Goal: Task Accomplishment & Management: Manage account settings

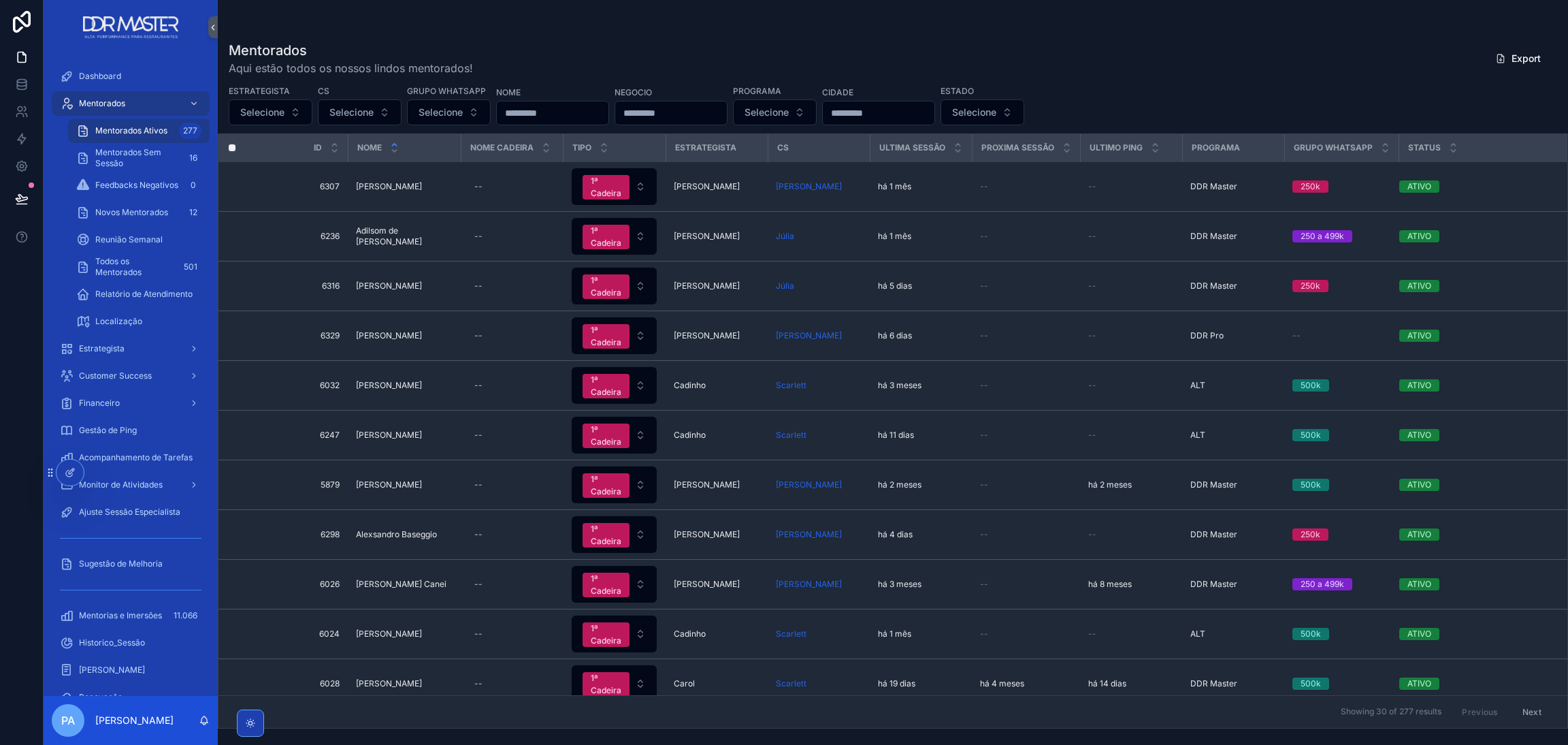
click at [552, 112] on input "scrollable content" at bounding box center [552, 113] width 111 height 19
type input "******"
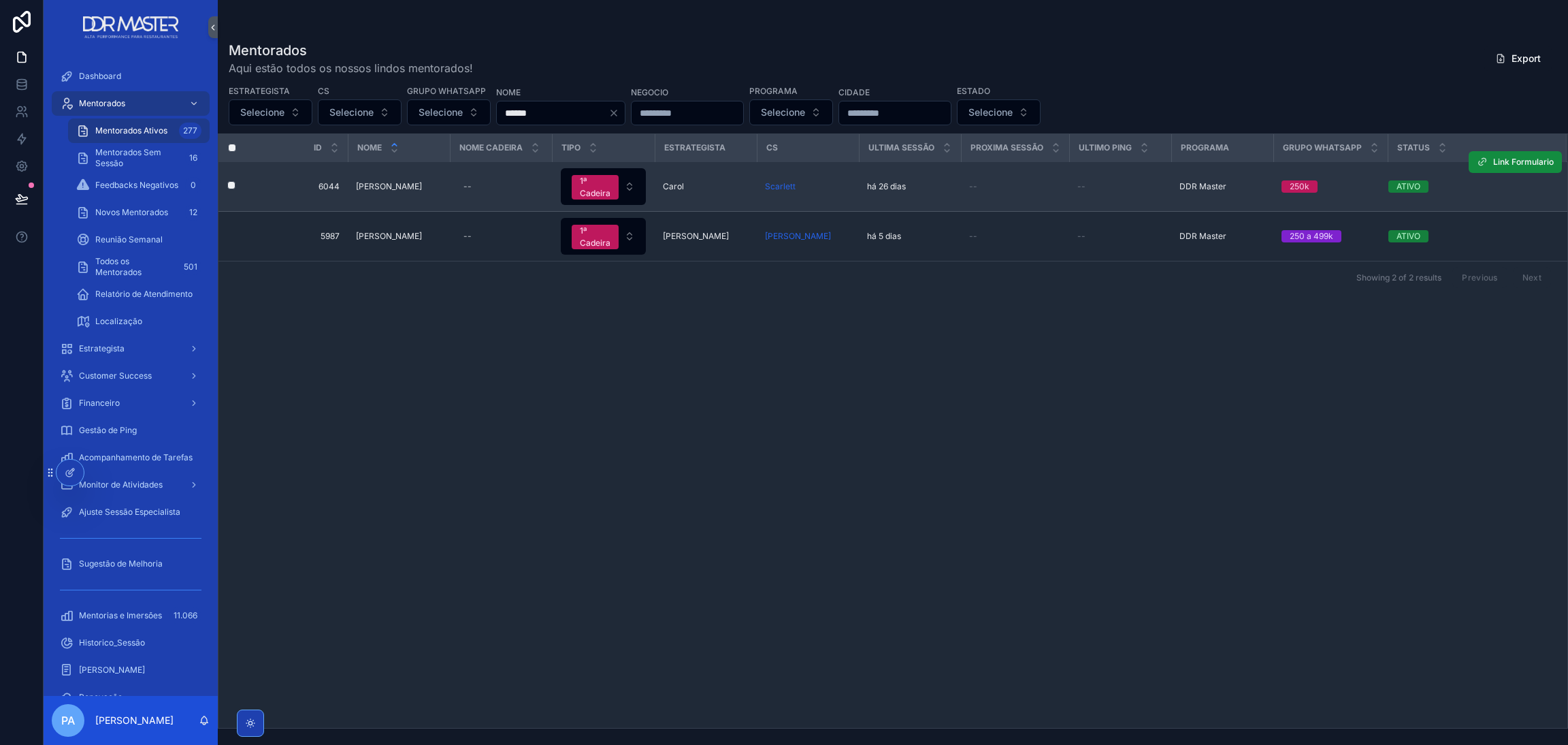
click at [413, 181] on span "[PERSON_NAME]" at bounding box center [388, 186] width 66 height 11
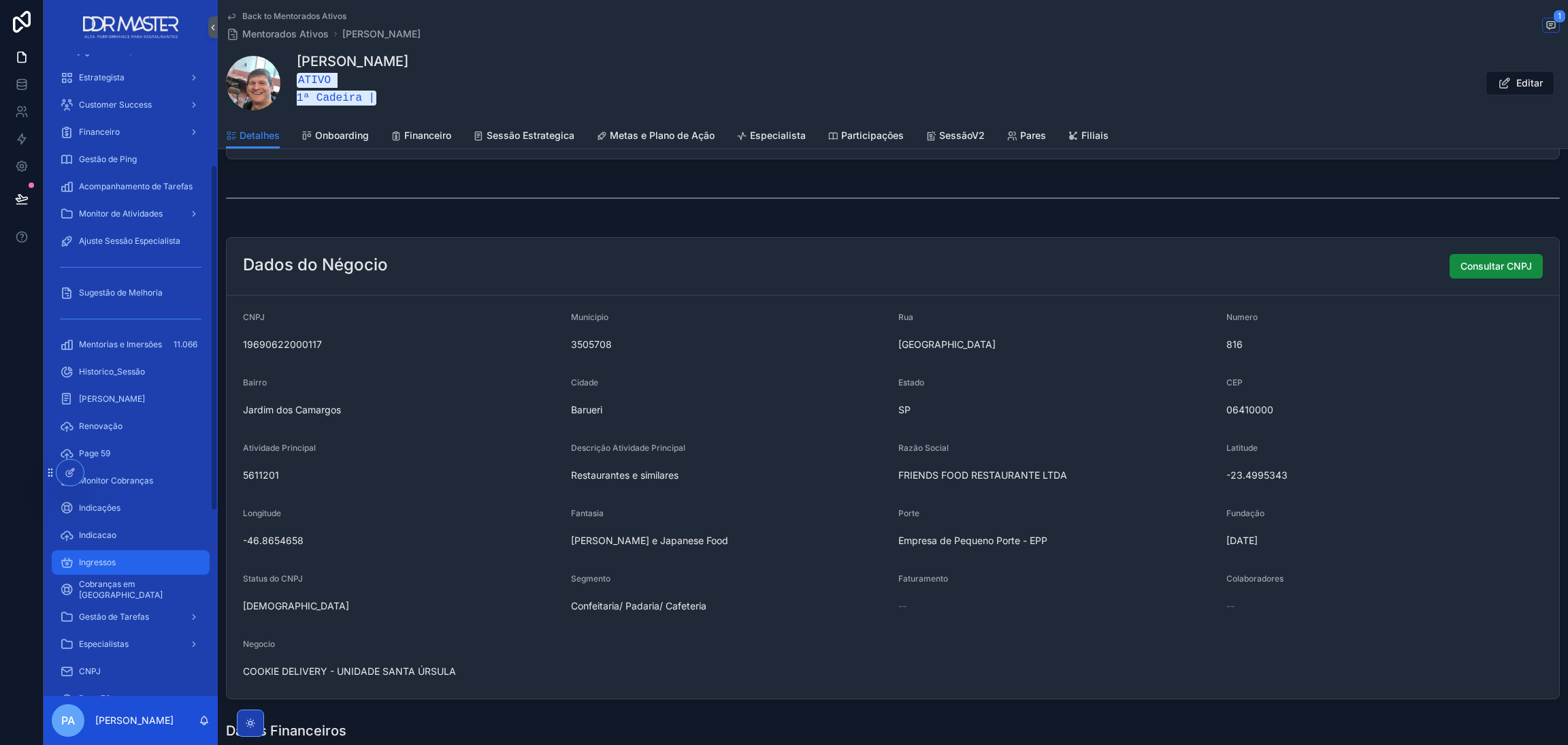
scroll to position [306, 0]
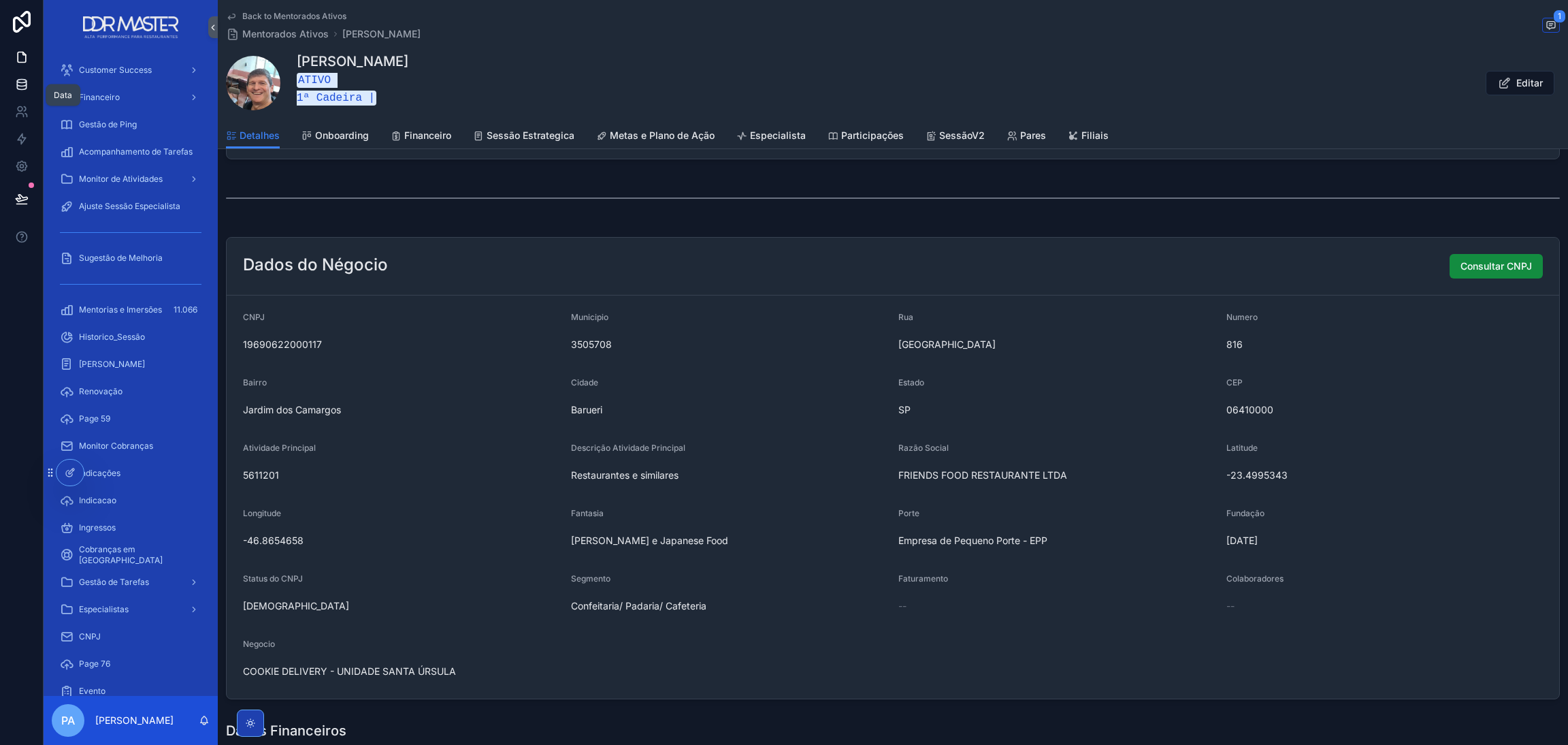
click at [32, 88] on link at bounding box center [21, 85] width 43 height 27
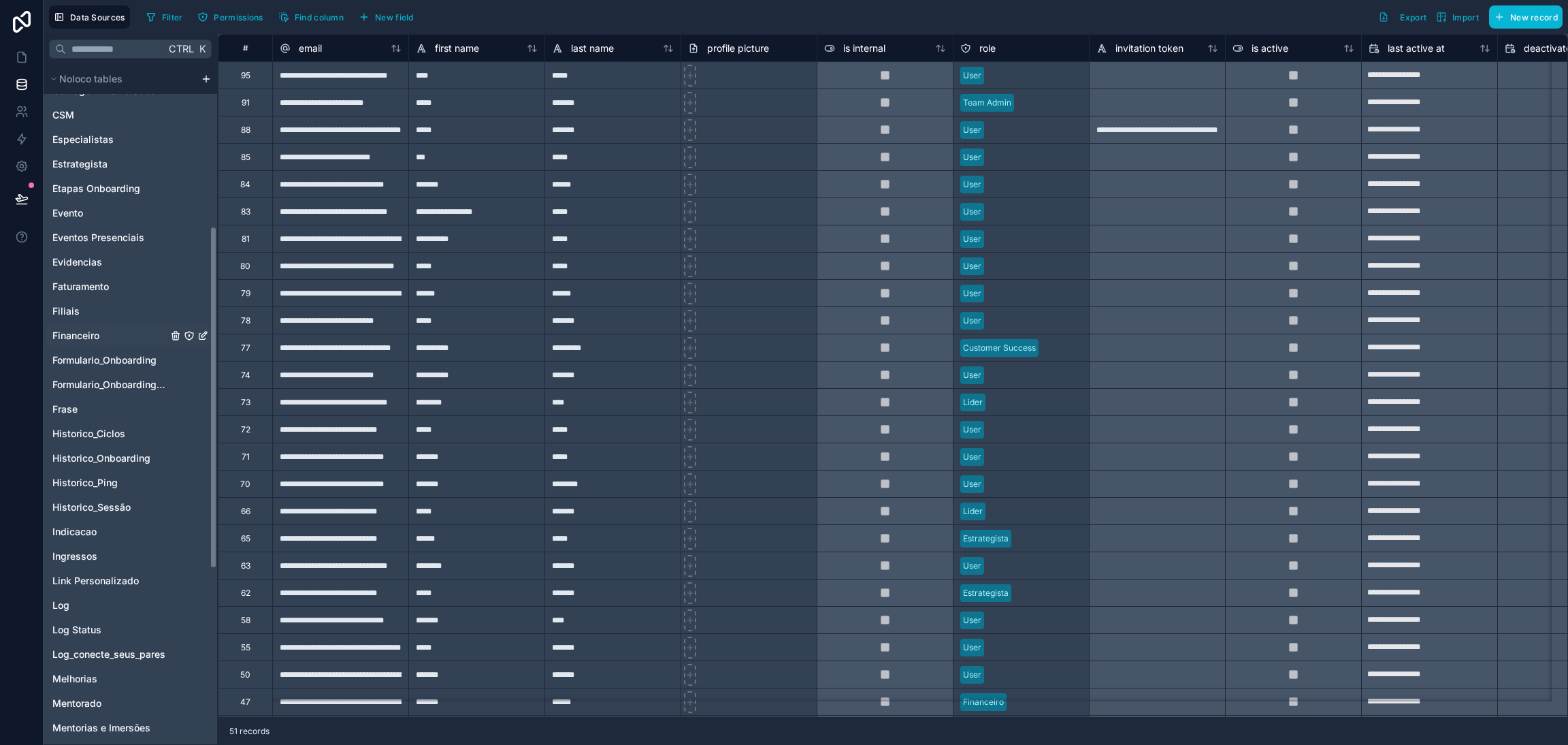
scroll to position [306, 0]
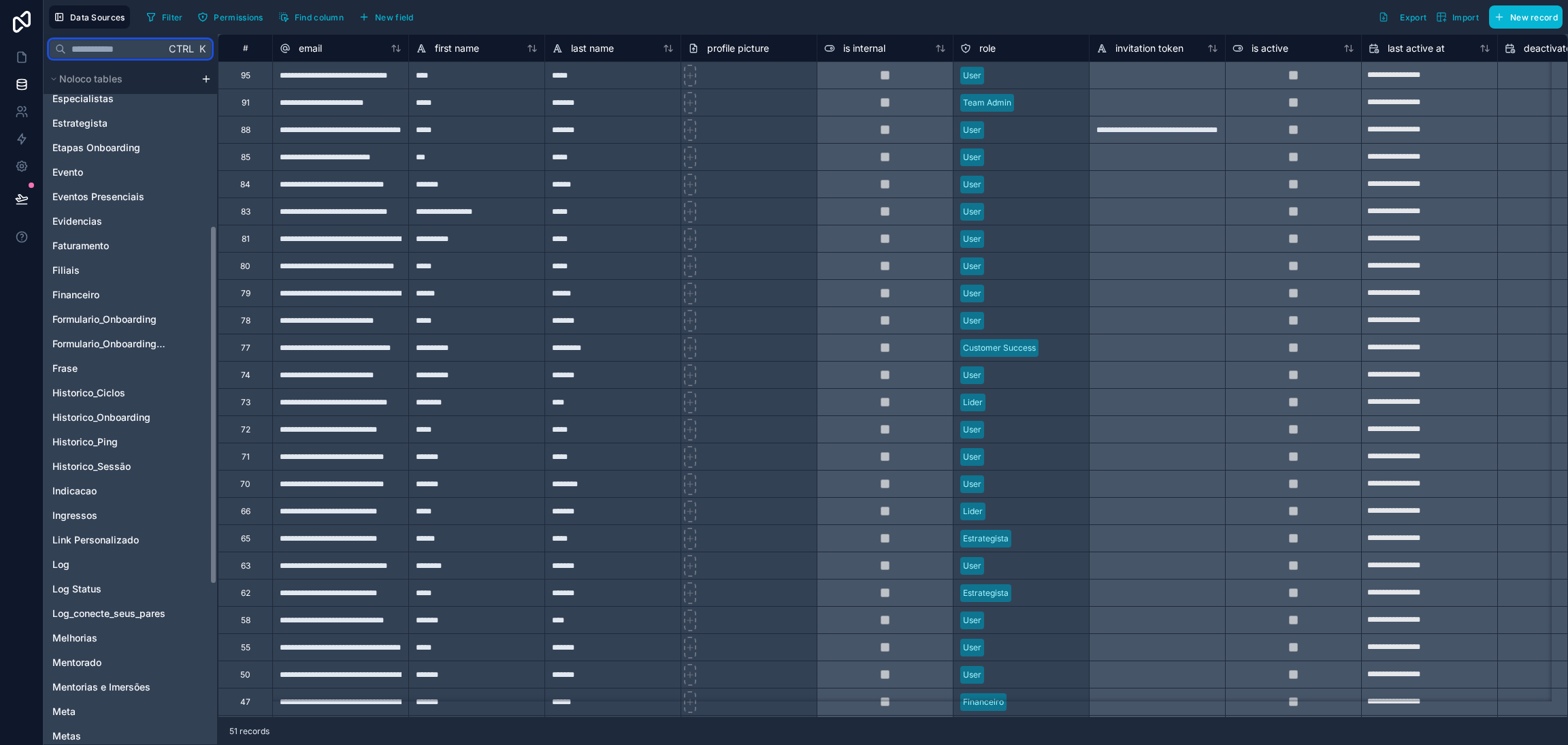
click at [96, 48] on input "text" at bounding box center [116, 49] width 99 height 25
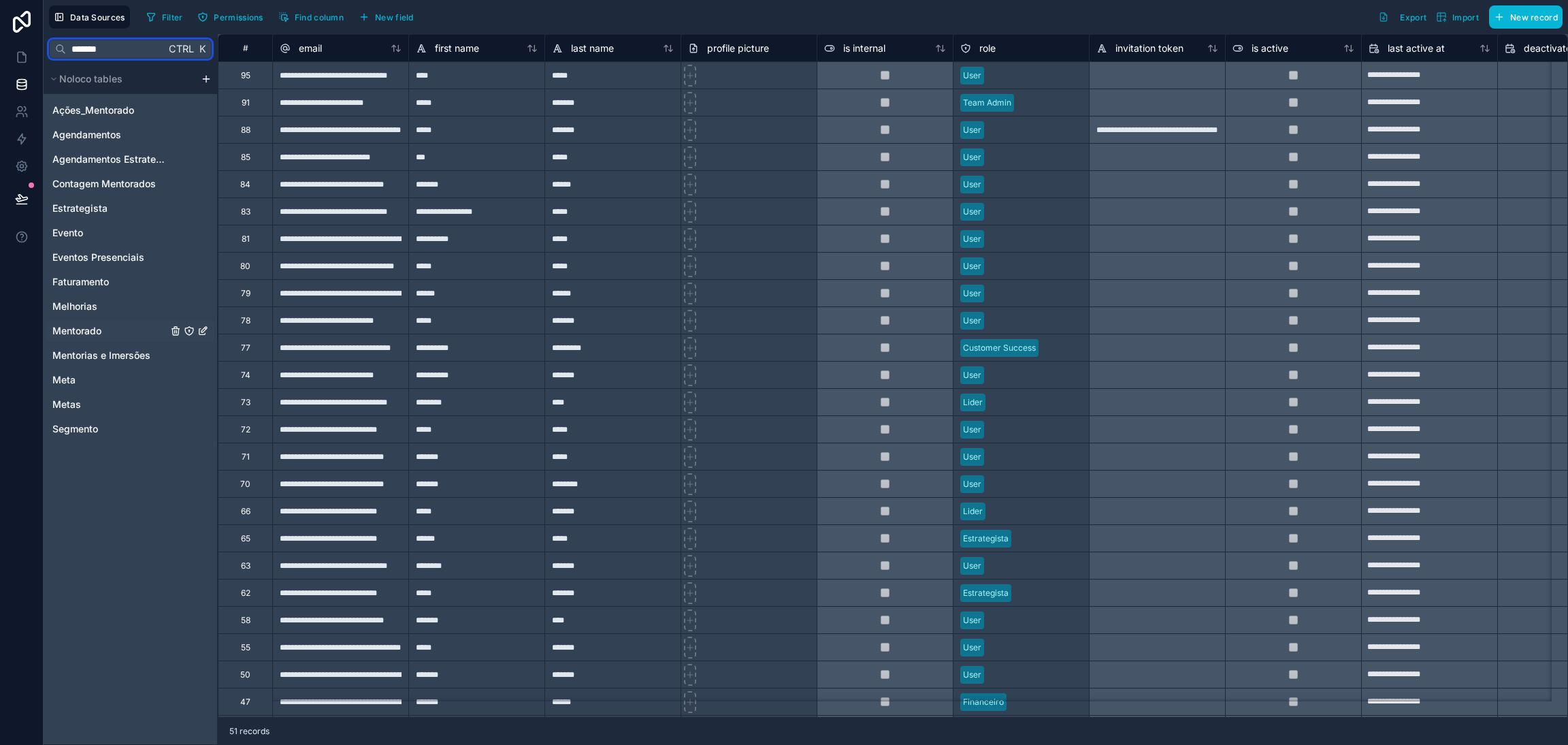
type input "*******"
click at [93, 328] on span "Mentorado" at bounding box center [77, 330] width 49 height 13
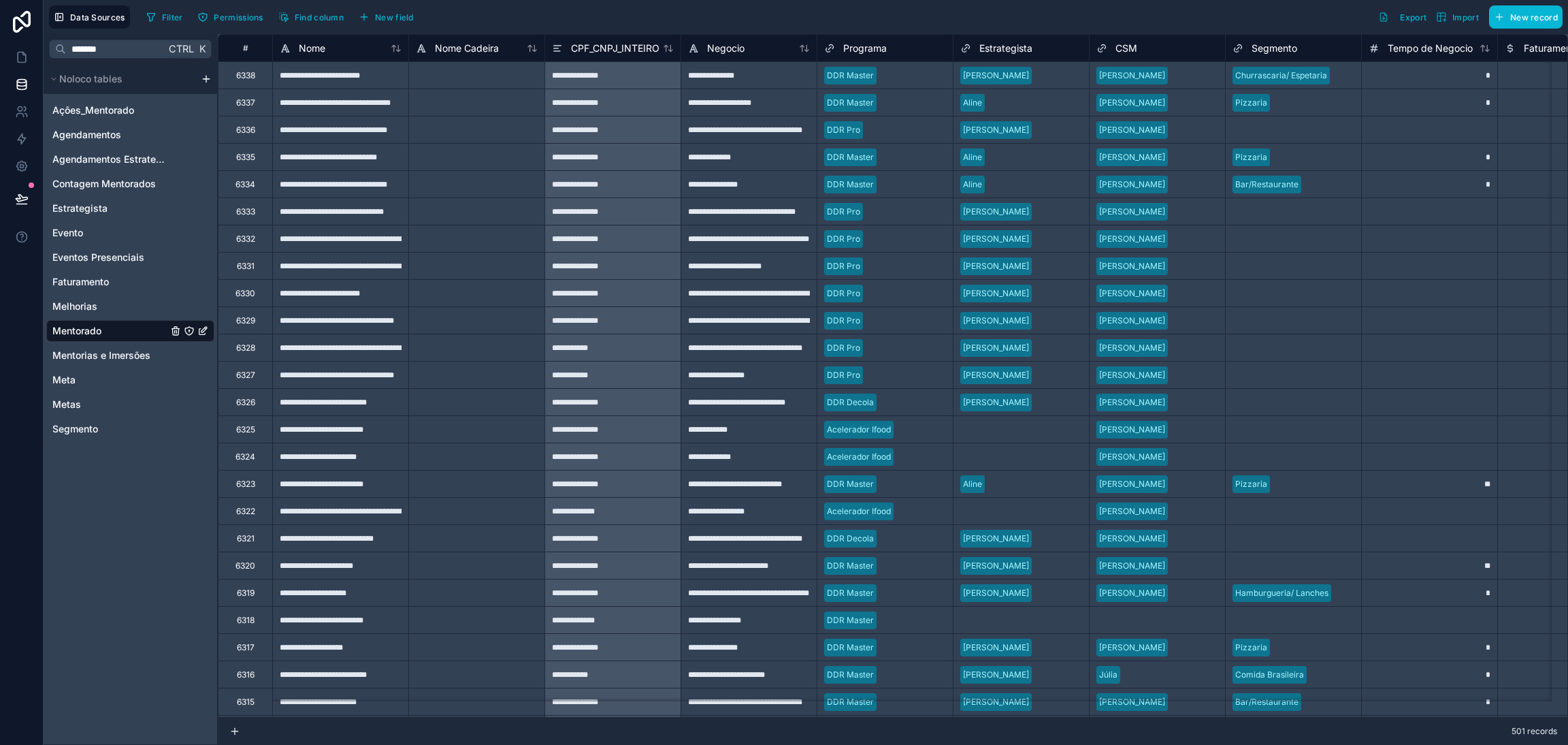
click at [399, 51] on icon at bounding box center [395, 48] width 11 height 11
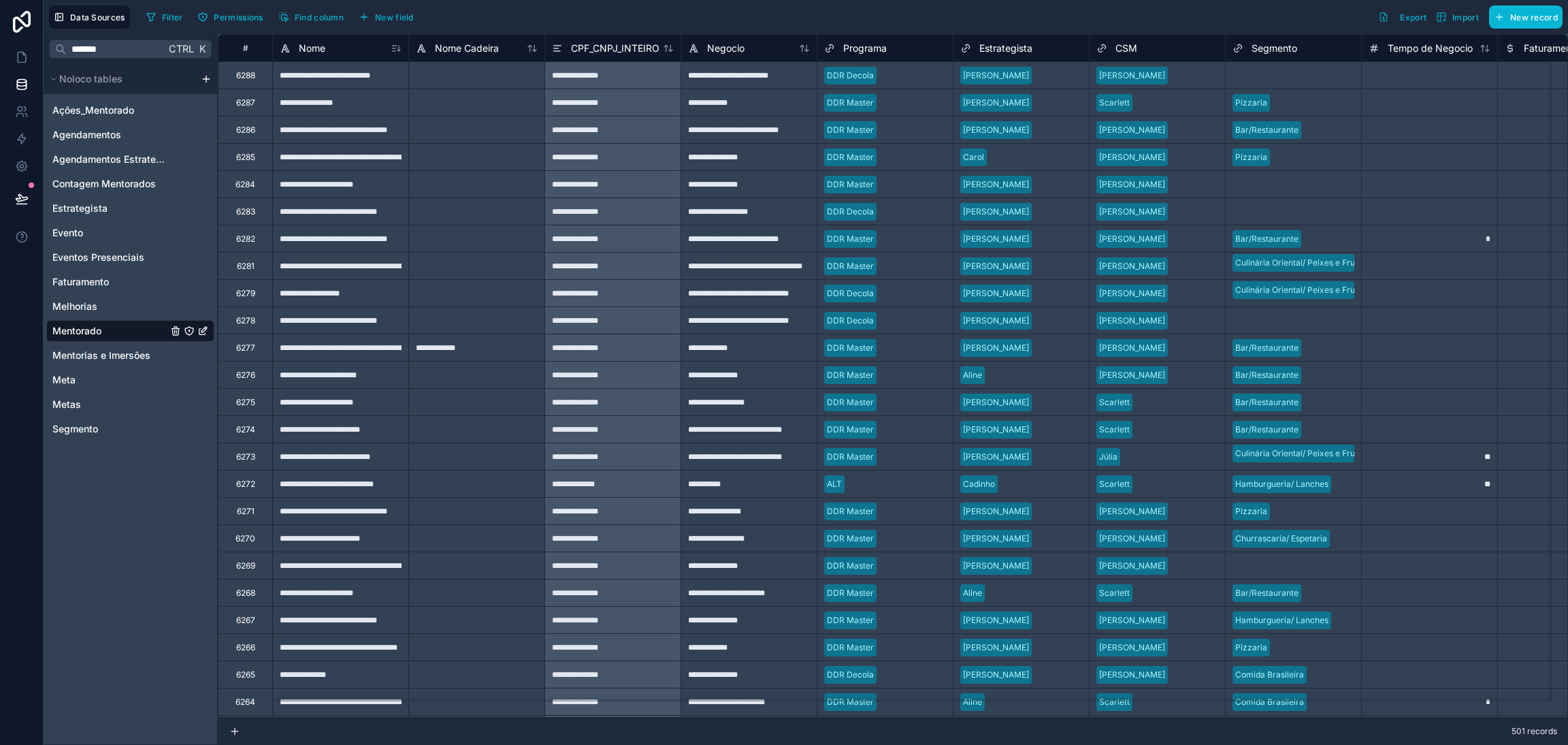
click at [394, 46] on icon at bounding box center [395, 48] width 11 height 11
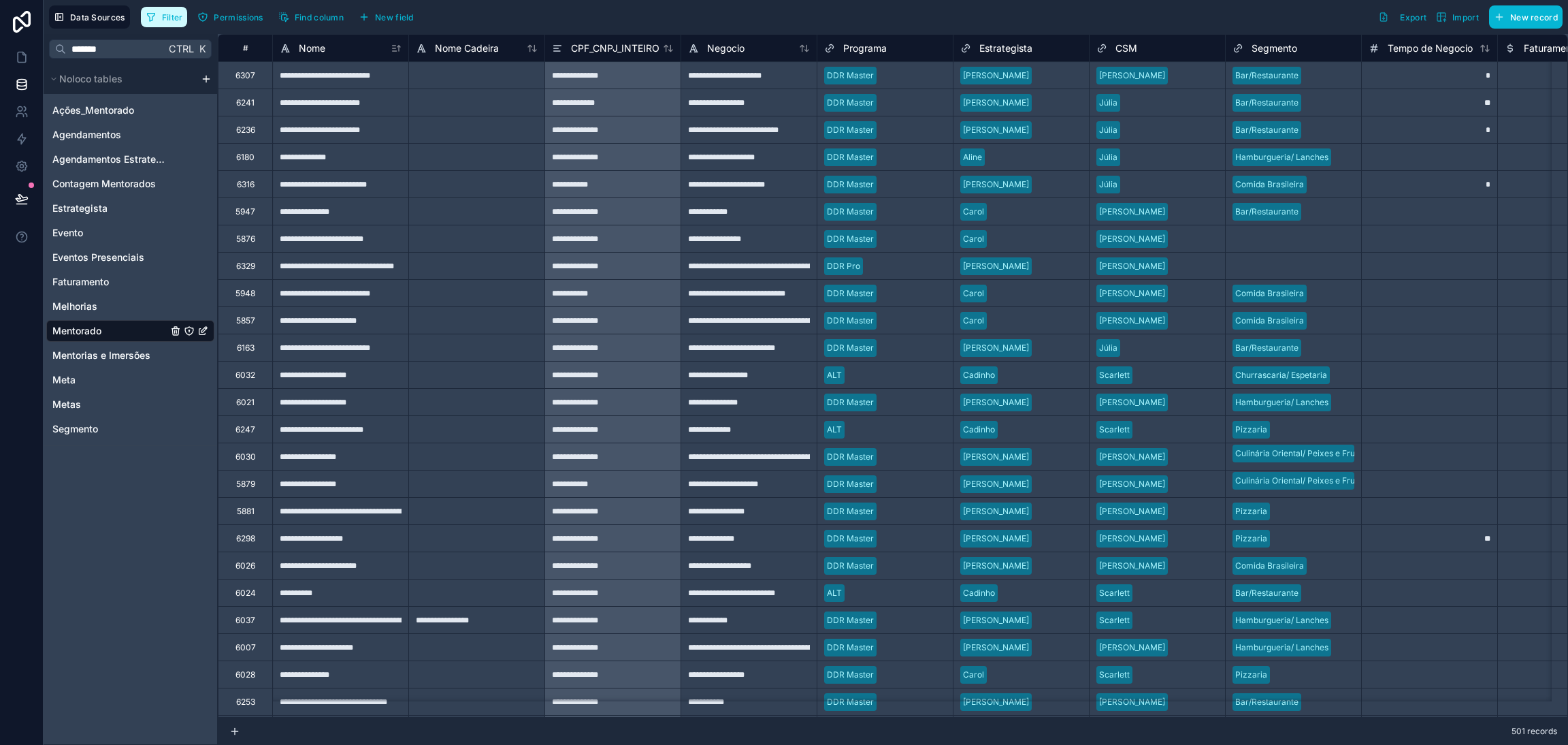
click at [174, 22] on button "Filter" at bounding box center [164, 17] width 47 height 21
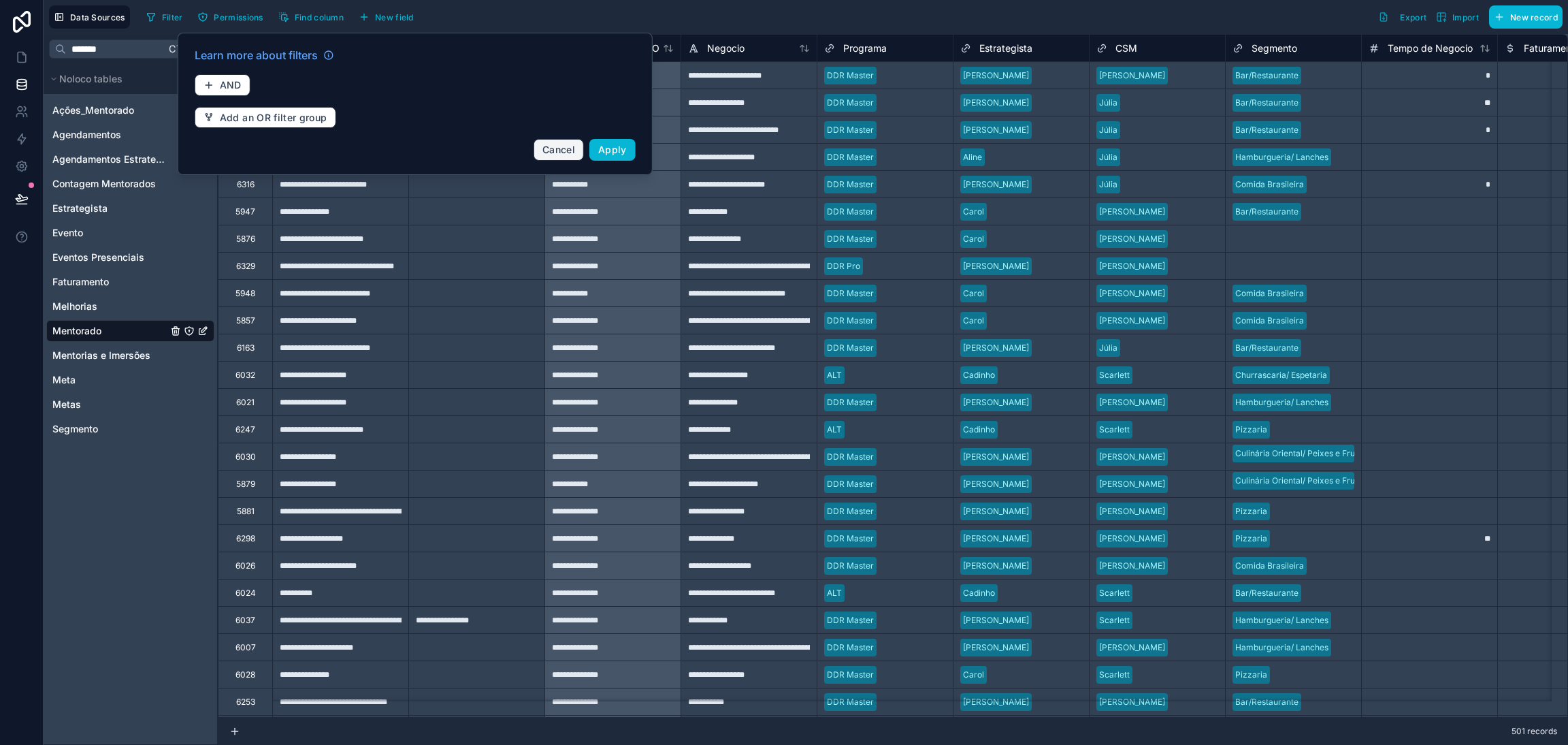
click at [542, 153] on span "Cancel" at bounding box center [559, 149] width 33 height 11
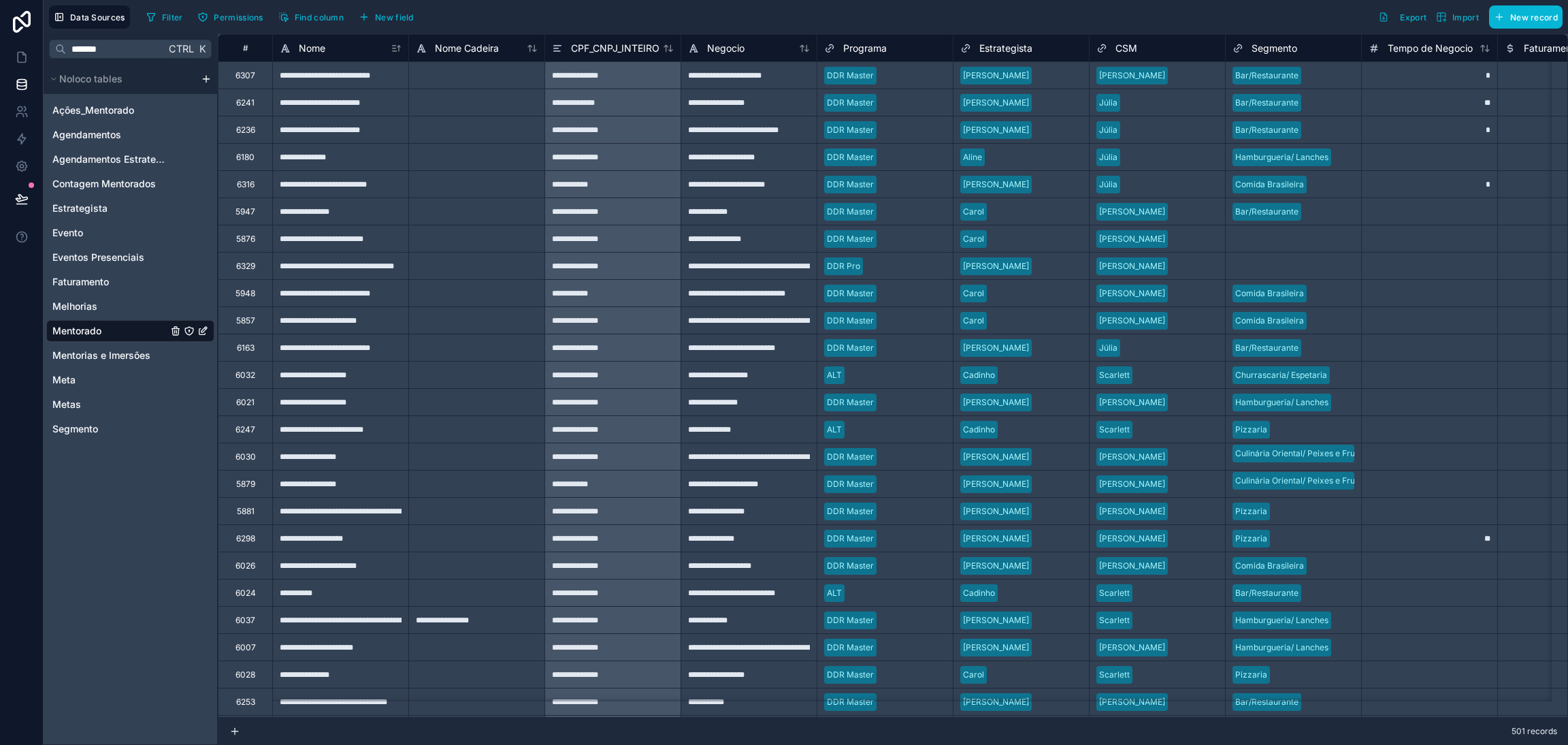
click at [97, 324] on span "Mentorado" at bounding box center [77, 330] width 49 height 13
click at [105, 303] on link "Melhorias" at bounding box center [110, 306] width 115 height 13
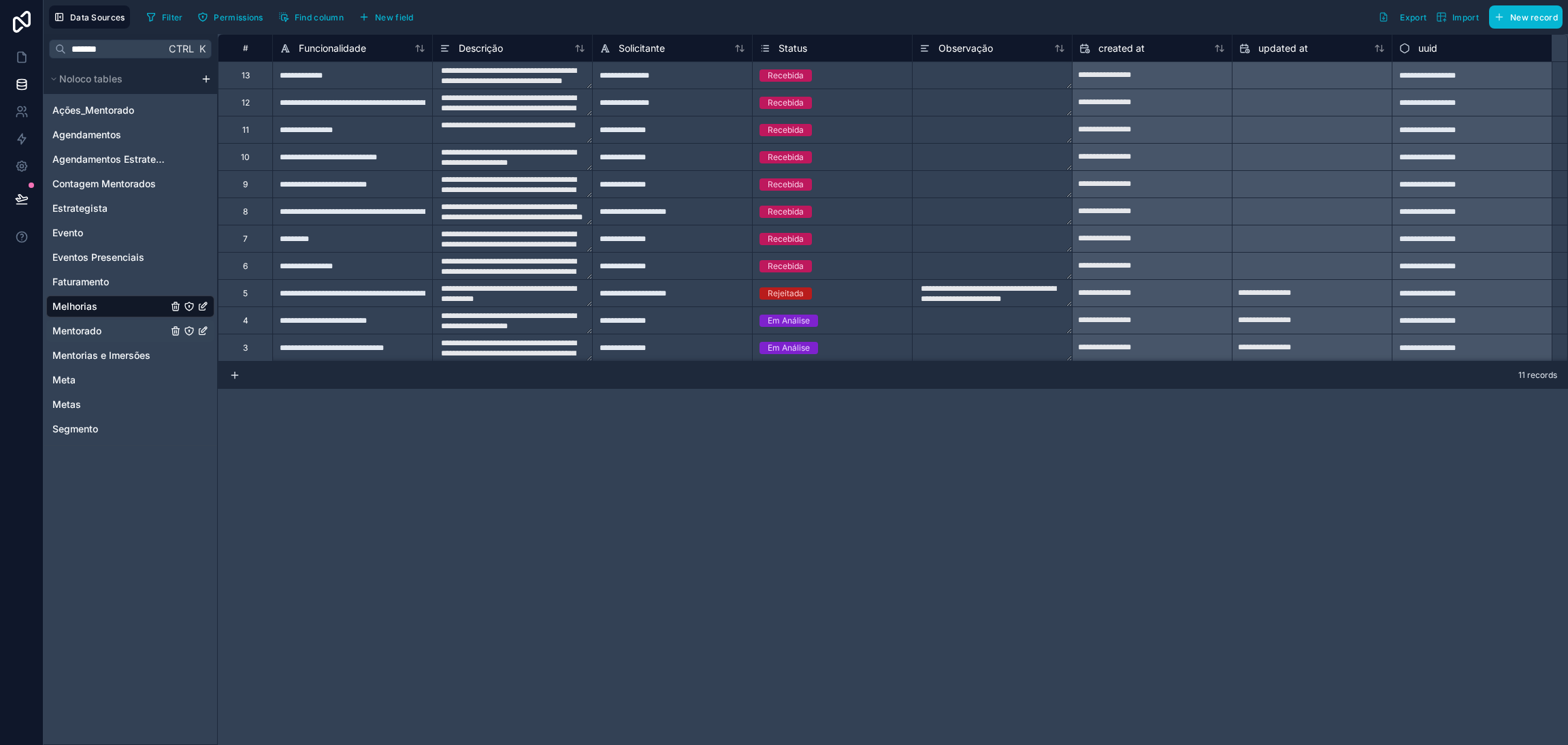
click at [99, 327] on span "Mentorado" at bounding box center [77, 330] width 49 height 13
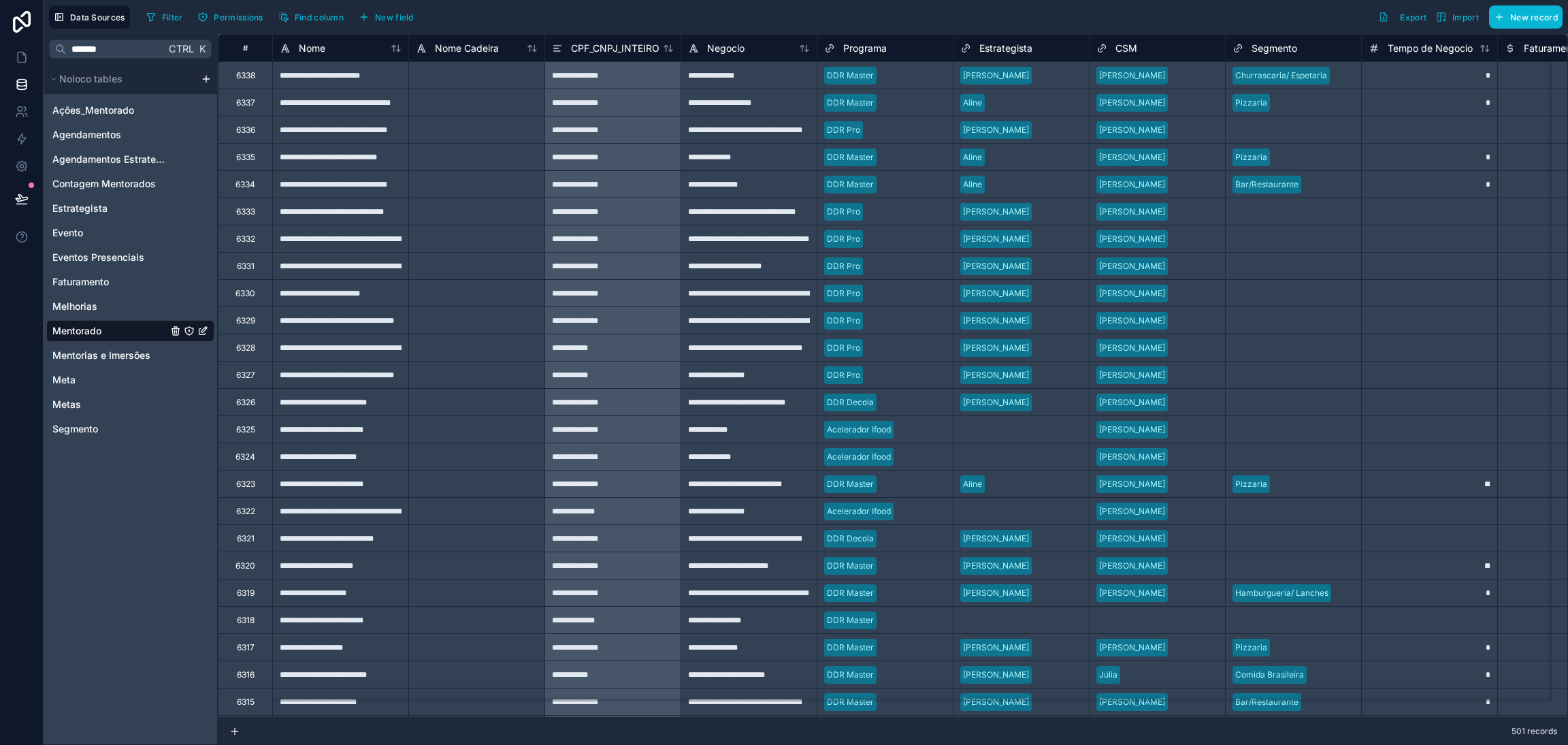
click at [398, 53] on icon at bounding box center [395, 48] width 11 height 11
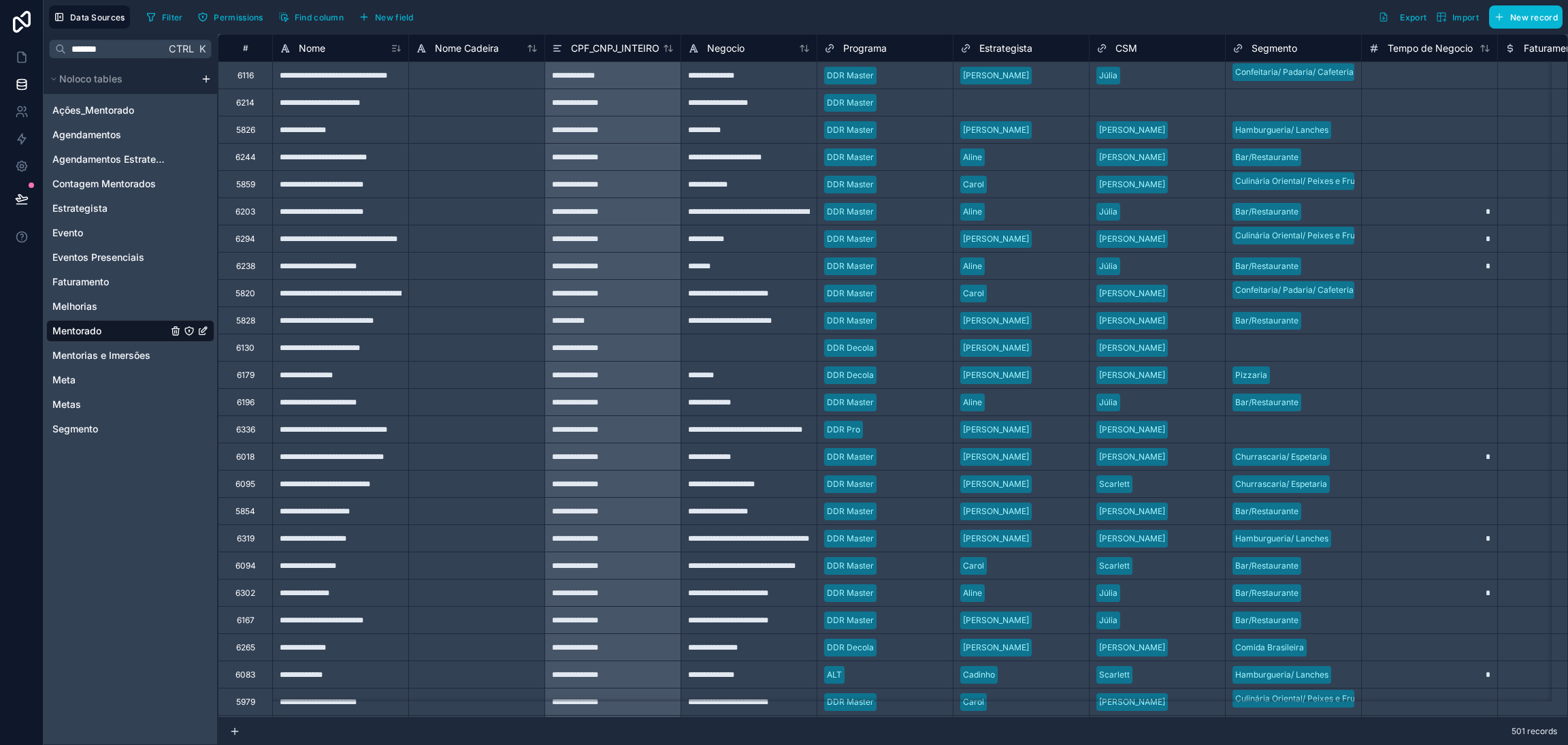
click at [402, 47] on div "Nome" at bounding box center [340, 48] width 136 height 16
click at [400, 47] on icon at bounding box center [395, 48] width 11 height 11
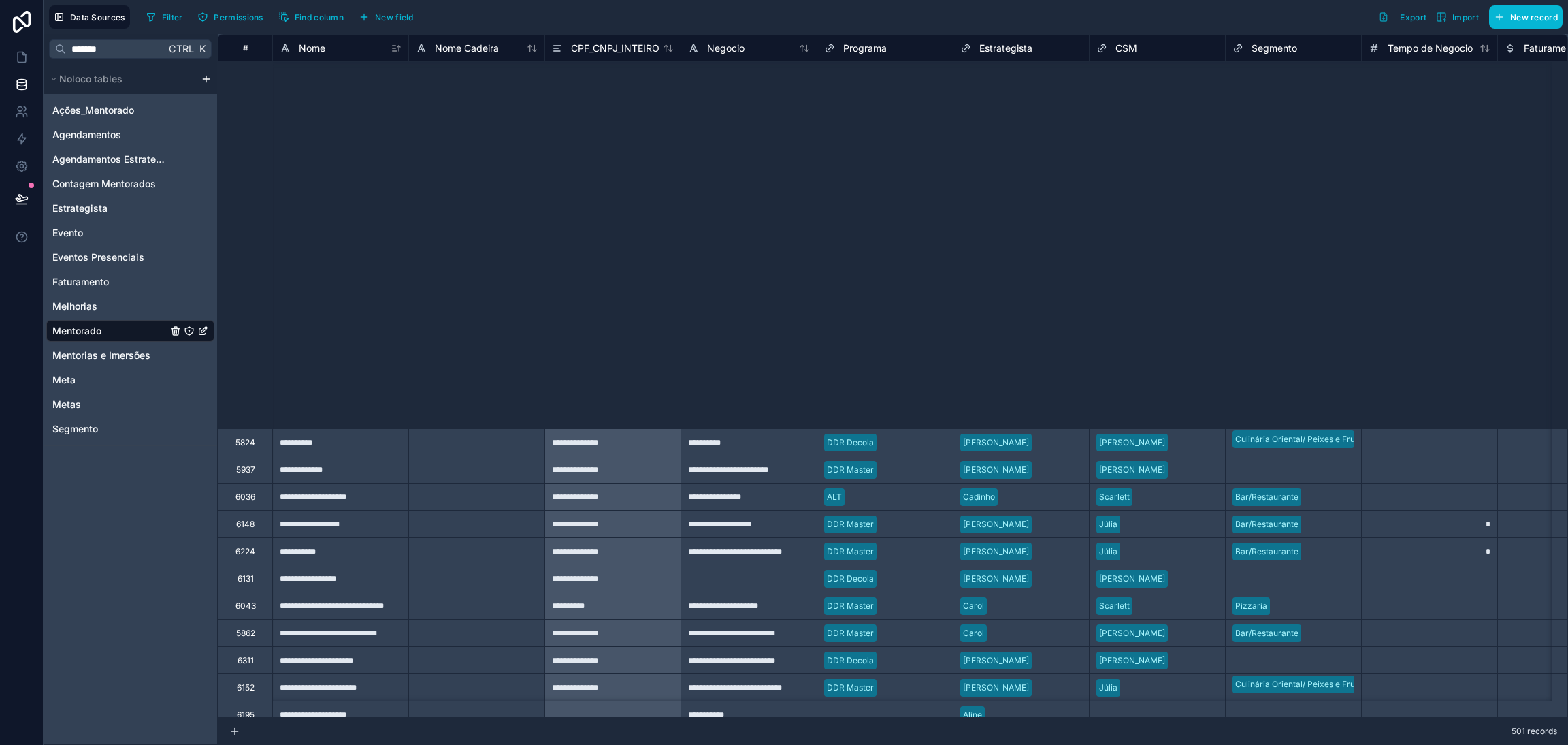
scroll to position [1743, 0]
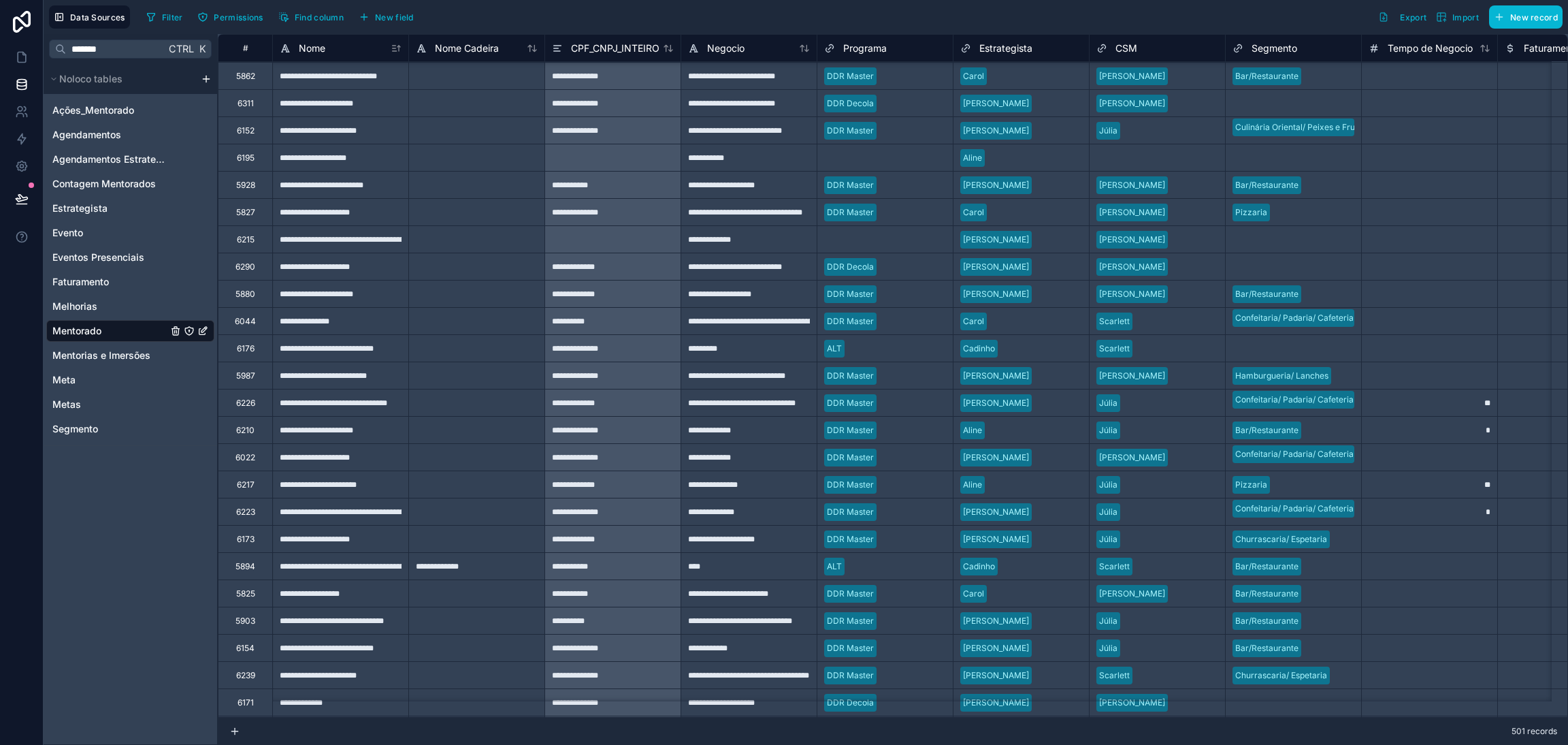
click at [713, 326] on div "**********" at bounding box center [749, 320] width 136 height 27
click at [763, 327] on div "**********" at bounding box center [749, 320] width 136 height 27
click at [763, 327] on input "**********" at bounding box center [749, 320] width 136 height 26
click at [381, 322] on div "**********" at bounding box center [341, 320] width 136 height 27
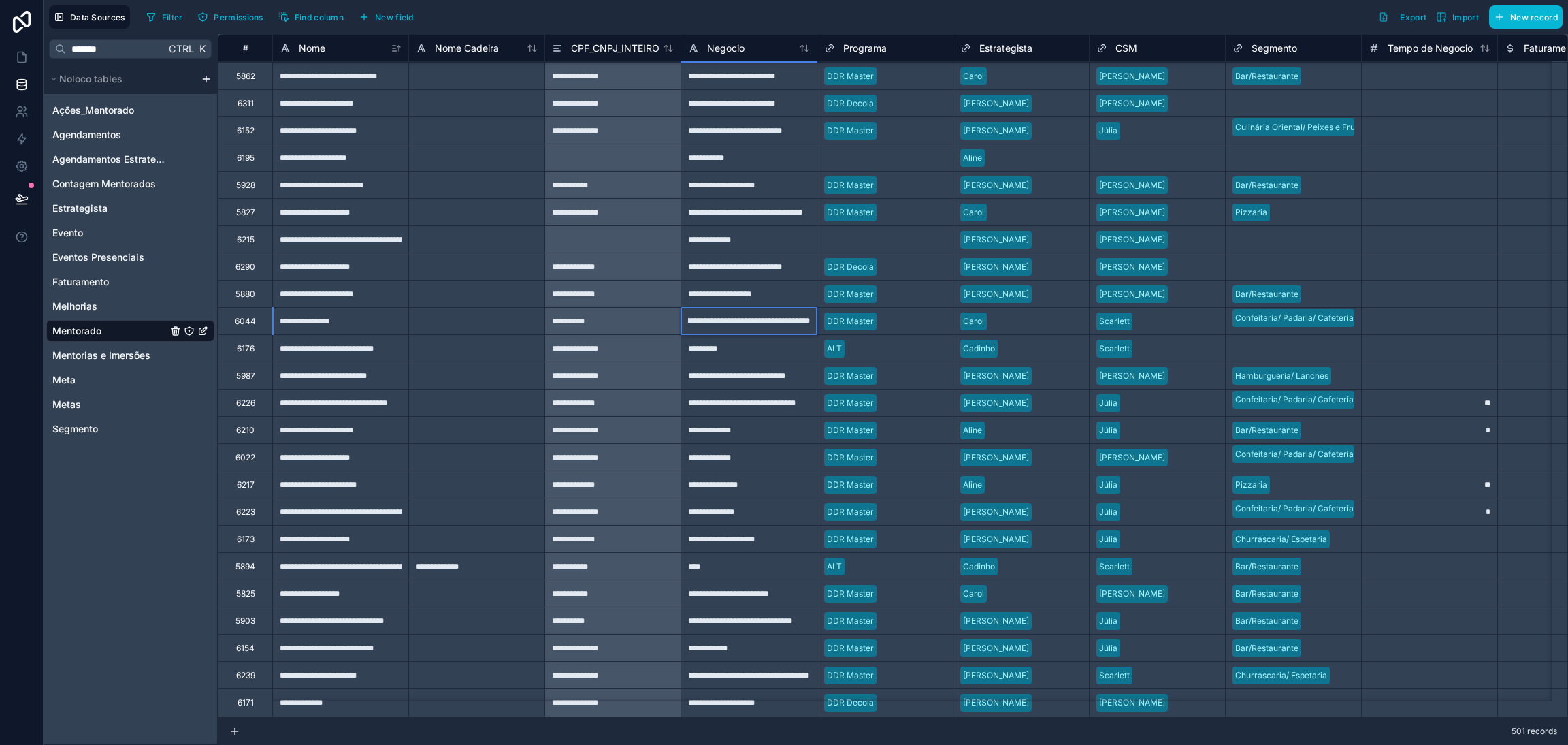
scroll to position [0, 0]
click at [21, 47] on link at bounding box center [21, 57] width 43 height 27
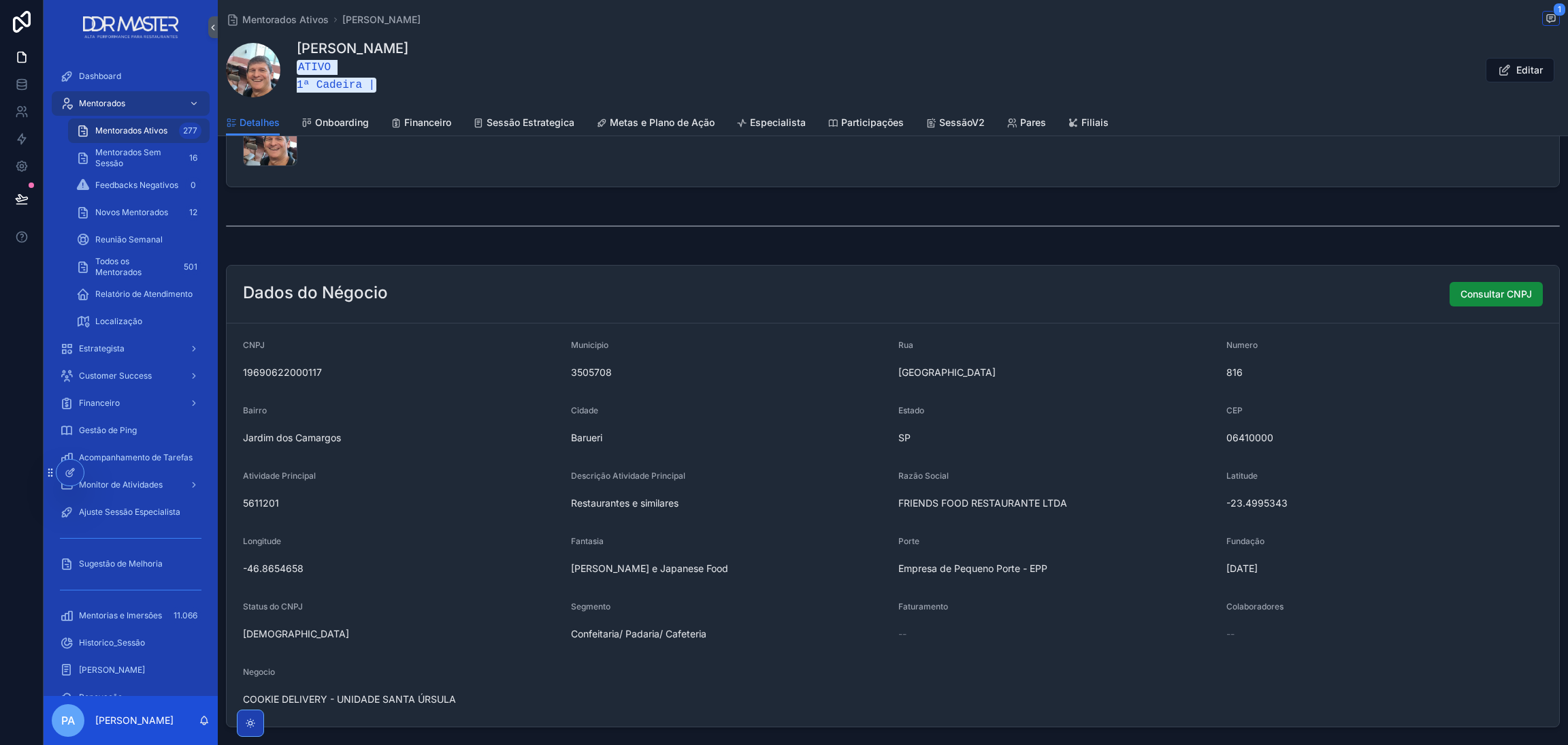
scroll to position [918, 0]
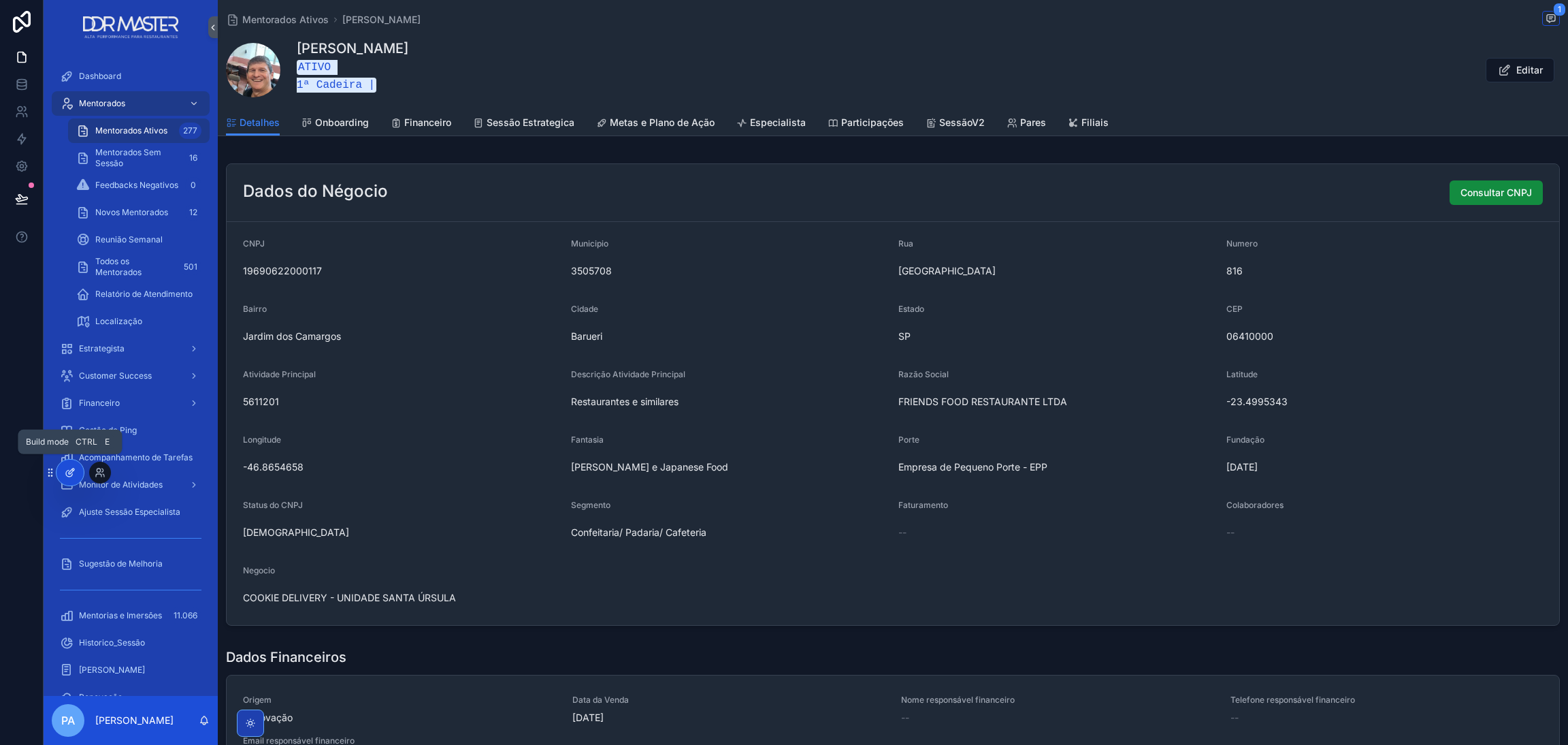
click at [76, 465] on div at bounding box center [70, 472] width 27 height 26
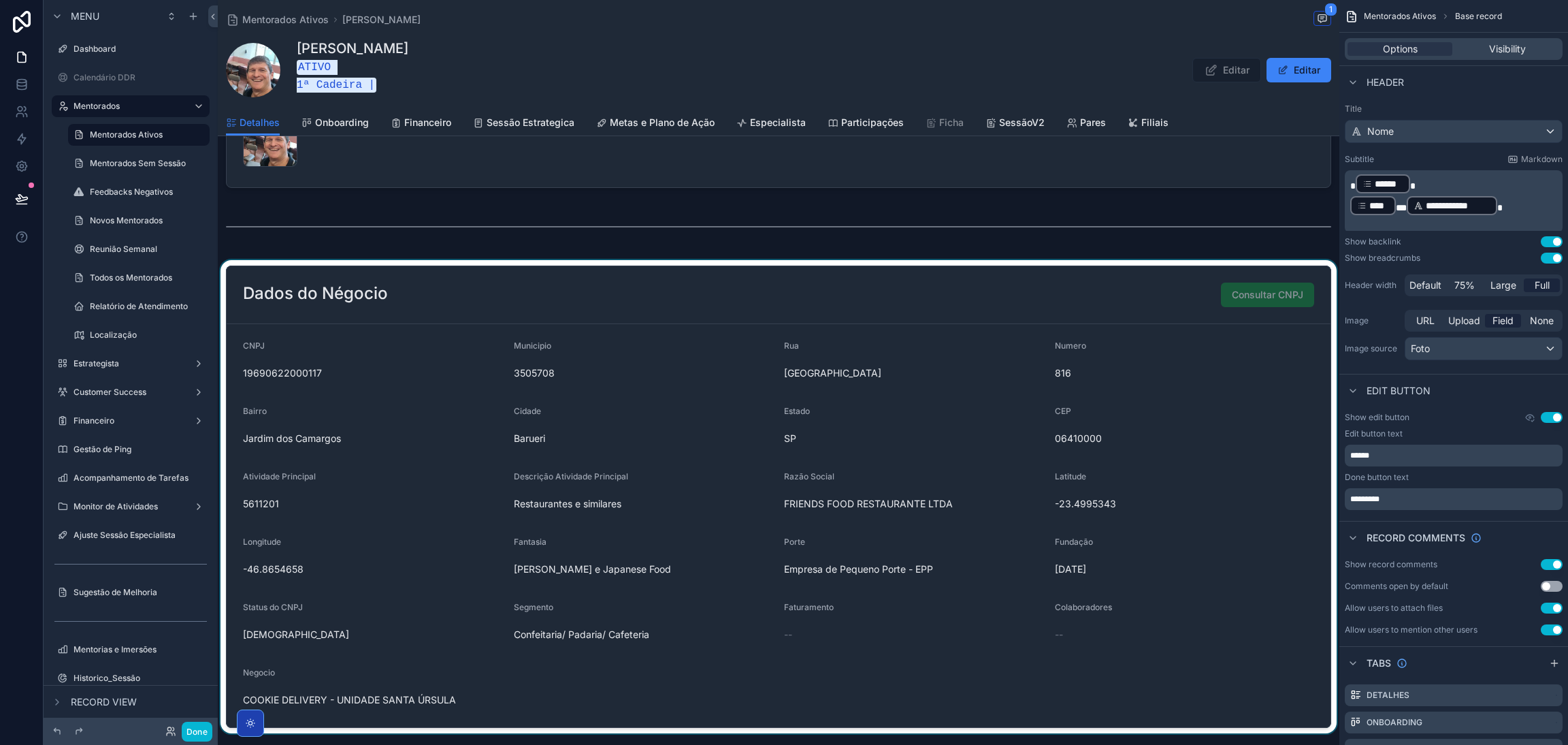
click at [596, 554] on div "scrollable content" at bounding box center [779, 496] width 1122 height 473
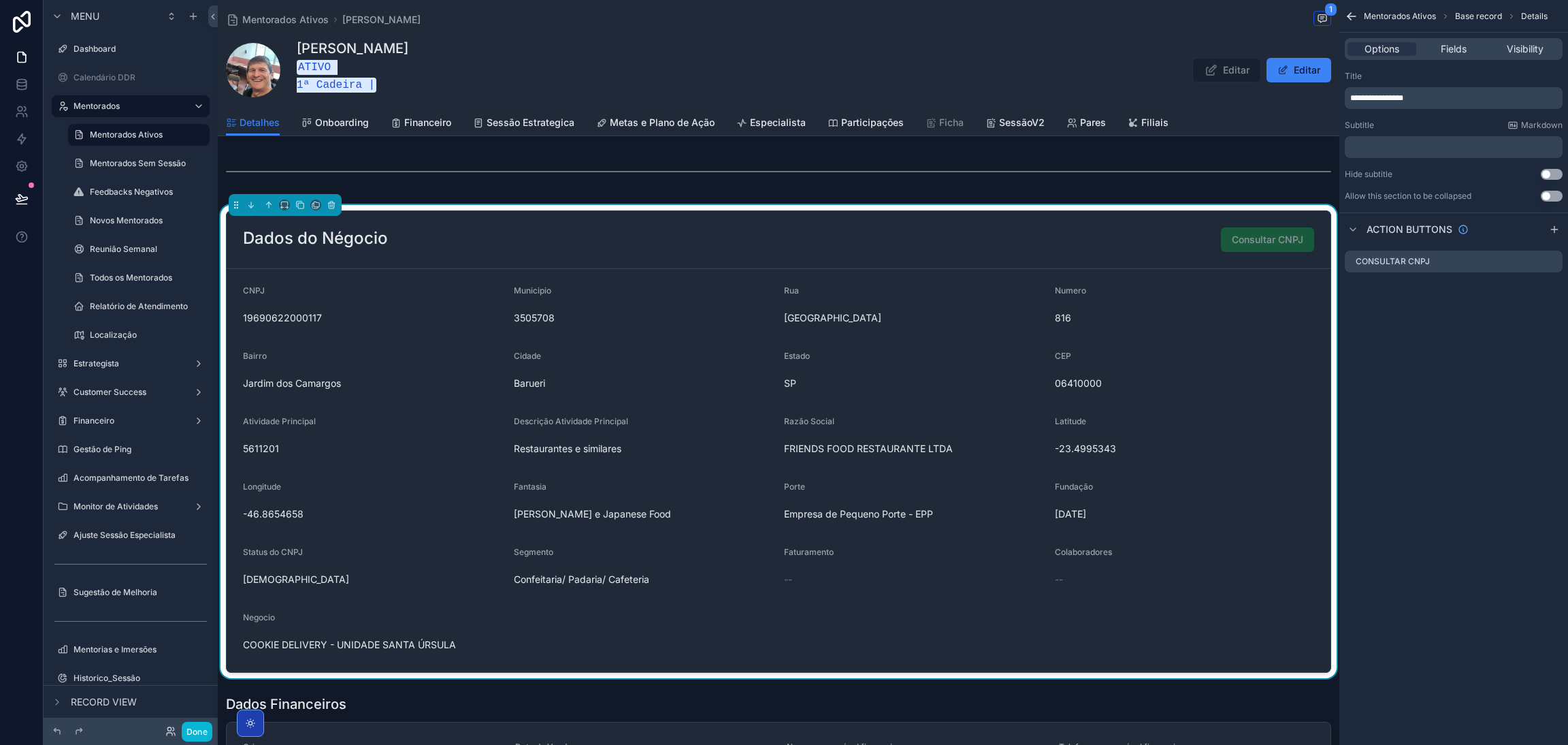
scroll to position [1021, 0]
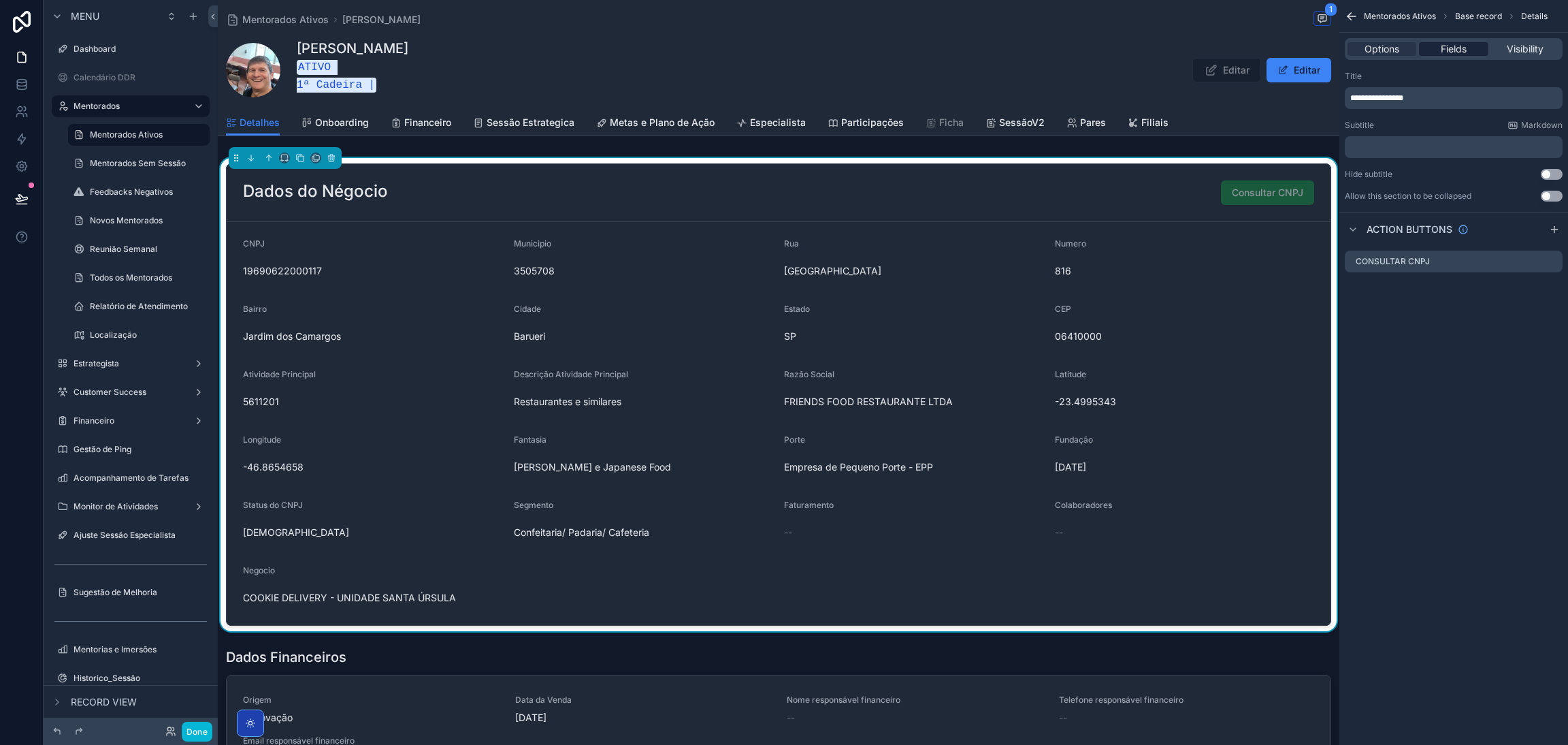
click at [1447, 50] on span "Fields" at bounding box center [1454, 48] width 26 height 13
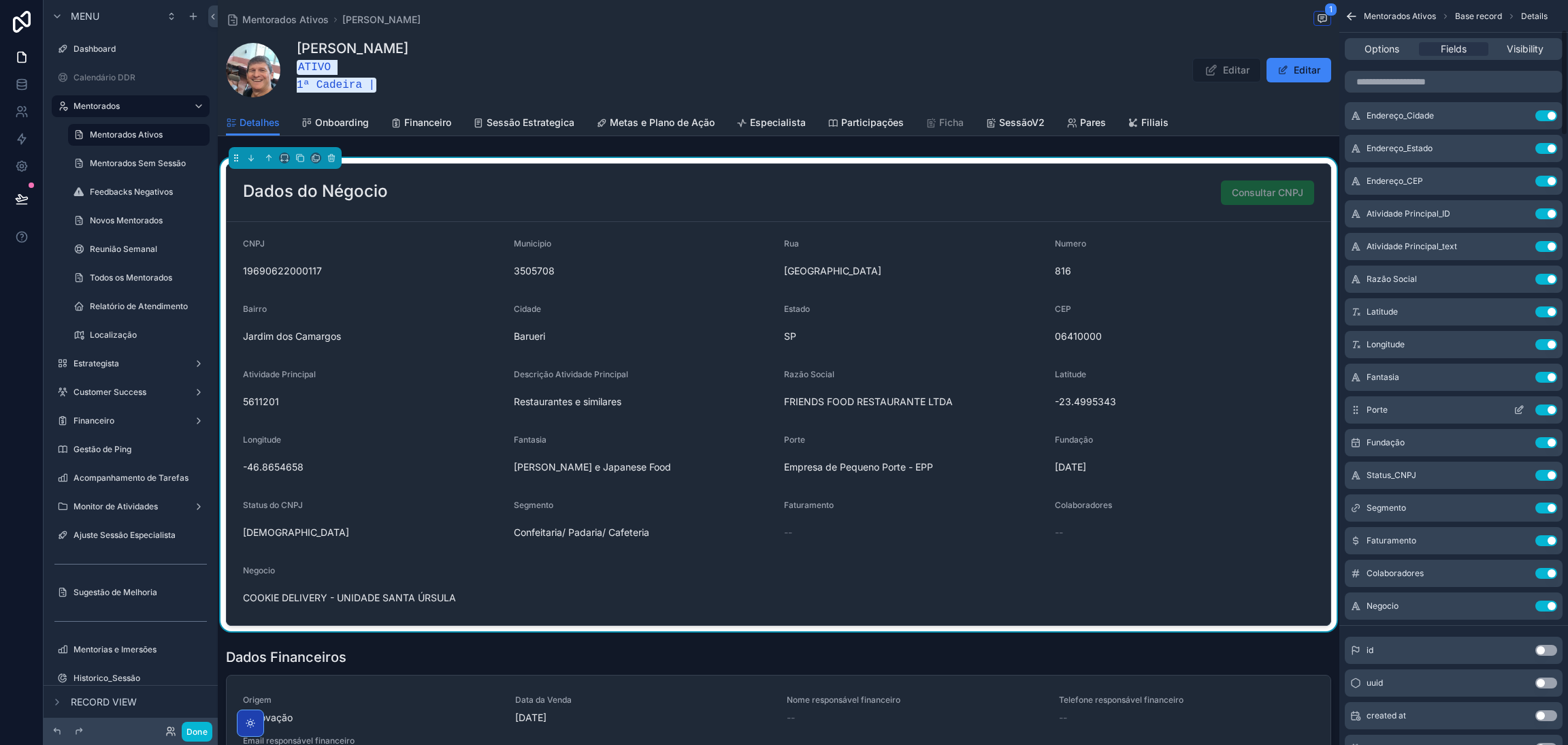
scroll to position [408, 0]
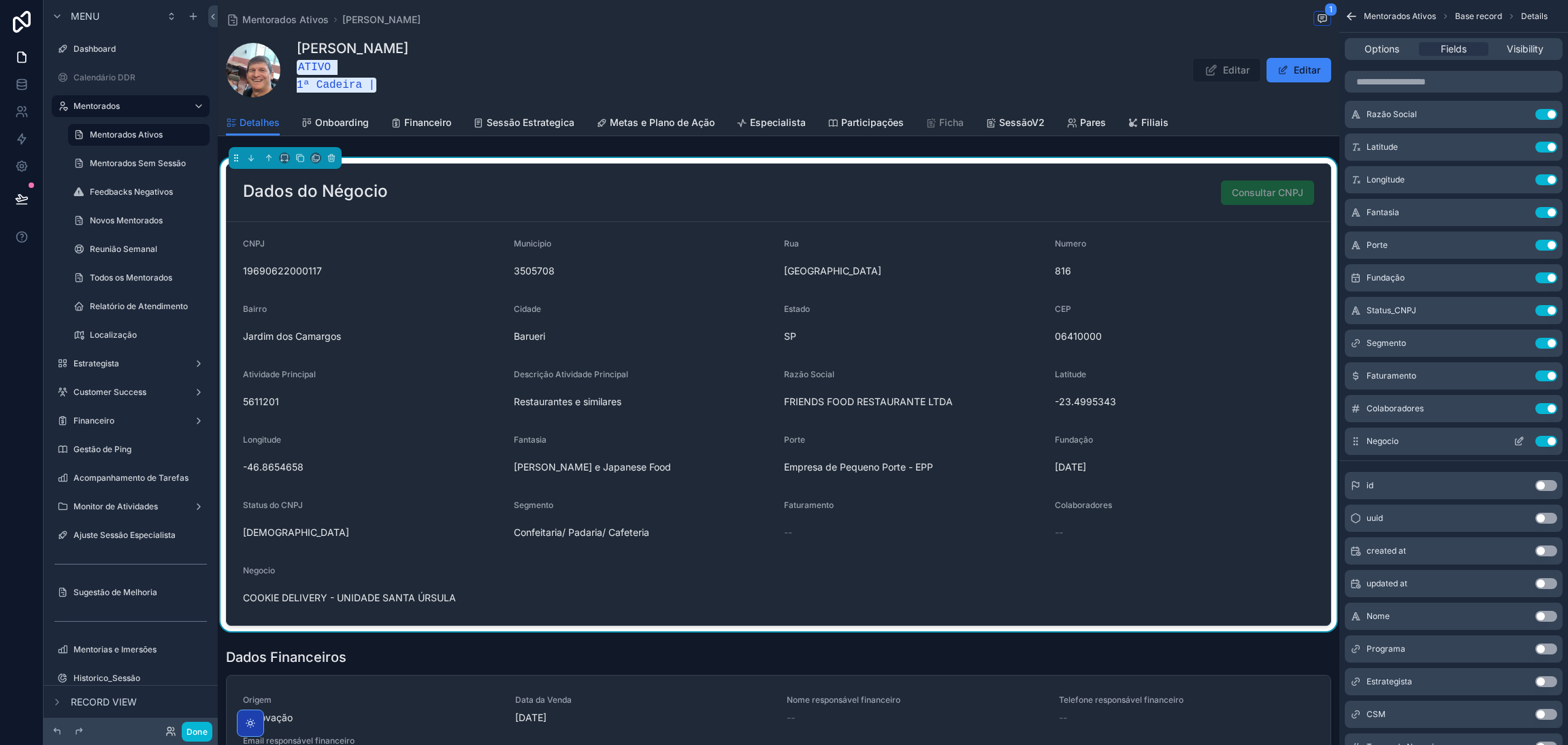
click at [1548, 442] on button "Use setting" at bounding box center [1546, 441] width 22 height 11
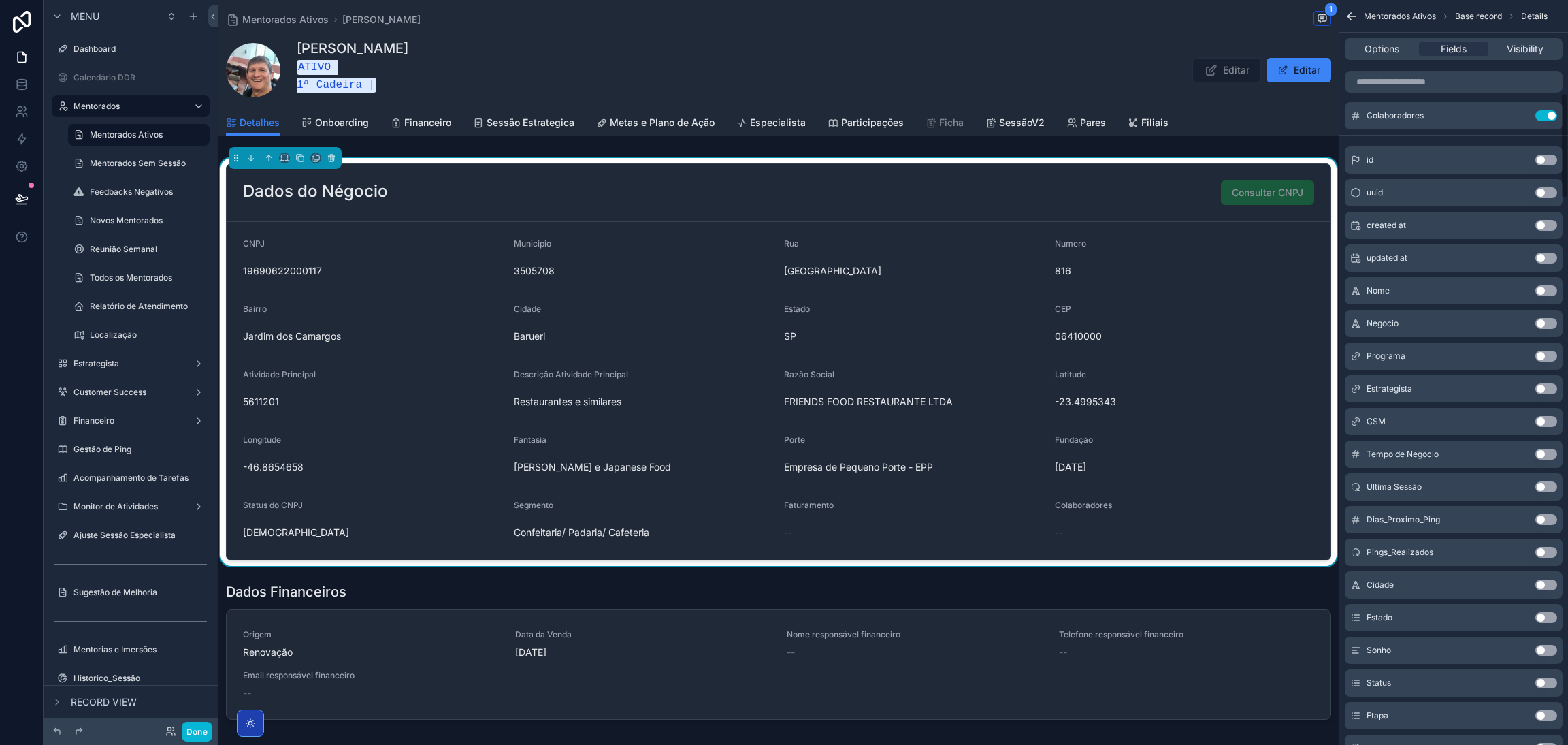
scroll to position [817, 0]
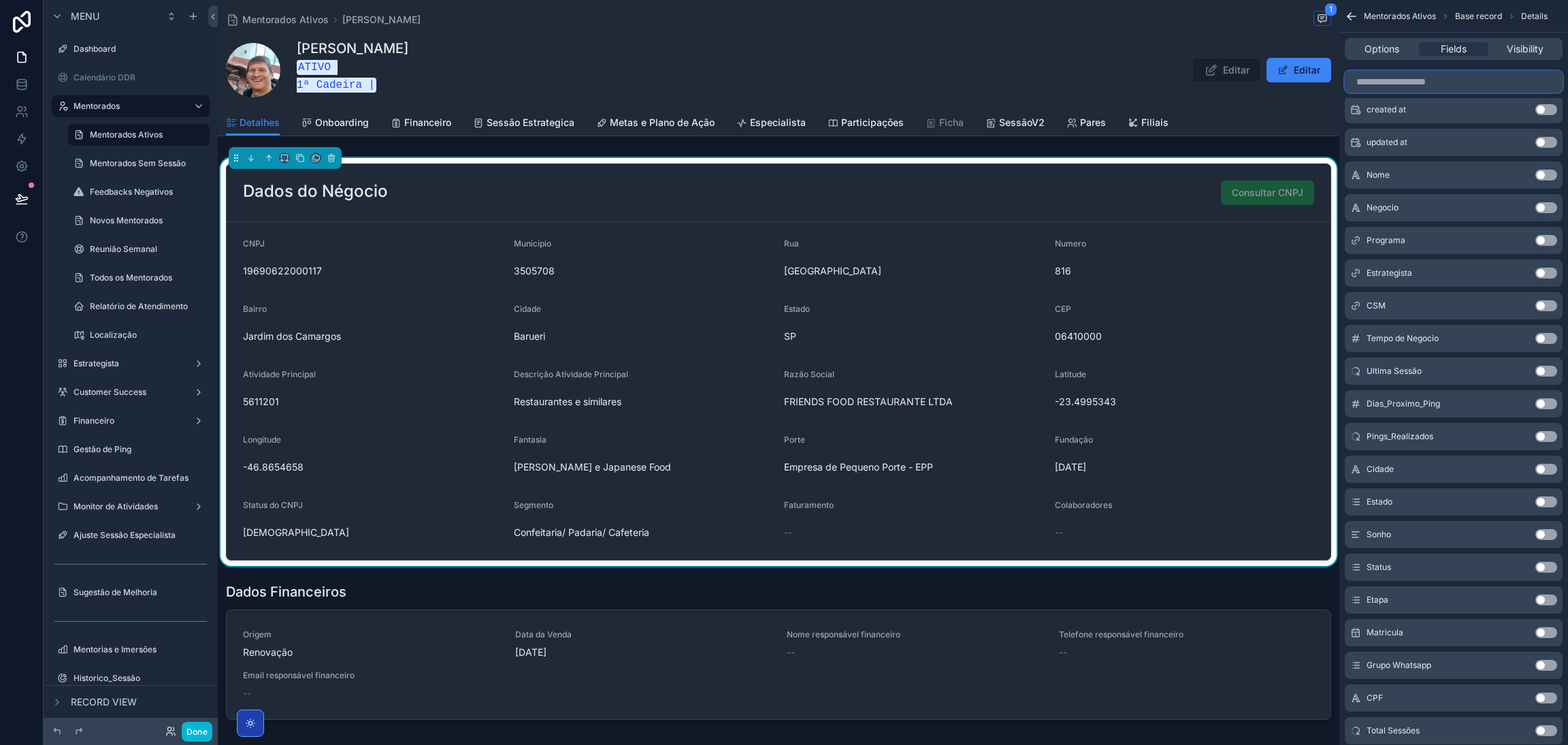
click at [1394, 82] on input "scrollable content" at bounding box center [1454, 82] width 218 height 22
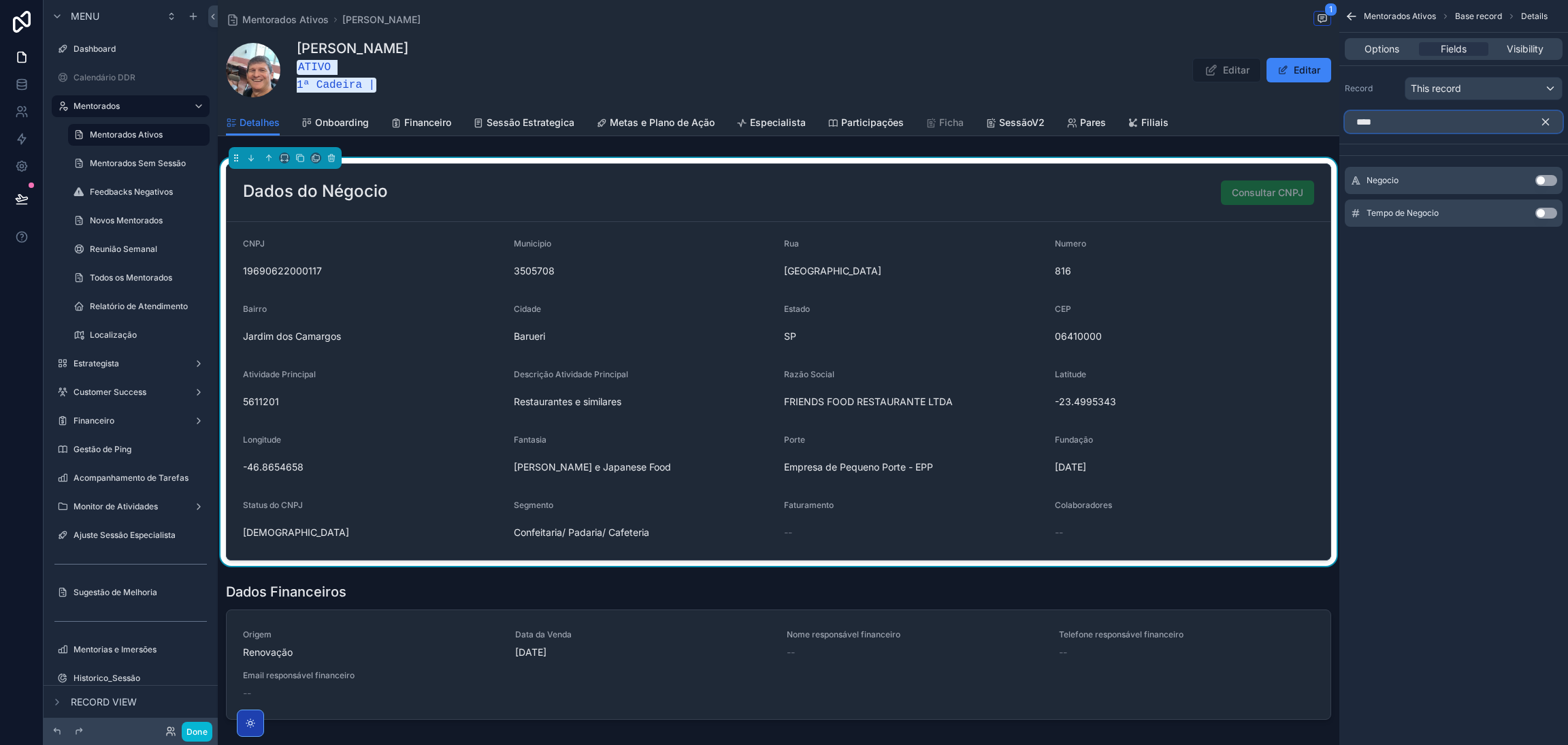
type input "****"
click at [1546, 181] on button "Use setting" at bounding box center [1546, 180] width 22 height 11
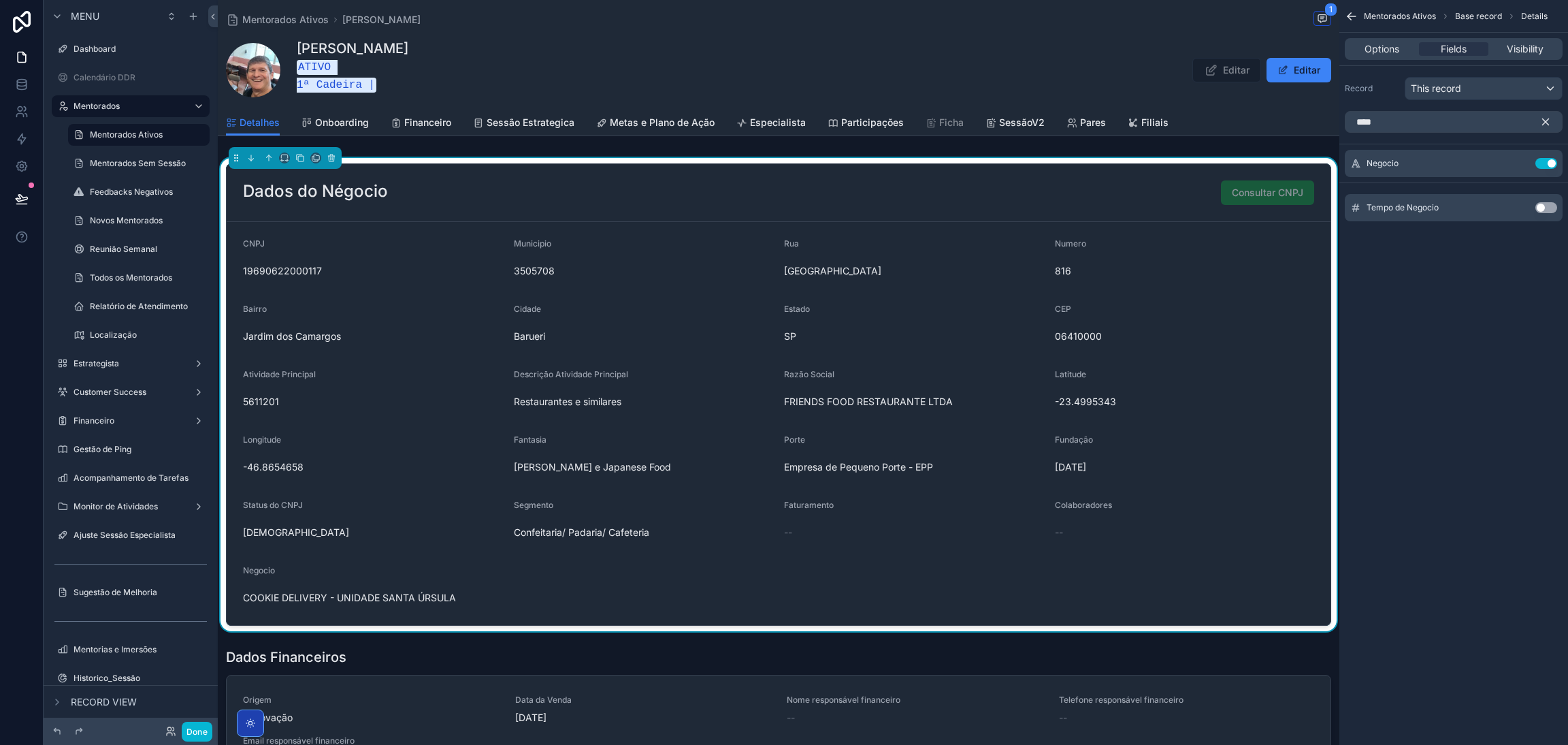
click at [1540, 124] on icon "scrollable content" at bounding box center [1545, 121] width 12 height 12
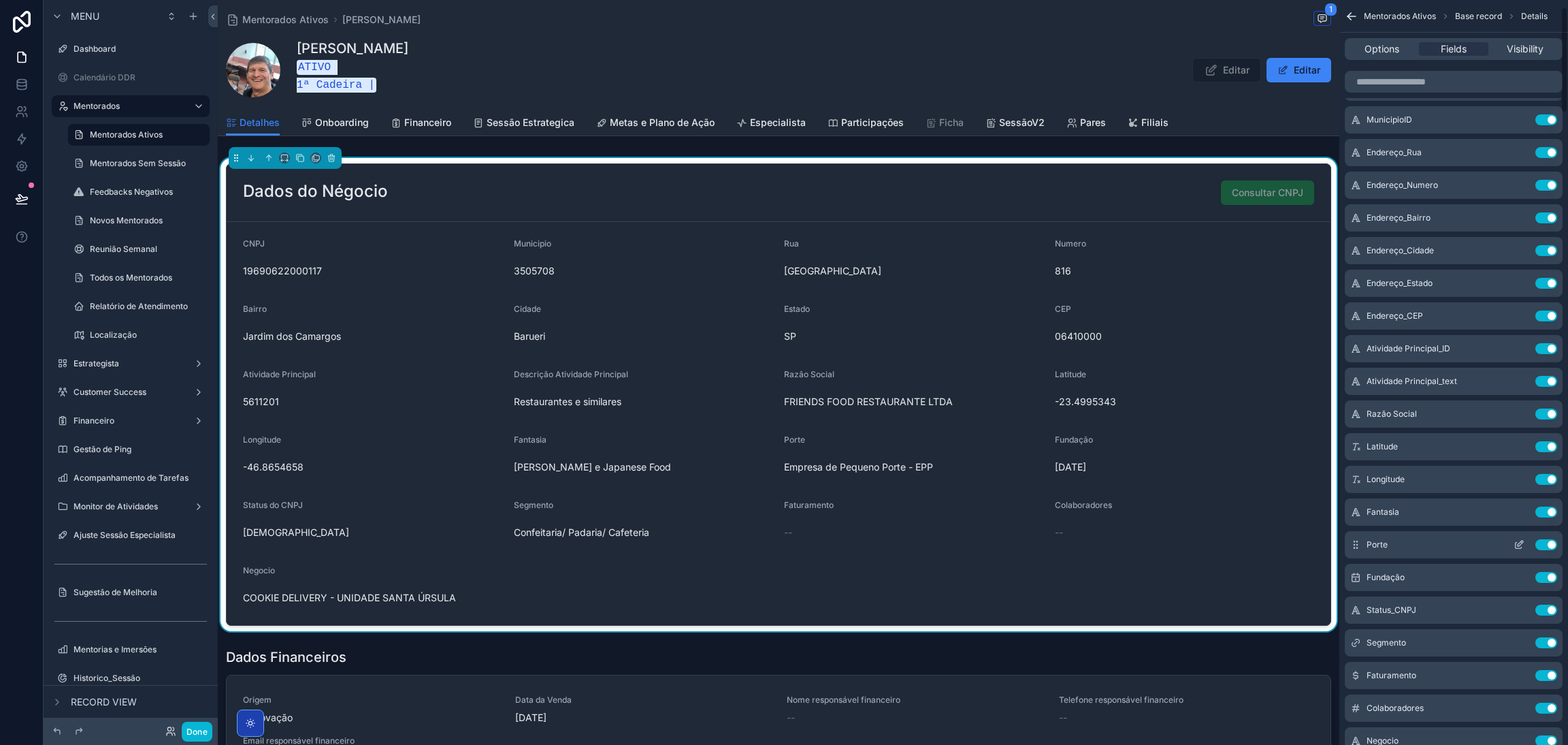
scroll to position [408, 0]
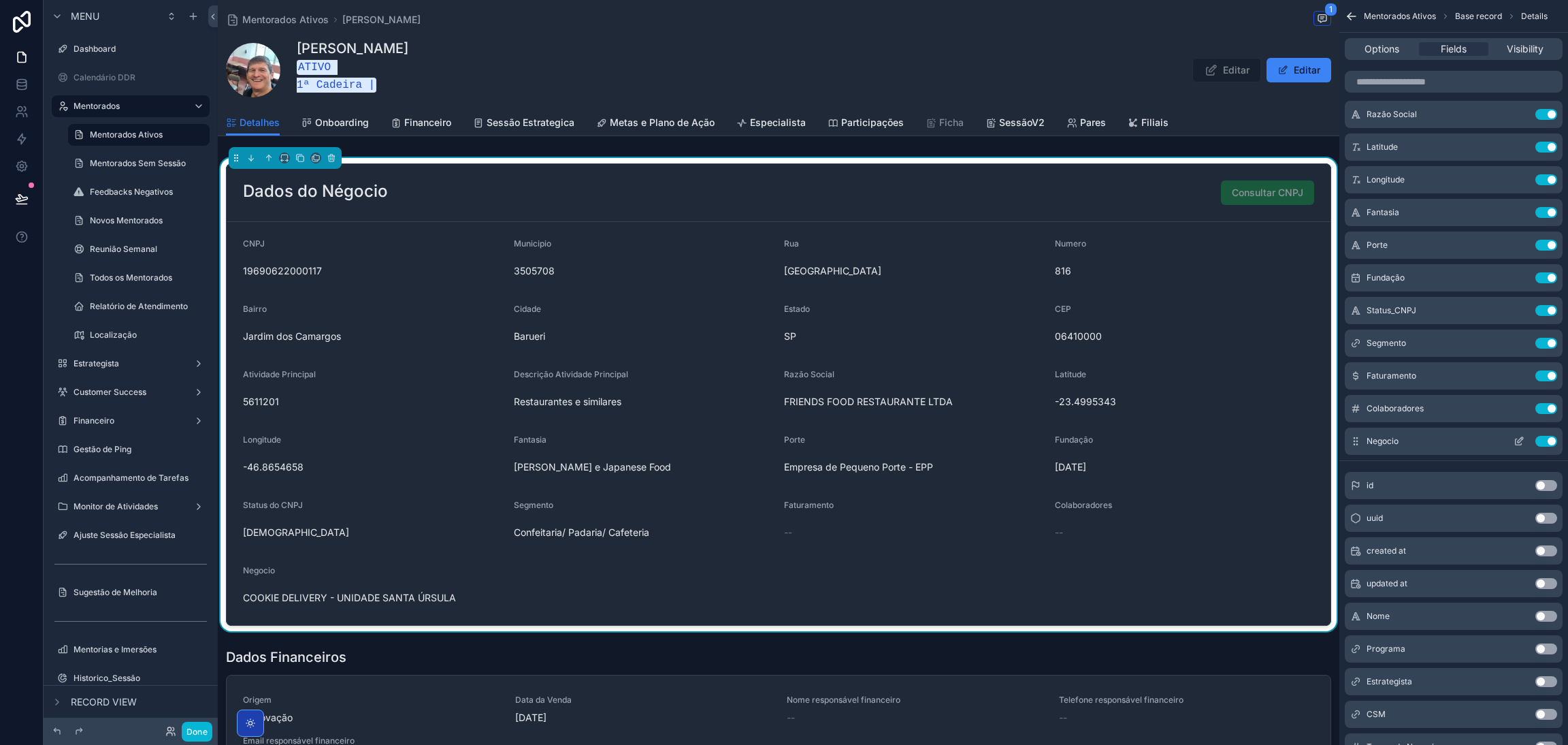
click at [1514, 442] on icon "scrollable content" at bounding box center [1518, 441] width 11 height 11
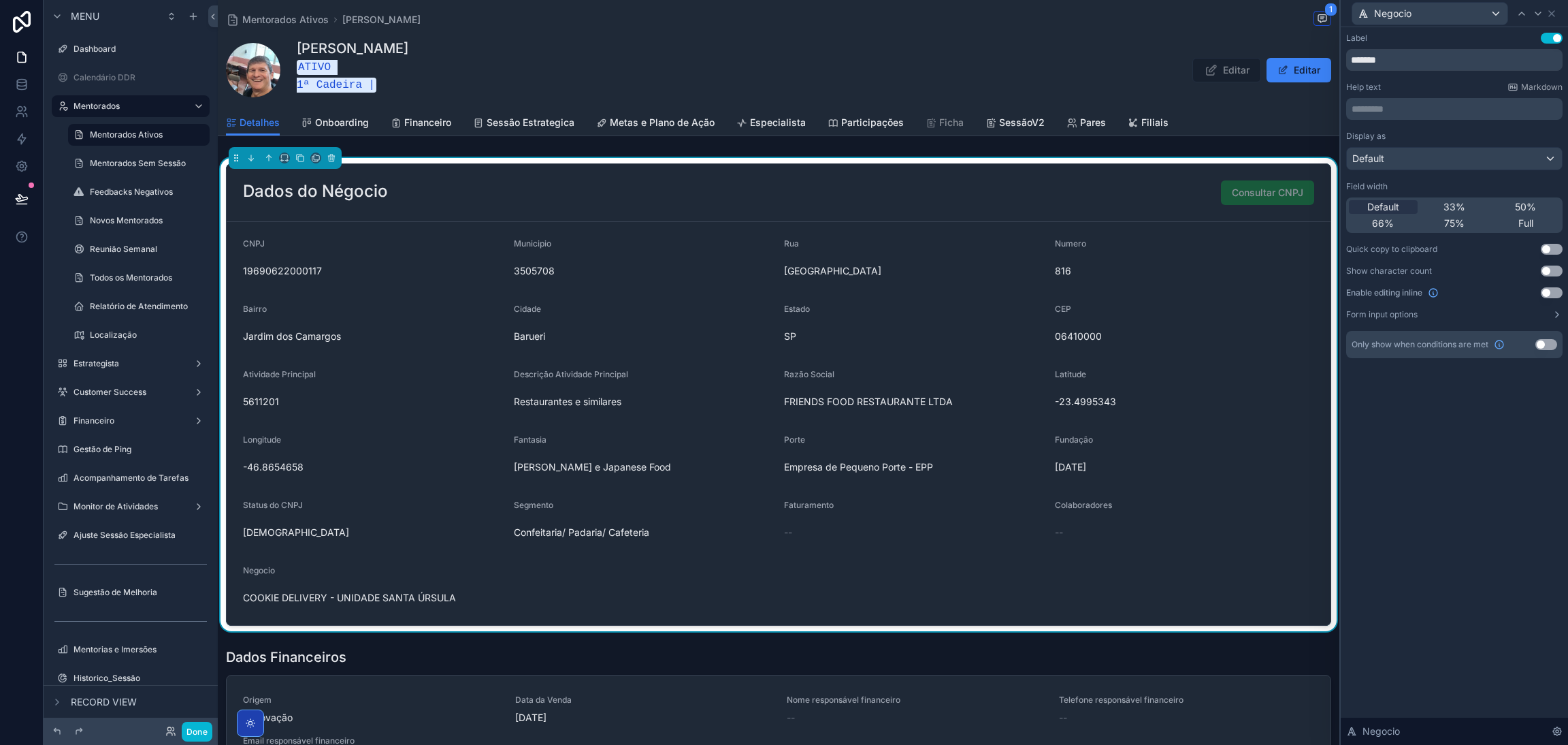
click at [1259, 260] on div "816" at bounding box center [1185, 271] width 260 height 22
click at [26, 79] on icon at bounding box center [21, 84] width 13 height 13
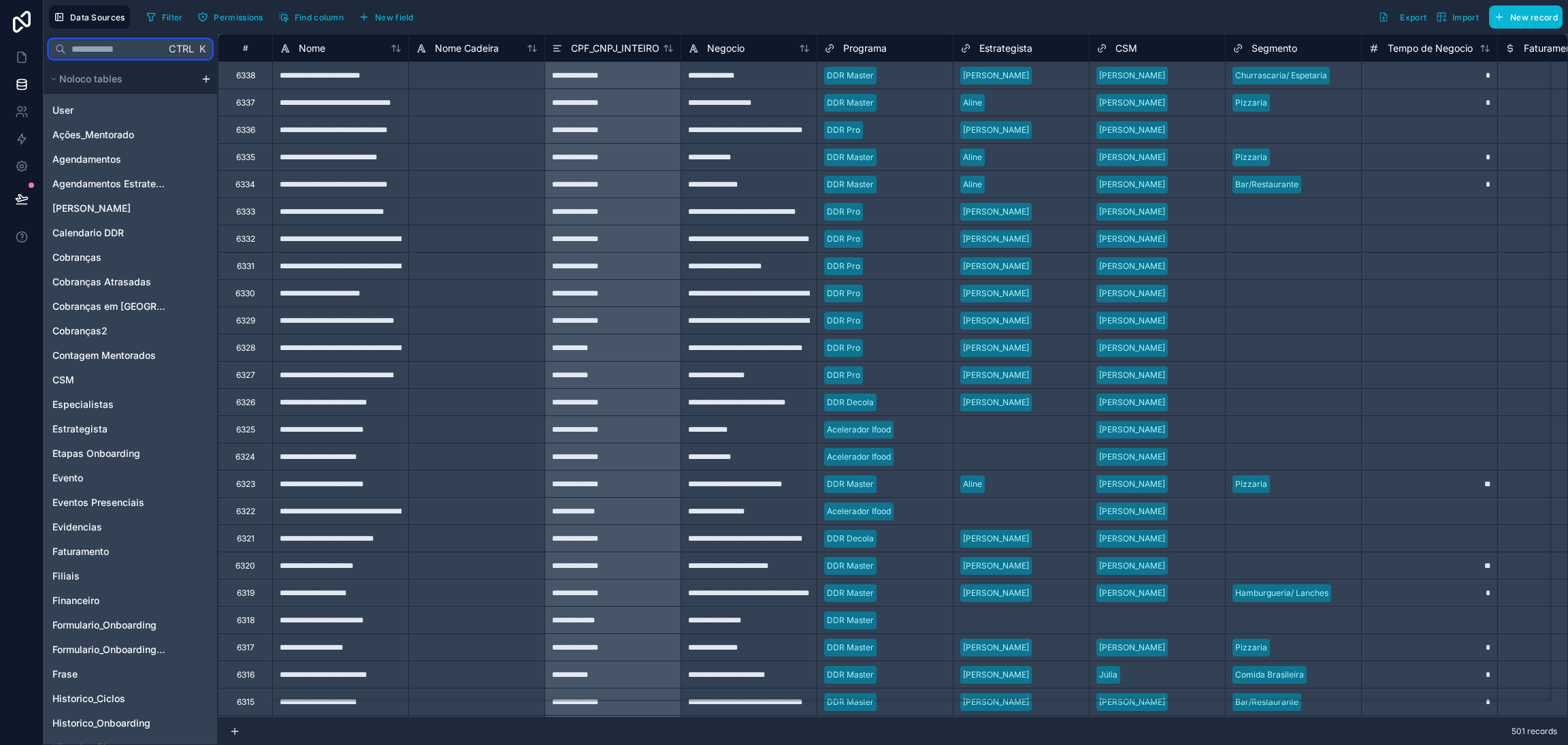
click at [104, 53] on input "text" at bounding box center [116, 49] width 99 height 25
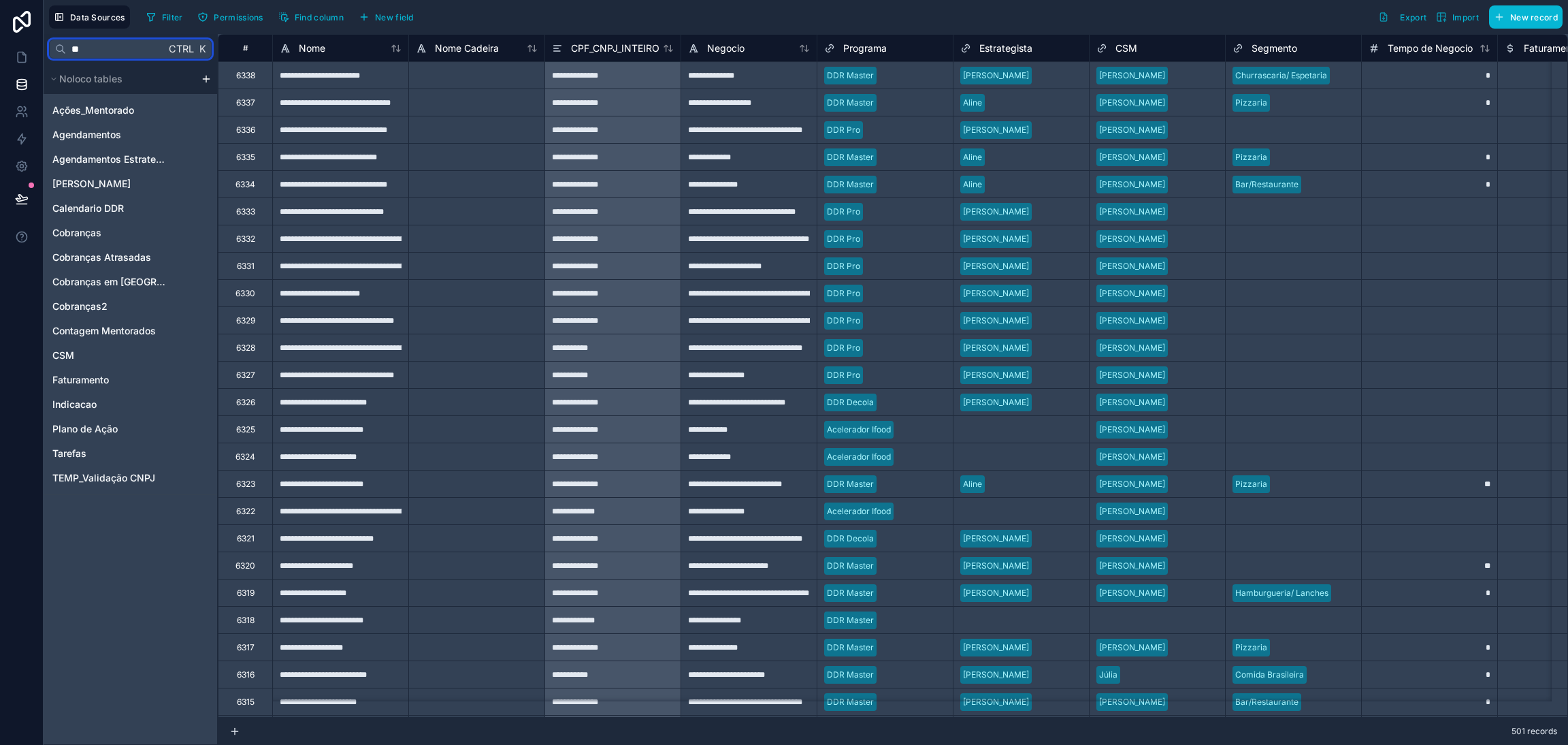
type input "*"
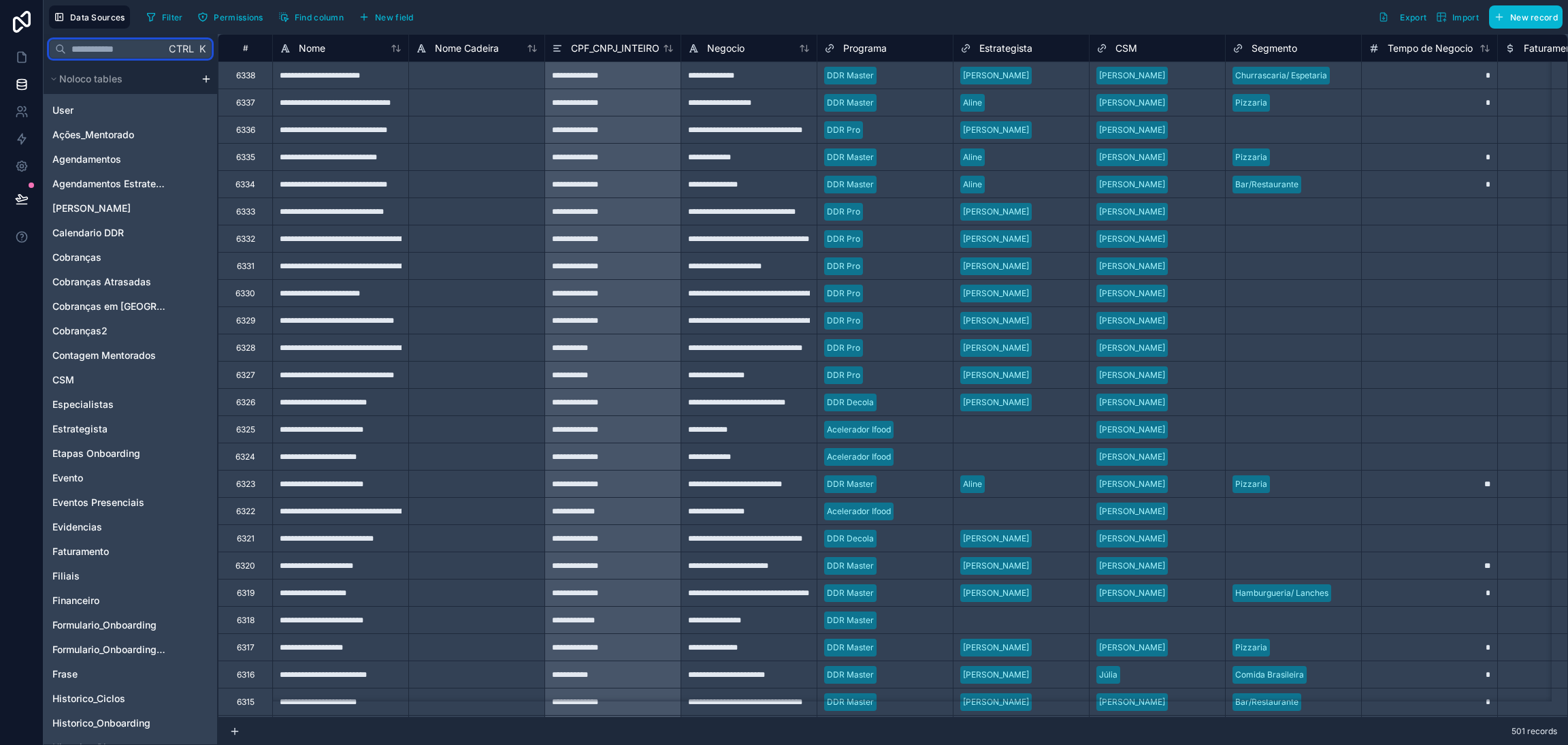
click at [149, 50] on input "text" at bounding box center [116, 49] width 99 height 25
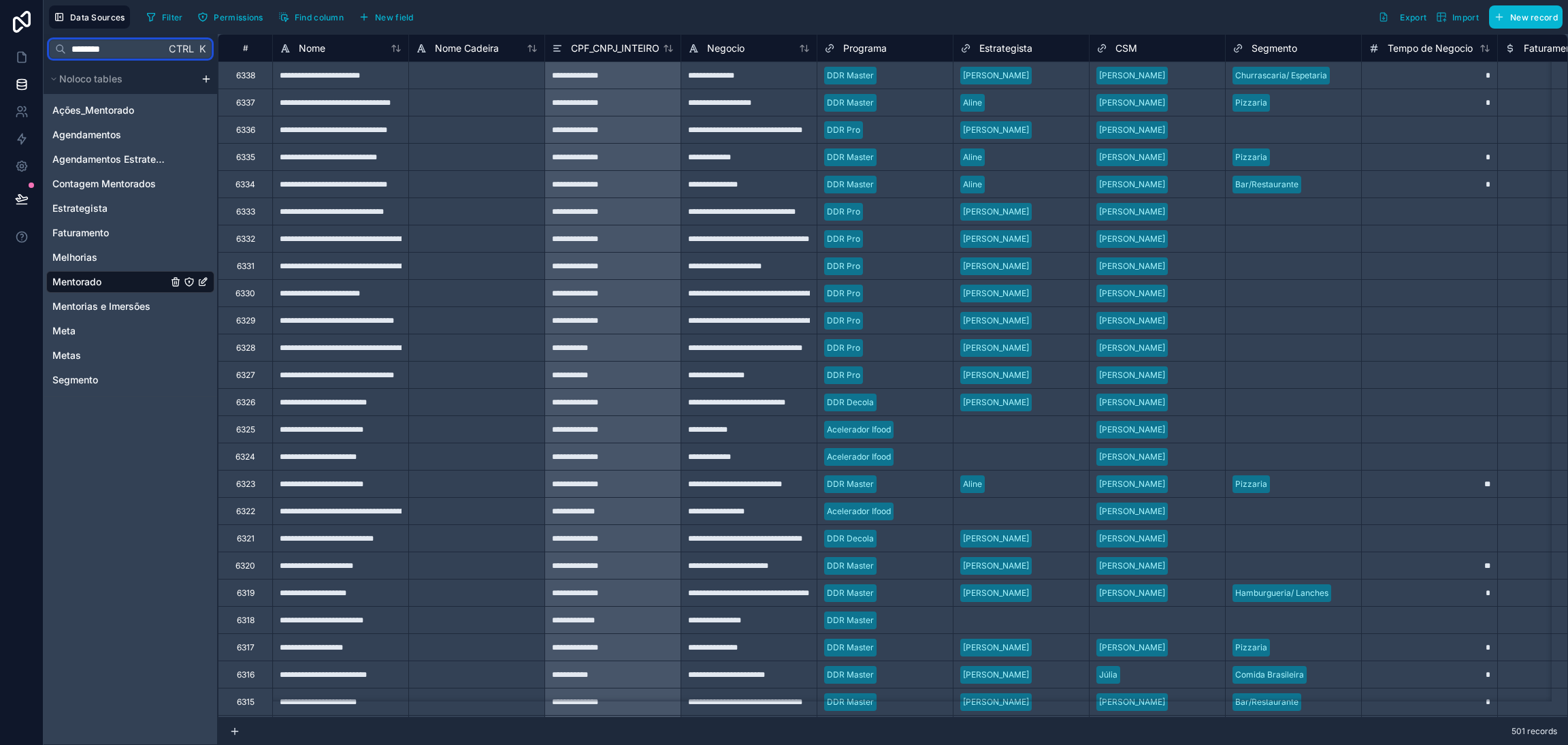
type input "********"
click at [395, 58] on div "Nome" at bounding box center [341, 48] width 136 height 27
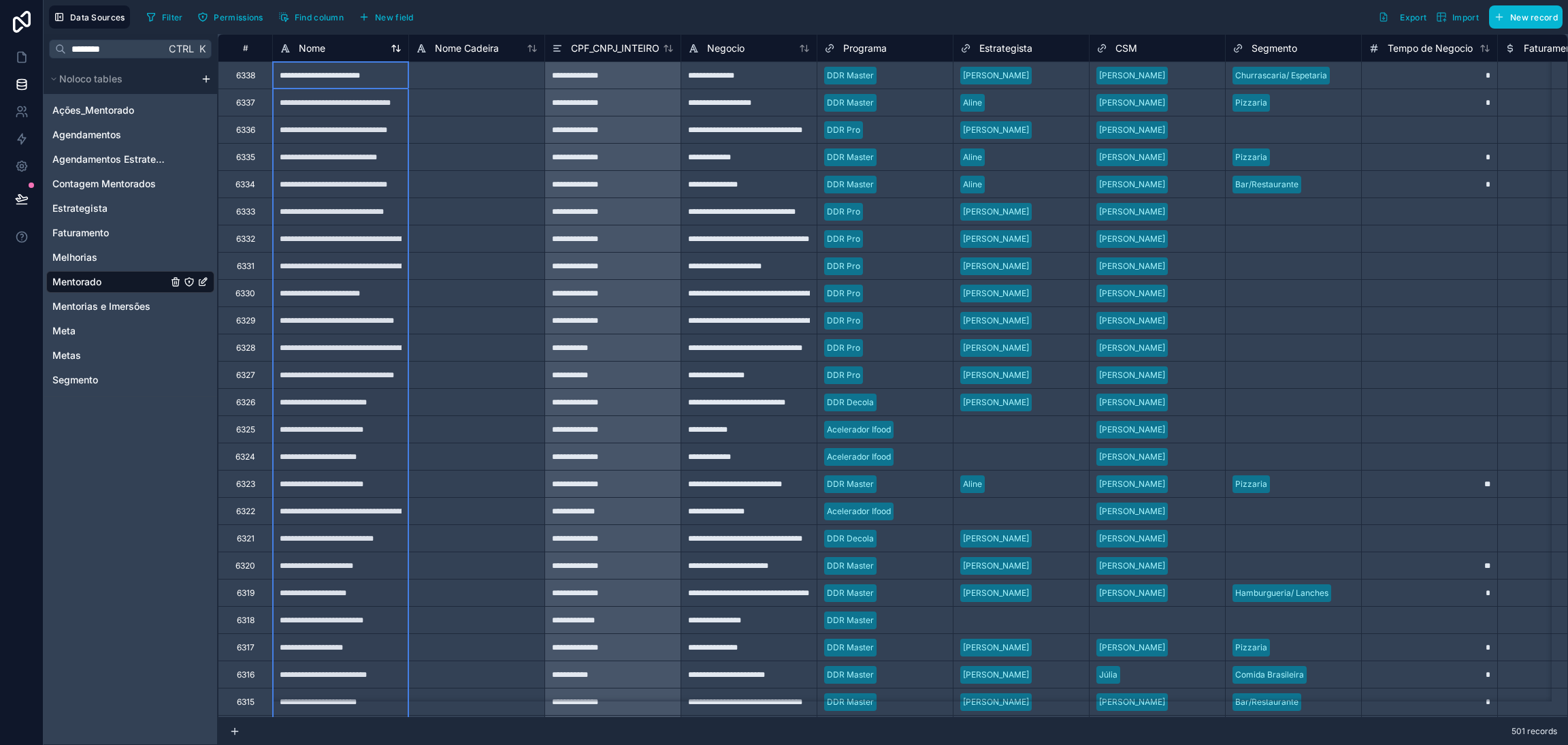
click at [391, 53] on icon at bounding box center [395, 48] width 11 height 11
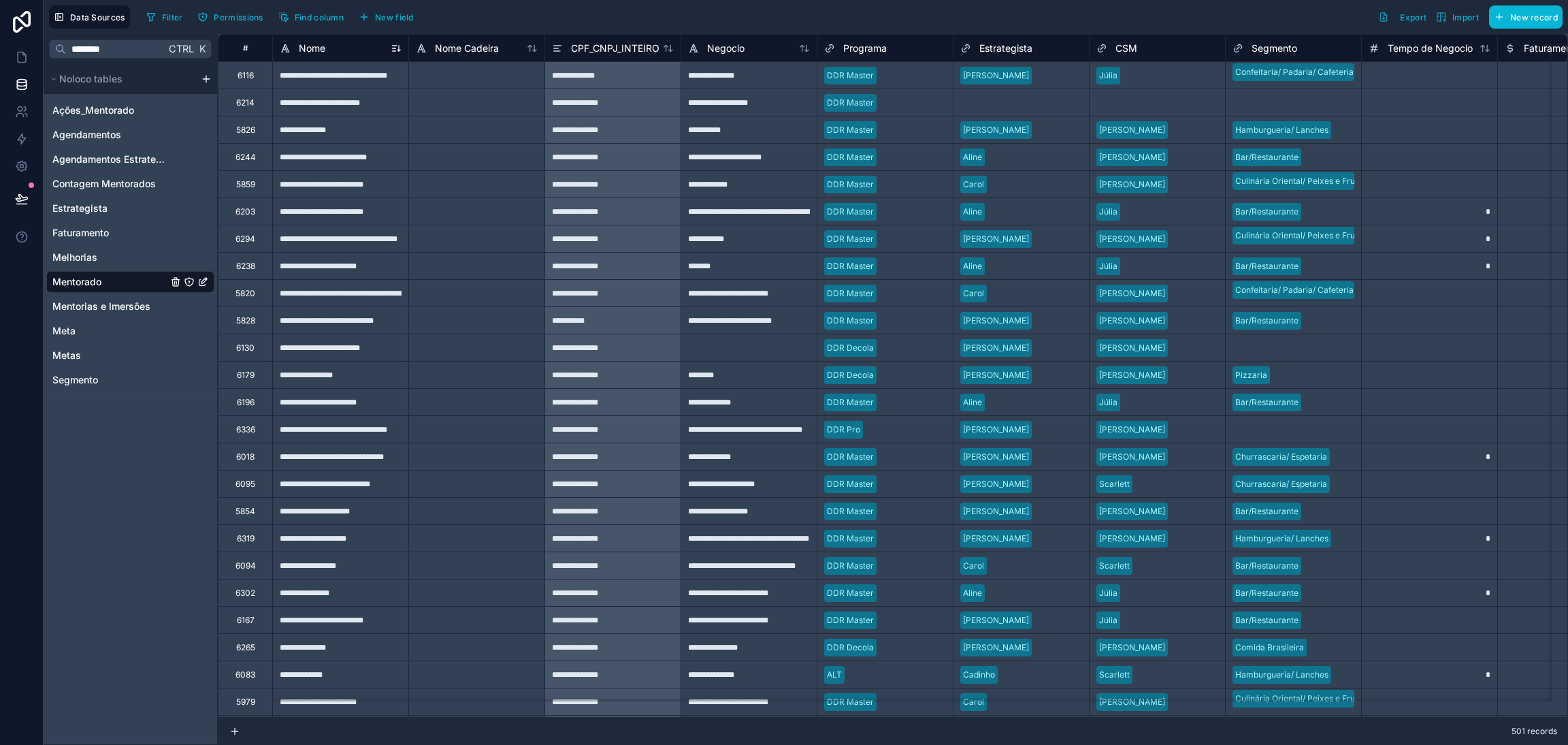
click at [394, 43] on icon at bounding box center [395, 48] width 11 height 11
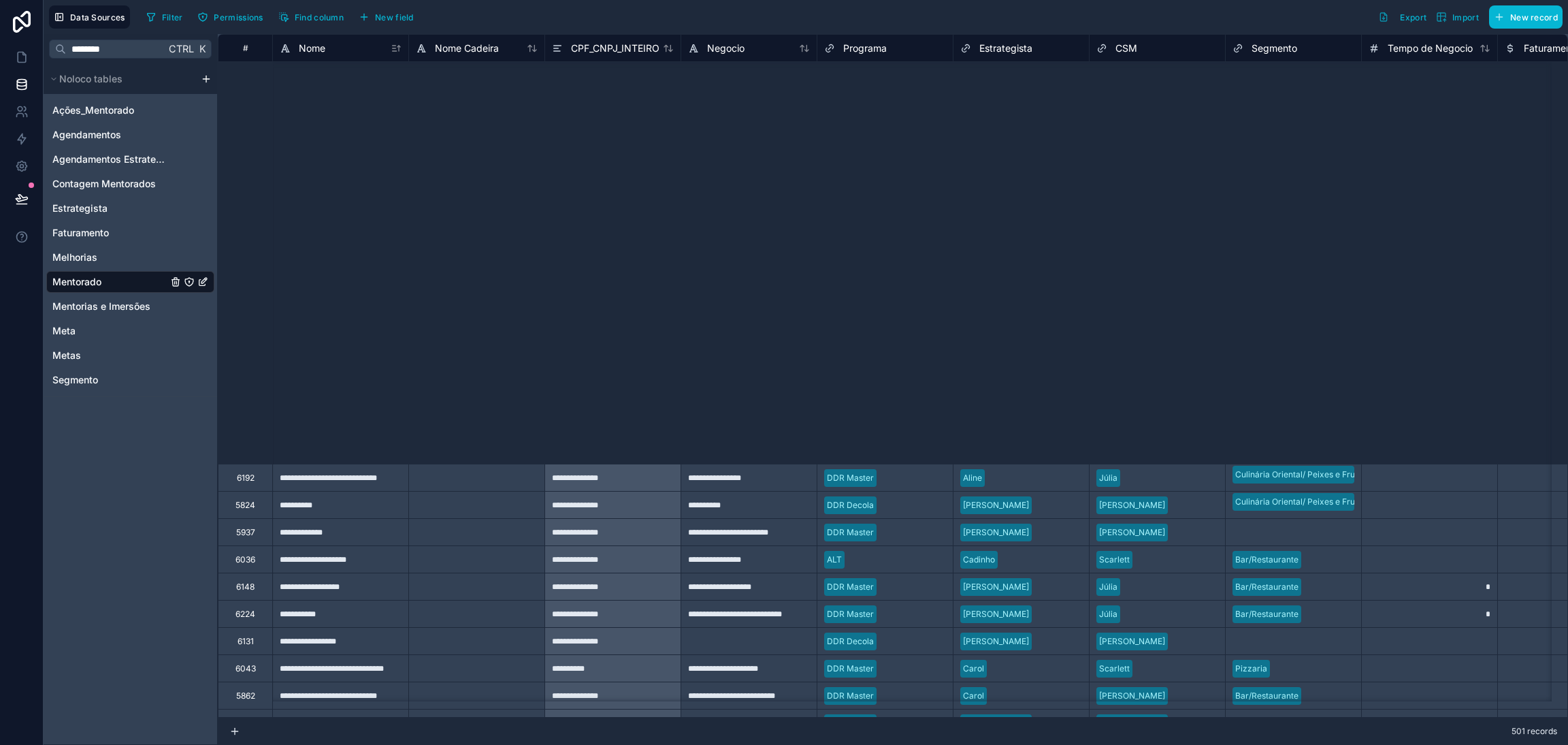
scroll to position [1736, 0]
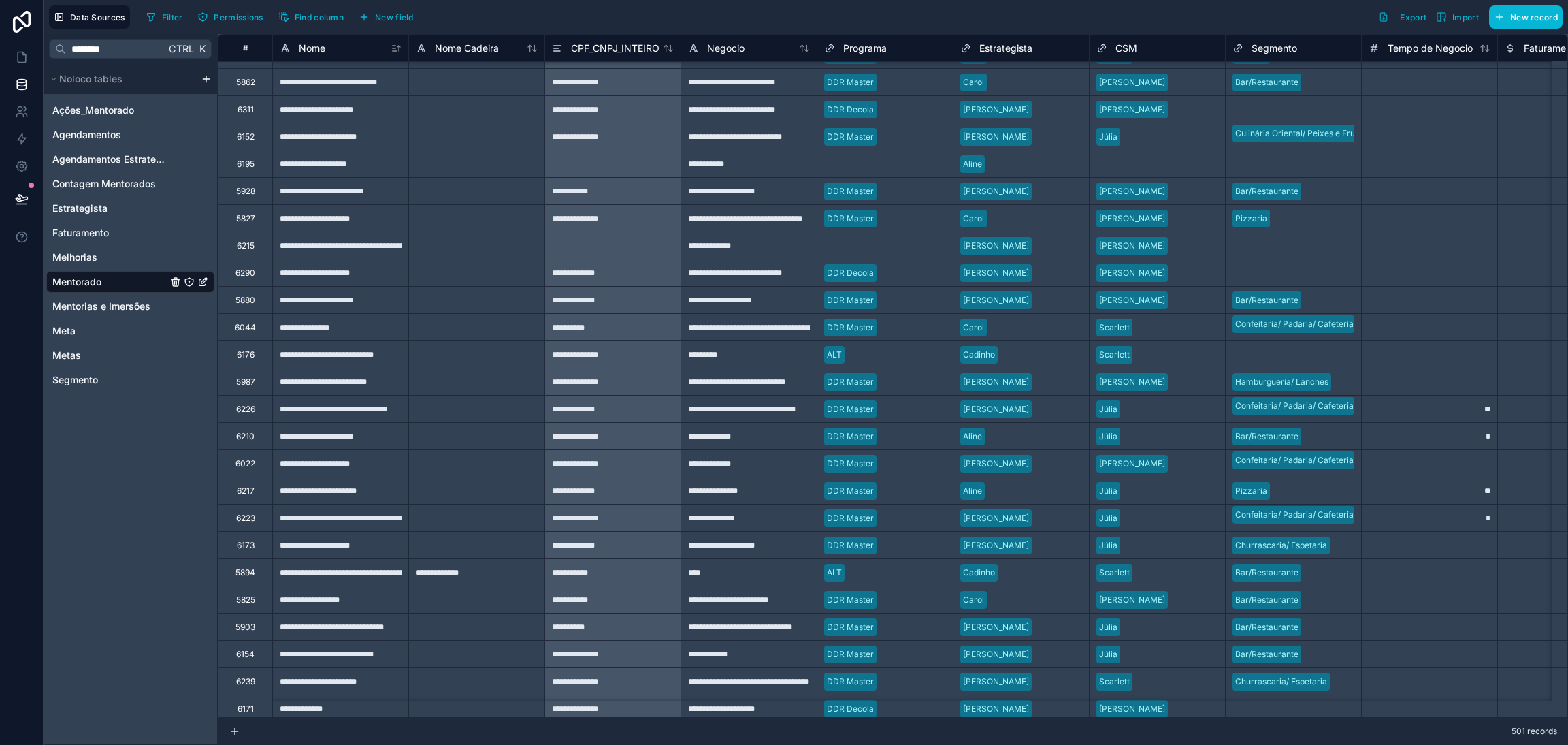
click at [736, 326] on div "**********" at bounding box center [749, 327] width 136 height 27
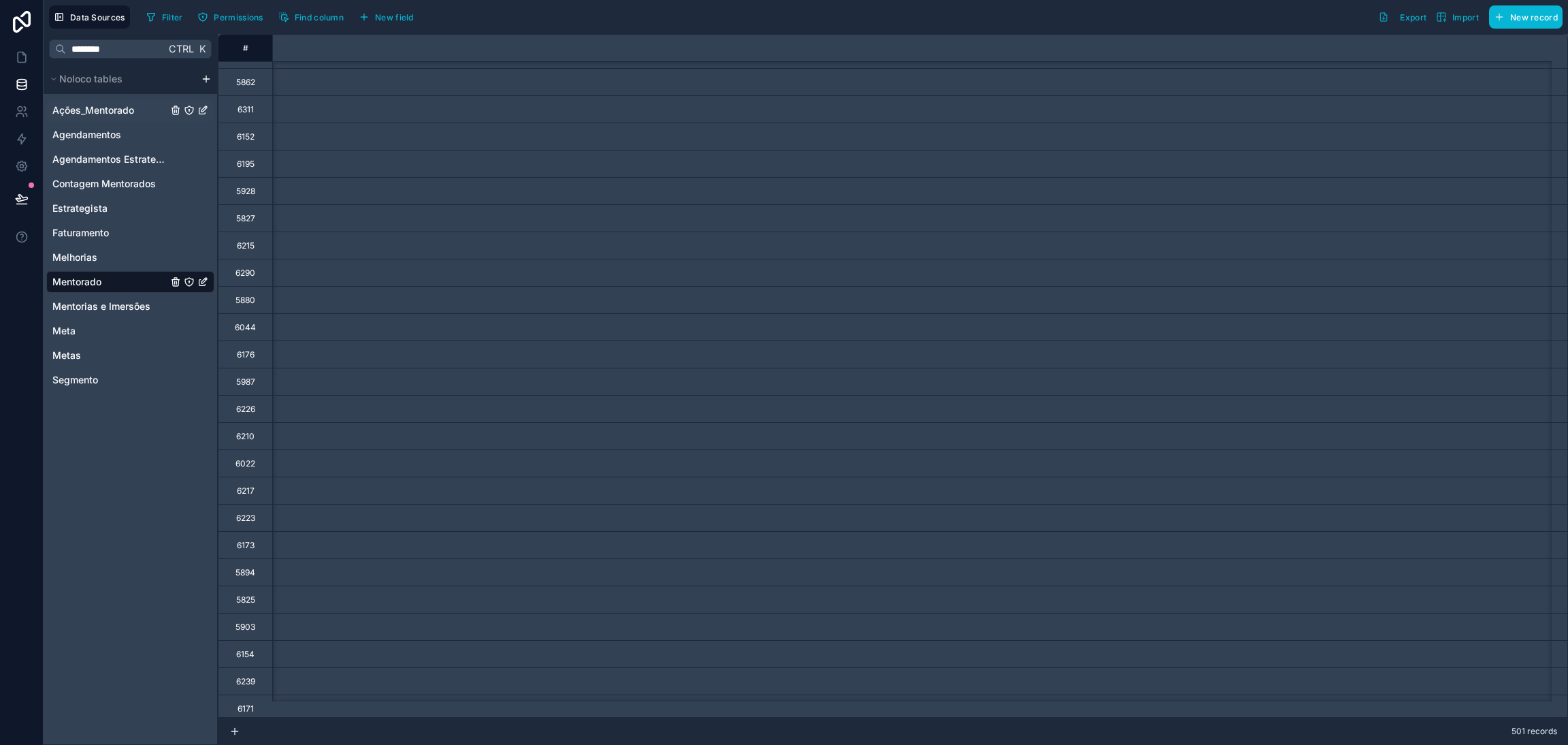
scroll to position [1736, 3098]
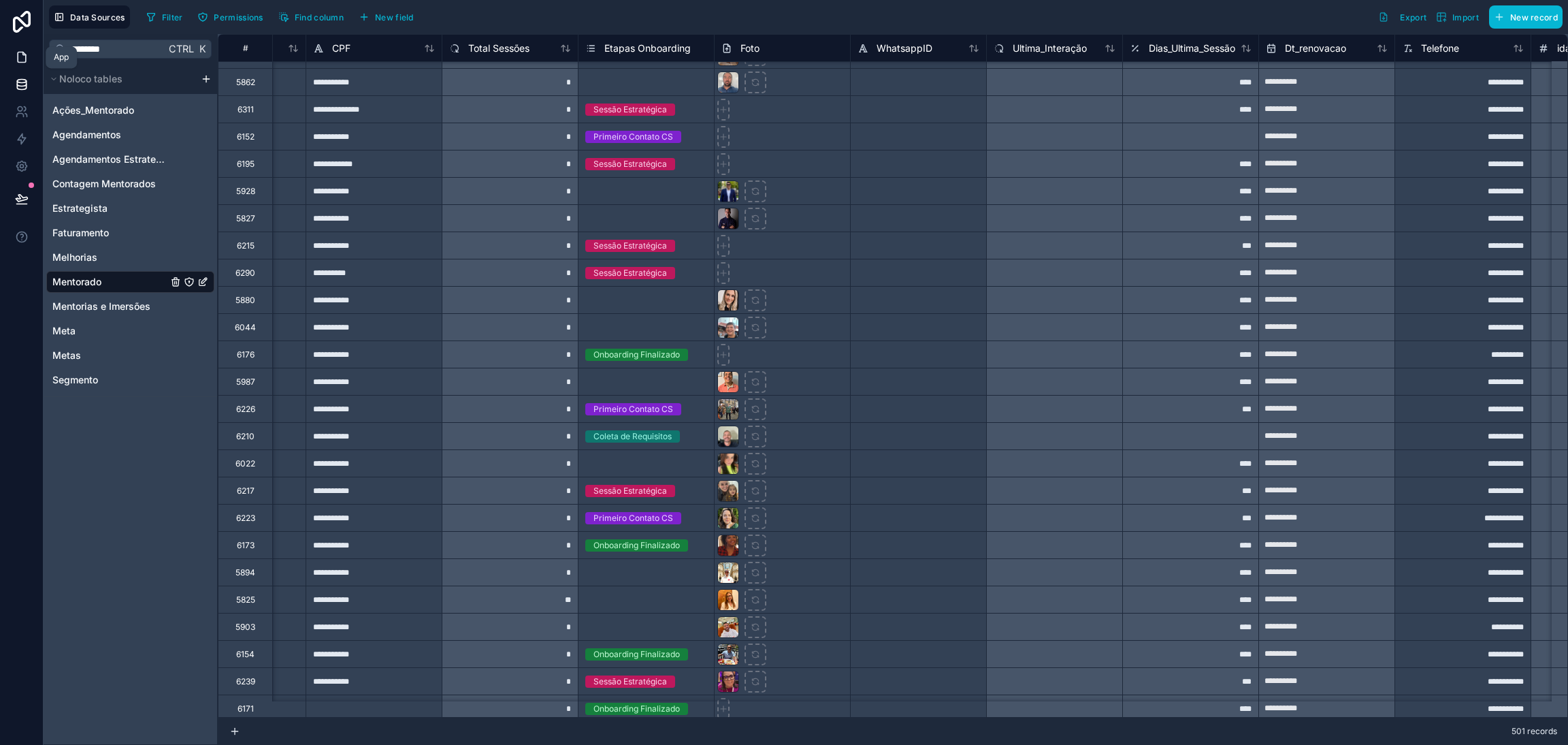
click at [24, 55] on icon at bounding box center [24, 54] width 3 height 3
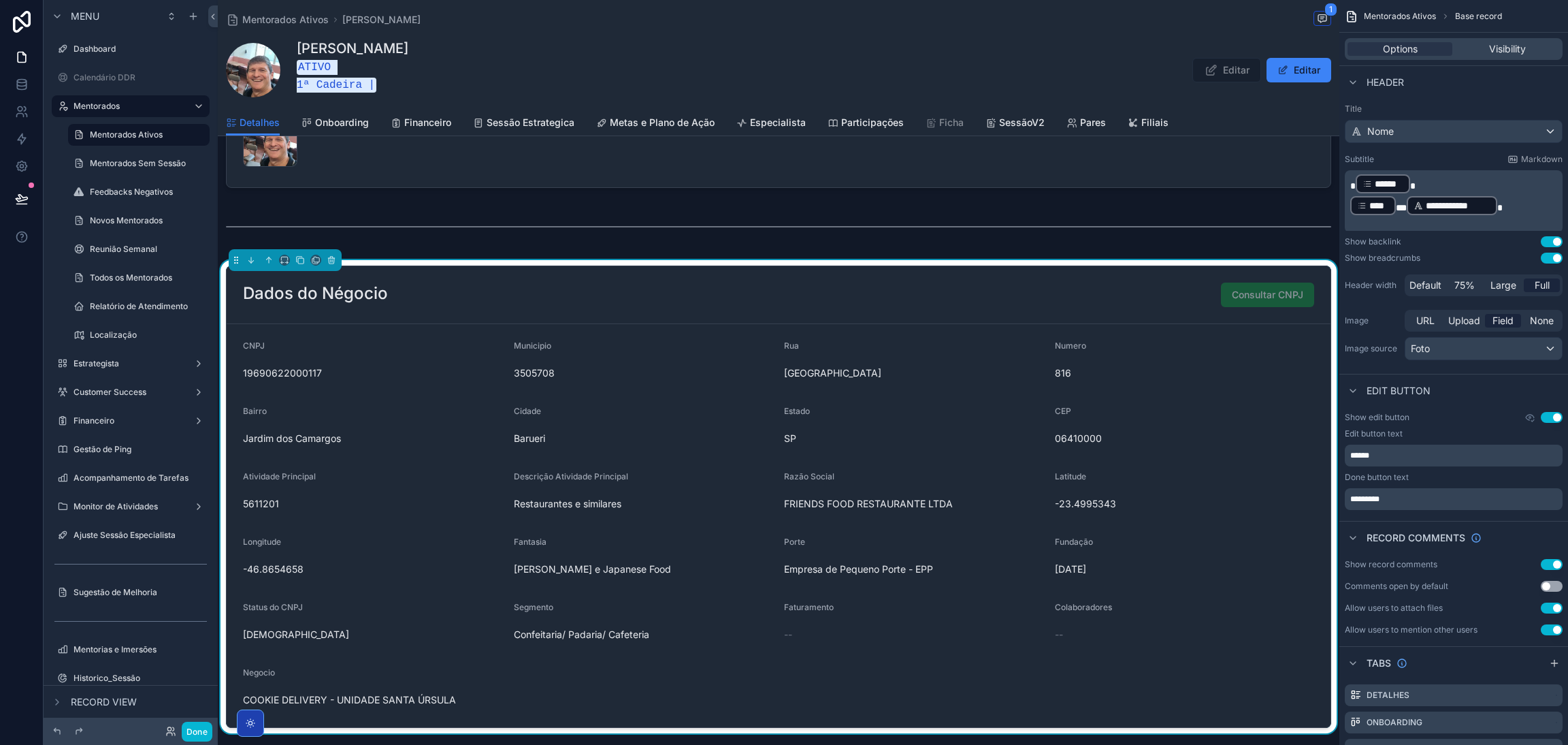
click at [452, 345] on div "CNPJ" at bounding box center [373, 348] width 260 height 16
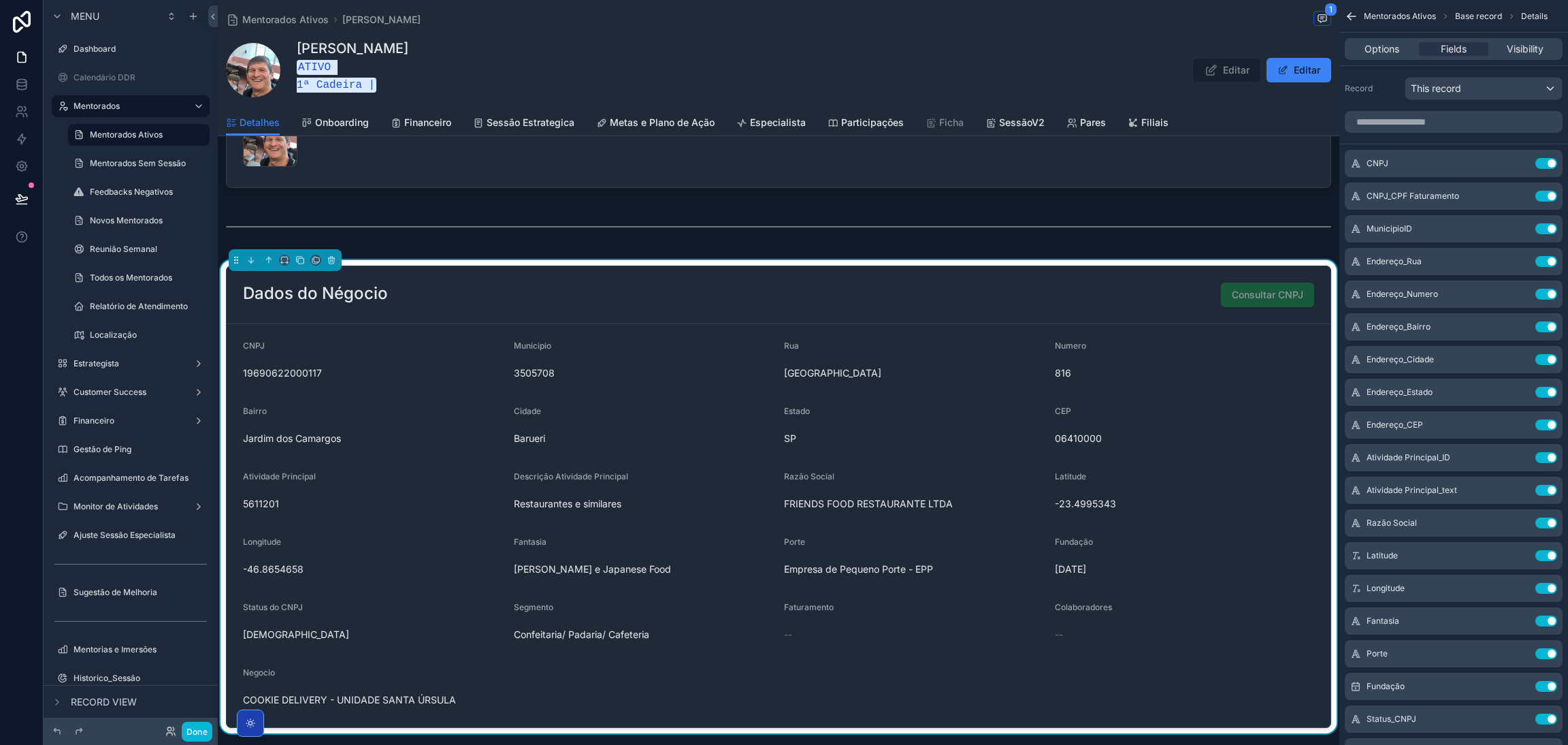
scroll to position [1021, 0]
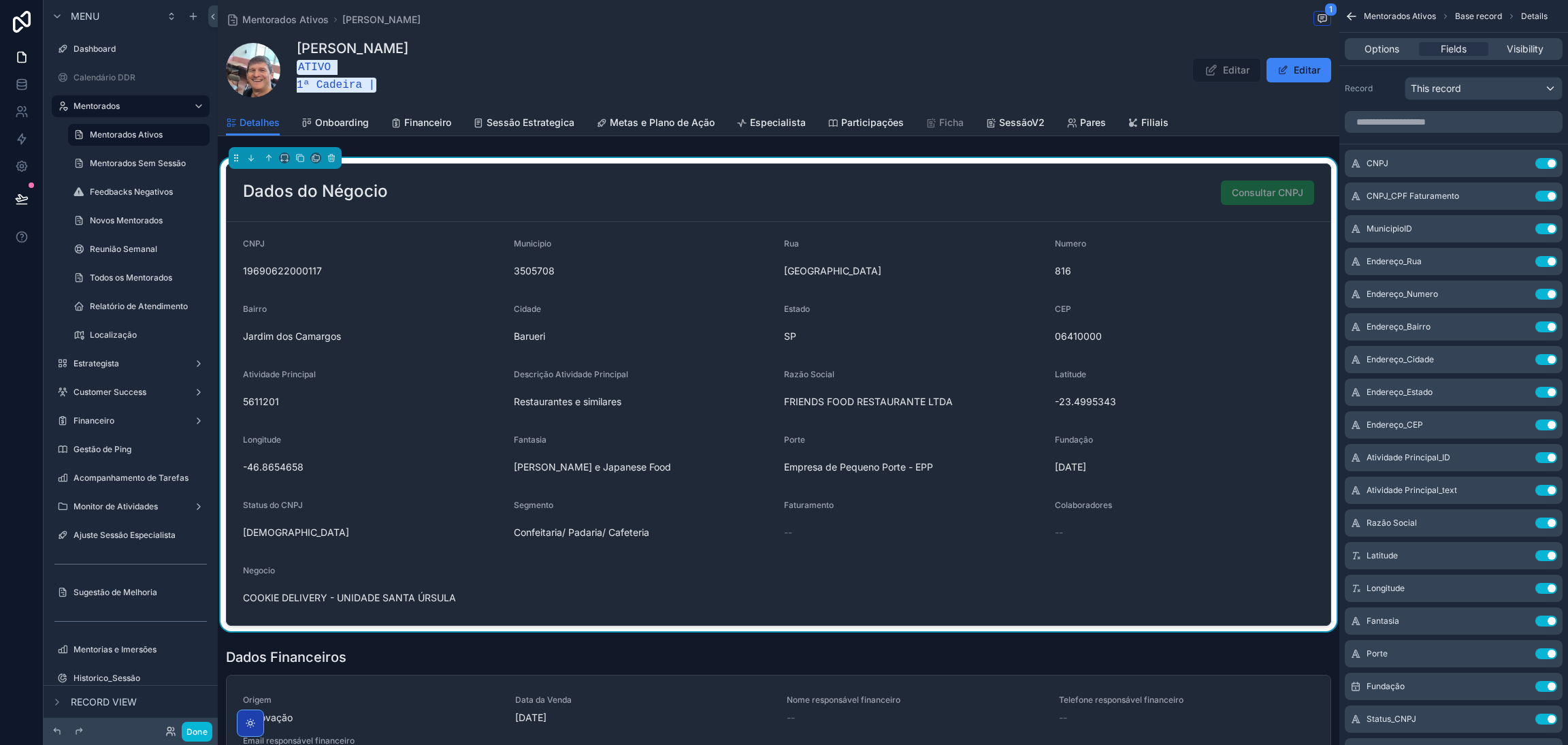
click at [721, 325] on div "Barueri" at bounding box center [644, 336] width 260 height 22
click at [1472, 94] on div "This record" at bounding box center [1484, 88] width 157 height 22
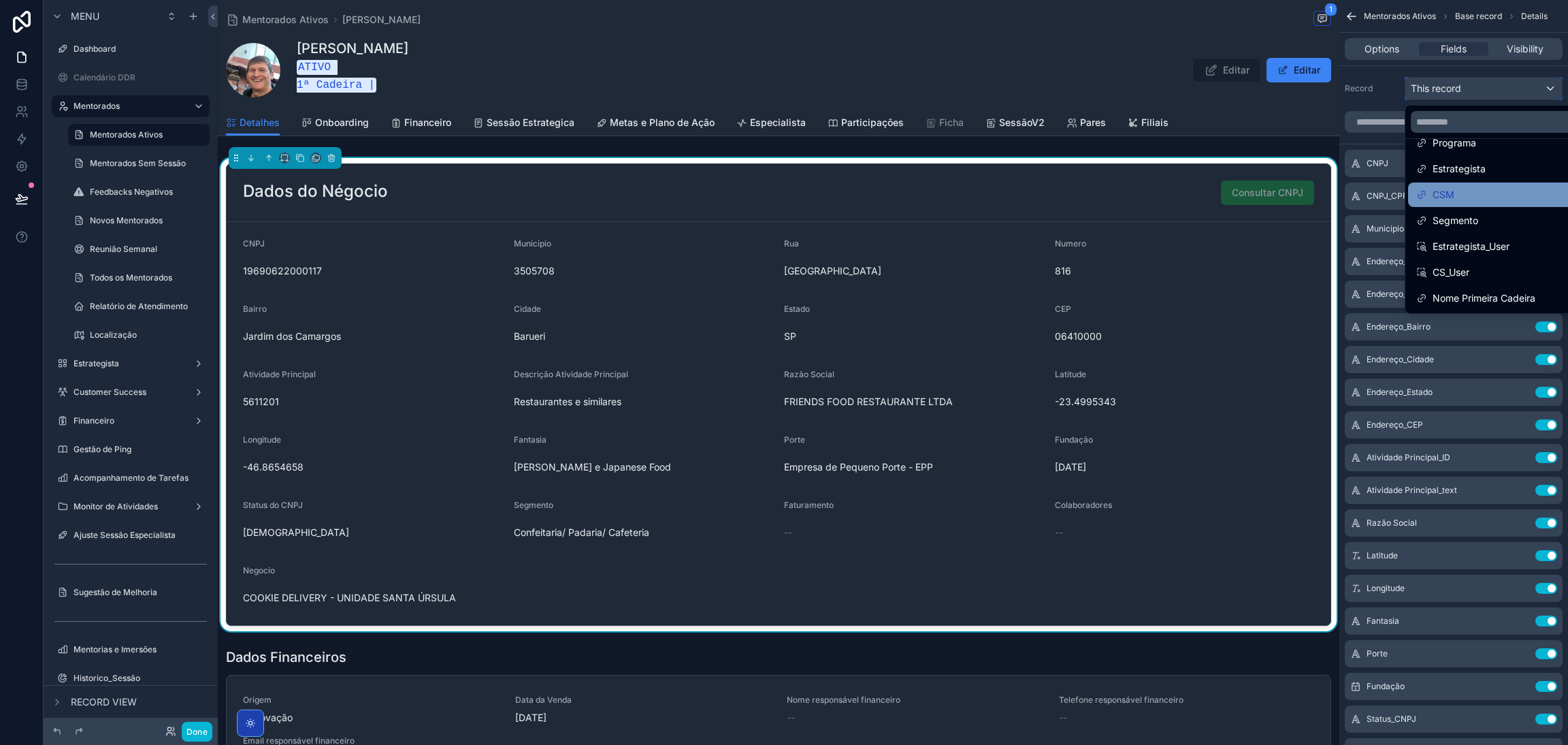
scroll to position [0, 0]
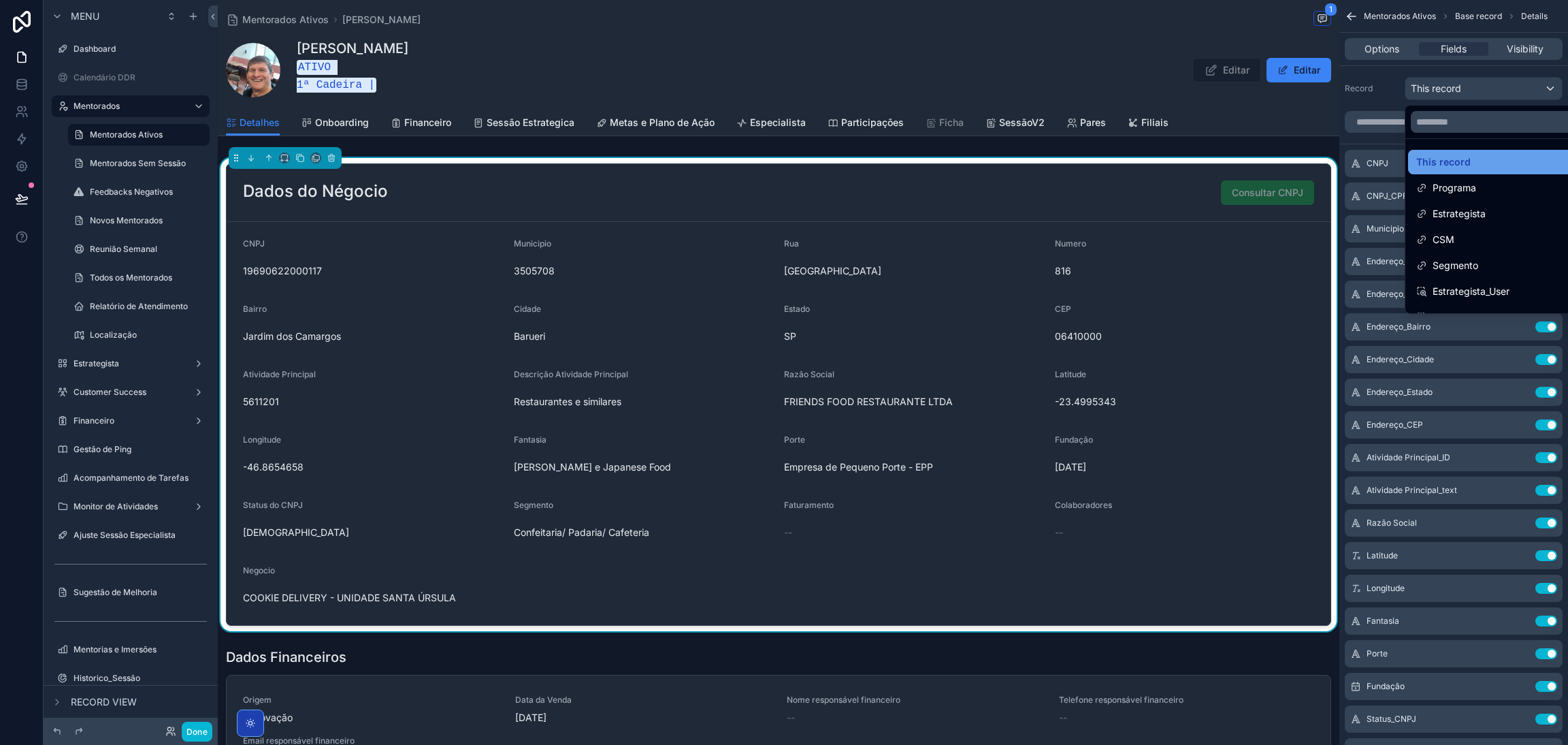
click at [1462, 163] on span "This record" at bounding box center [1443, 162] width 55 height 16
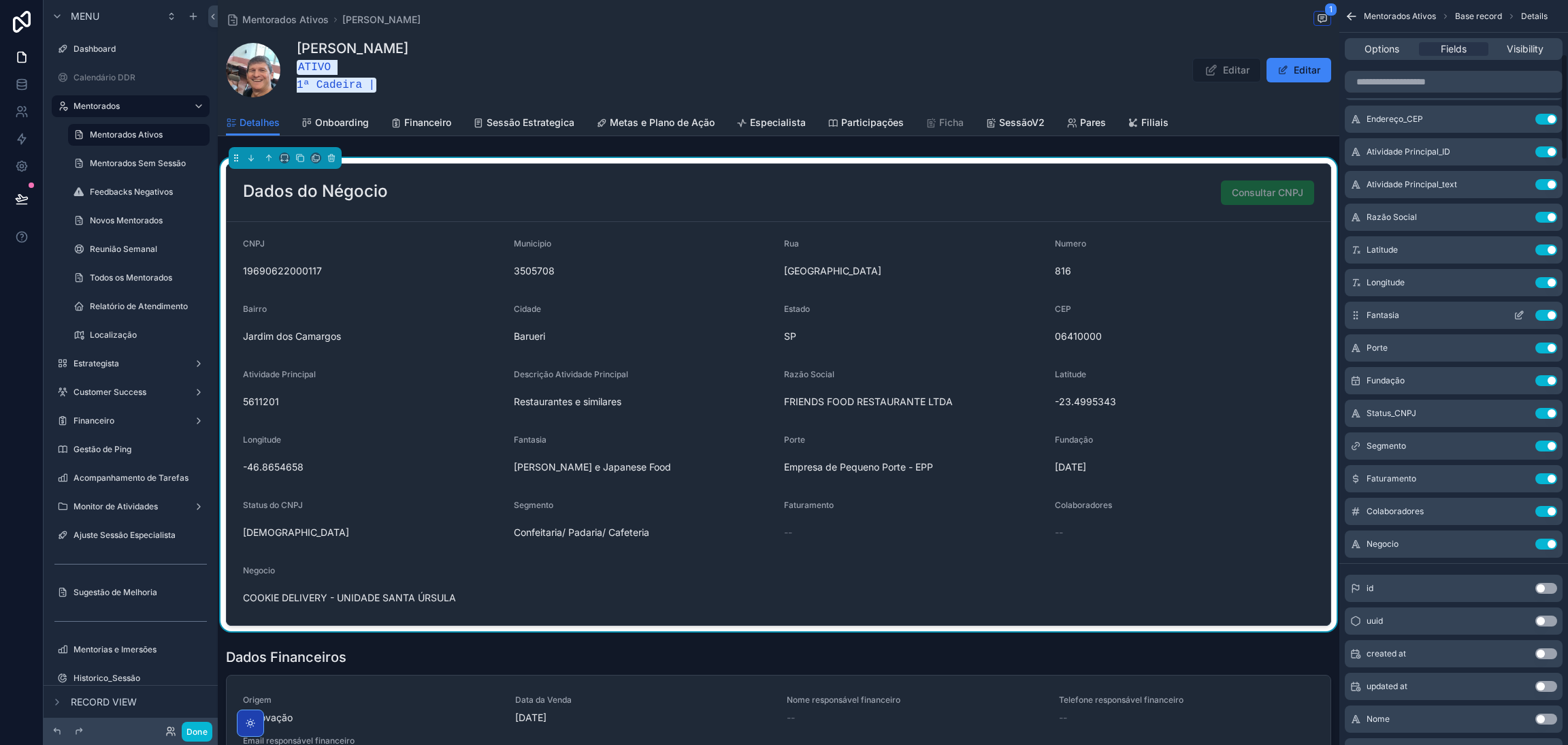
scroll to position [408, 0]
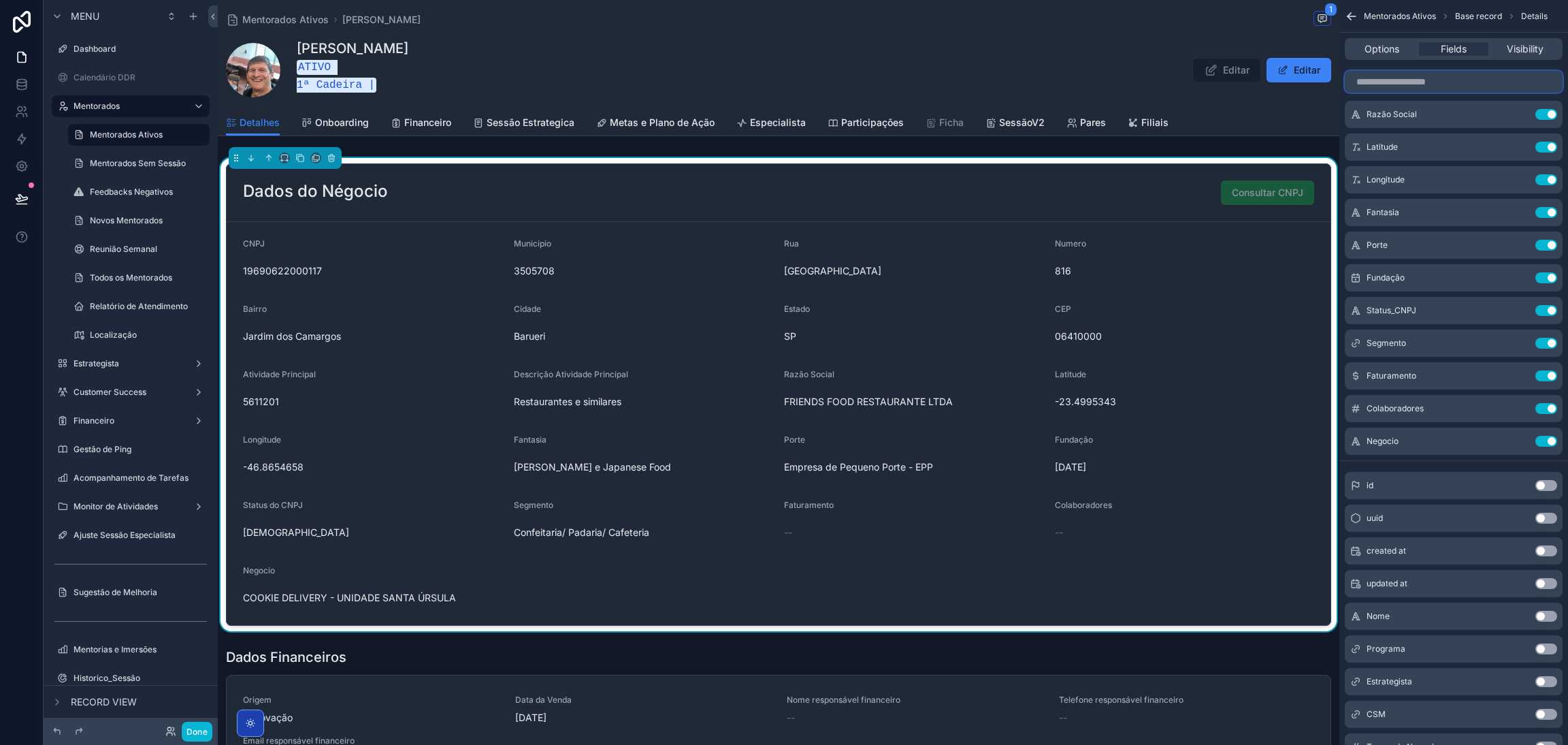
click at [1407, 84] on input "scrollable content" at bounding box center [1454, 82] width 218 height 22
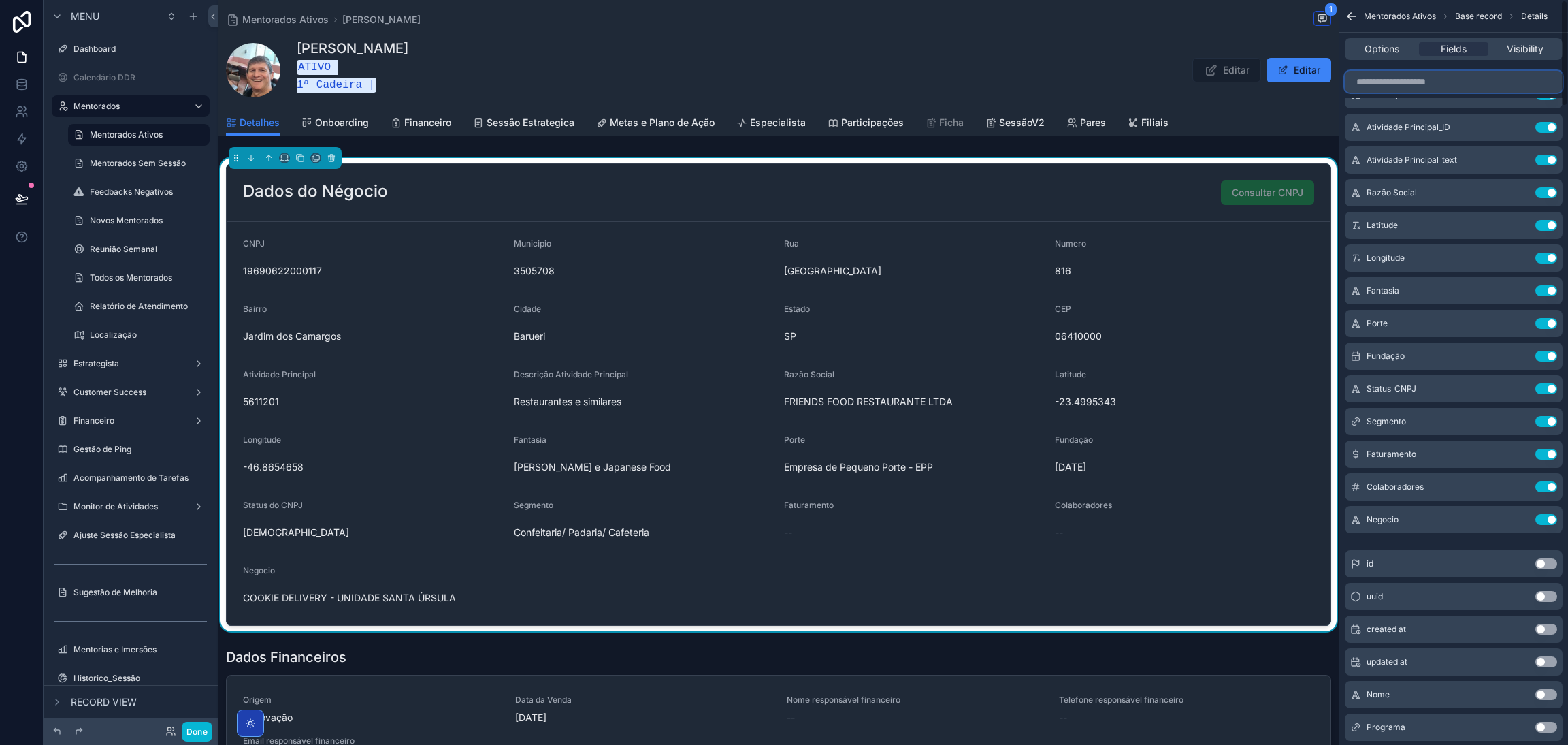
scroll to position [0, 0]
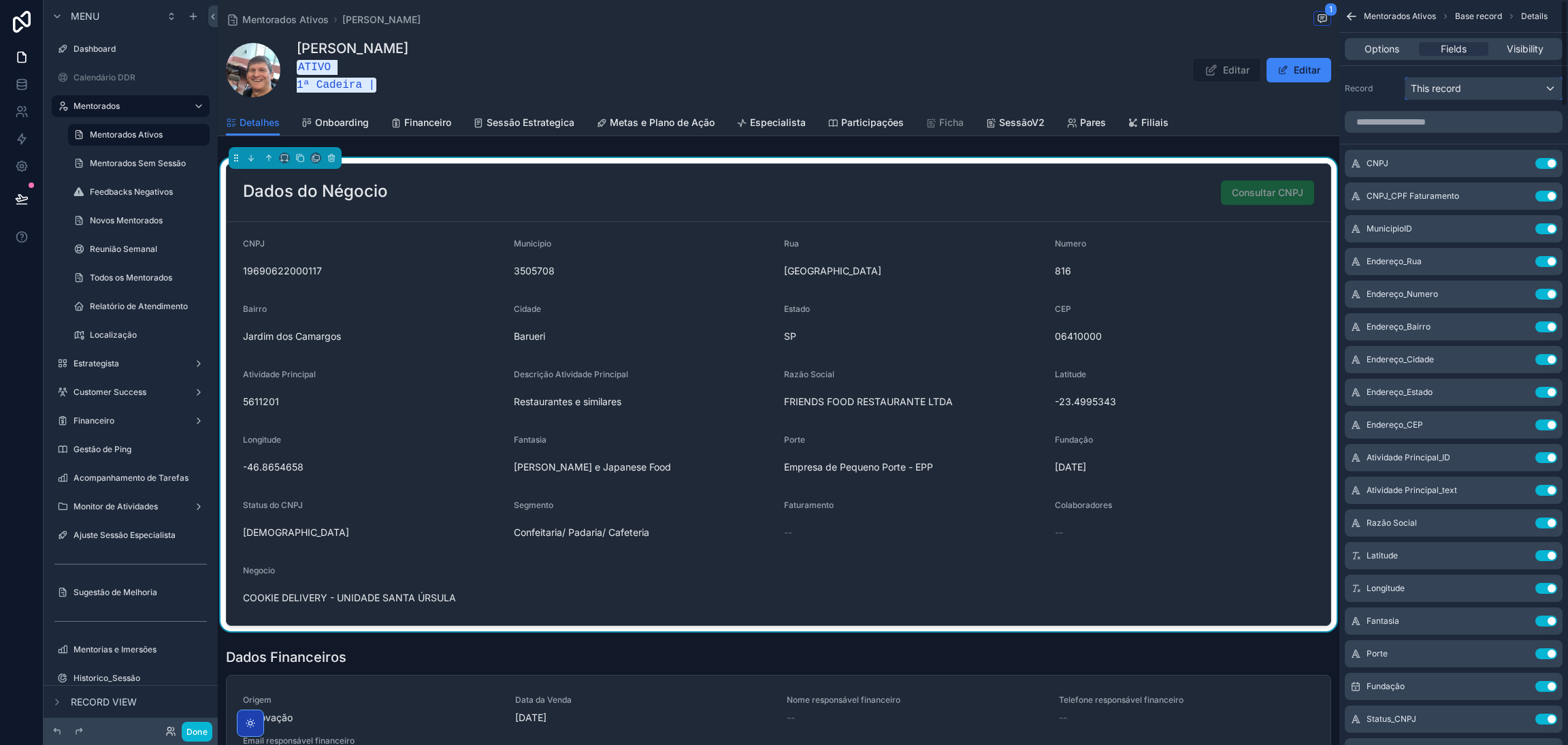
click at [1454, 90] on span "This record" at bounding box center [1436, 88] width 50 height 13
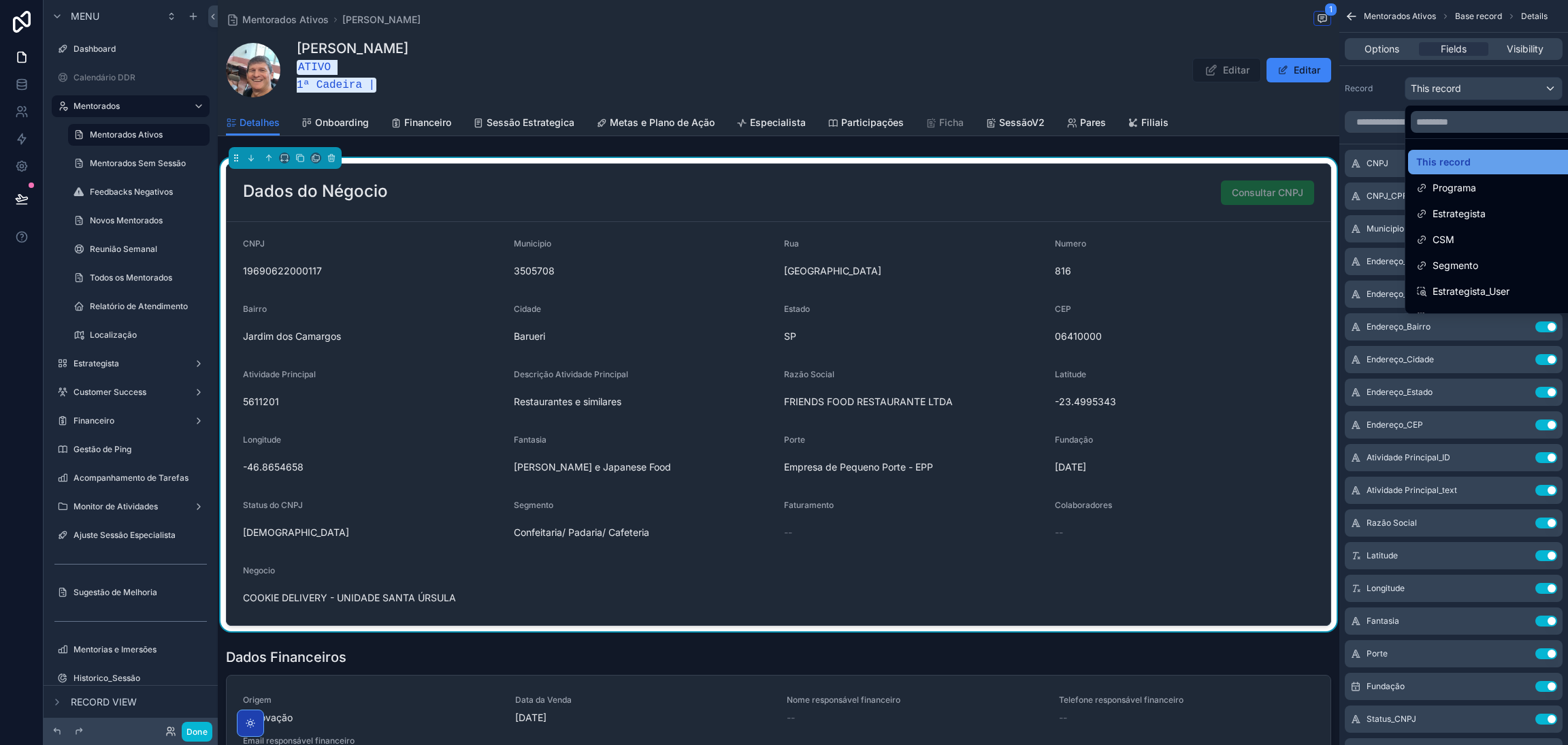
click at [1459, 158] on span "This record" at bounding box center [1443, 162] width 55 height 16
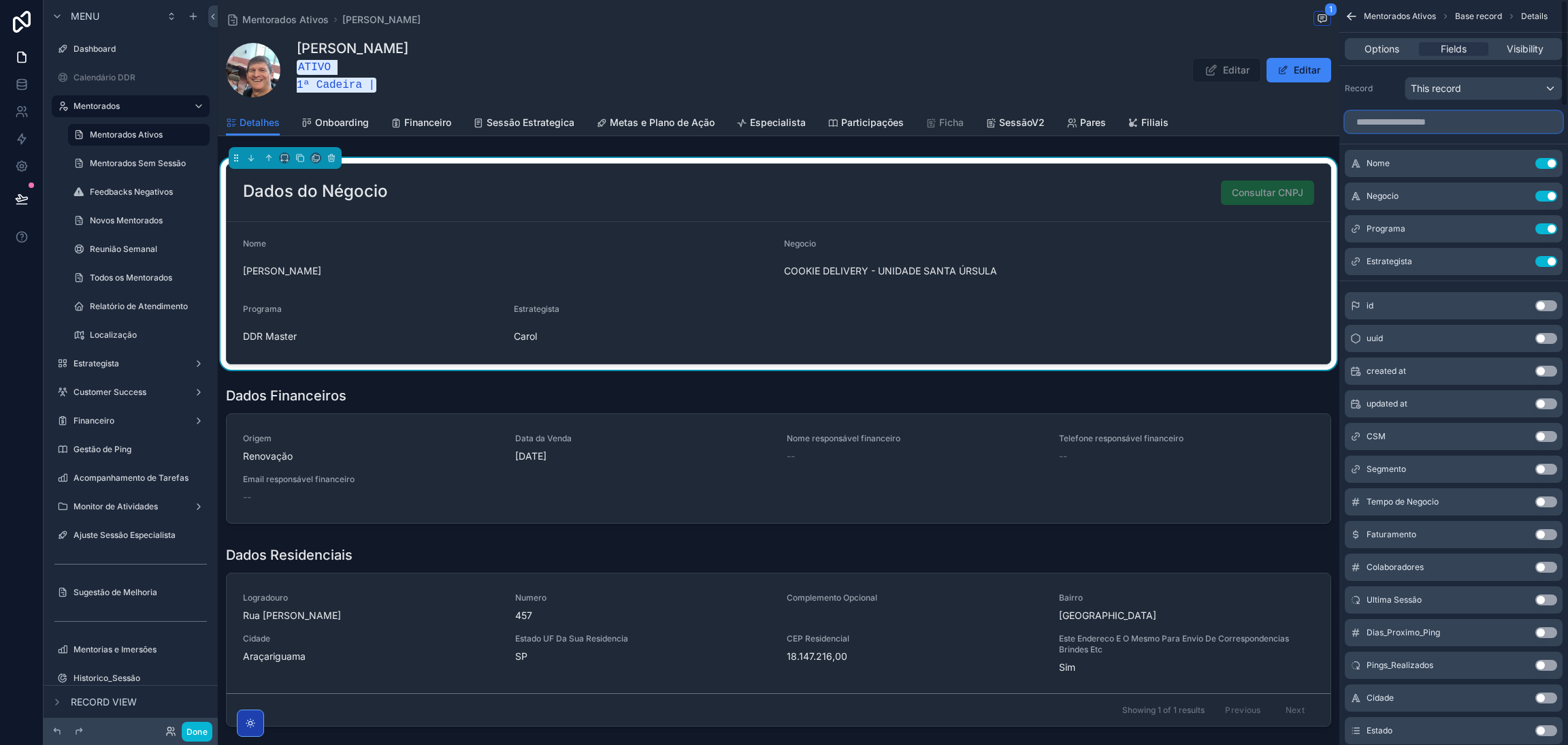
click at [1414, 124] on input "scrollable content" at bounding box center [1454, 121] width 218 height 22
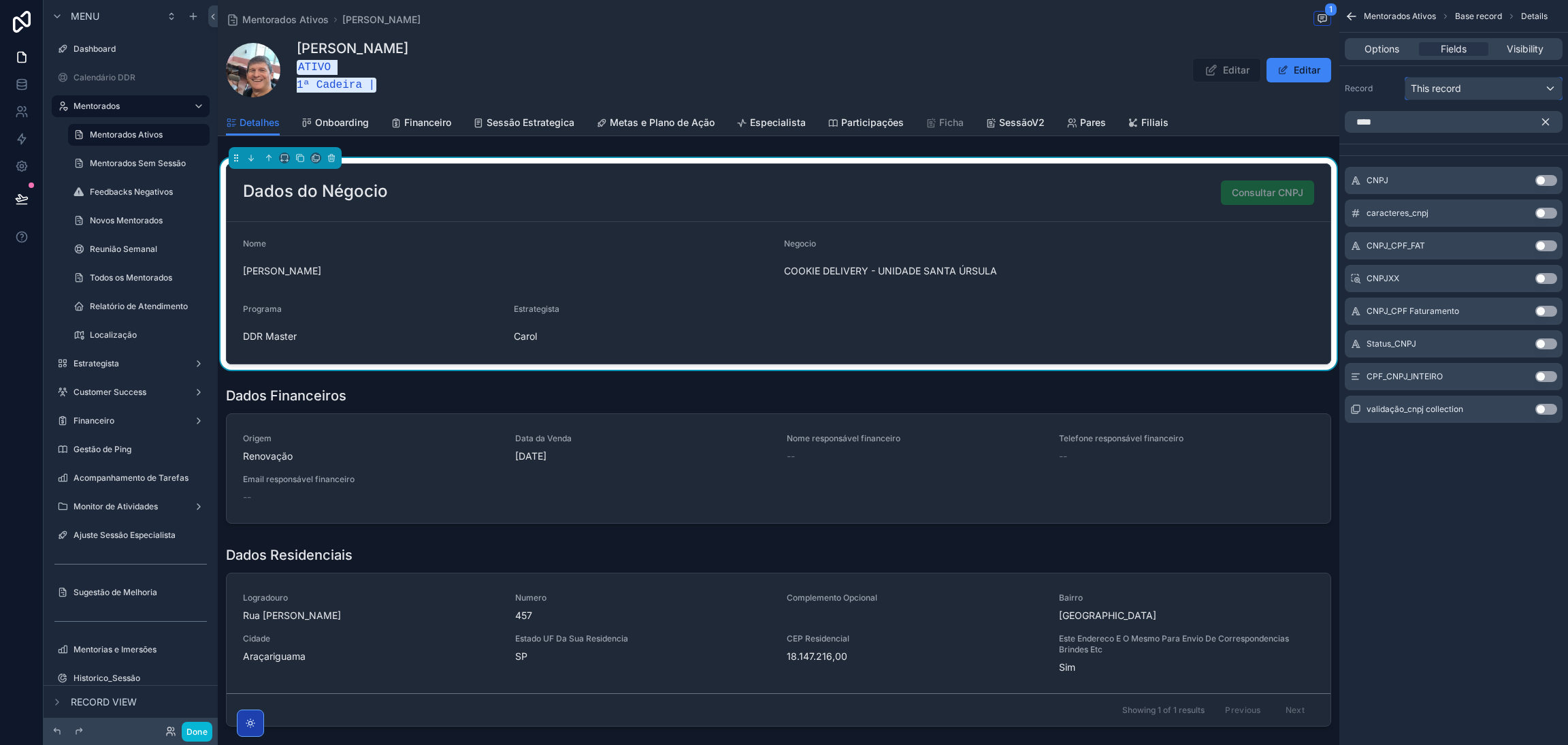
click at [1461, 94] on span "This record" at bounding box center [1436, 88] width 50 height 13
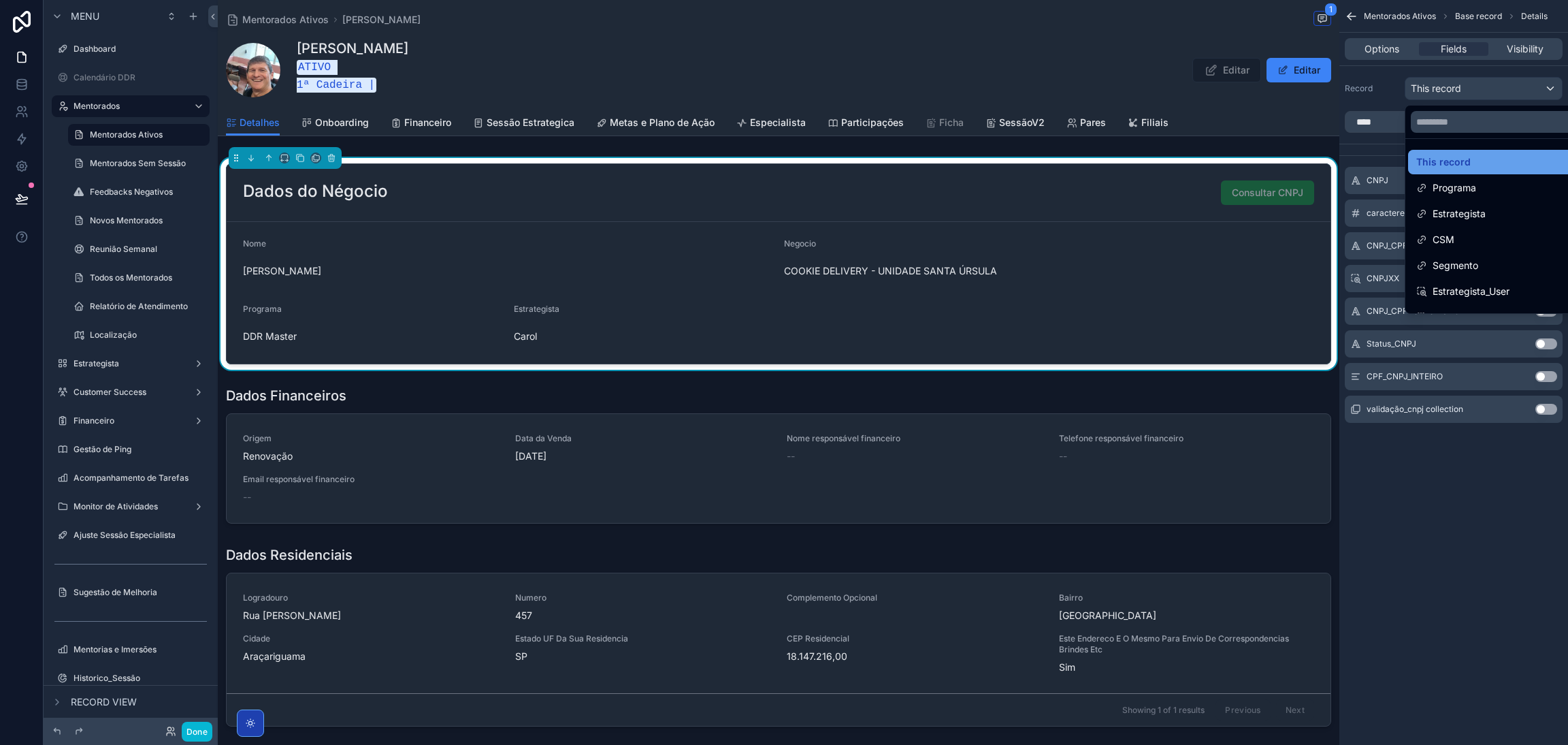
click at [1461, 161] on span "This record" at bounding box center [1443, 162] width 55 height 16
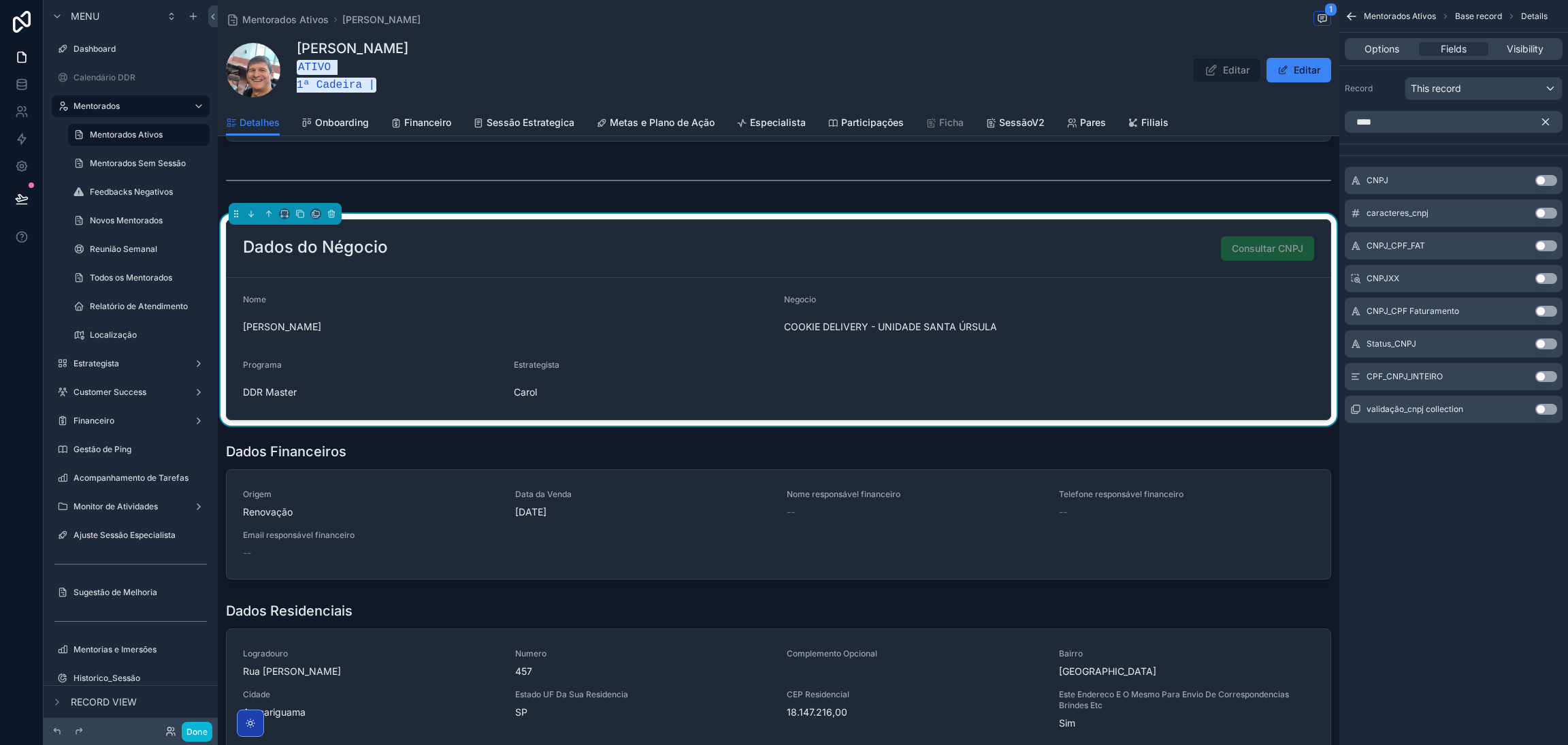
scroll to position [918, 0]
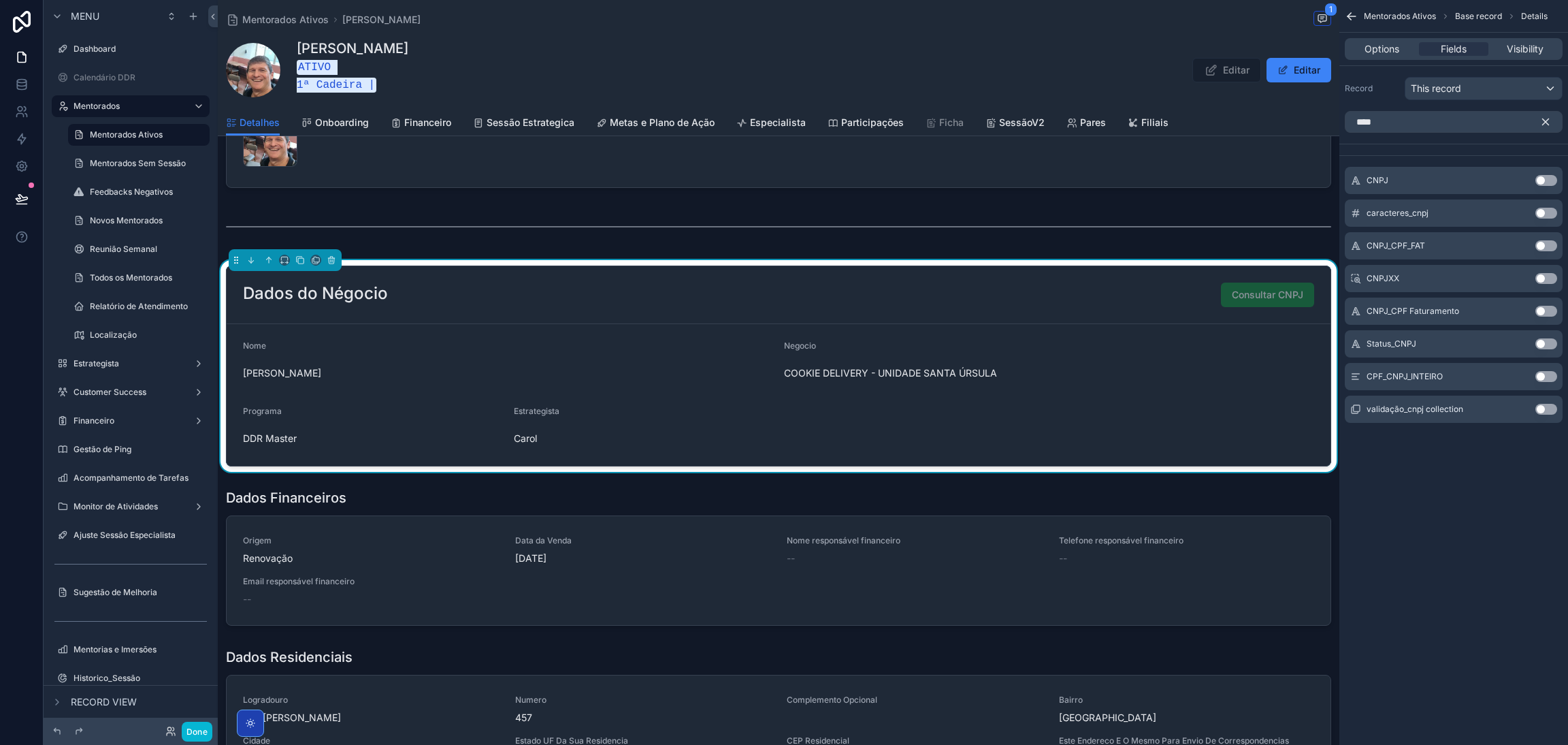
click at [1539, 180] on button "Use setting" at bounding box center [1546, 180] width 22 height 11
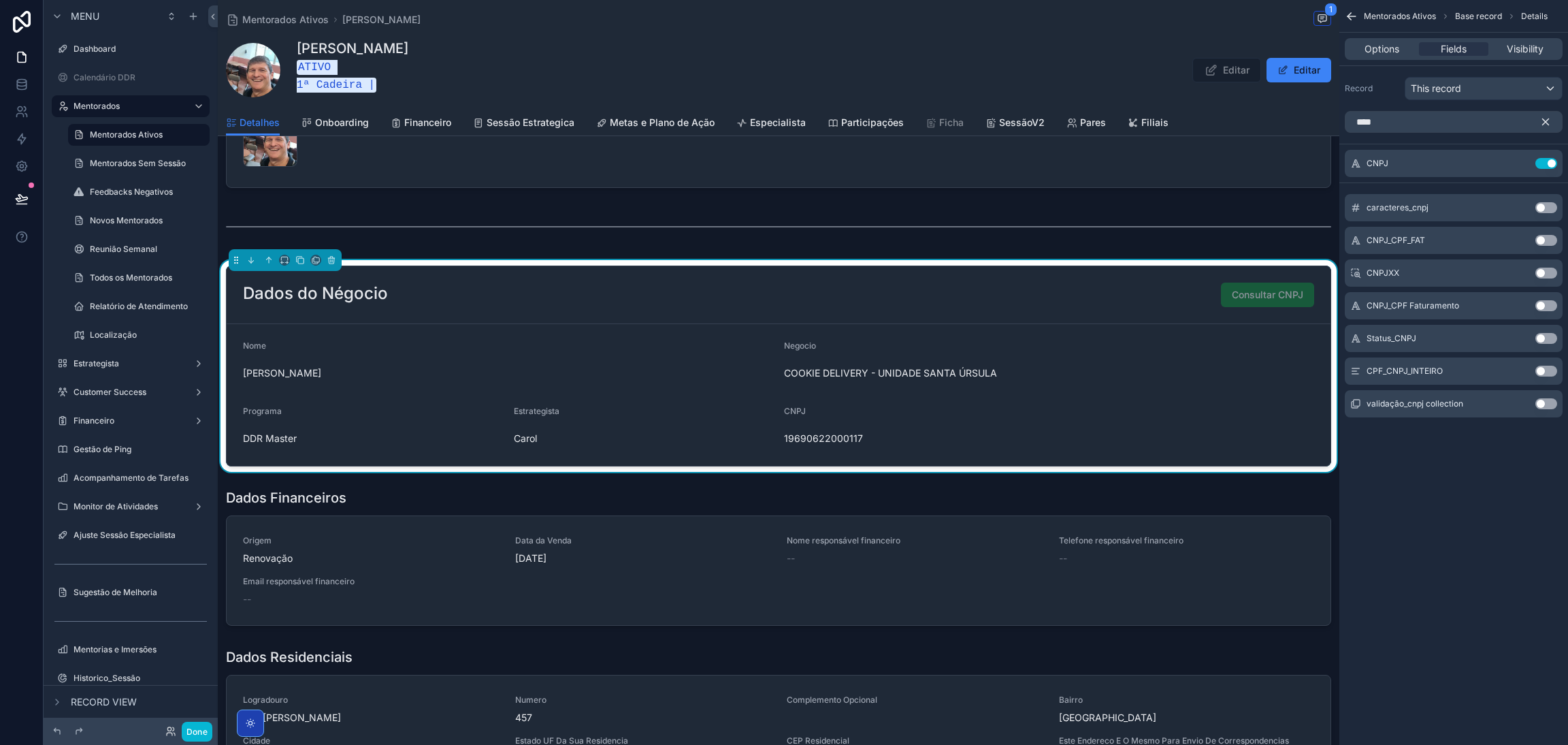
click at [1543, 239] on button "Use setting" at bounding box center [1546, 240] width 22 height 11
click at [1545, 197] on button "Use setting" at bounding box center [1546, 195] width 22 height 11
drag, startPoint x: 1390, startPoint y: 475, endPoint x: 1408, endPoint y: 421, distance: 56.9
click at [1390, 475] on div "Mentorados Ativos Base record Details Options Fields Visibility Record This rec…" at bounding box center [1454, 372] width 229 height 745
drag, startPoint x: 1403, startPoint y: 126, endPoint x: 1259, endPoint y: 124, distance: 144.0
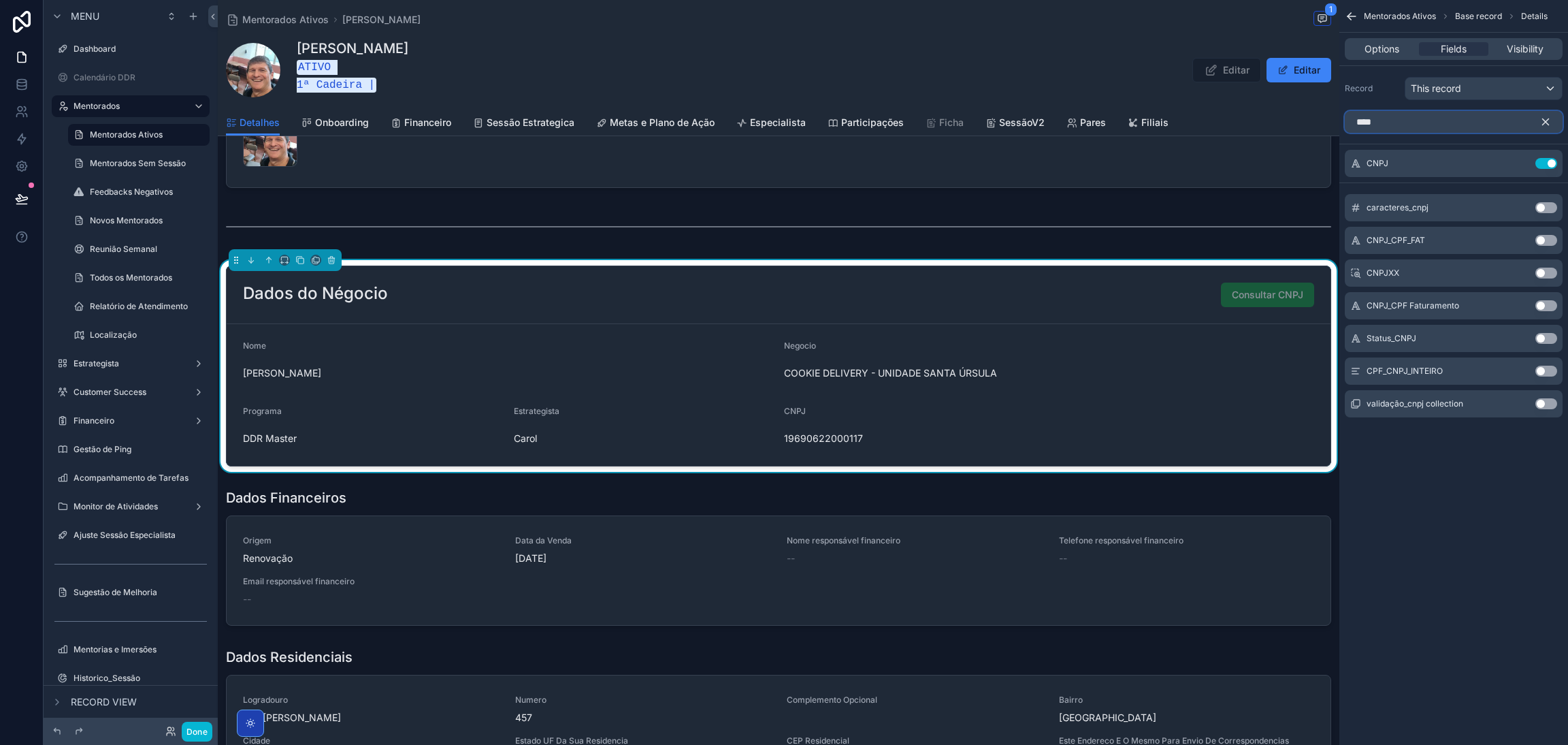
click at [1275, 129] on div "Dashboard Calendário DDR Mentorados Mentorados Ativos 277 Mentorados Sem Sessão…" at bounding box center [893, 372] width 1350 height 745
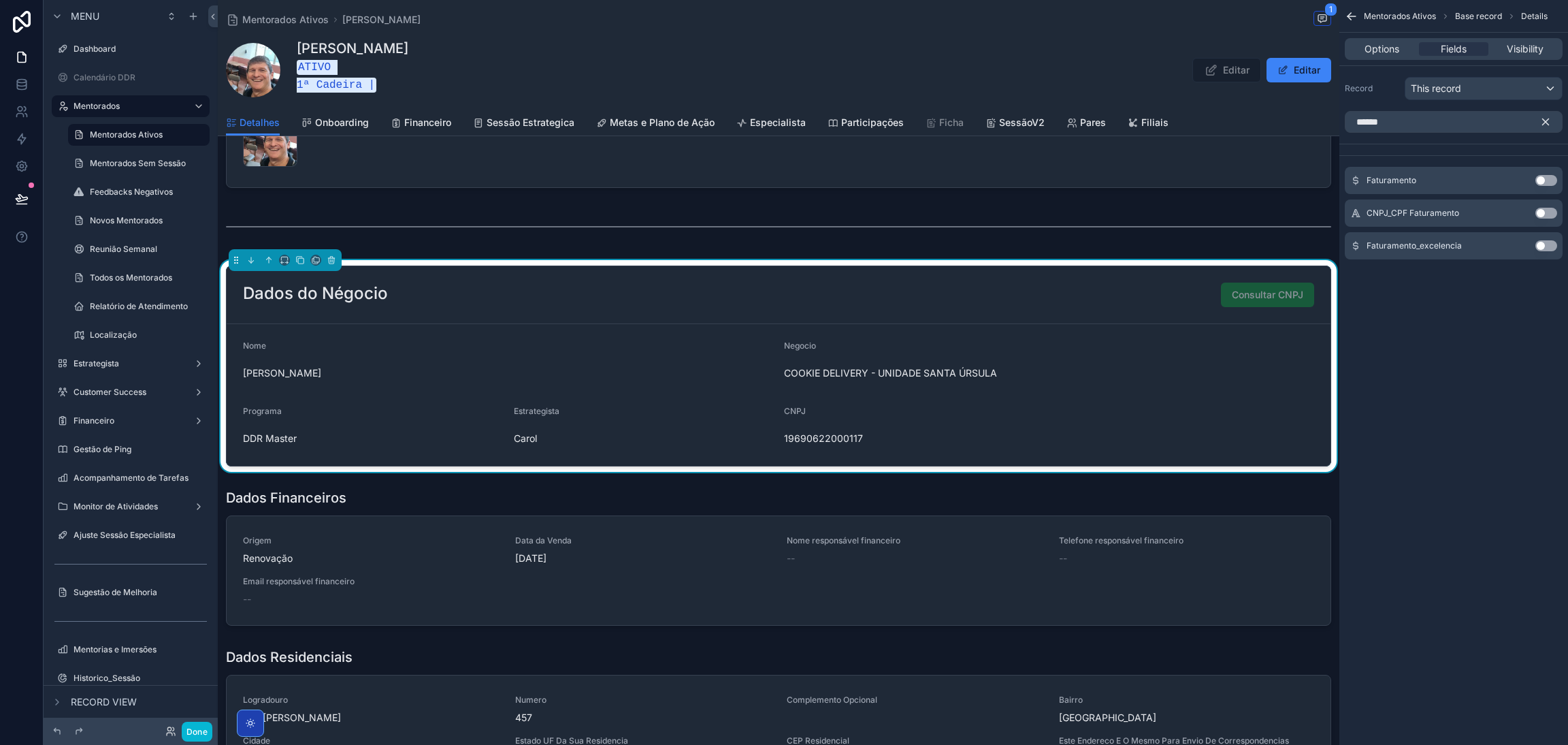
click at [1540, 175] on button "Use setting" at bounding box center [1546, 180] width 22 height 11
drag, startPoint x: 1424, startPoint y: 124, endPoint x: 1312, endPoint y: 121, distance: 112.0
click at [1315, 122] on div "Dashboard Calendário DDR Mentorados Mentorados Ativos 277 Mentorados Sem Sessão…" at bounding box center [893, 372] width 1350 height 745
type input "****"
click at [1545, 173] on div "MunicipioID Use setting" at bounding box center [1454, 180] width 218 height 27
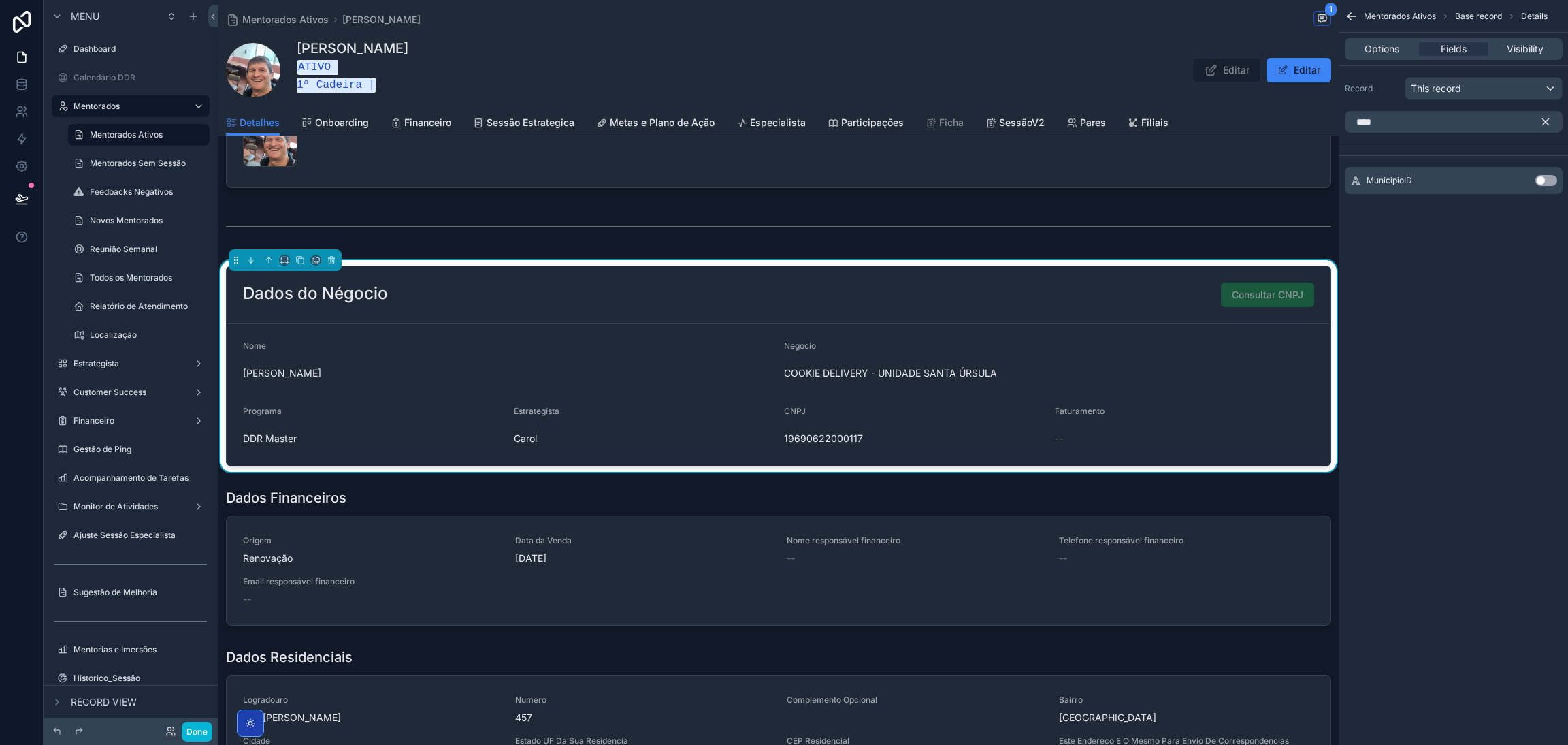
click at [1547, 177] on button "Use setting" at bounding box center [1546, 180] width 22 height 11
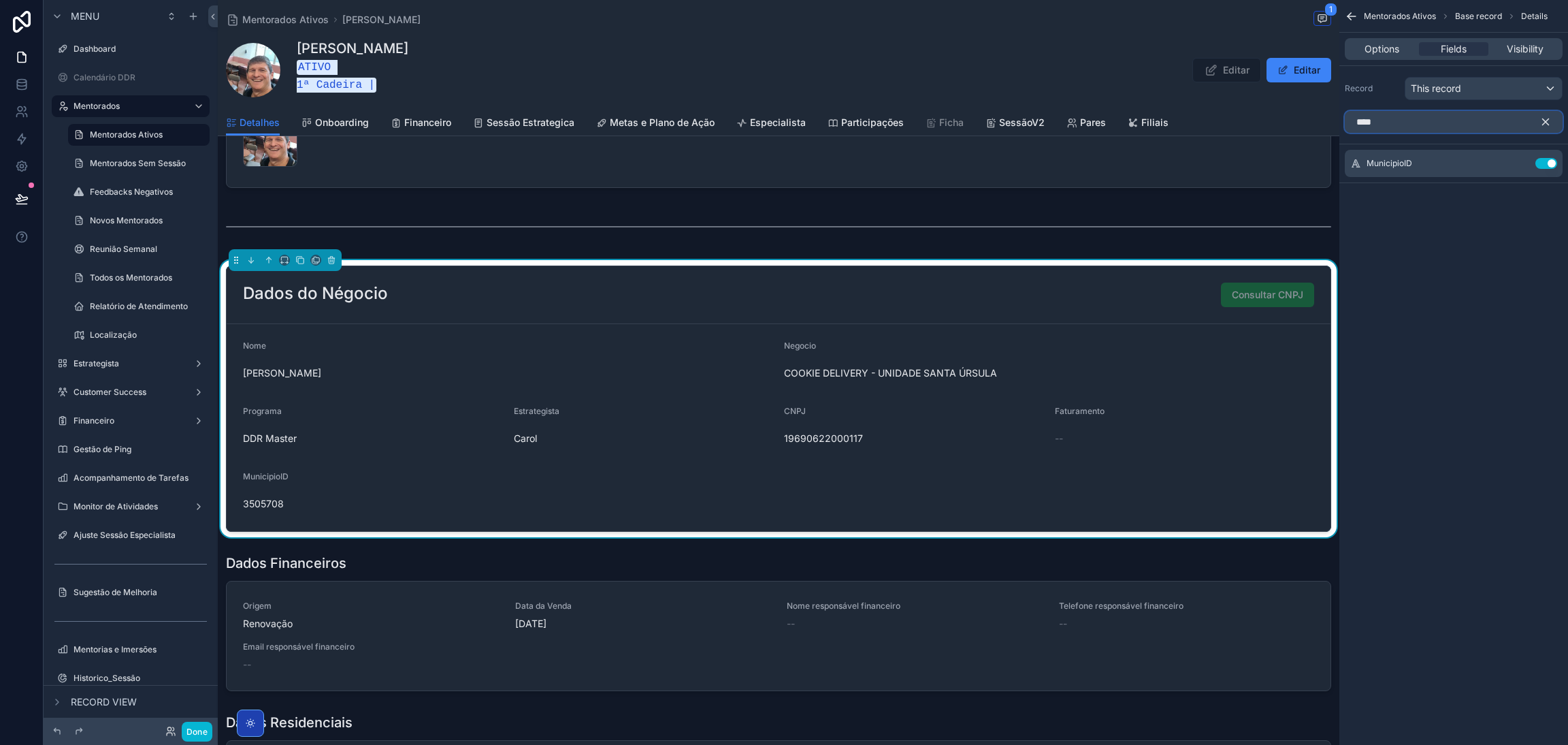
drag, startPoint x: 1316, startPoint y: 130, endPoint x: 1295, endPoint y: 130, distance: 21.0
click at [1301, 130] on div "Dashboard Calendário DDR Mentorados Mentorados Ativos 277 Mentorados Sem Sessão…" at bounding box center [893, 372] width 1350 height 745
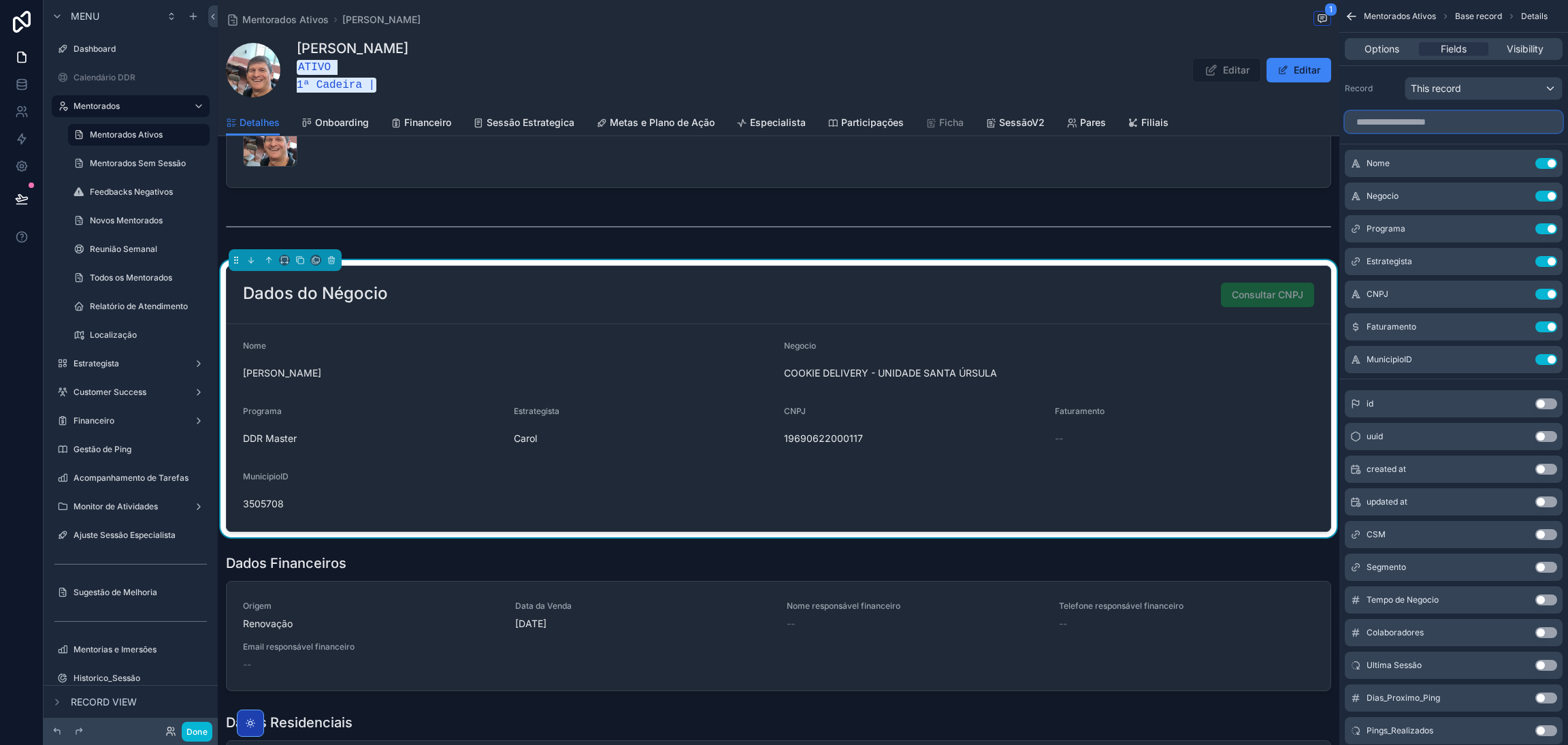
click at [1412, 129] on input "scrollable content" at bounding box center [1454, 121] width 218 height 22
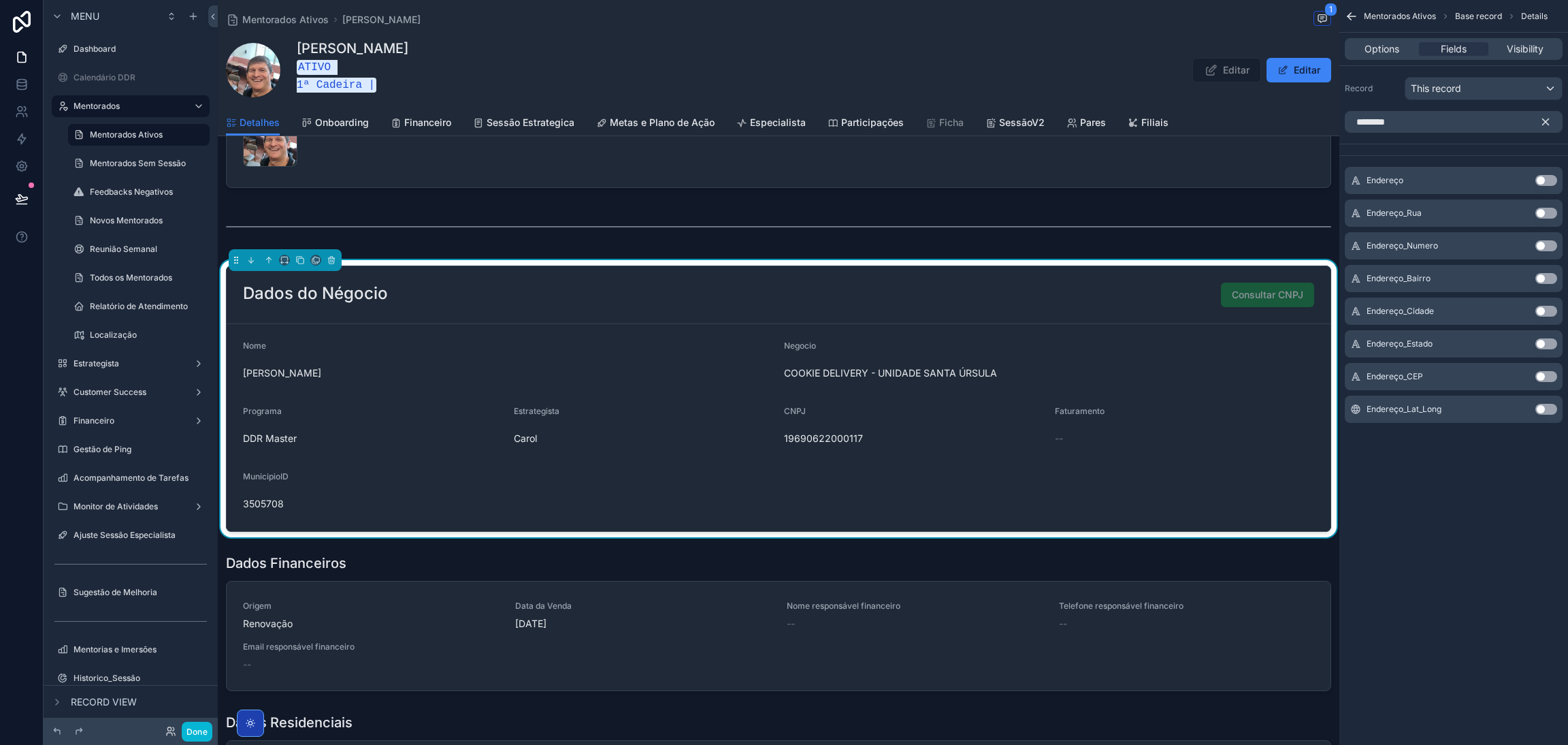
click at [1542, 212] on button "Use setting" at bounding box center [1546, 212] width 22 height 11
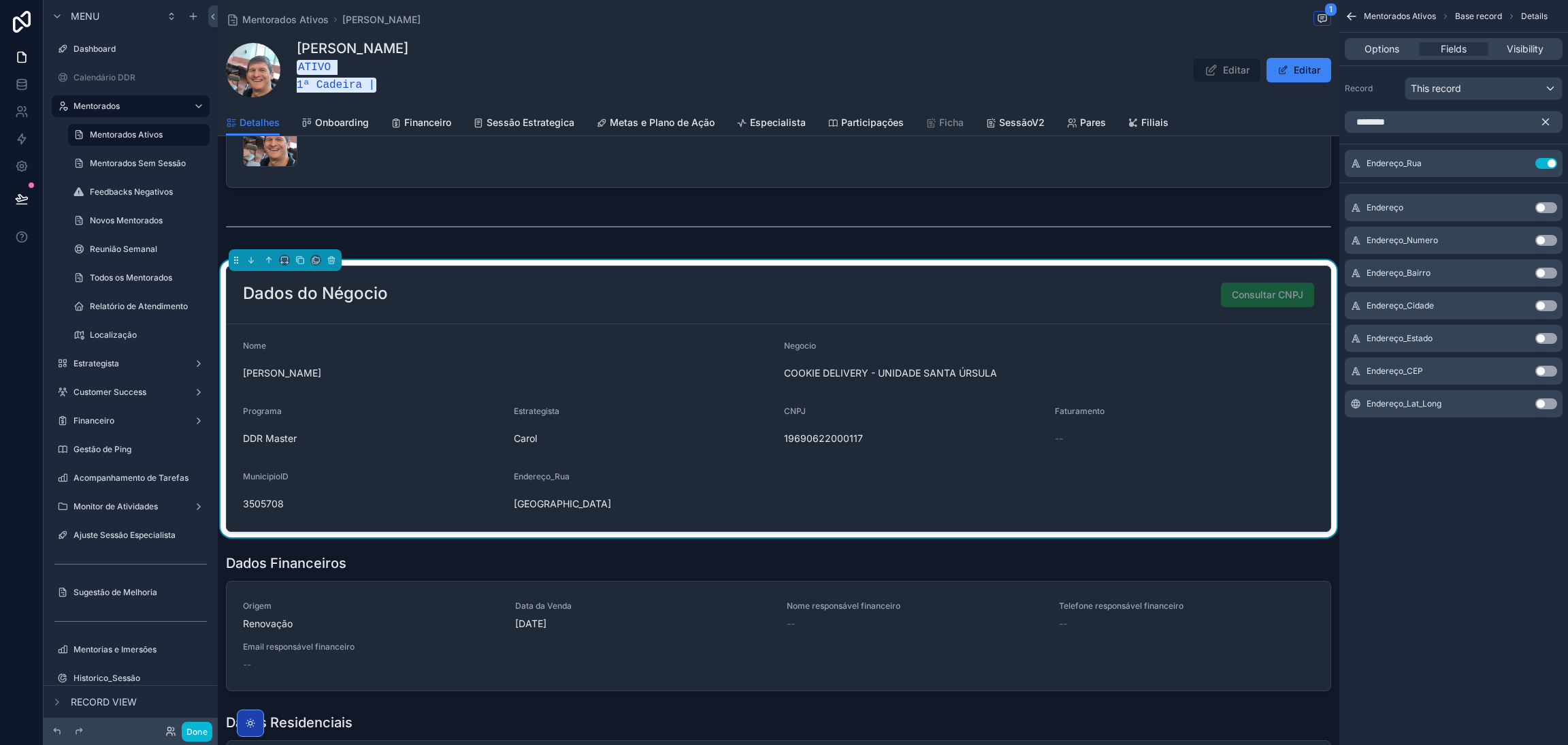
click at [1540, 271] on button "Use setting" at bounding box center [1546, 273] width 22 height 11
click at [1542, 302] on button "Use setting" at bounding box center [1546, 305] width 22 height 11
click at [1545, 335] on button "Use setting" at bounding box center [1546, 338] width 22 height 11
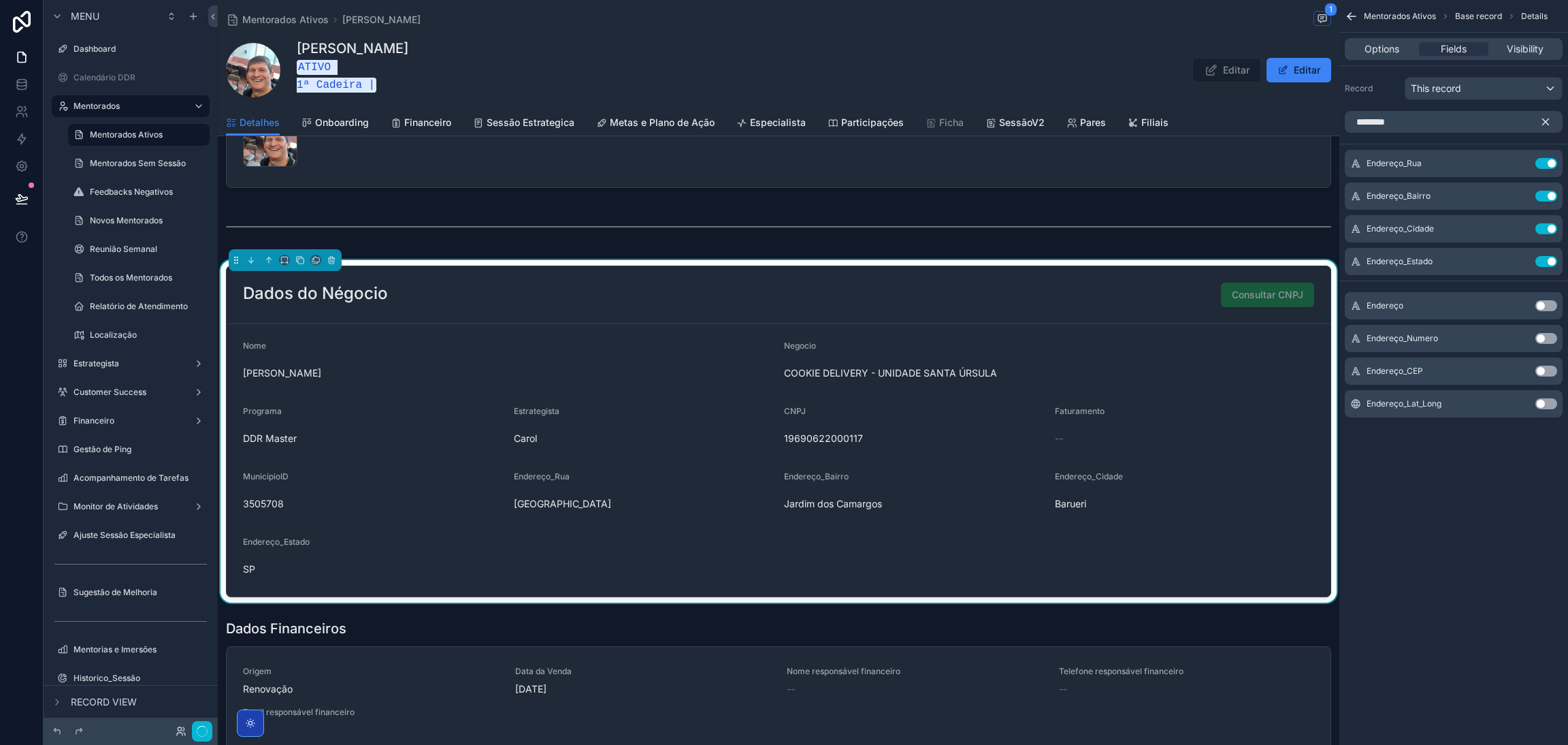
click at [1541, 333] on button "Use setting" at bounding box center [1546, 338] width 22 height 11
click at [1543, 369] on button "Use setting" at bounding box center [1546, 371] width 22 height 11
drag, startPoint x: 1437, startPoint y: 124, endPoint x: 1210, endPoint y: 65, distance: 234.5
click at [1246, 75] on div "Dashboard Calendário DDR Mentorados Mentorados Ativos 277 Mentorados Sem Sessão…" at bounding box center [893, 372] width 1350 height 745
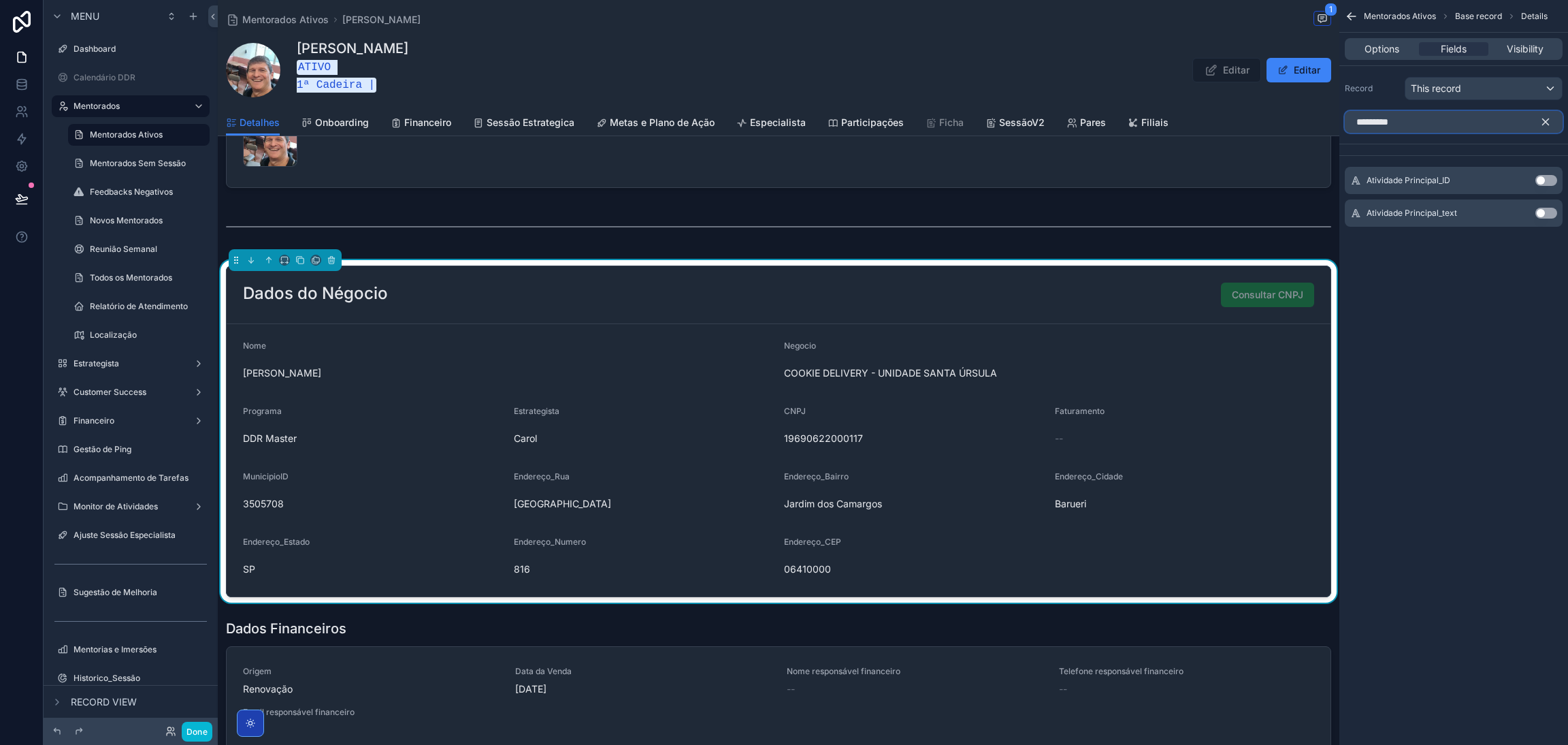
type input "*********"
click at [1549, 180] on button "Use setting" at bounding box center [1546, 180] width 22 height 11
click at [1310, 116] on div "Dashboard Calendário DDR Mentorados Mentorados Ativos 277 Mentorados Sem Sessão…" at bounding box center [893, 372] width 1350 height 745
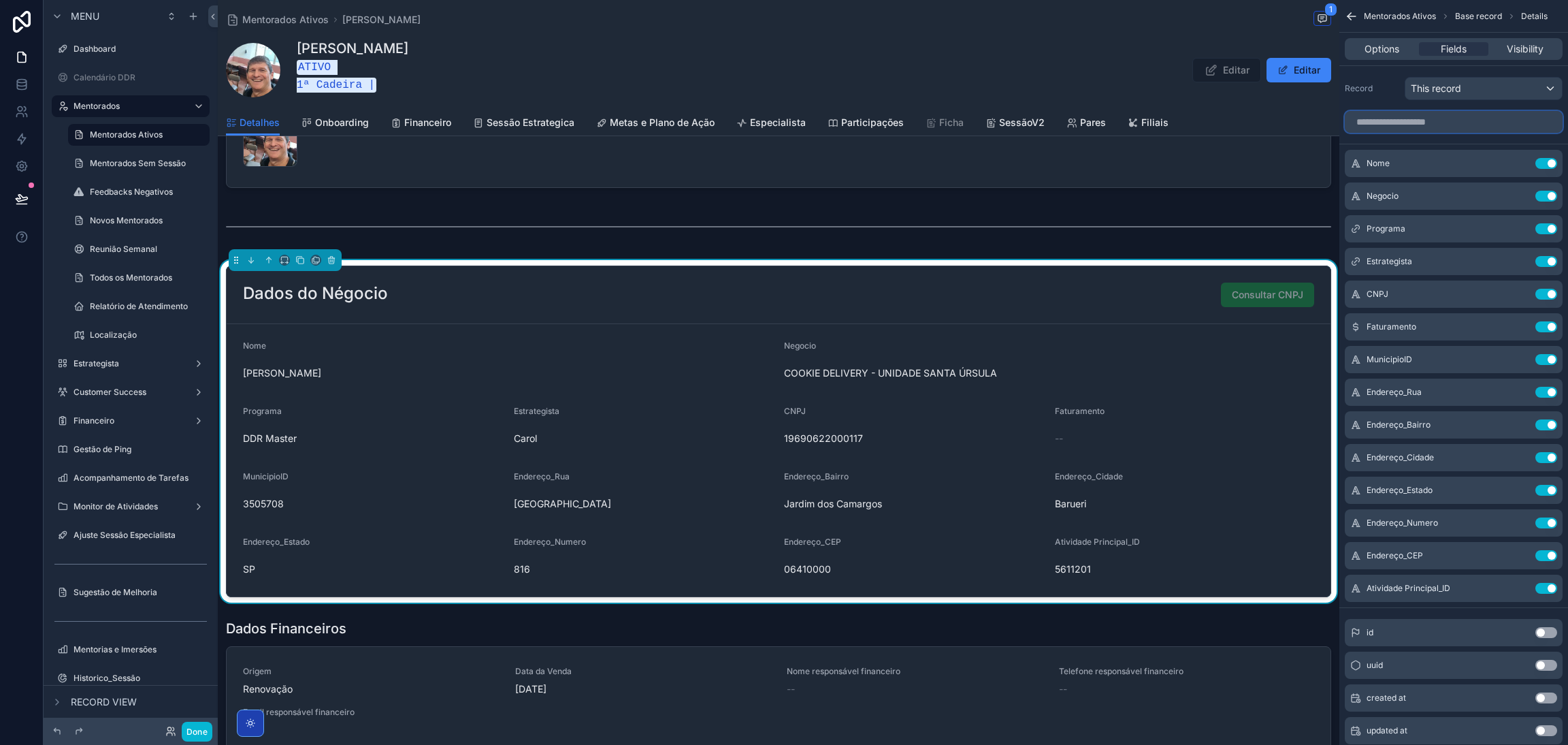
click at [1446, 119] on input "scrollable content" at bounding box center [1454, 121] width 218 height 22
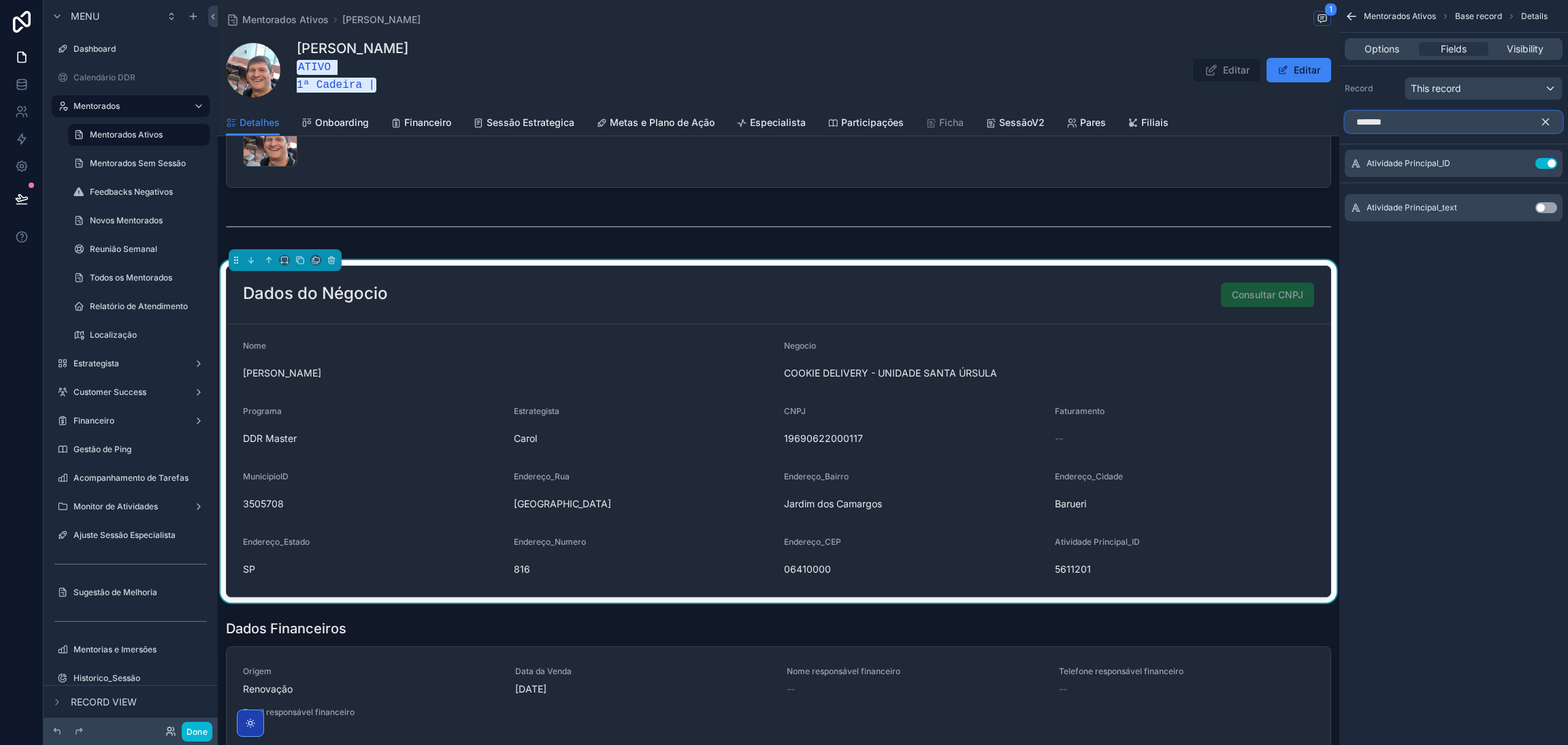
type input "*******"
click at [1543, 207] on button "Use setting" at bounding box center [1546, 207] width 22 height 11
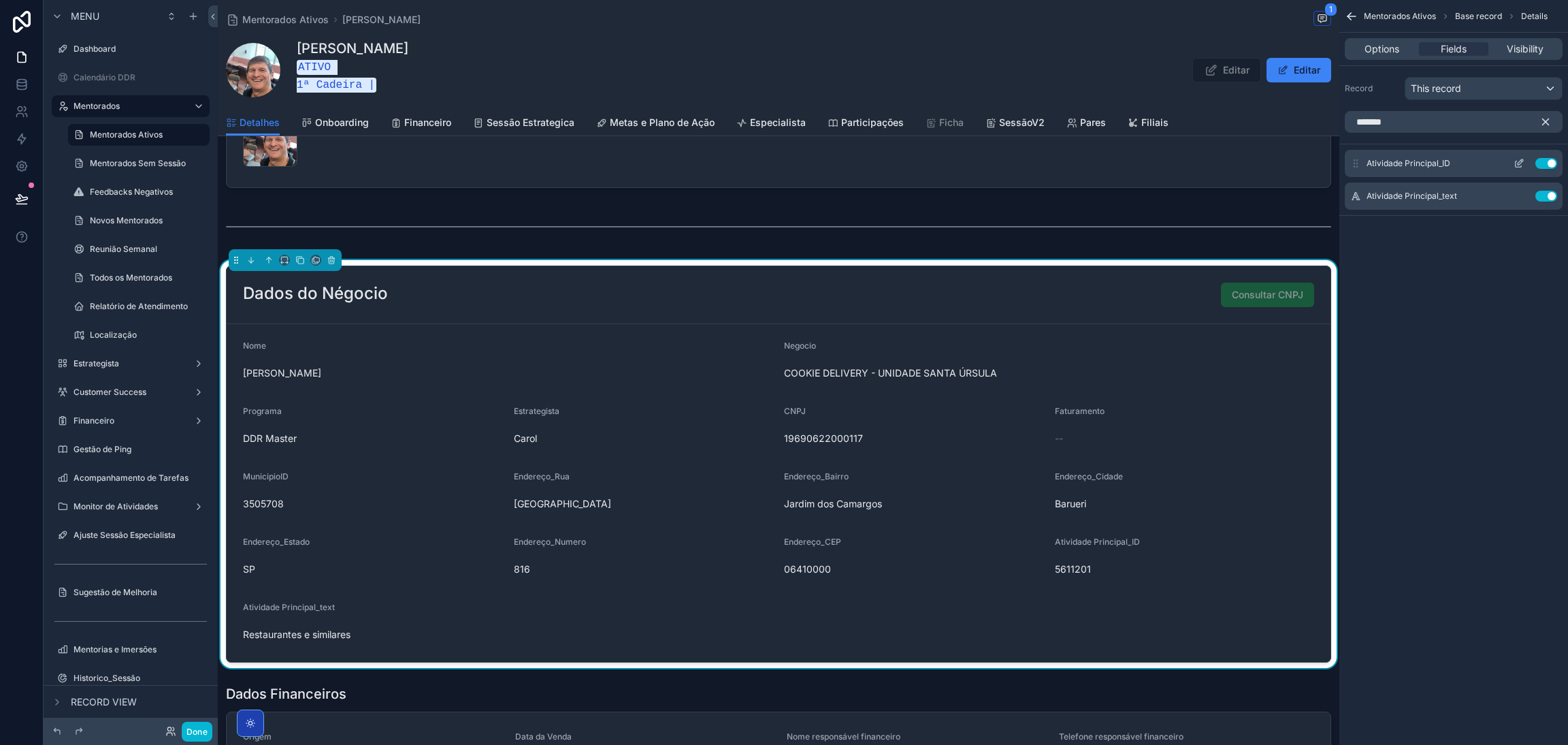
click at [1542, 164] on button "Use setting" at bounding box center [1546, 163] width 22 height 11
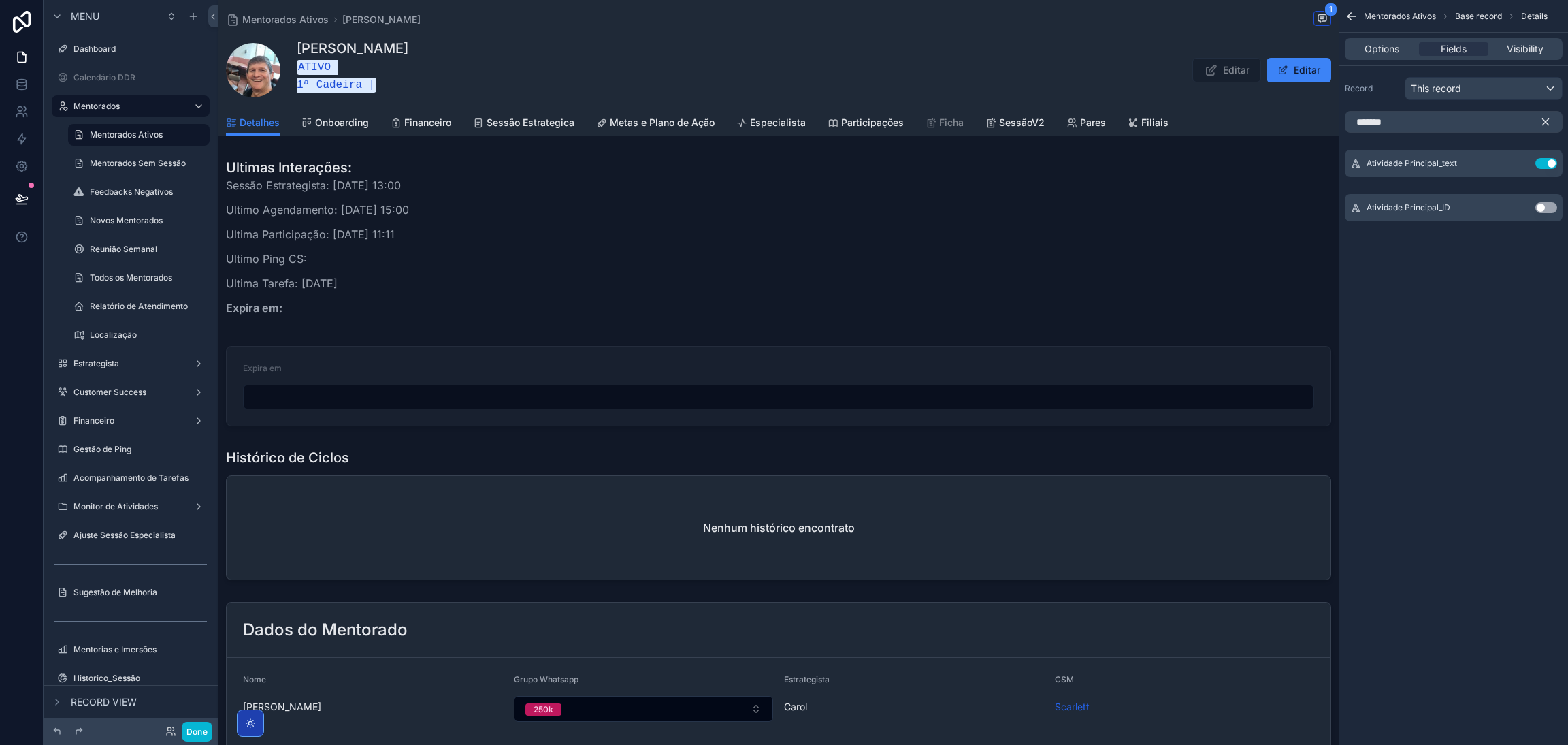
scroll to position [918, 0]
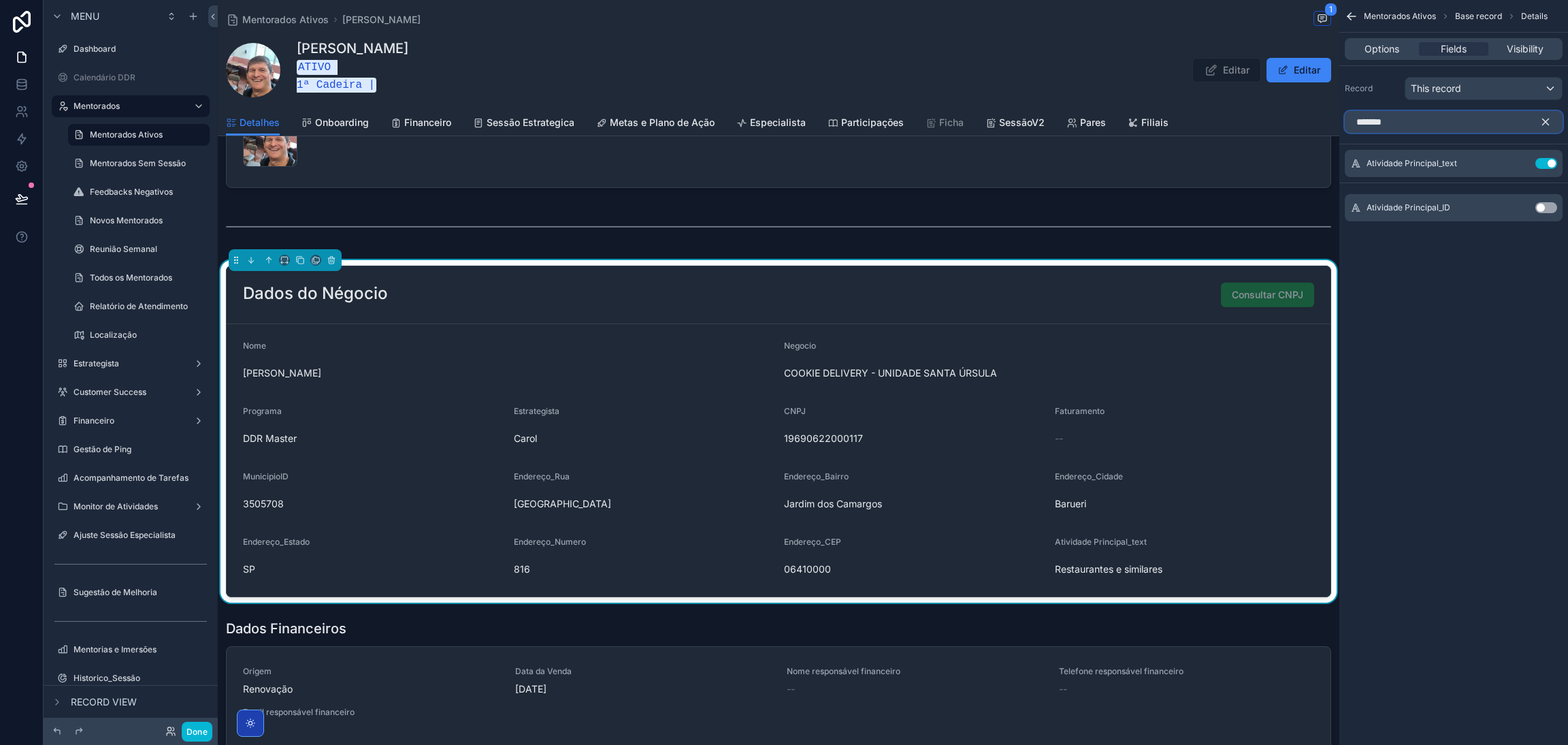
drag, startPoint x: 1441, startPoint y: 119, endPoint x: 1317, endPoint y: 111, distance: 124.3
click at [1341, 114] on div "*******" at bounding box center [1454, 122] width 229 height 33
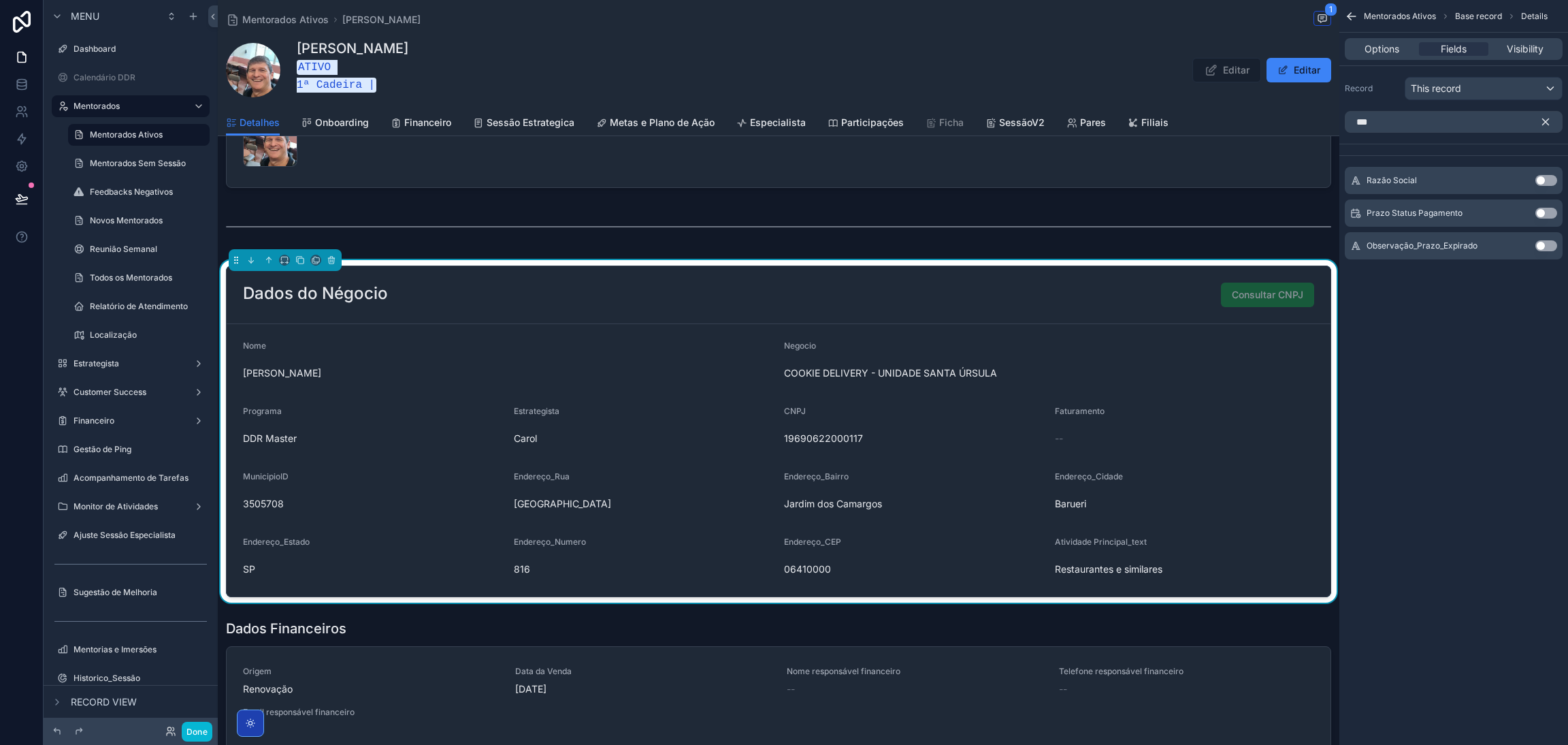
click at [1539, 175] on button "Use setting" at bounding box center [1546, 180] width 22 height 11
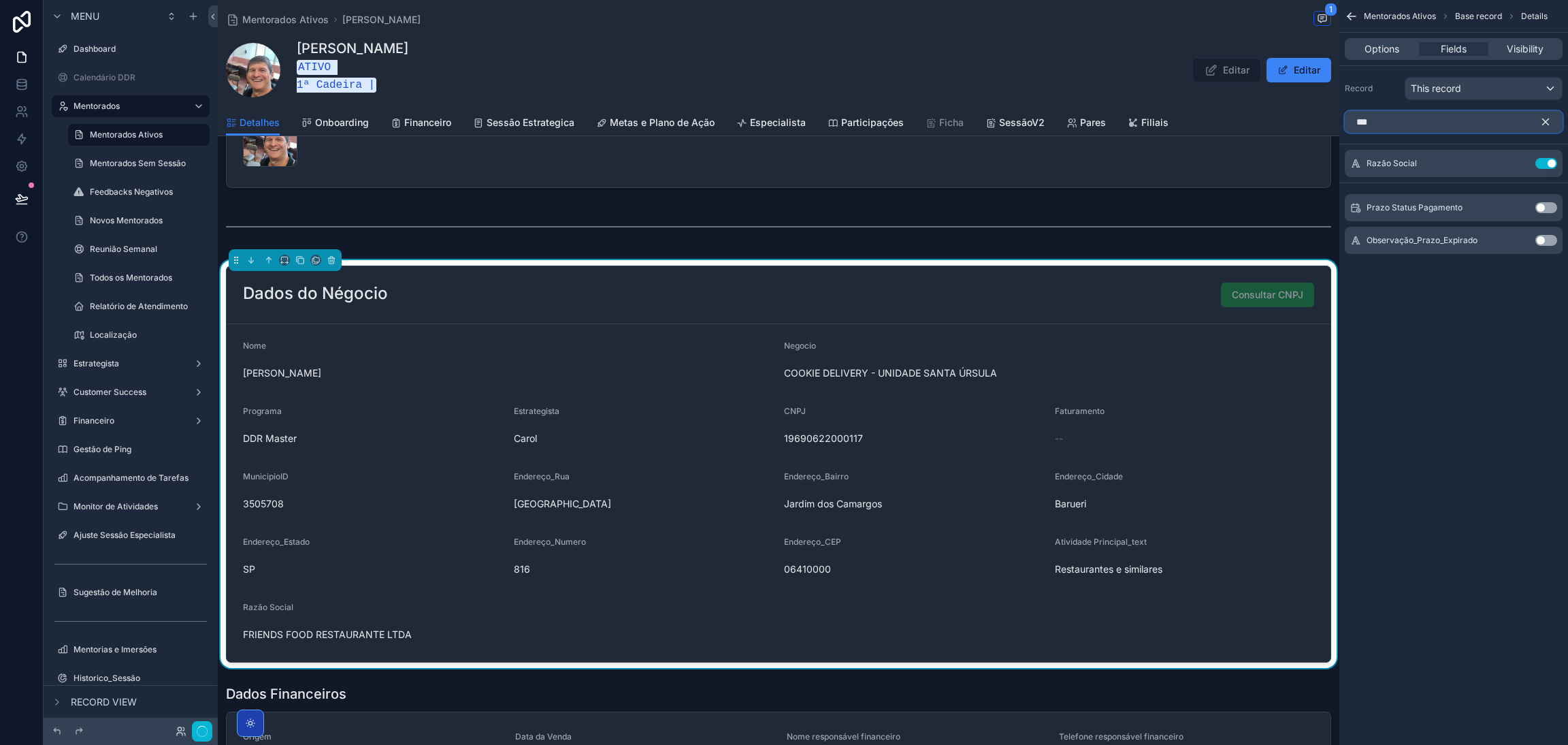
click at [1404, 124] on input "***" at bounding box center [1454, 121] width 218 height 22
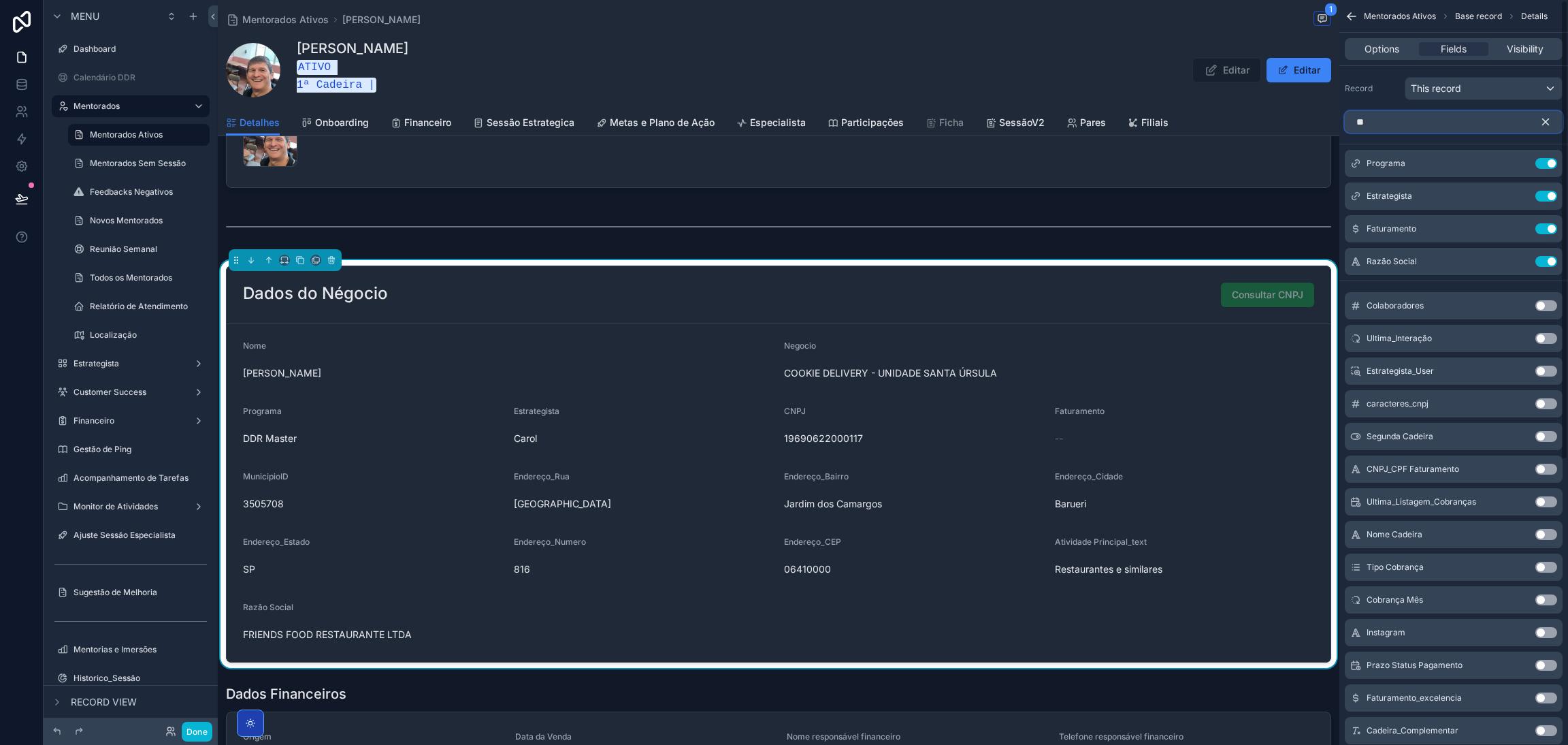
type input "*"
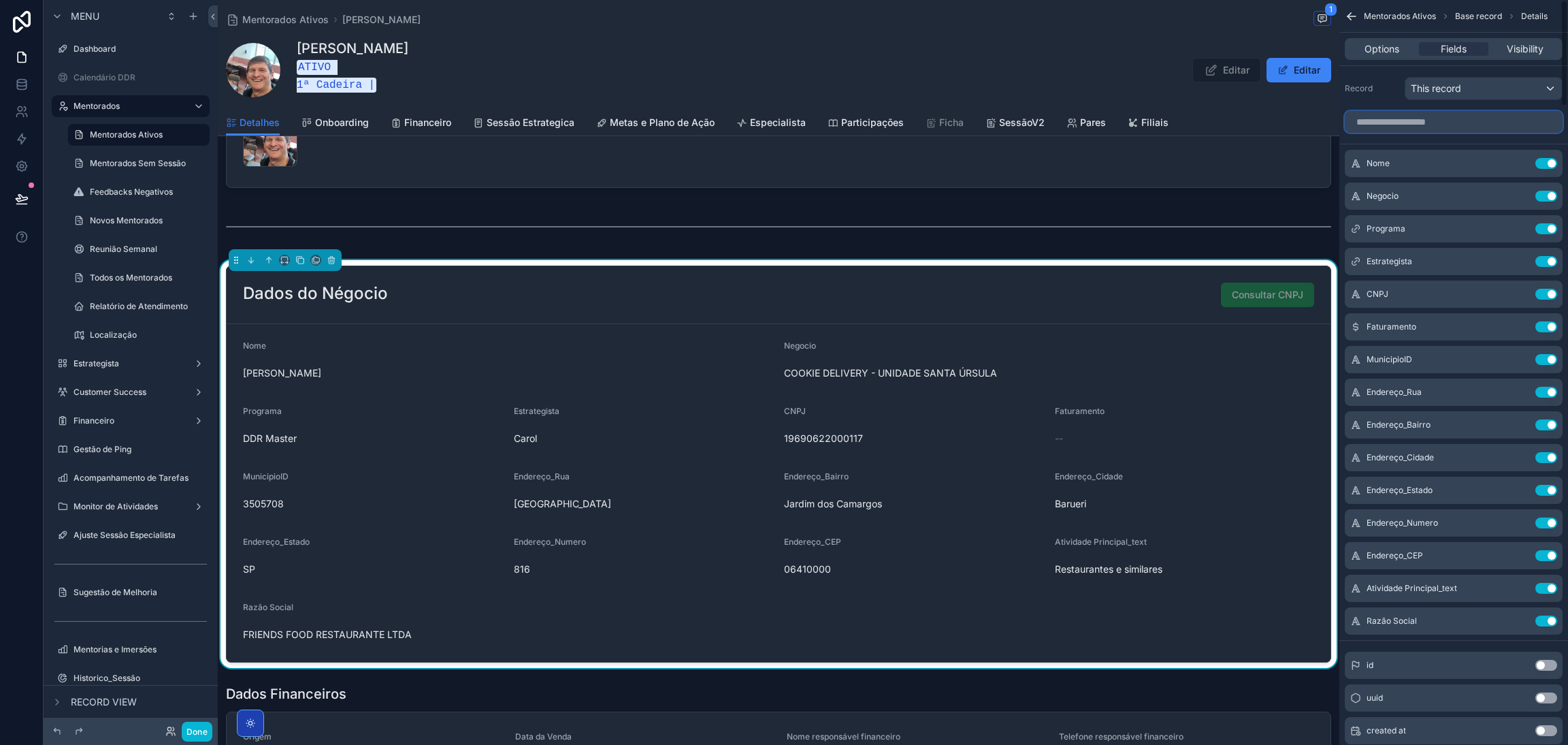
click at [1428, 124] on input "scrollable content" at bounding box center [1454, 121] width 218 height 22
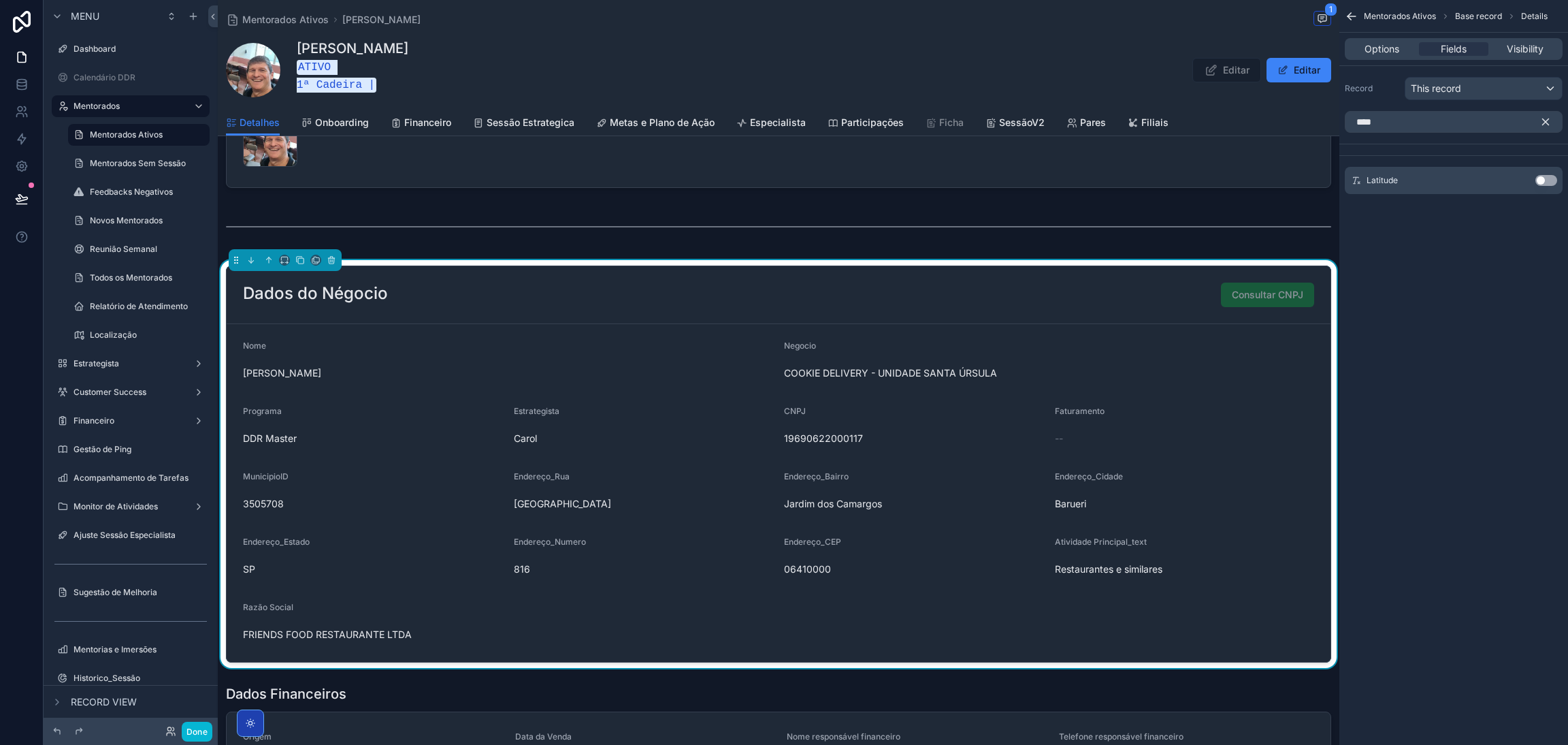
click at [1541, 177] on button "Use setting" at bounding box center [1546, 180] width 22 height 11
drag, startPoint x: 1397, startPoint y: 121, endPoint x: 1307, endPoint y: 116, distance: 90.1
click at [1324, 119] on div "Dashboard Calendário DDR Mentorados Mentorados Ativos 277 Mentorados Sem Sessão…" at bounding box center [893, 372] width 1350 height 745
click at [1549, 182] on button "Use setting" at bounding box center [1546, 180] width 22 height 11
drag, startPoint x: 1401, startPoint y: 124, endPoint x: 1275, endPoint y: 112, distance: 126.6
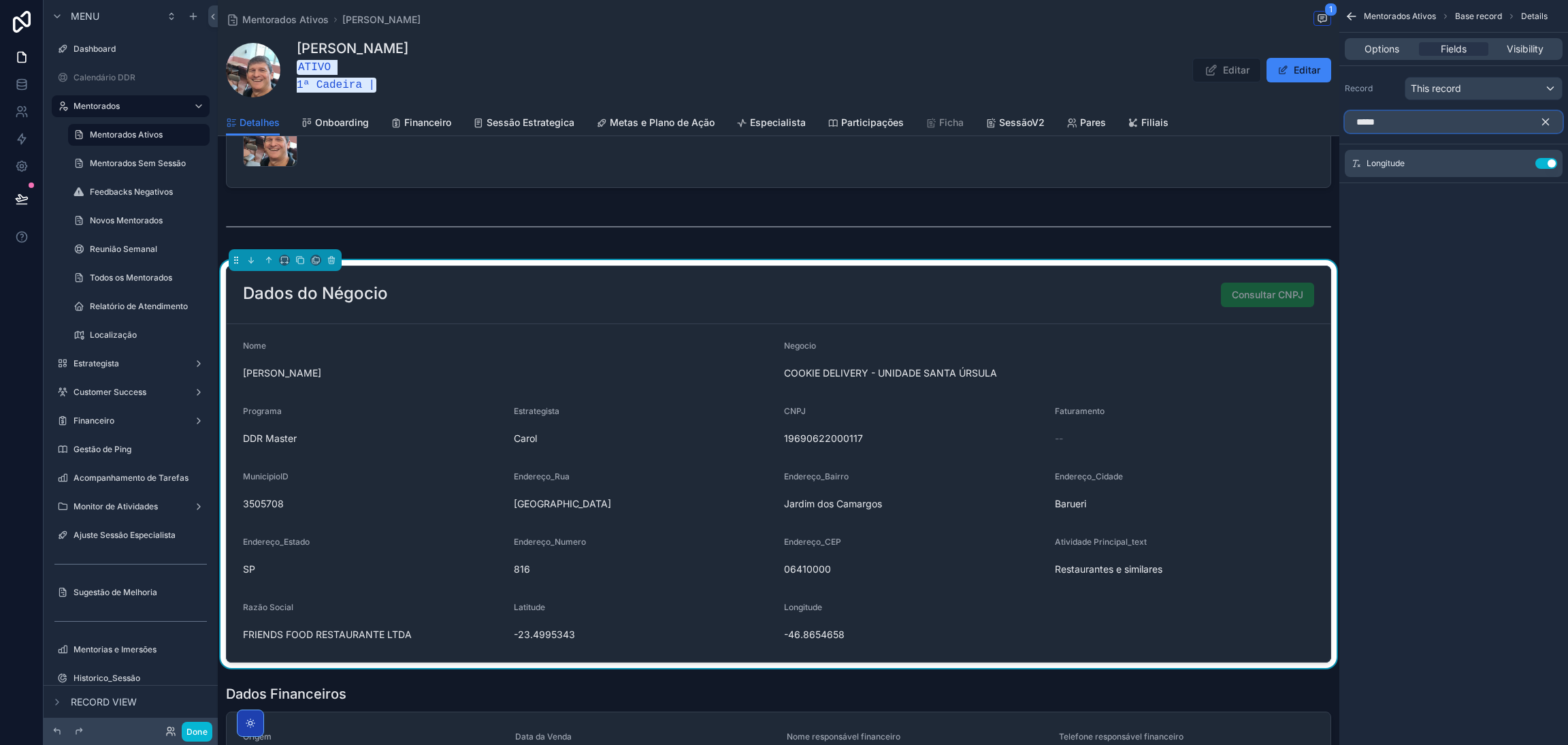
click at [1310, 119] on div "Dashboard Calendário DDR Mentorados Mentorados Ativos 277 Mentorados Sem Sessão…" at bounding box center [893, 372] width 1350 height 745
click at [1536, 175] on div "Use setting" at bounding box center [1546, 180] width 22 height 11
click at [1539, 176] on button "Use setting" at bounding box center [1546, 180] width 22 height 11
click at [1314, 121] on div "Dashboard Calendário DDR Mentorados Mentorados Ativos 277 Mentorados Sem Sessão…" at bounding box center [893, 372] width 1350 height 745
type input "*****"
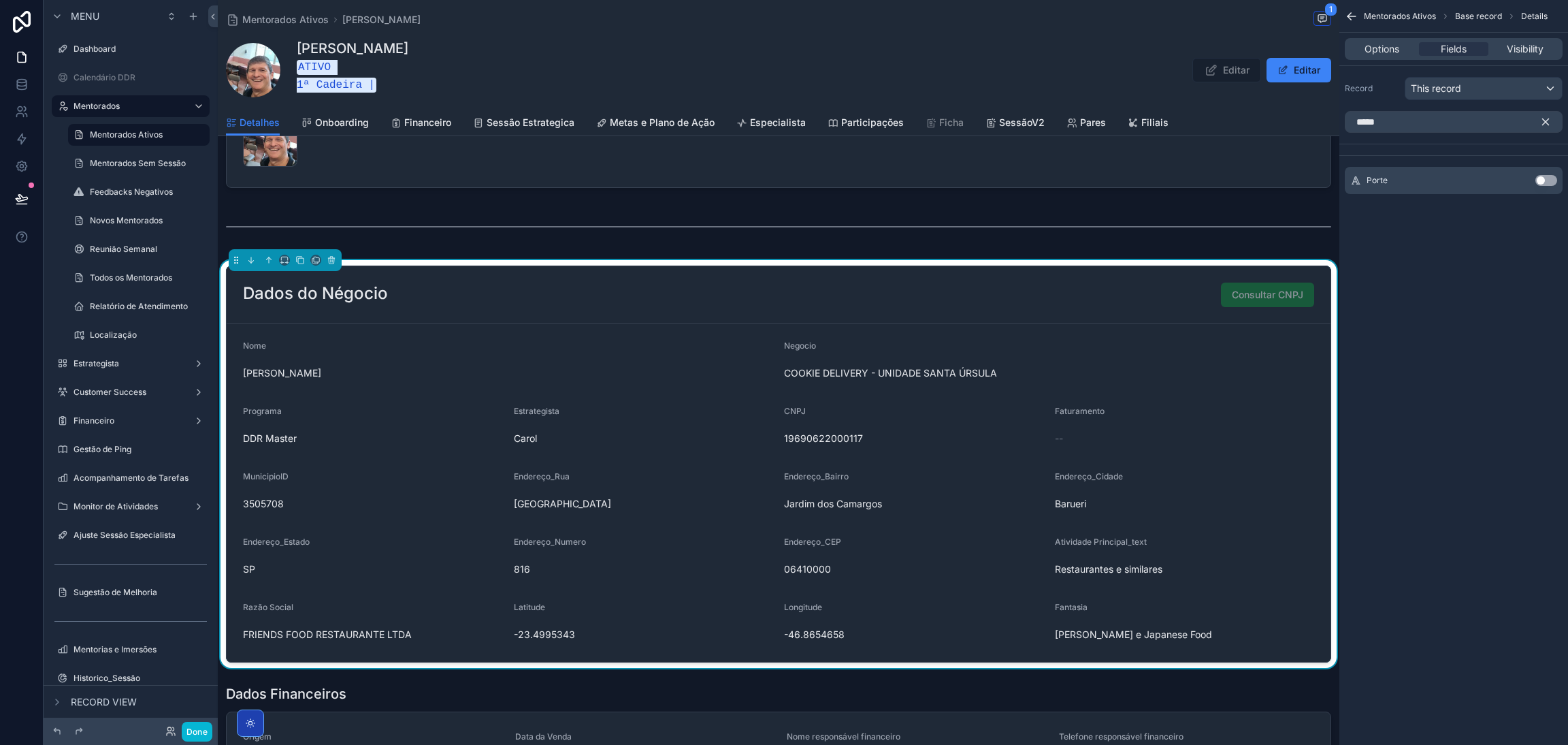
click at [1543, 180] on button "Use setting" at bounding box center [1546, 180] width 22 height 11
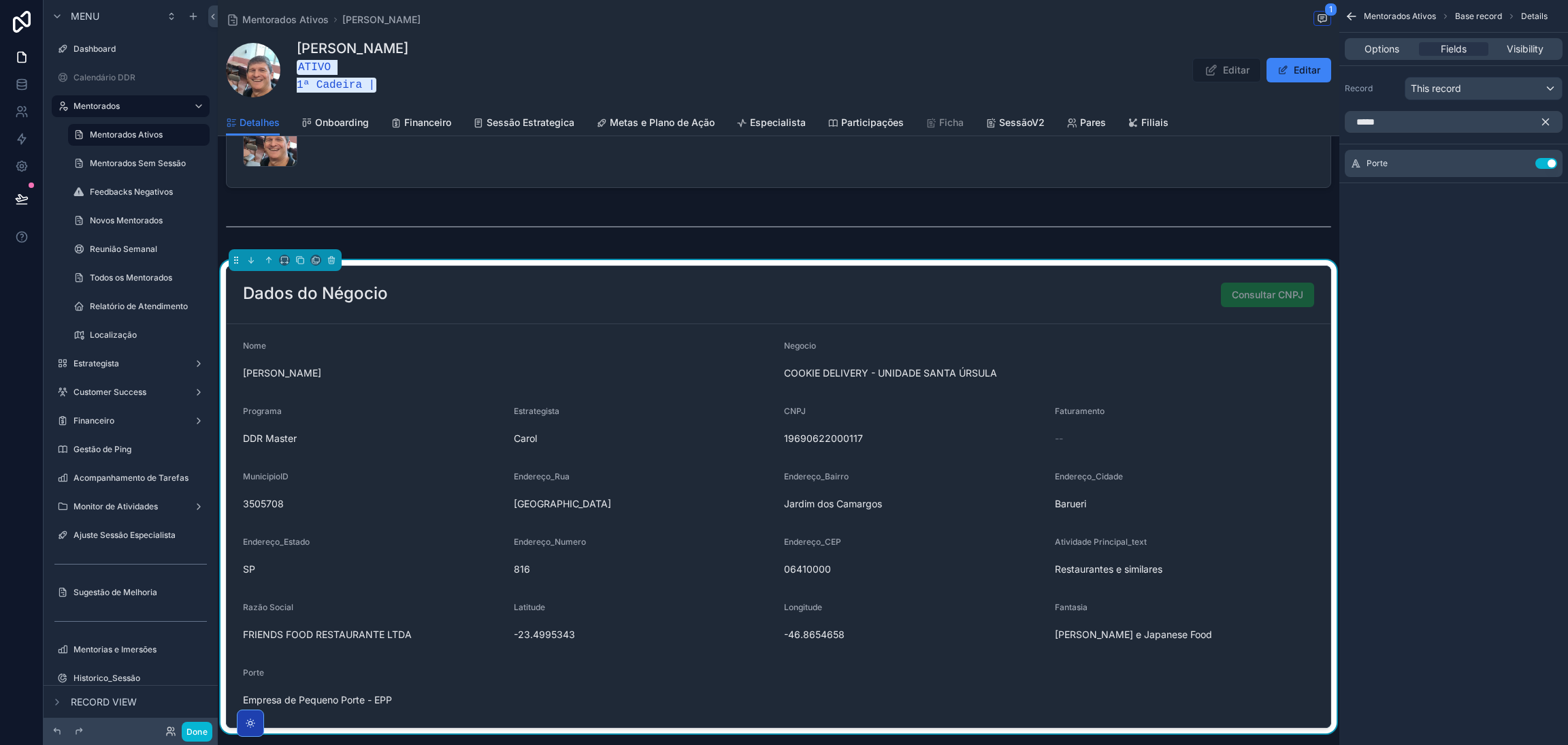
scroll to position [1021, 0]
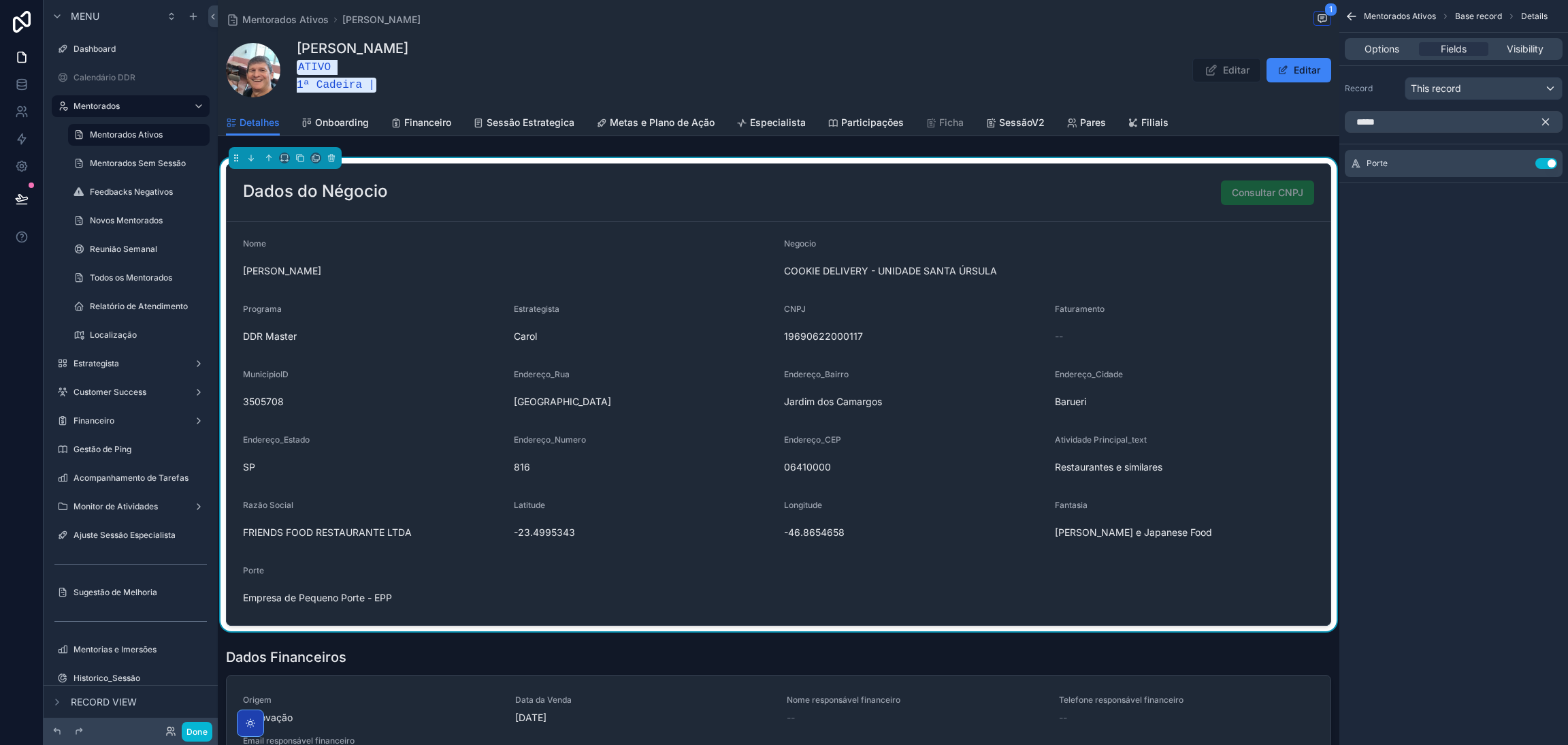
click at [1542, 123] on icon "scrollable content" at bounding box center [1545, 121] width 12 height 12
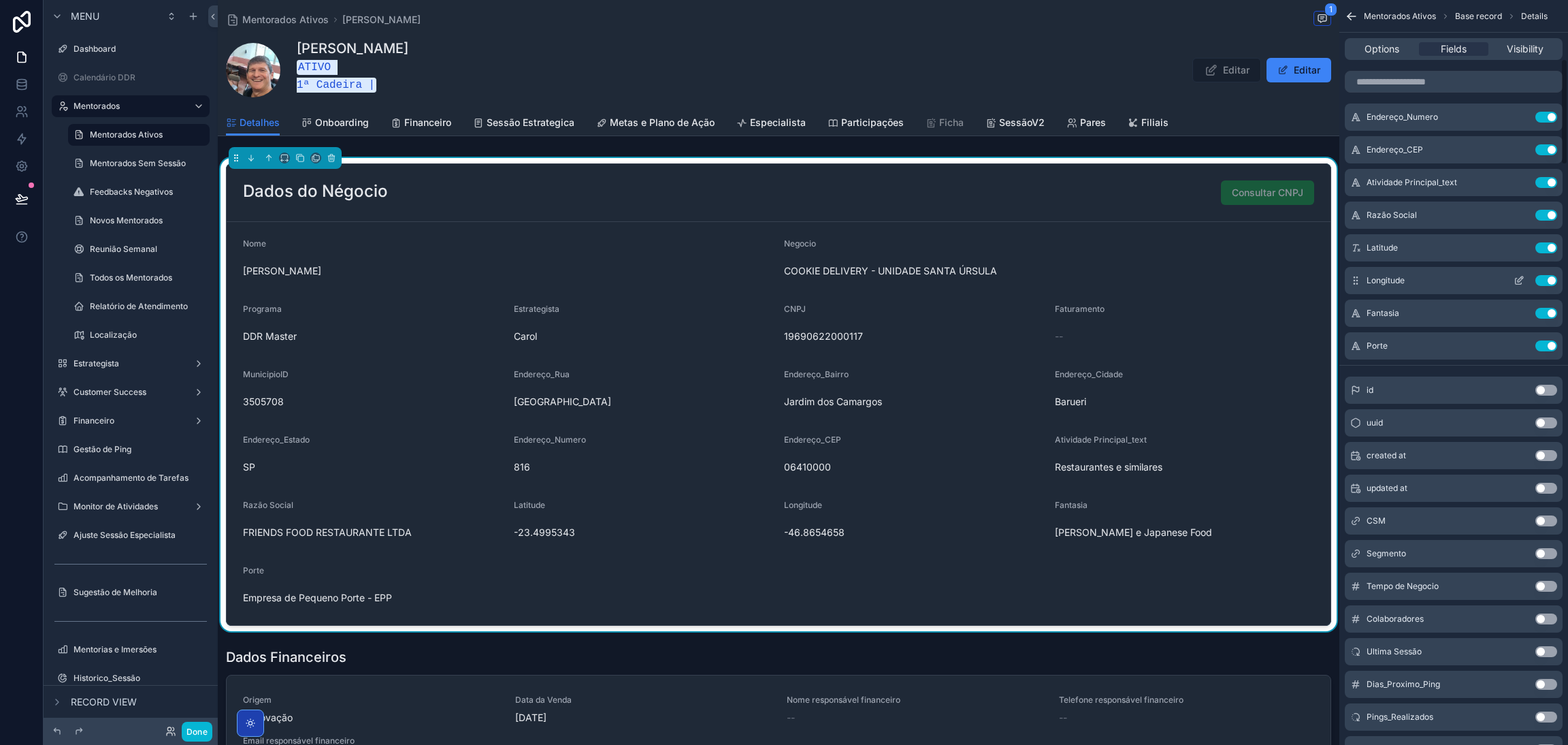
scroll to position [408, 0]
click at [1431, 71] on input "scrollable content" at bounding box center [1454, 82] width 218 height 22
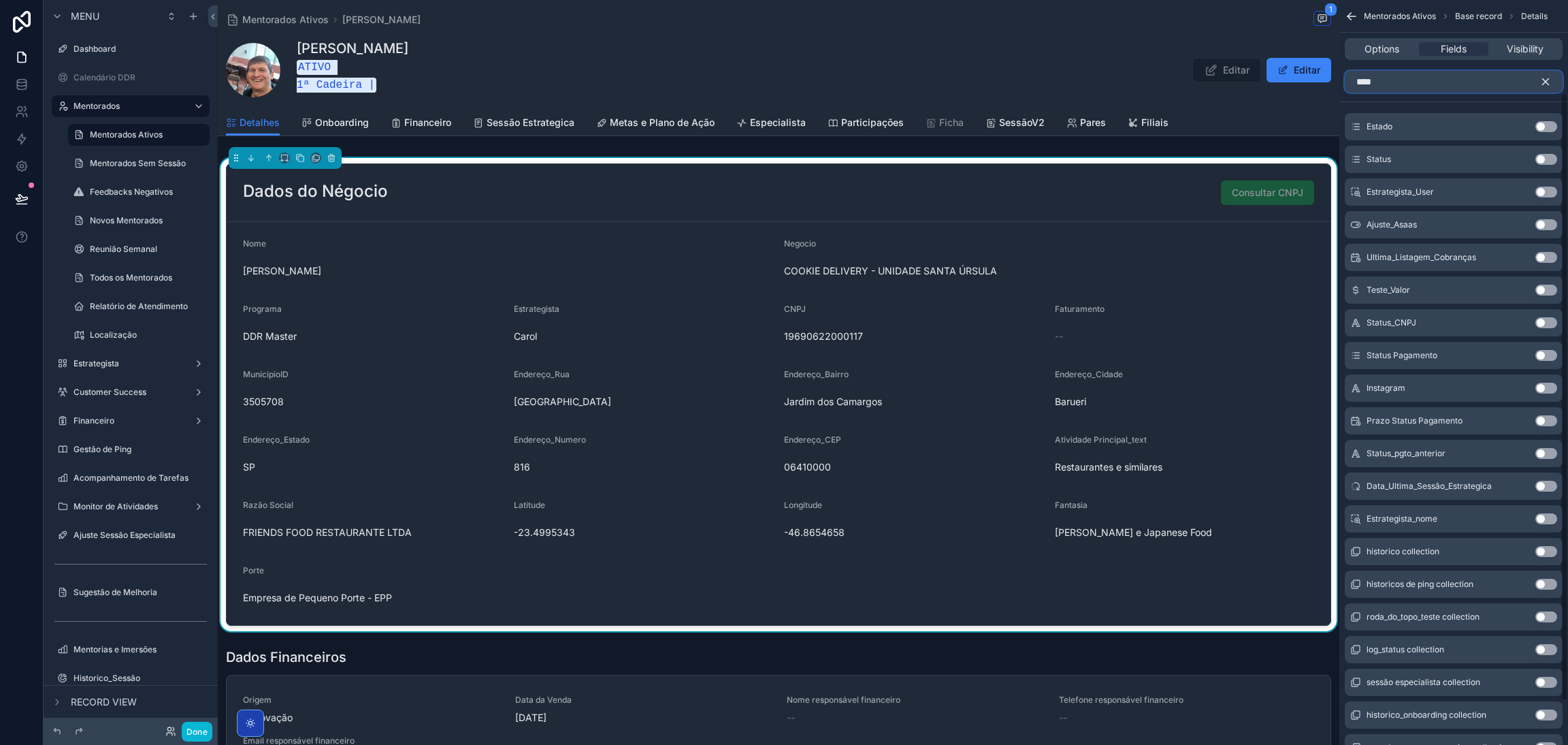
scroll to position [0, 0]
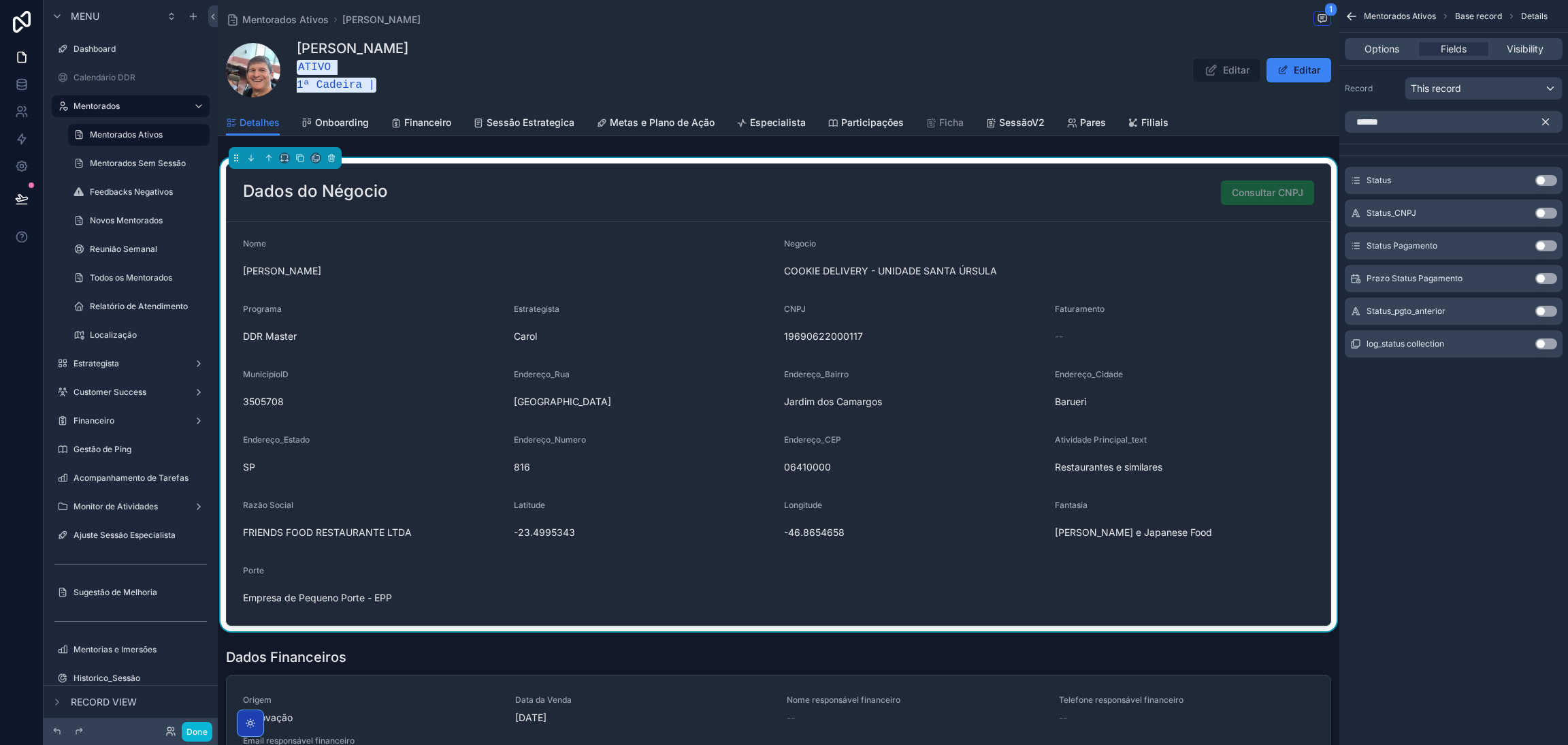
click at [1541, 210] on button "Use setting" at bounding box center [1546, 212] width 22 height 11
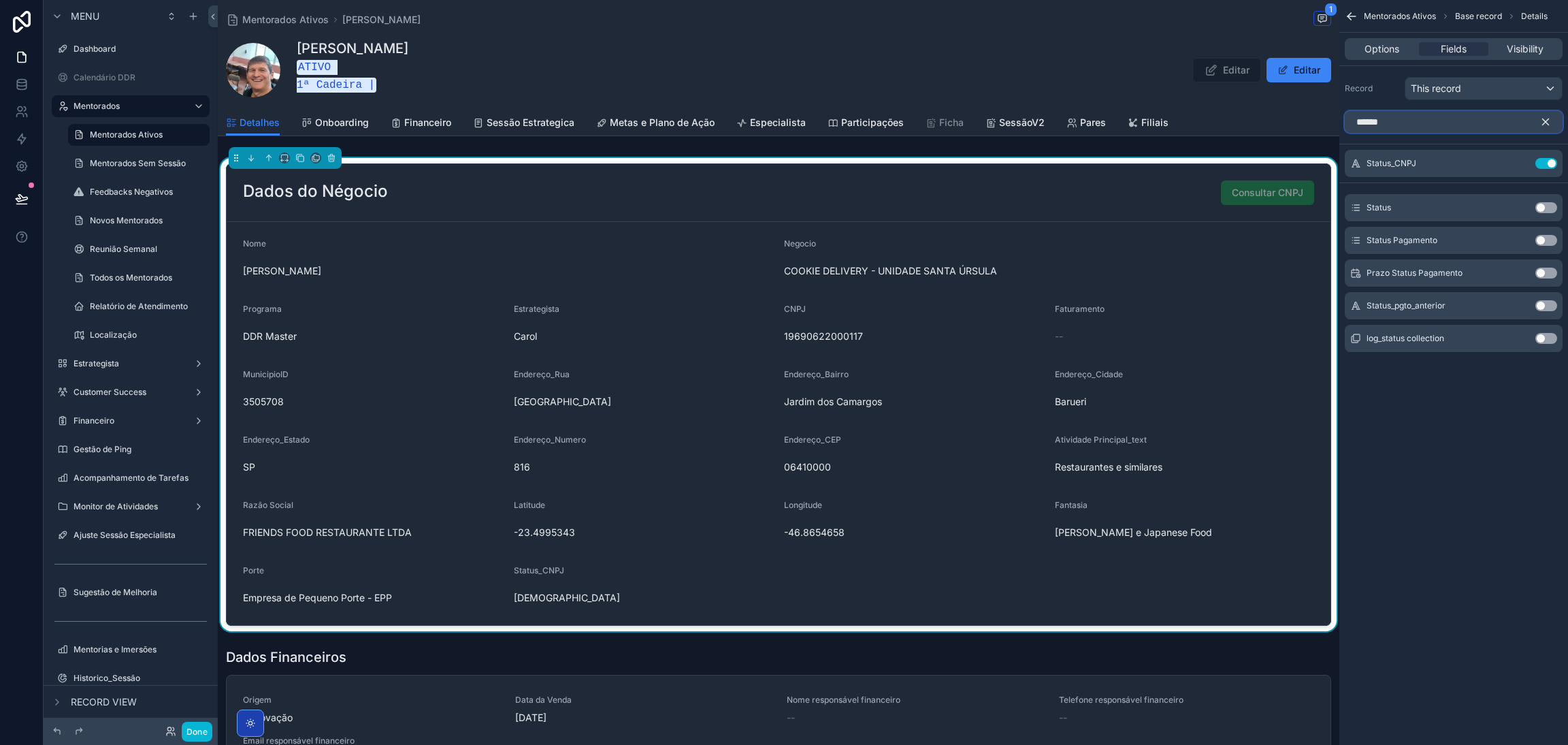
drag, startPoint x: 1394, startPoint y: 122, endPoint x: 1328, endPoint y: 119, distance: 66.1
click at [1332, 119] on div "Dashboard Calendário DDR Mentorados Mentorados Ativos 277 Mentorados Sem Sessão…" at bounding box center [893, 372] width 1350 height 745
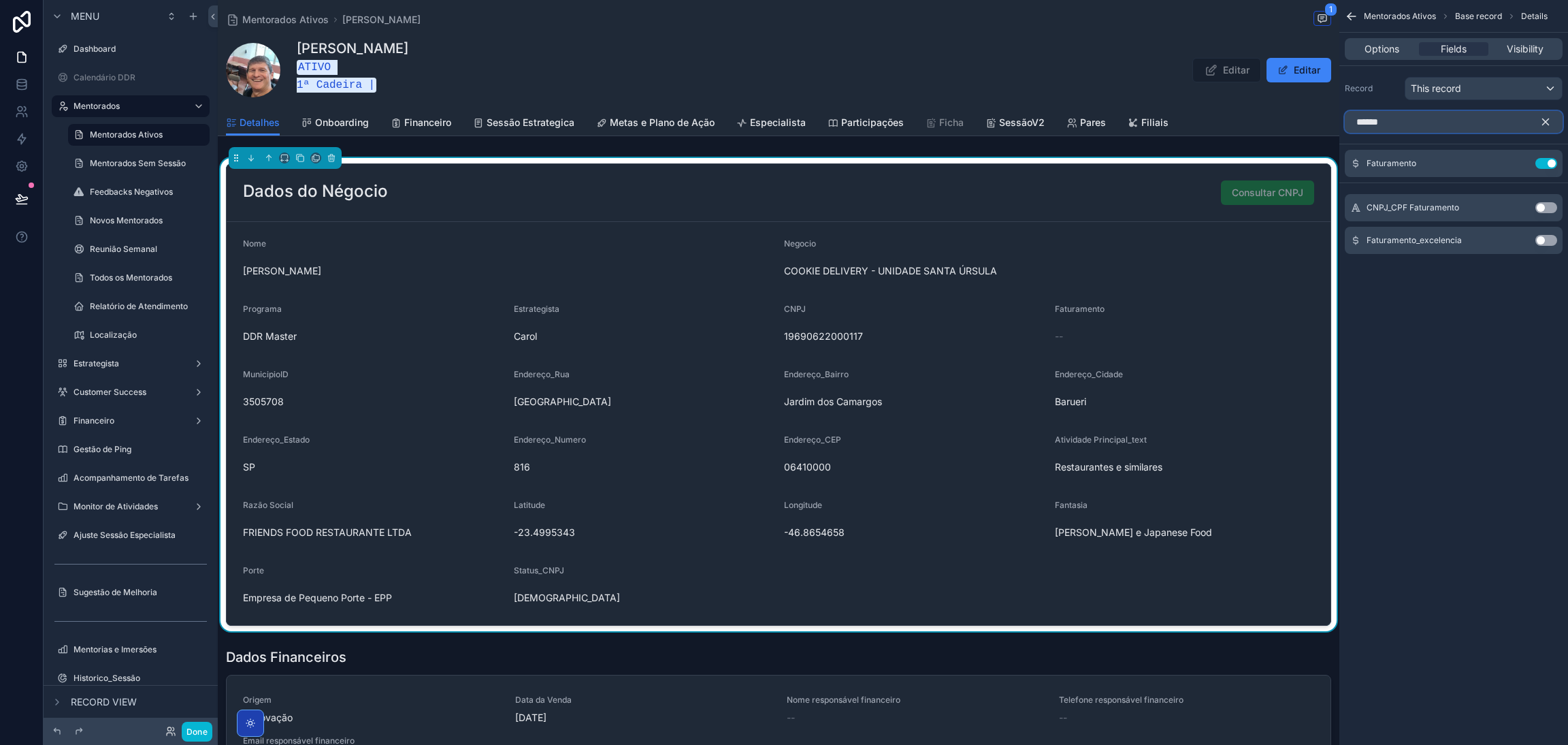
drag, startPoint x: 1415, startPoint y: 120, endPoint x: 1302, endPoint y: 109, distance: 113.5
click at [1315, 111] on div "Dashboard Calendário DDR Mentorados Mentorados Ativos 277 Mentorados Sem Sessão…" at bounding box center [893, 372] width 1350 height 745
click at [1537, 180] on button "Use setting" at bounding box center [1546, 180] width 22 height 11
click at [1416, 123] on input "***" at bounding box center [1454, 121] width 218 height 22
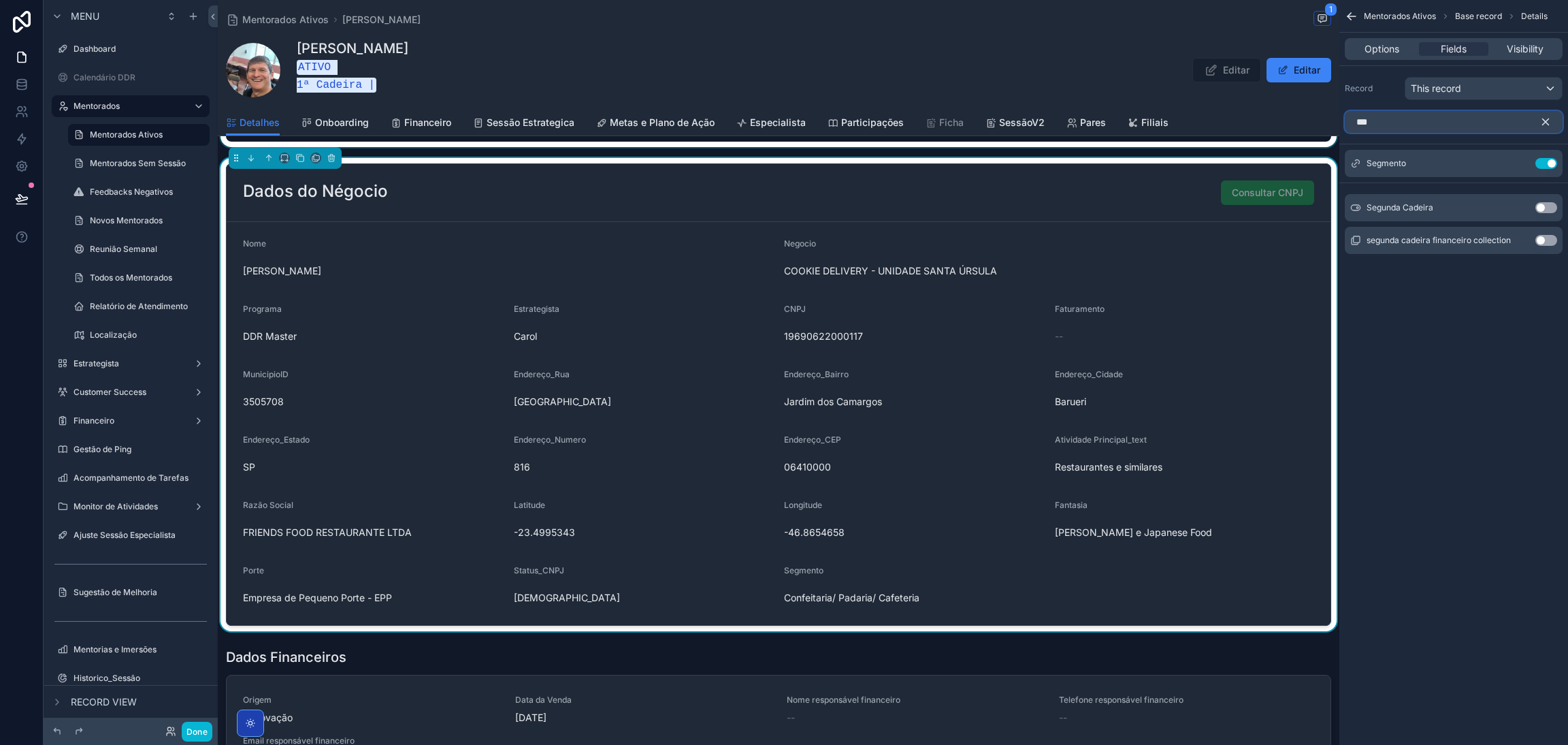
drag, startPoint x: 1424, startPoint y: 123, endPoint x: 1320, endPoint y: 136, distance: 104.8
click at [1325, 136] on div "Dashboard Calendário DDR Mentorados Mentorados Ativos 277 Mentorados Sem Sessão…" at bounding box center [893, 372] width 1350 height 745
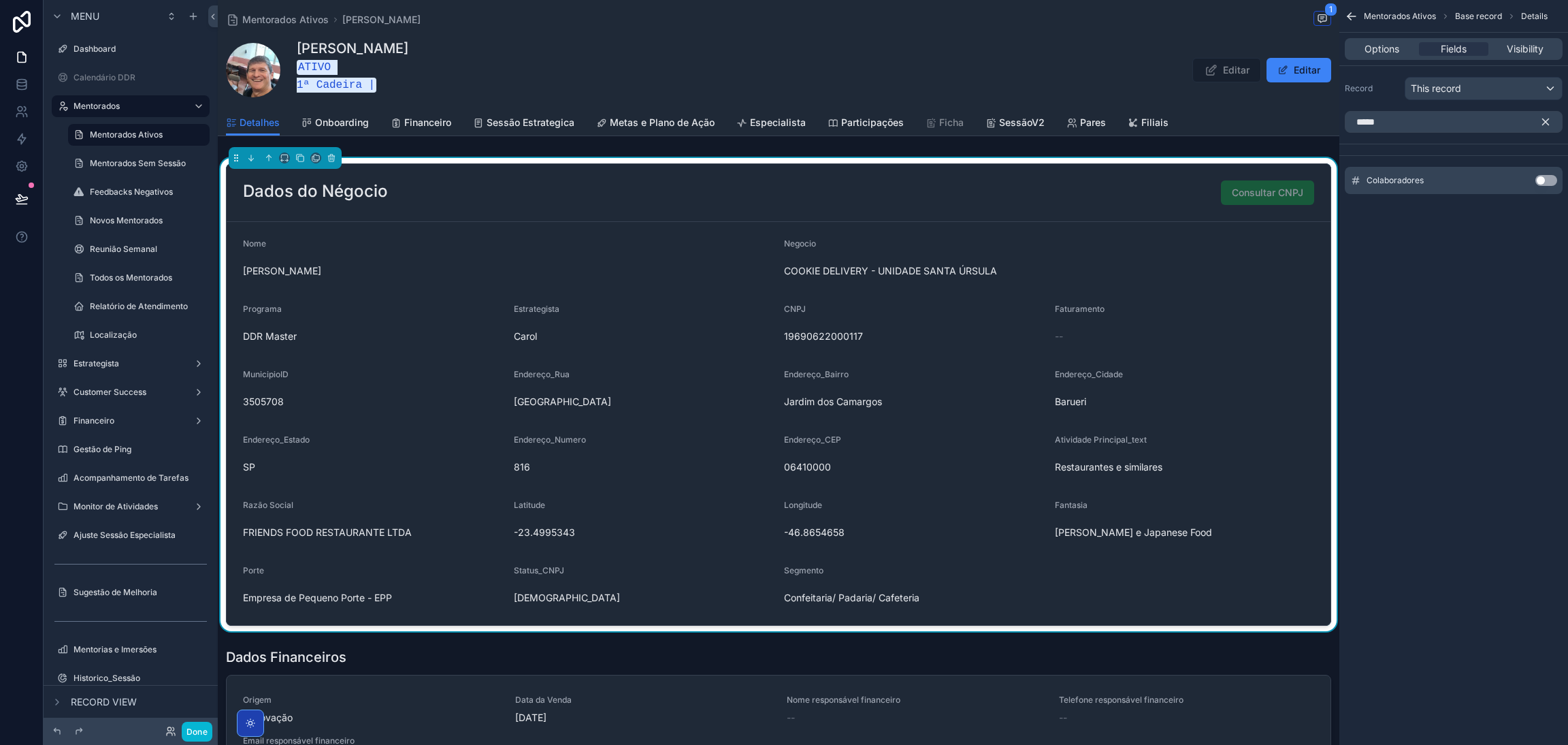
click at [1537, 181] on button "Use setting" at bounding box center [1546, 180] width 22 height 11
drag, startPoint x: 1426, startPoint y: 359, endPoint x: 1423, endPoint y: 288, distance: 71.1
click at [1426, 357] on div "Mentorados Ativos Base record Details Options Fields Visibility Record This rec…" at bounding box center [1454, 372] width 229 height 745
drag, startPoint x: 1388, startPoint y: 124, endPoint x: 1226, endPoint y: 97, distance: 164.2
click at [1264, 107] on div "Dashboard Calendário DDR Mentorados Mentorados Ativos 277 Mentorados Sem Sessão…" at bounding box center [893, 372] width 1350 height 745
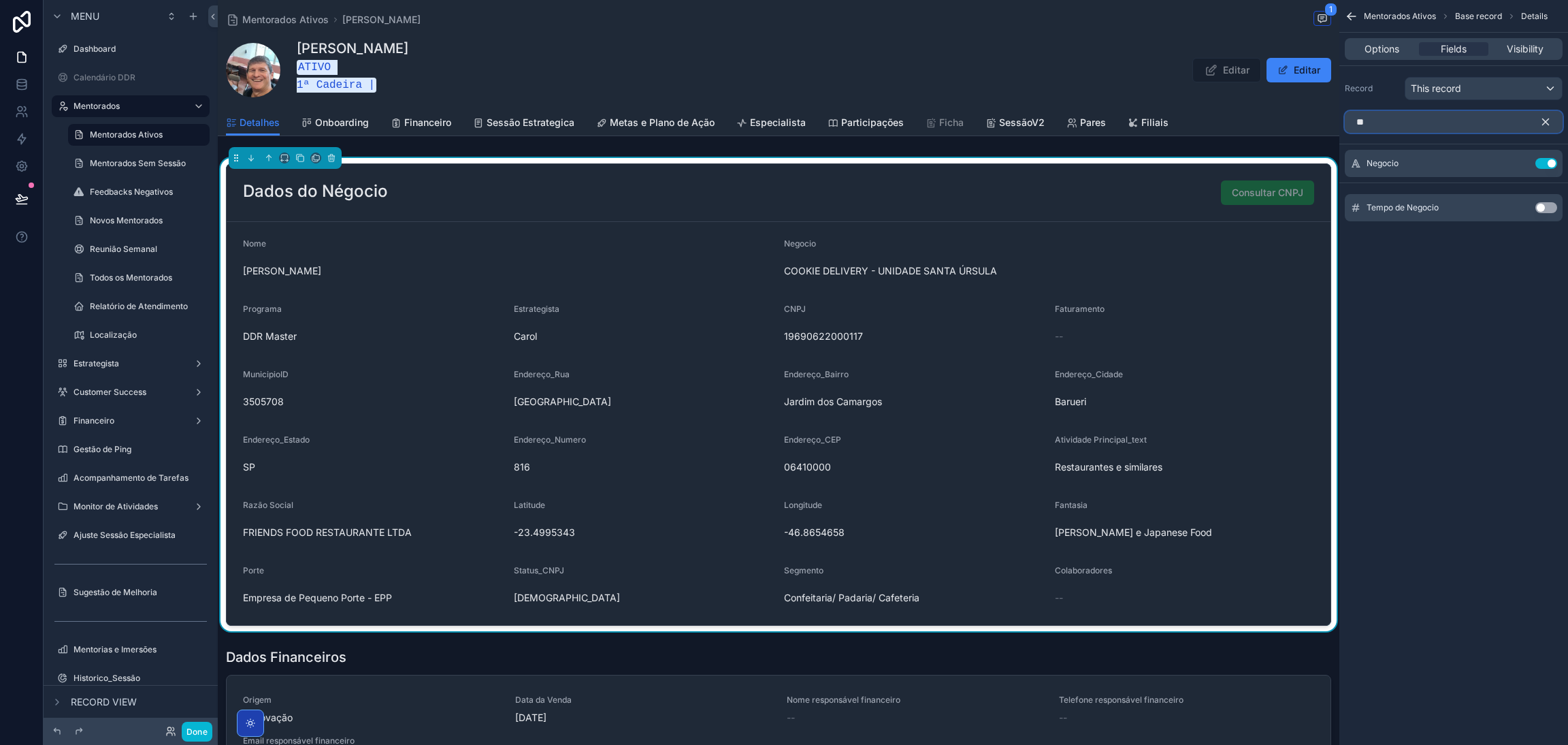
type input "*"
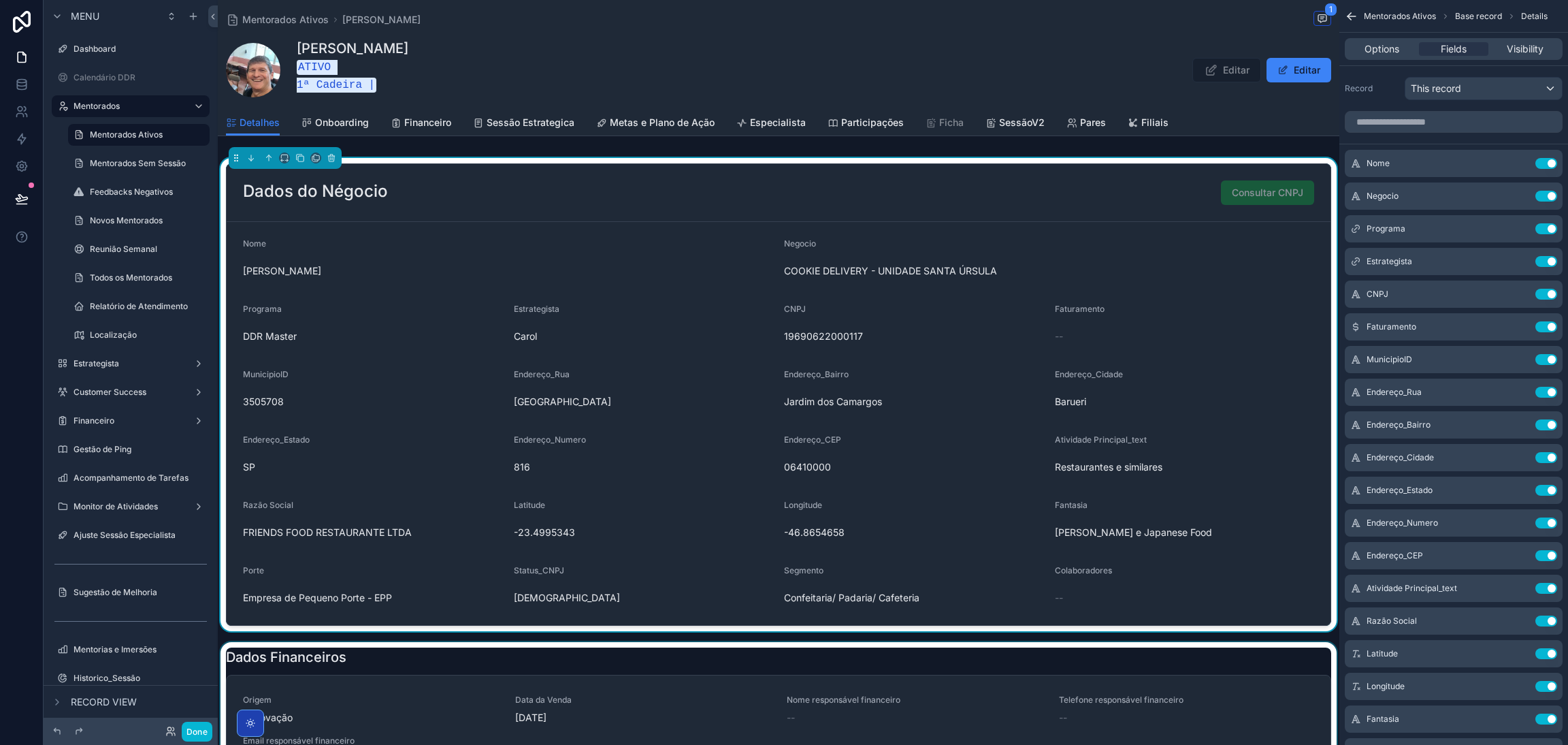
click at [1288, 642] on div "scrollable content" at bounding box center [779, 716] width 1122 height 148
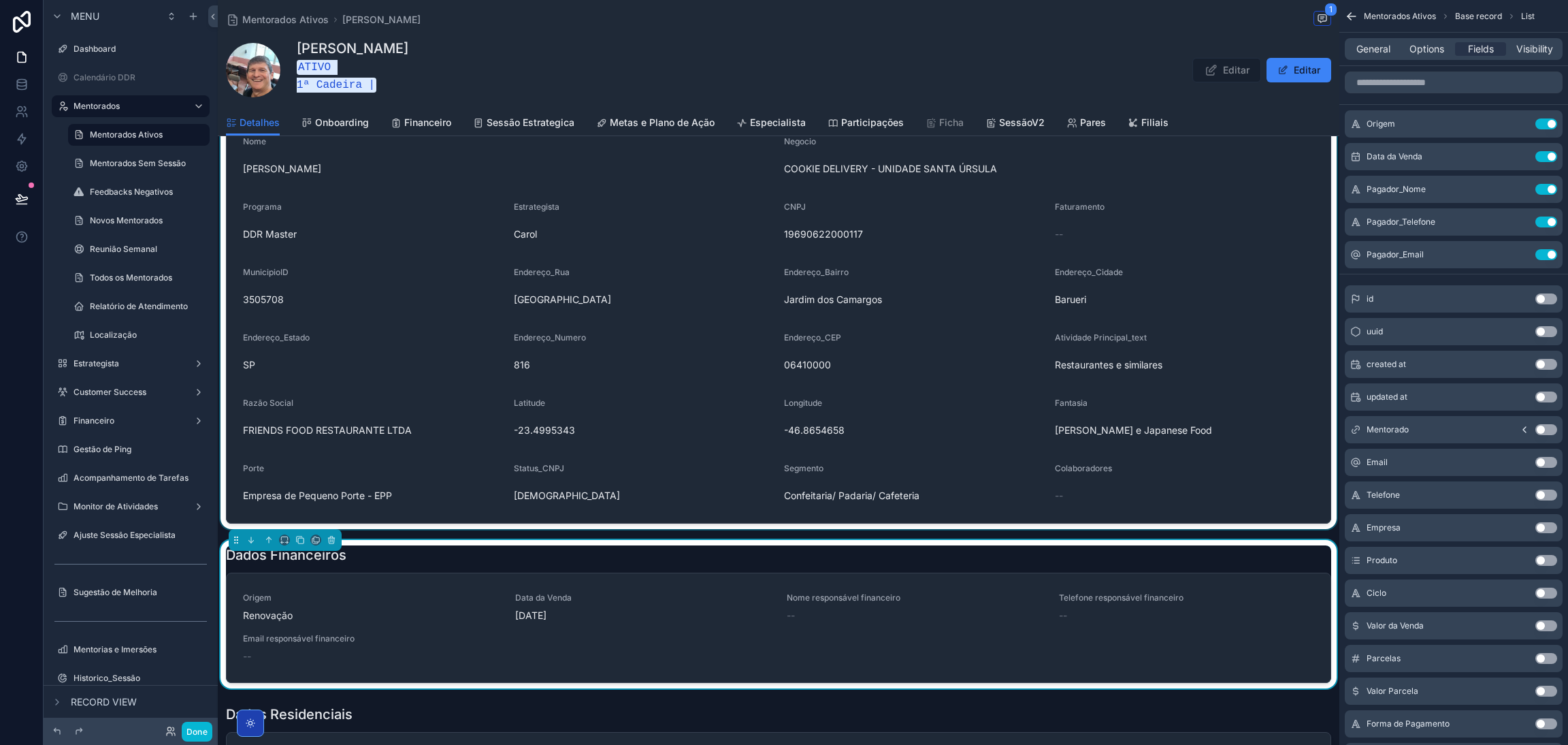
scroll to position [1021, 0]
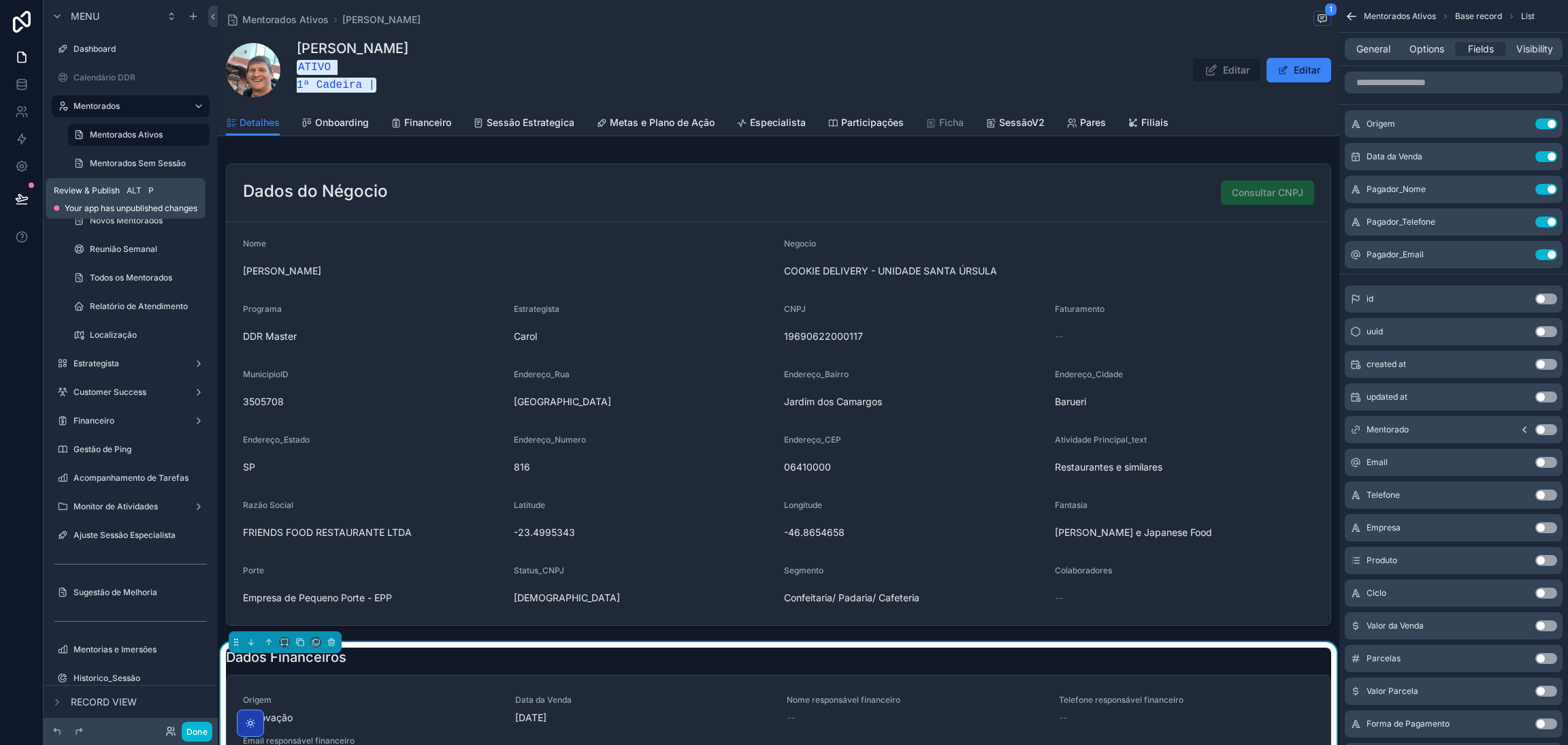
click at [23, 202] on icon at bounding box center [21, 198] width 13 height 13
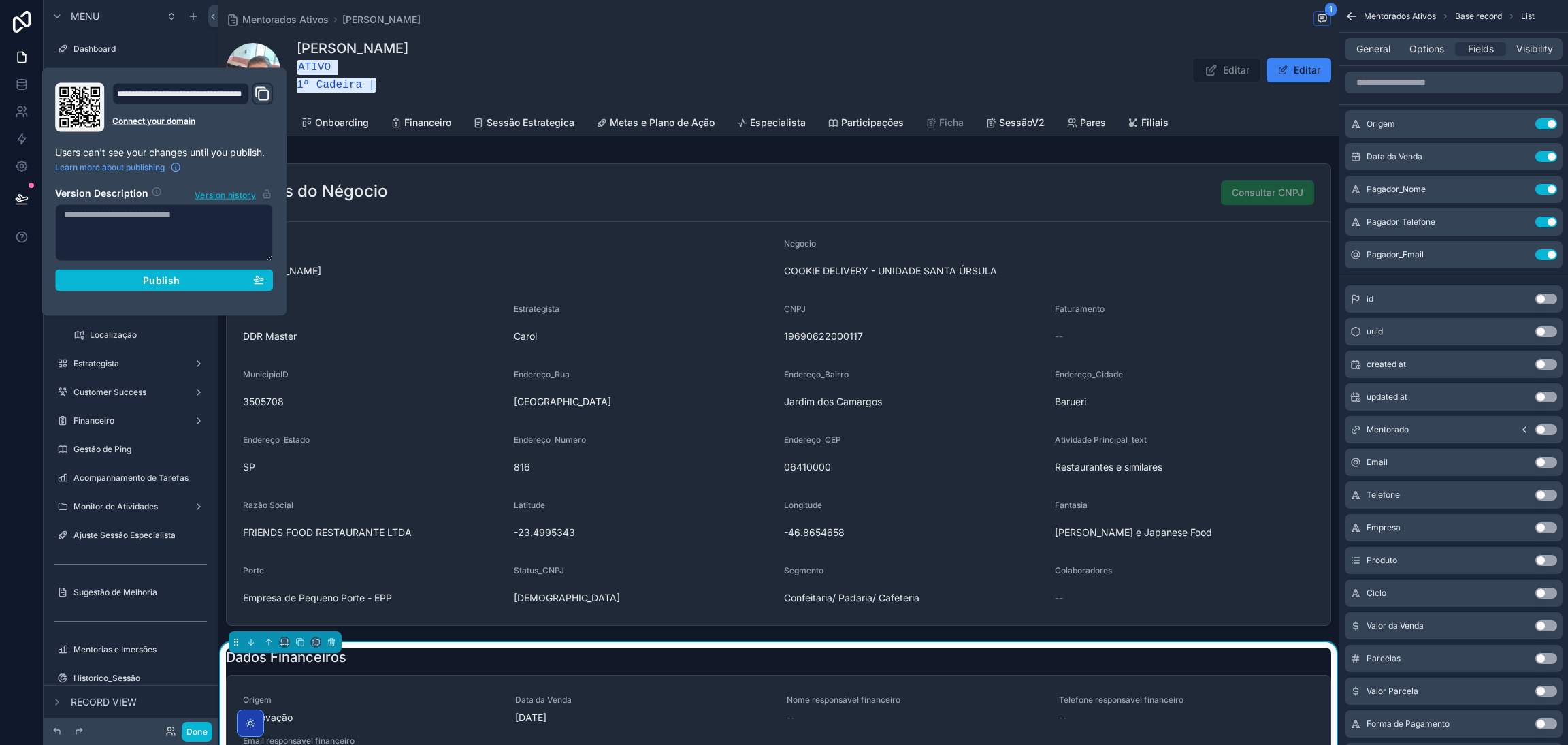
click at [126, 229] on textarea at bounding box center [164, 233] width 218 height 58
type textarea "**********"
click at [1388, 92] on input "scrollable content" at bounding box center [1454, 82] width 218 height 22
click at [1389, 85] on input "scrollable content" at bounding box center [1454, 82] width 218 height 22
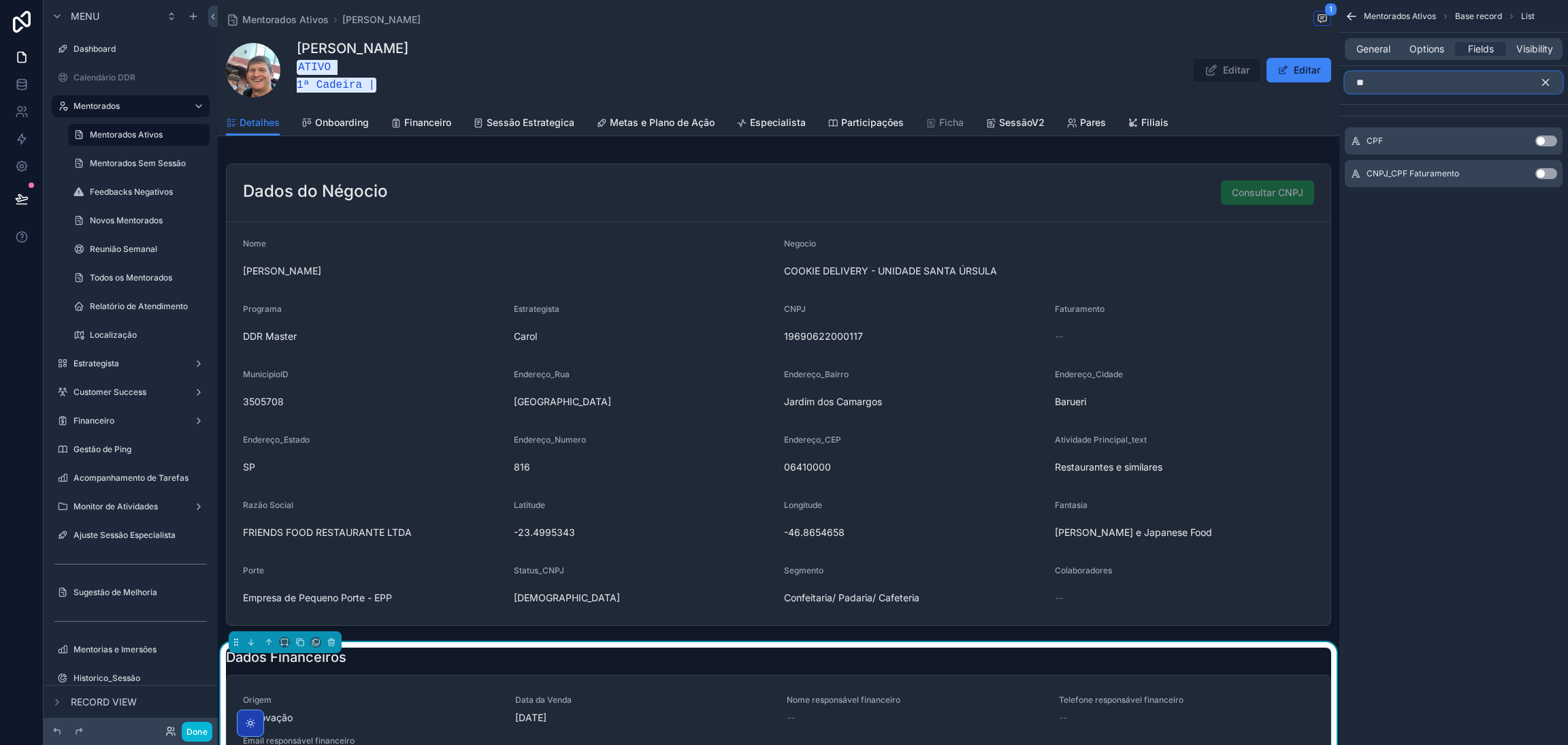
type input "*"
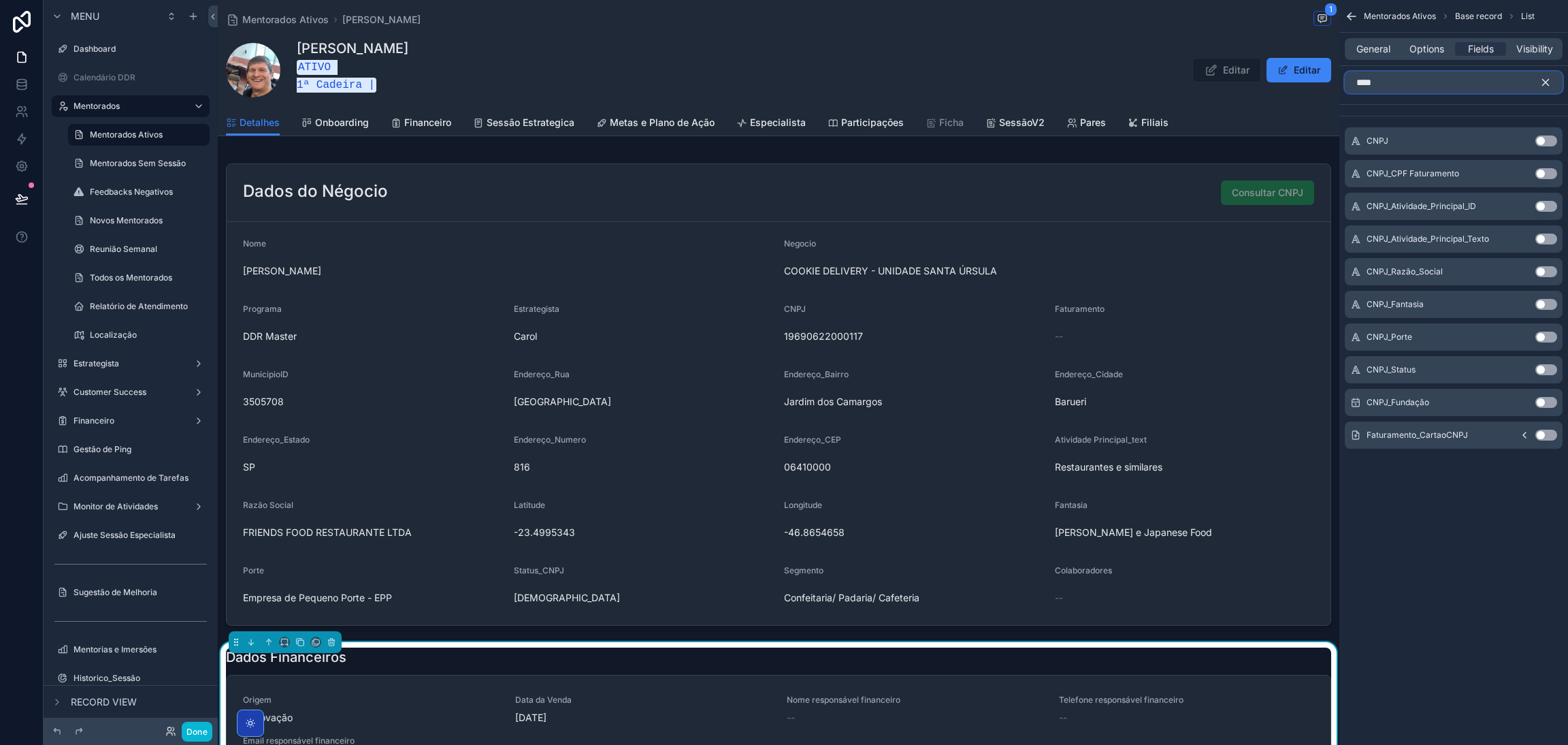
type input "****"
click at [1542, 175] on button "Use setting" at bounding box center [1546, 173] width 22 height 11
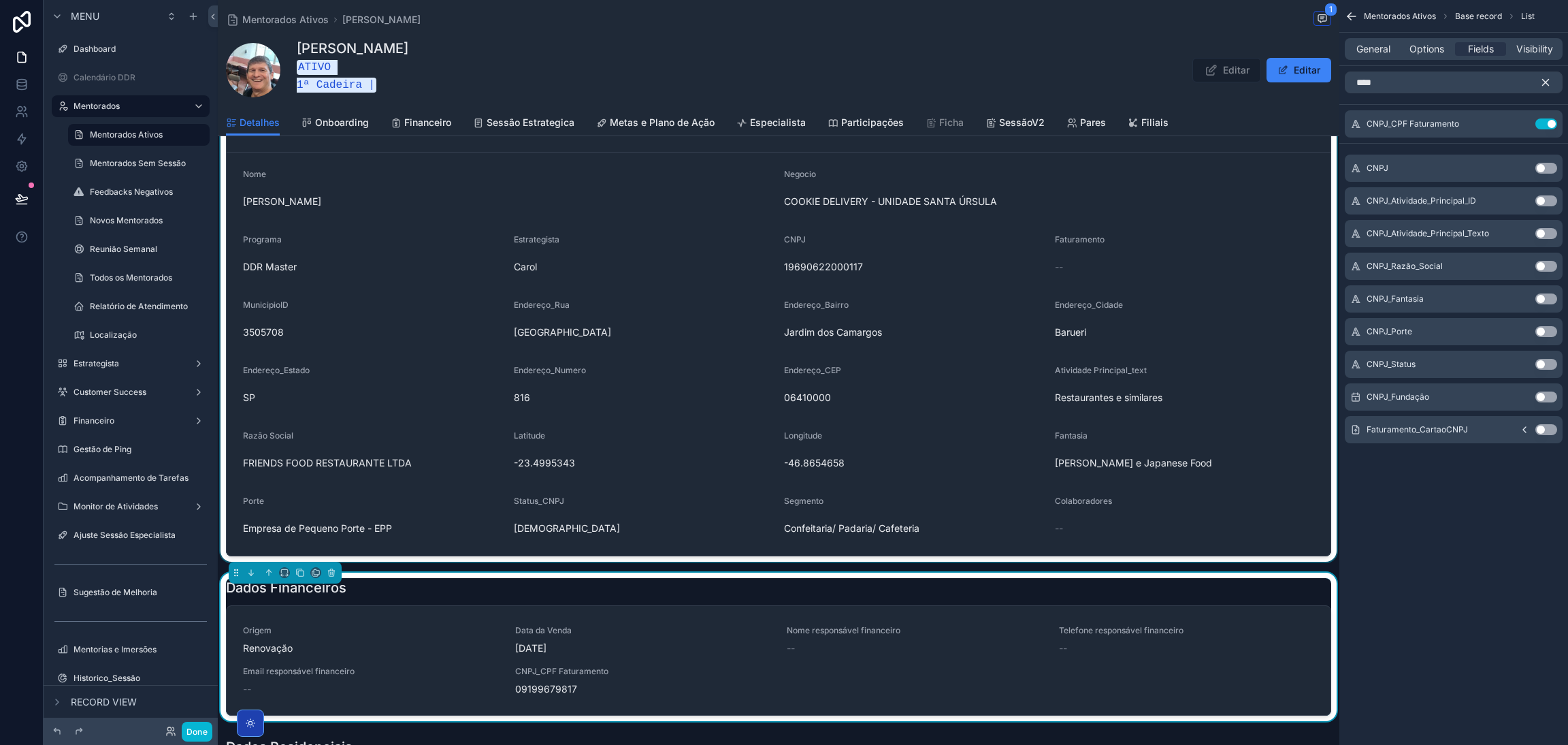
scroll to position [1123, 0]
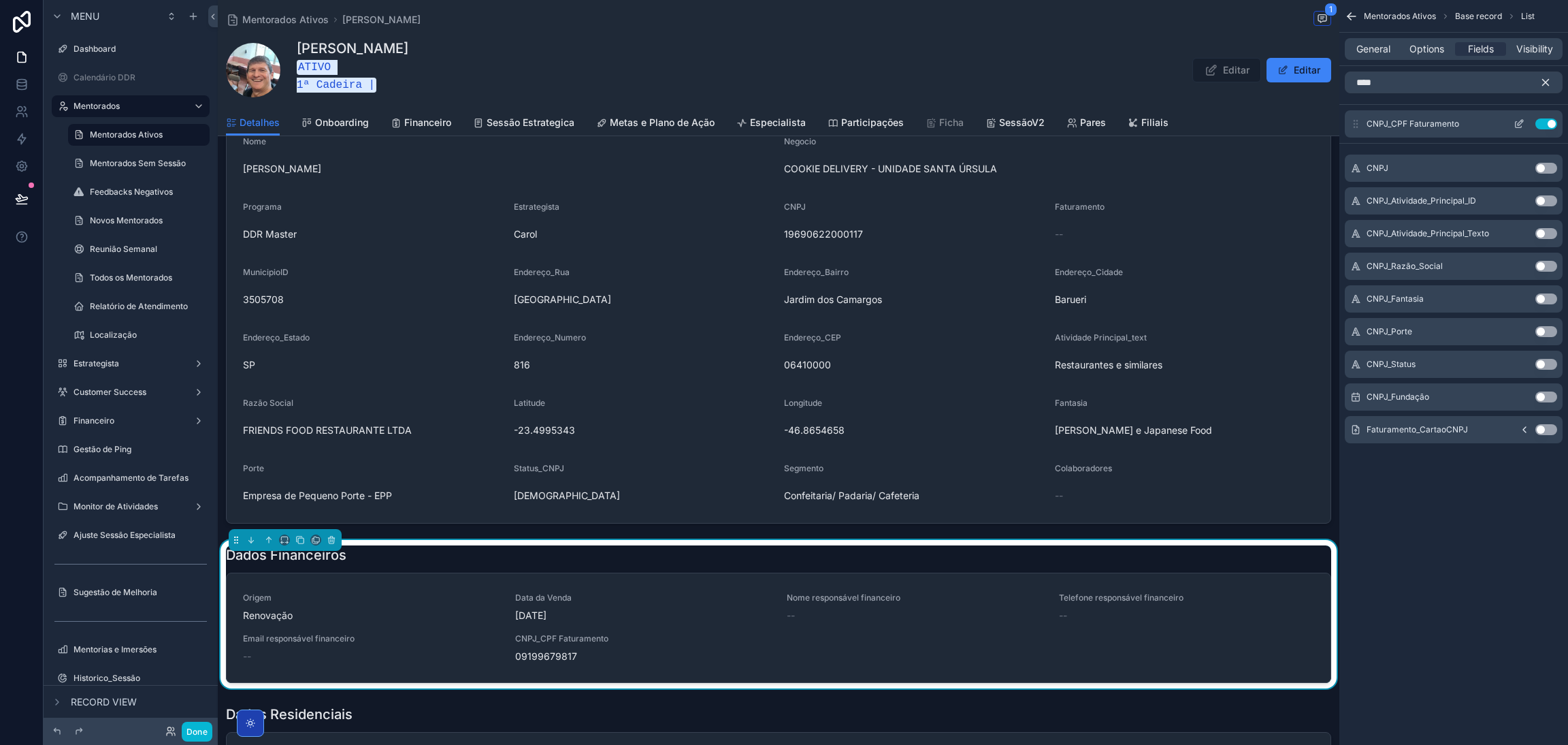
click at [1548, 124] on button "Use setting" at bounding box center [1546, 124] width 22 height 11
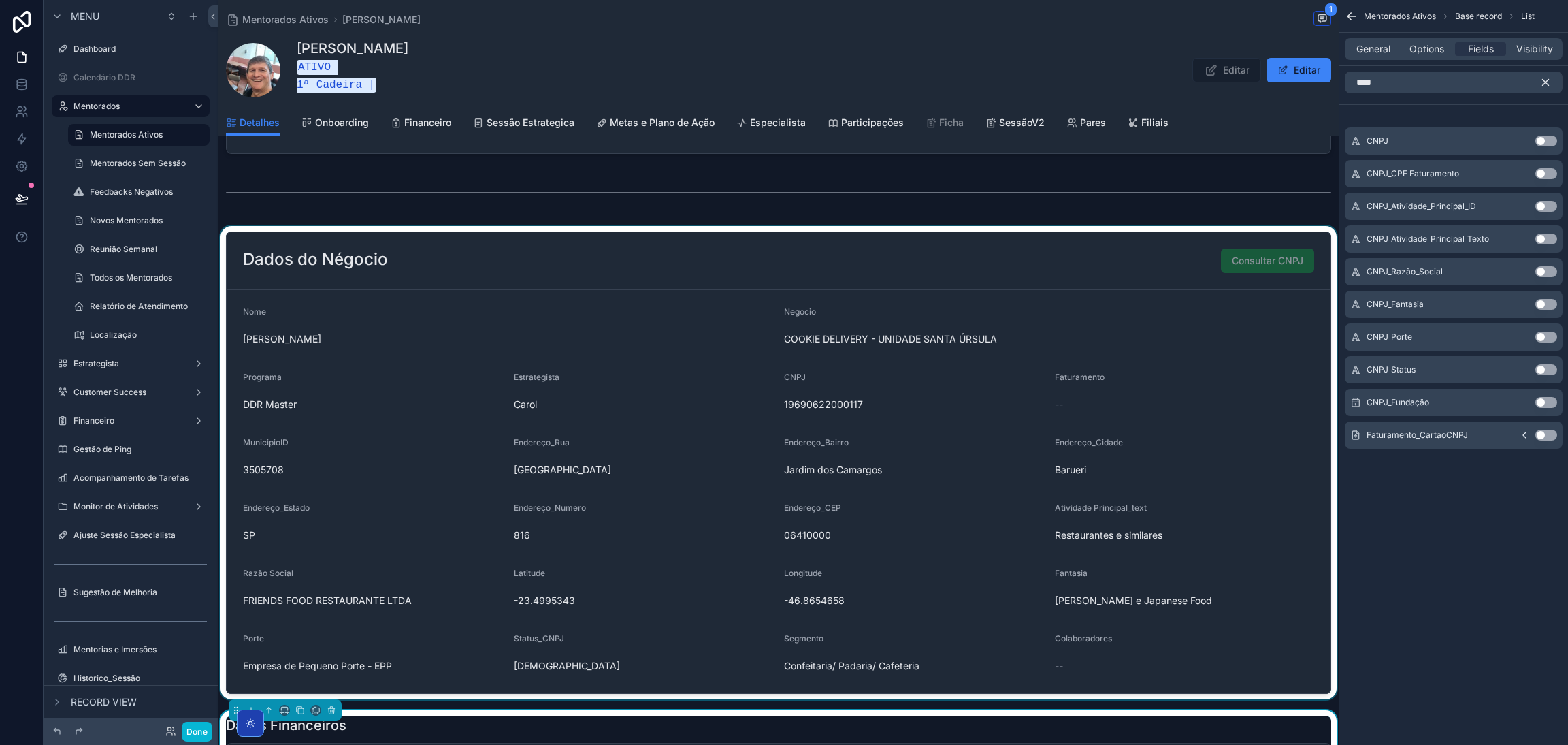
scroll to position [918, 0]
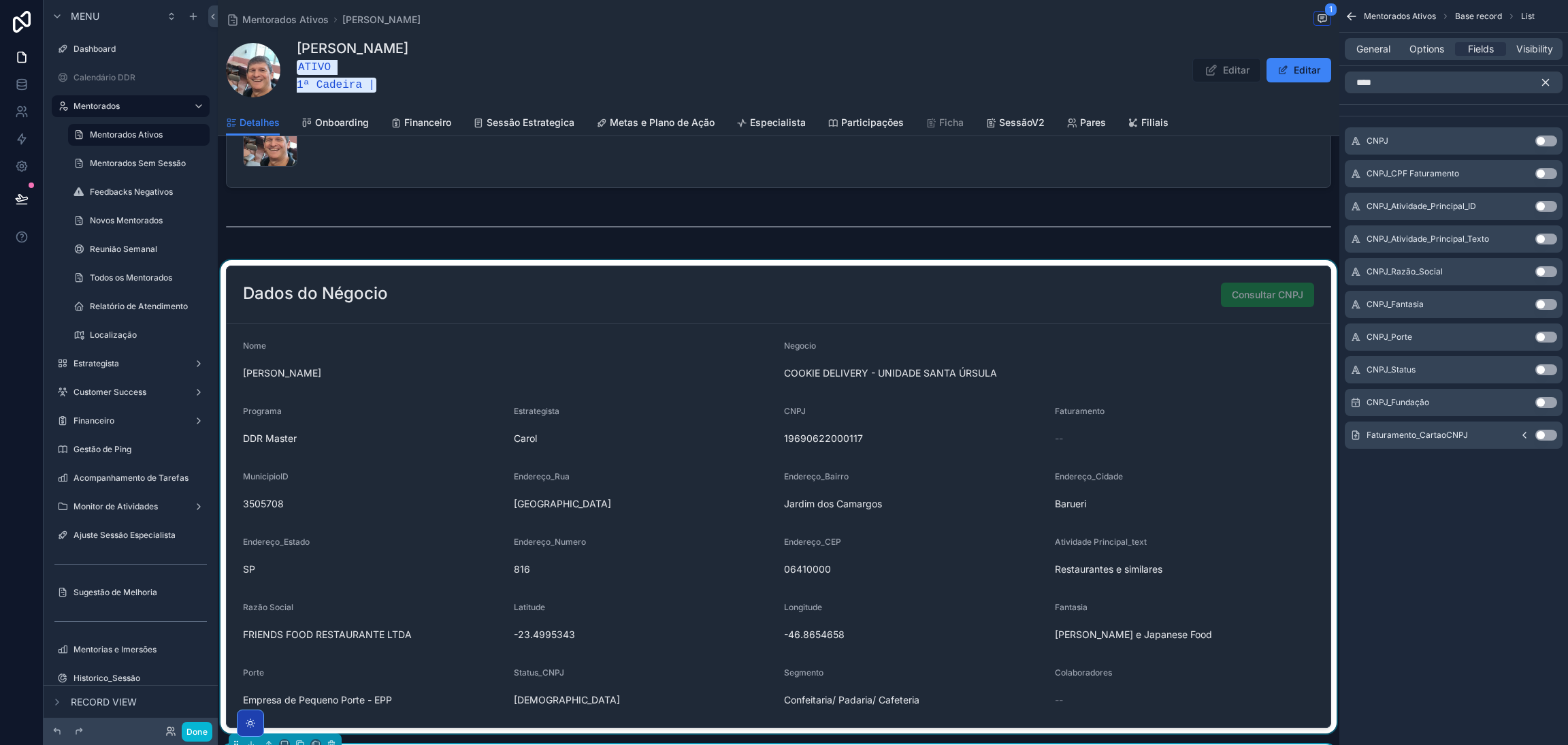
click at [732, 389] on div "scrollable content" at bounding box center [779, 496] width 1122 height 473
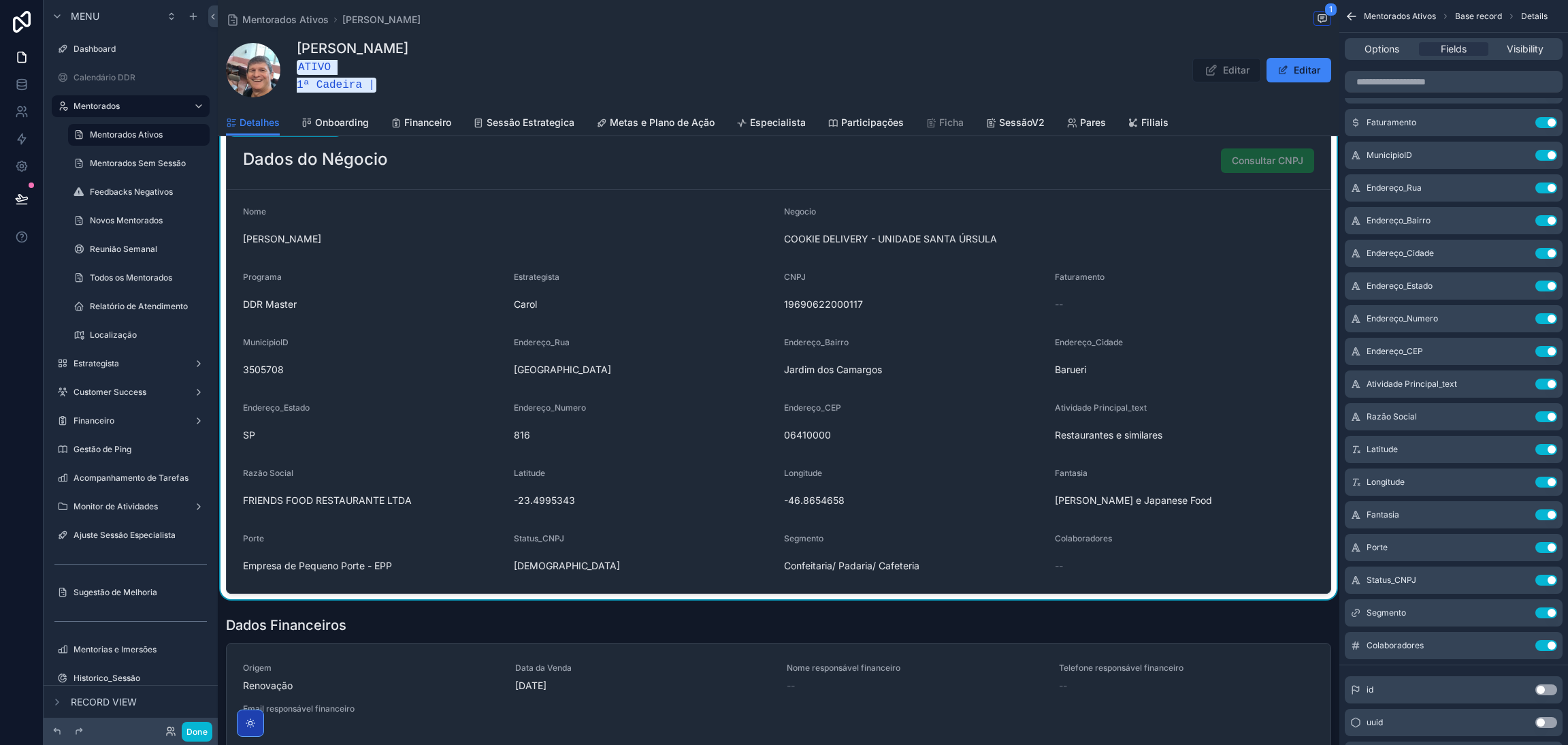
scroll to position [1021, 0]
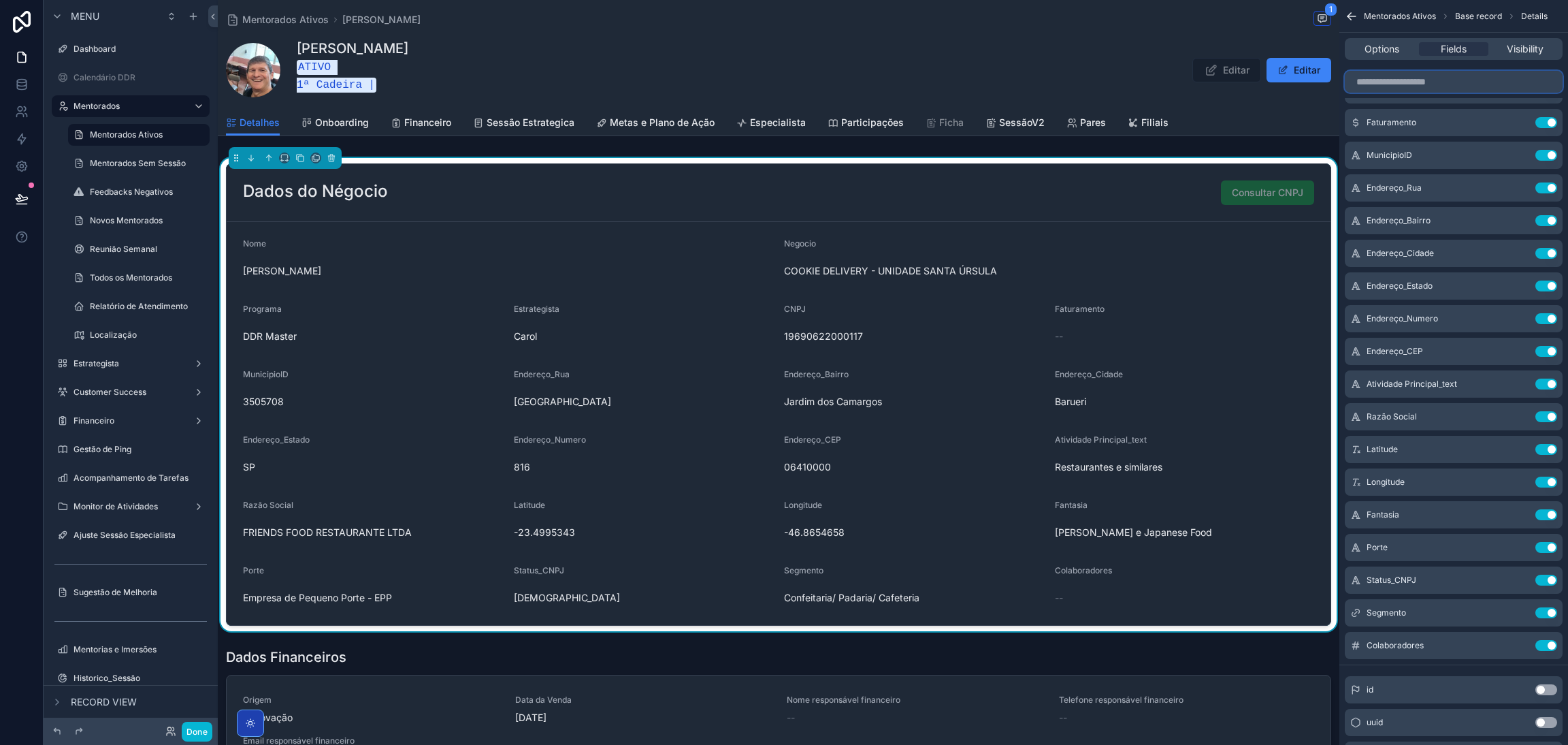
click at [1407, 86] on input "scrollable content" at bounding box center [1454, 82] width 218 height 22
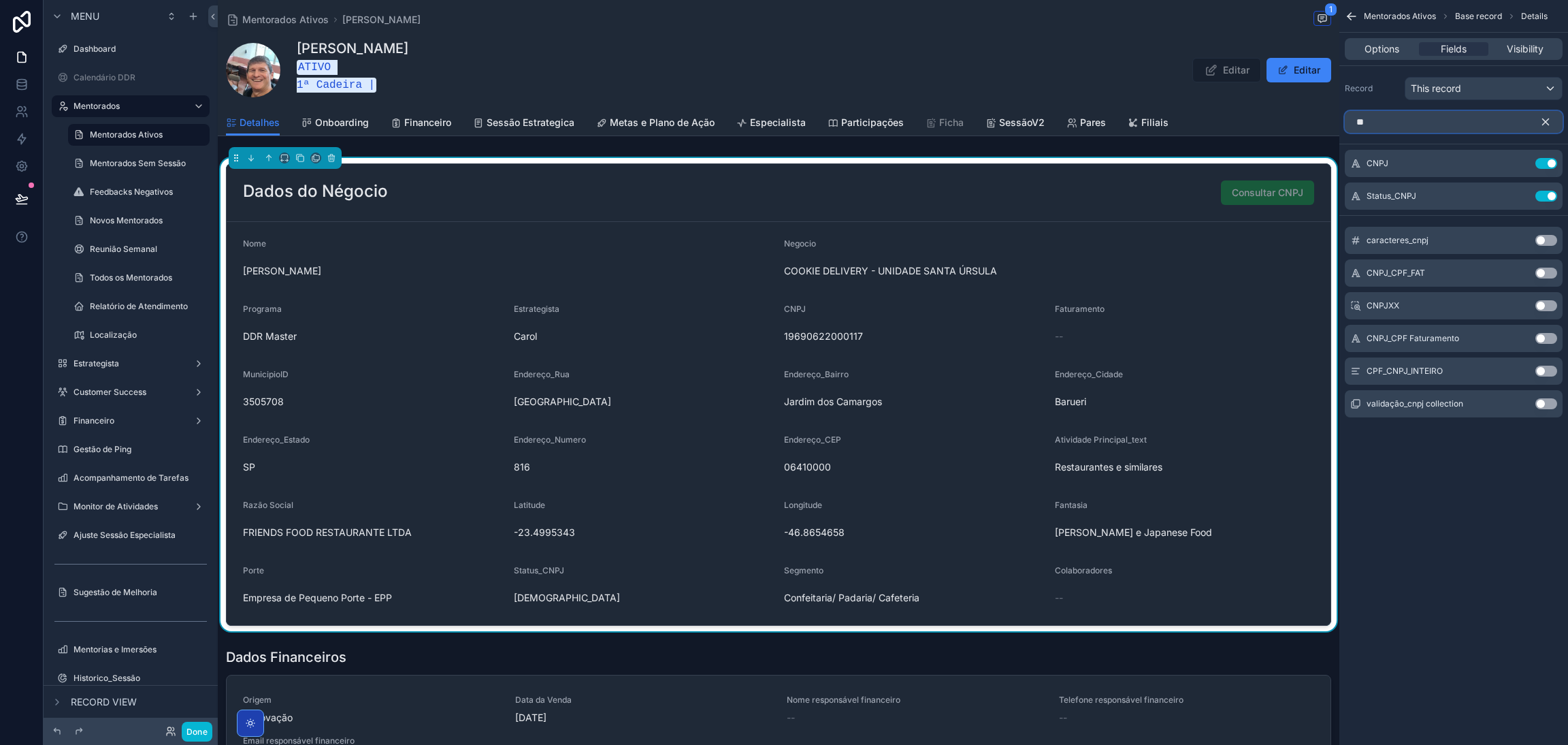
scroll to position [0, 0]
click at [1541, 366] on button "Use setting" at bounding box center [1546, 371] width 22 height 11
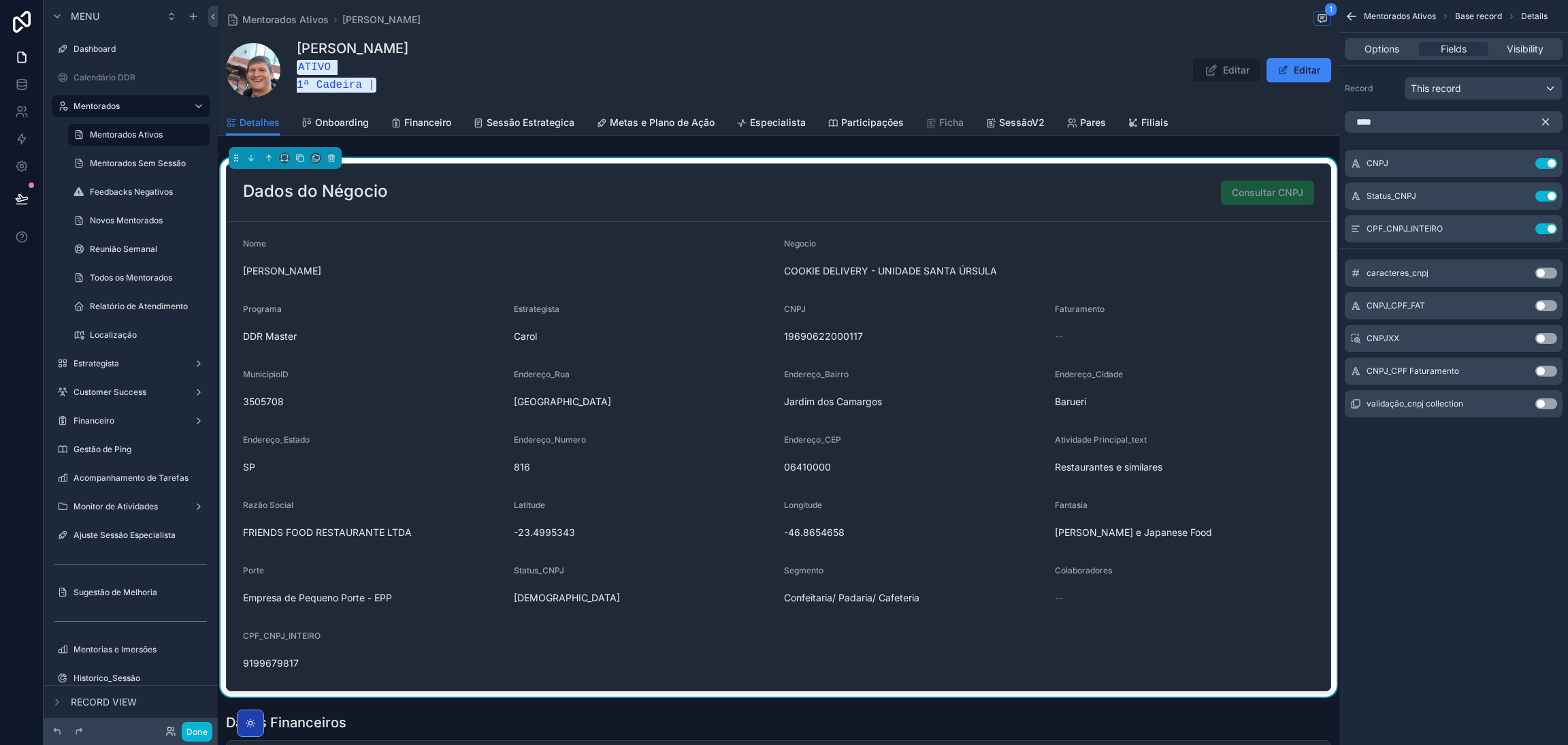
click at [1443, 458] on div "Mentorados Ativos Base record Details Options Fields Visibility Record This rec…" at bounding box center [1454, 372] width 229 height 745
drag, startPoint x: 1396, startPoint y: 124, endPoint x: 1290, endPoint y: 127, distance: 106.0
click at [1317, 127] on div "Dashboard Calendário DDR Mentorados Mentorados Ativos 277 Mentorados Sem Sessão…" at bounding box center [893, 372] width 1350 height 745
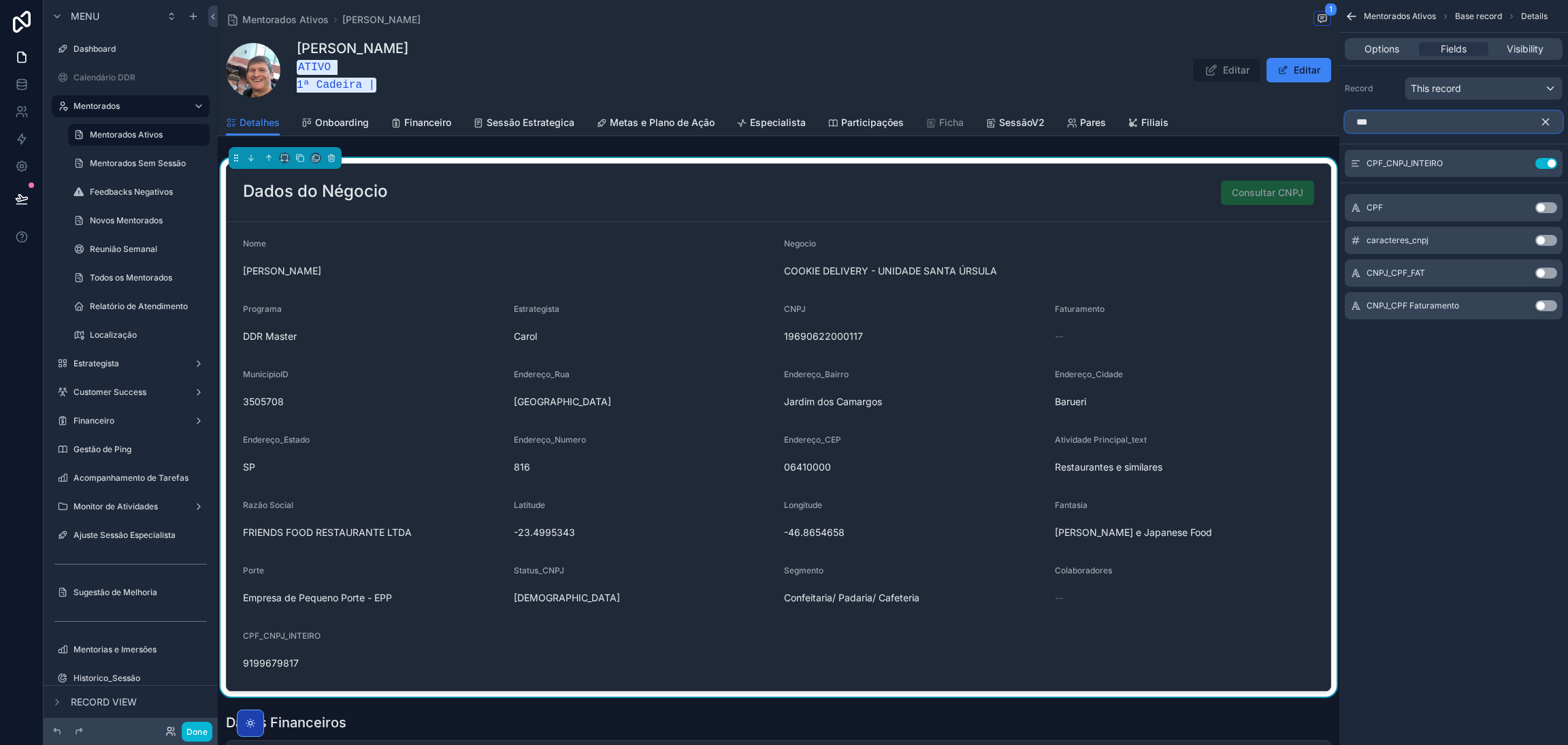
type input "***"
click at [1542, 212] on button "Use setting" at bounding box center [1546, 207] width 22 height 11
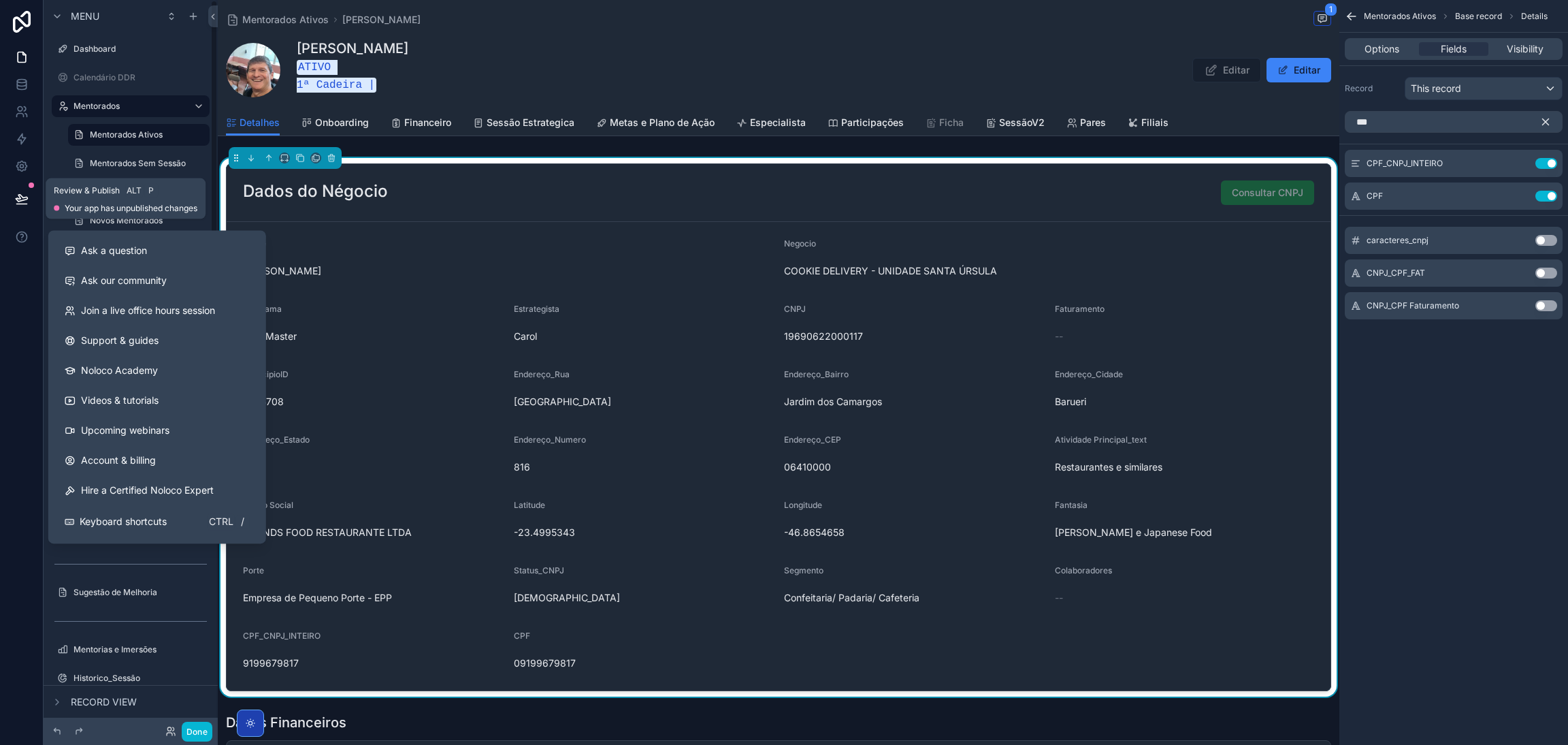
click at [16, 205] on icon at bounding box center [21, 198] width 13 height 13
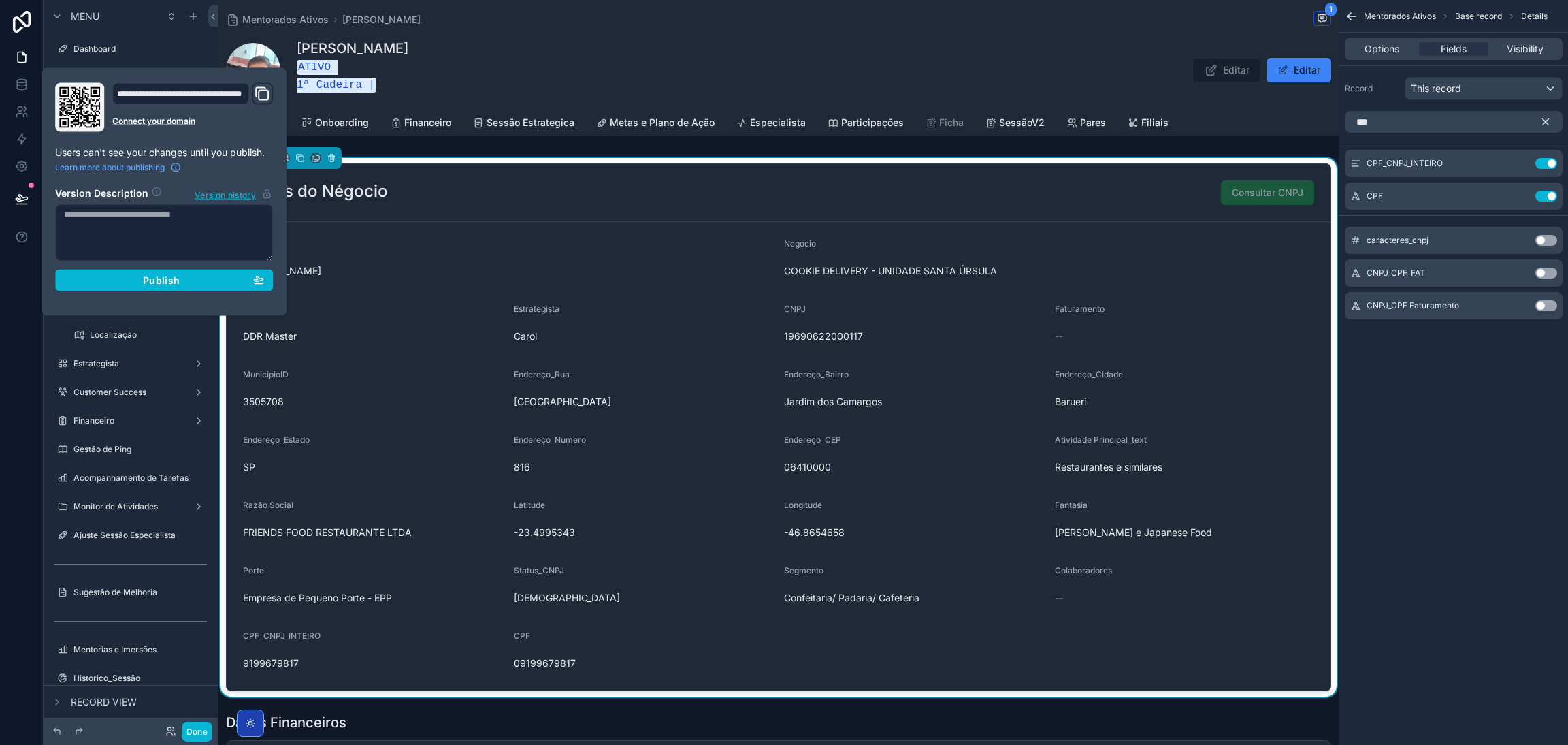
click at [161, 235] on textarea at bounding box center [164, 233] width 218 height 58
type textarea "**********"
click at [194, 272] on button "Publish" at bounding box center [164, 281] width 218 height 22
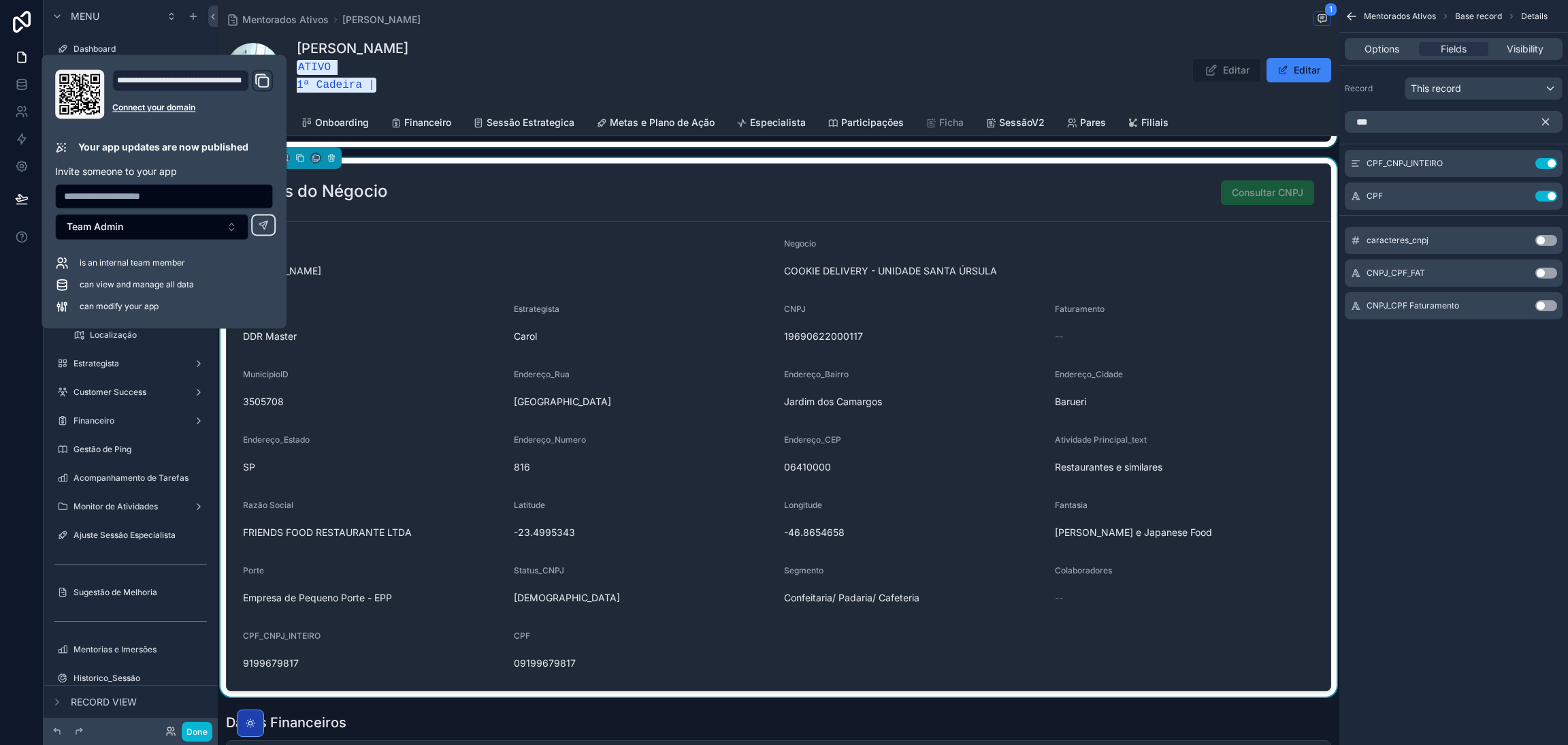
click at [407, 143] on div "scrollable content" at bounding box center [779, 124] width 1122 height 45
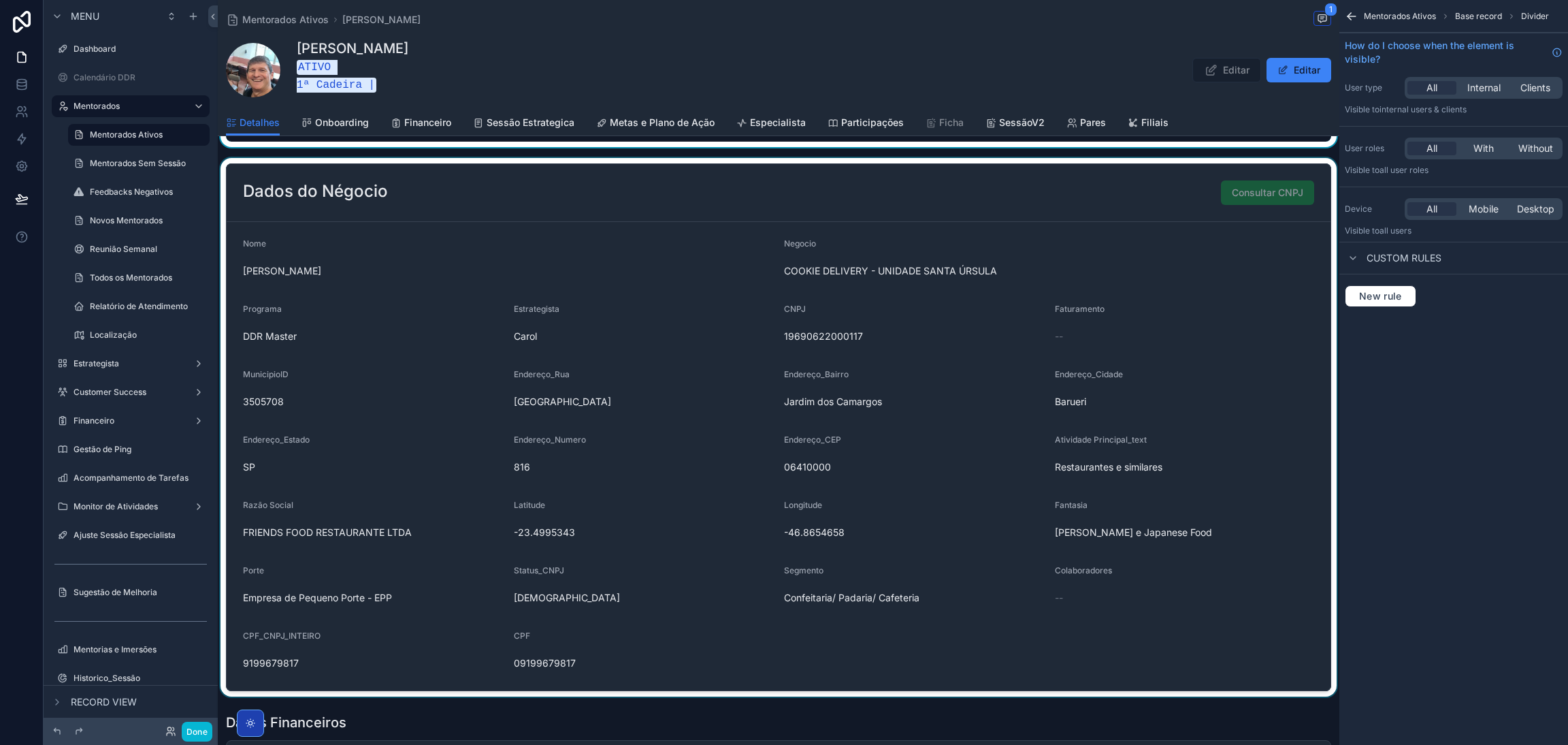
click at [582, 229] on div "scrollable content" at bounding box center [779, 427] width 1122 height 538
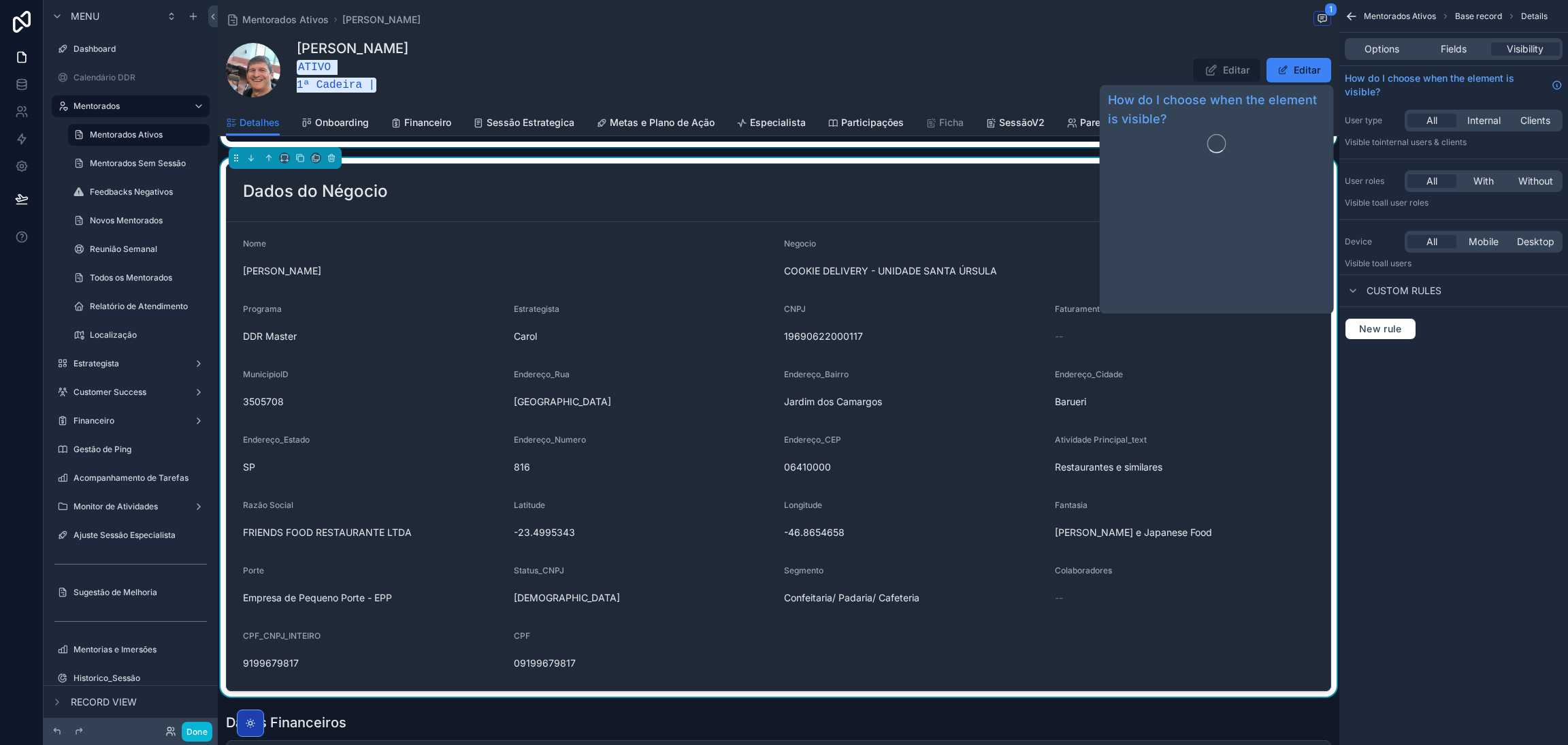
click at [1440, 41] on div "Options Fields Visibility" at bounding box center [1454, 49] width 218 height 22
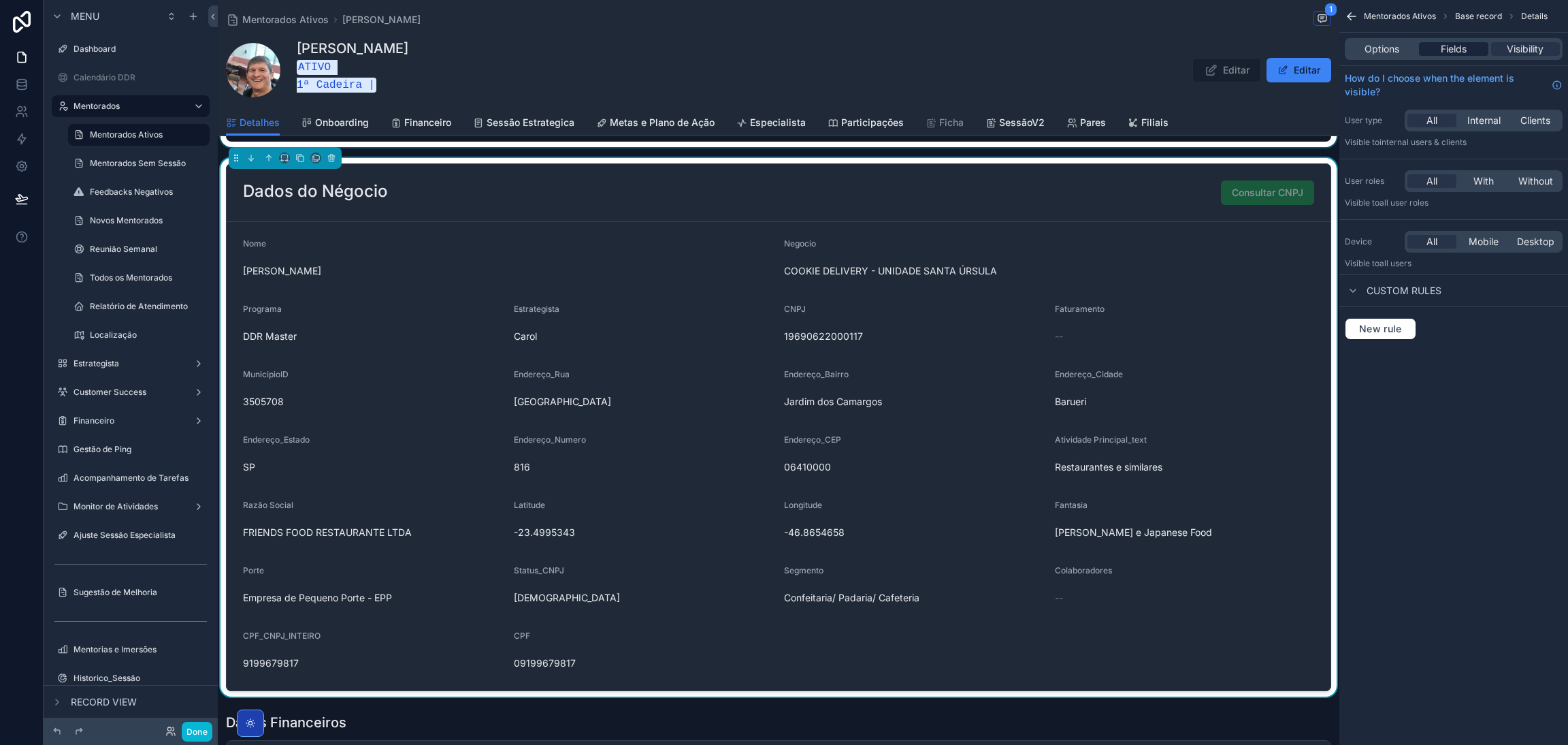
click at [1441, 45] on span "Fields" at bounding box center [1454, 48] width 26 height 13
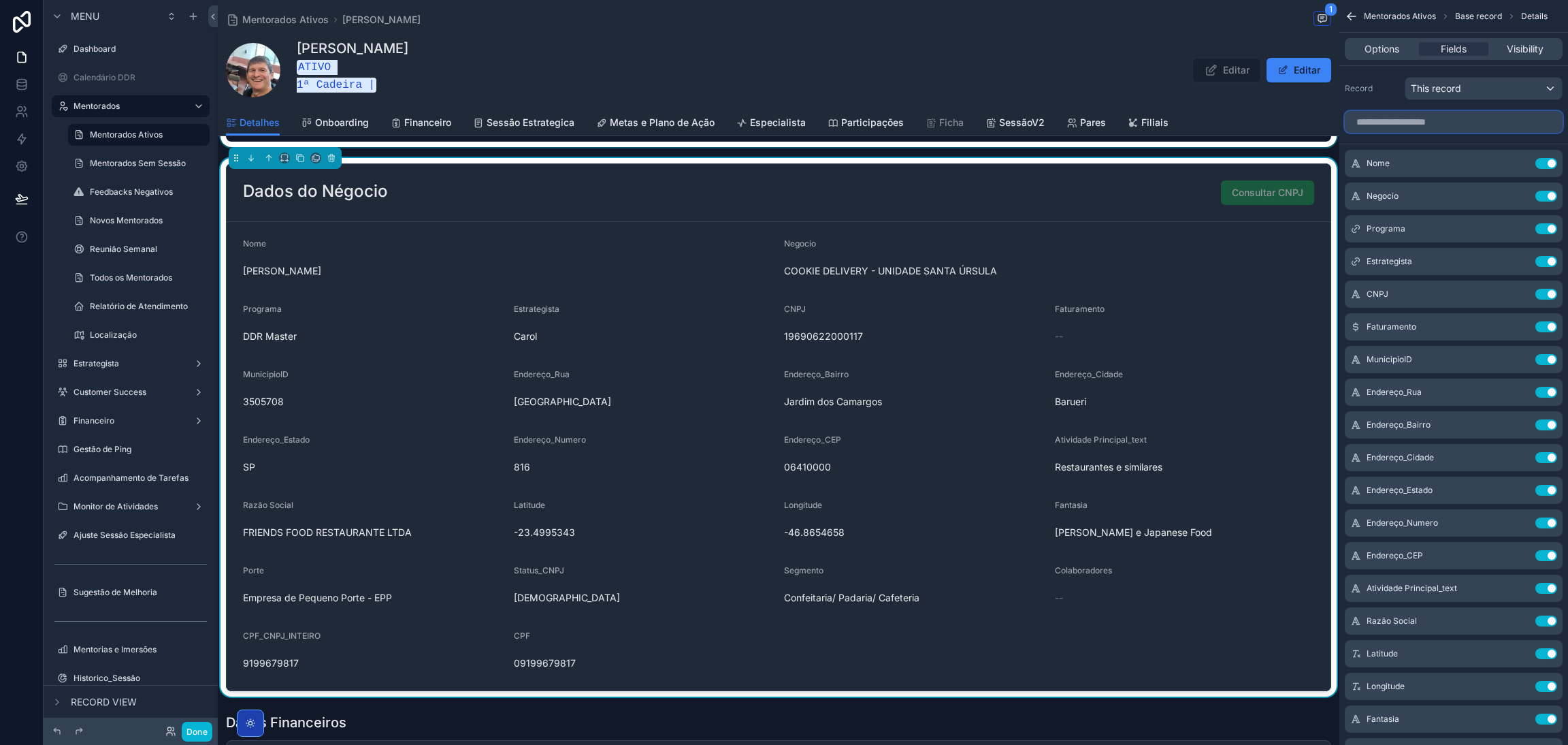
click at [1452, 118] on input "scrollable content" at bounding box center [1454, 121] width 218 height 22
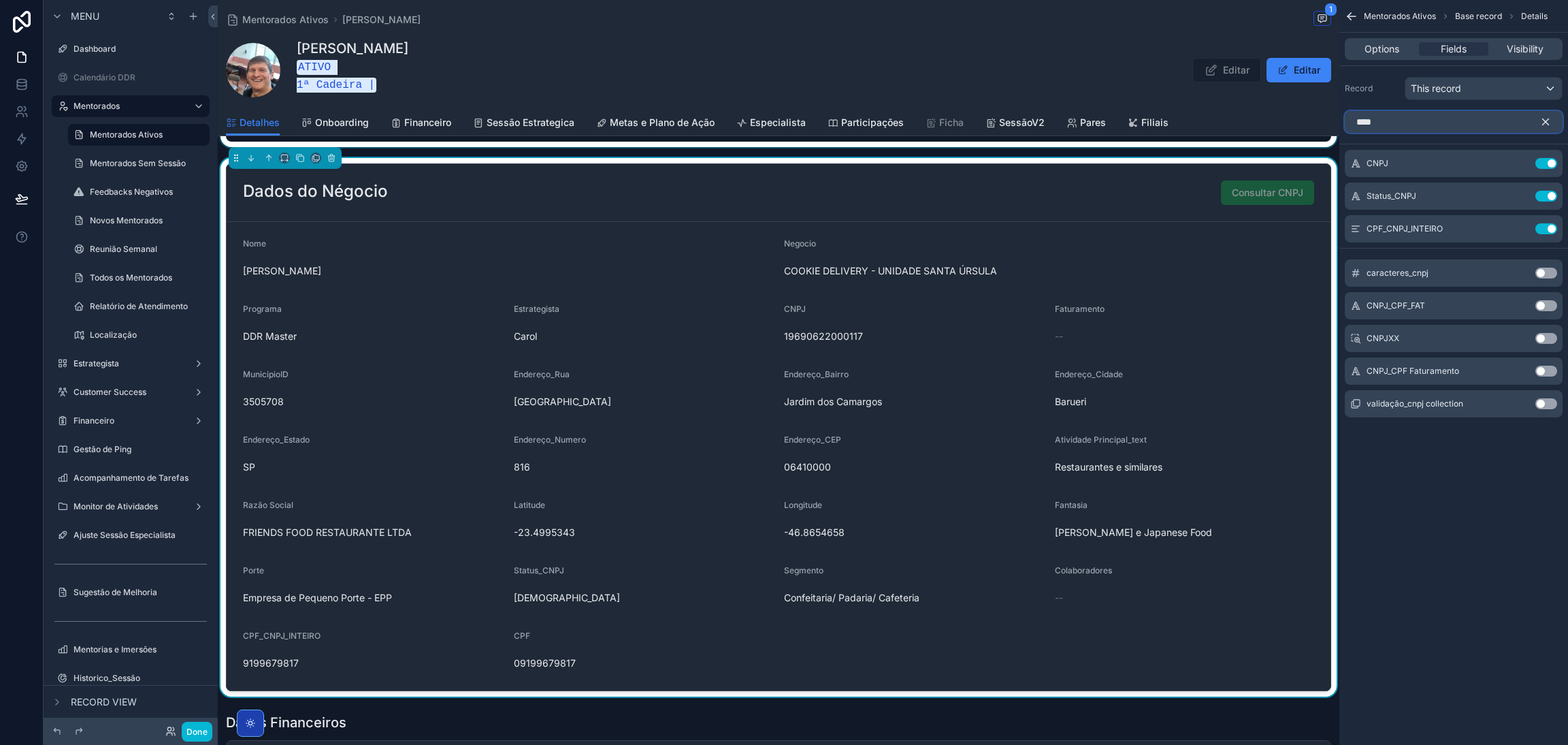
type input "****"
click at [1536, 303] on button "Use setting" at bounding box center [1546, 305] width 22 height 11
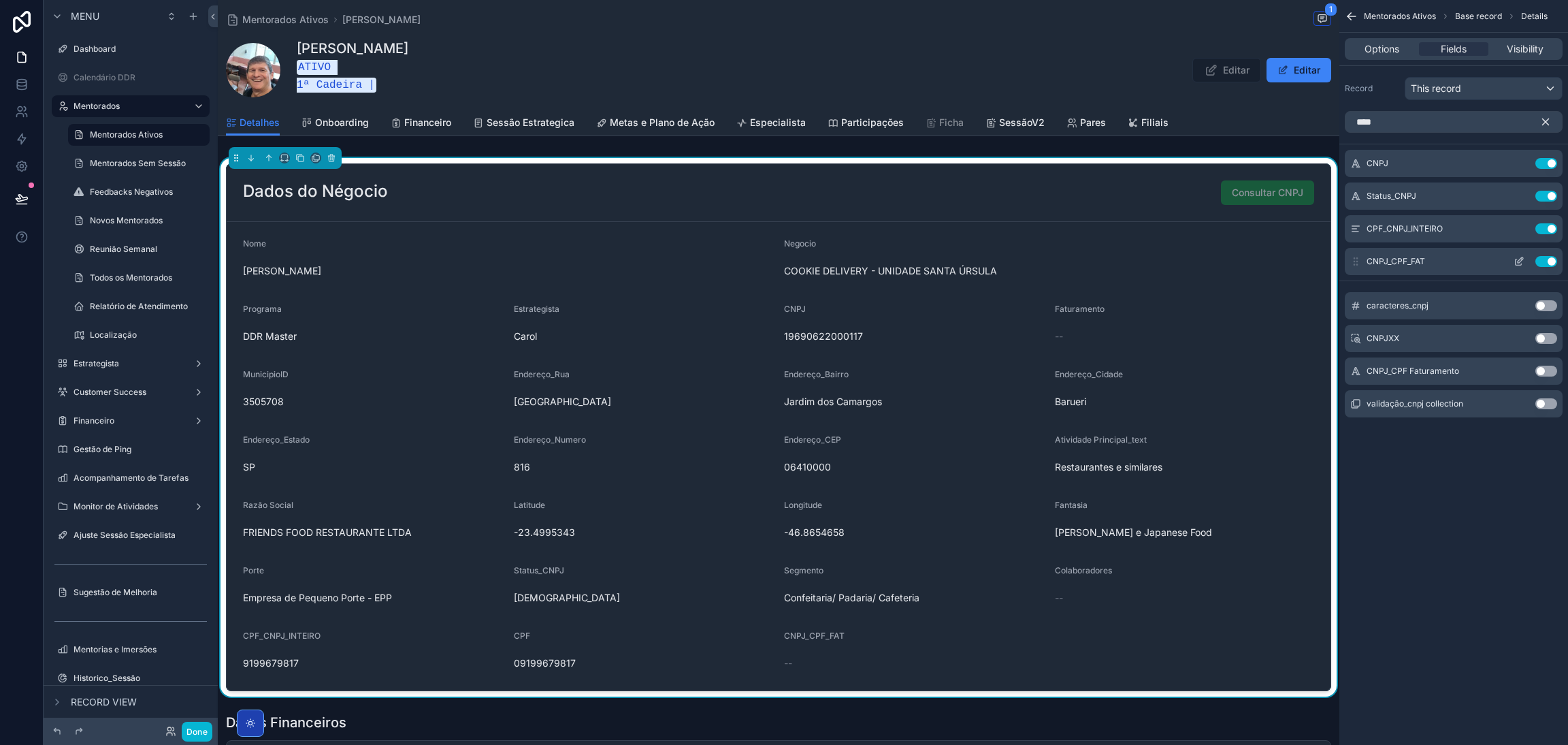
click at [1549, 263] on button "Use setting" at bounding box center [1546, 261] width 22 height 11
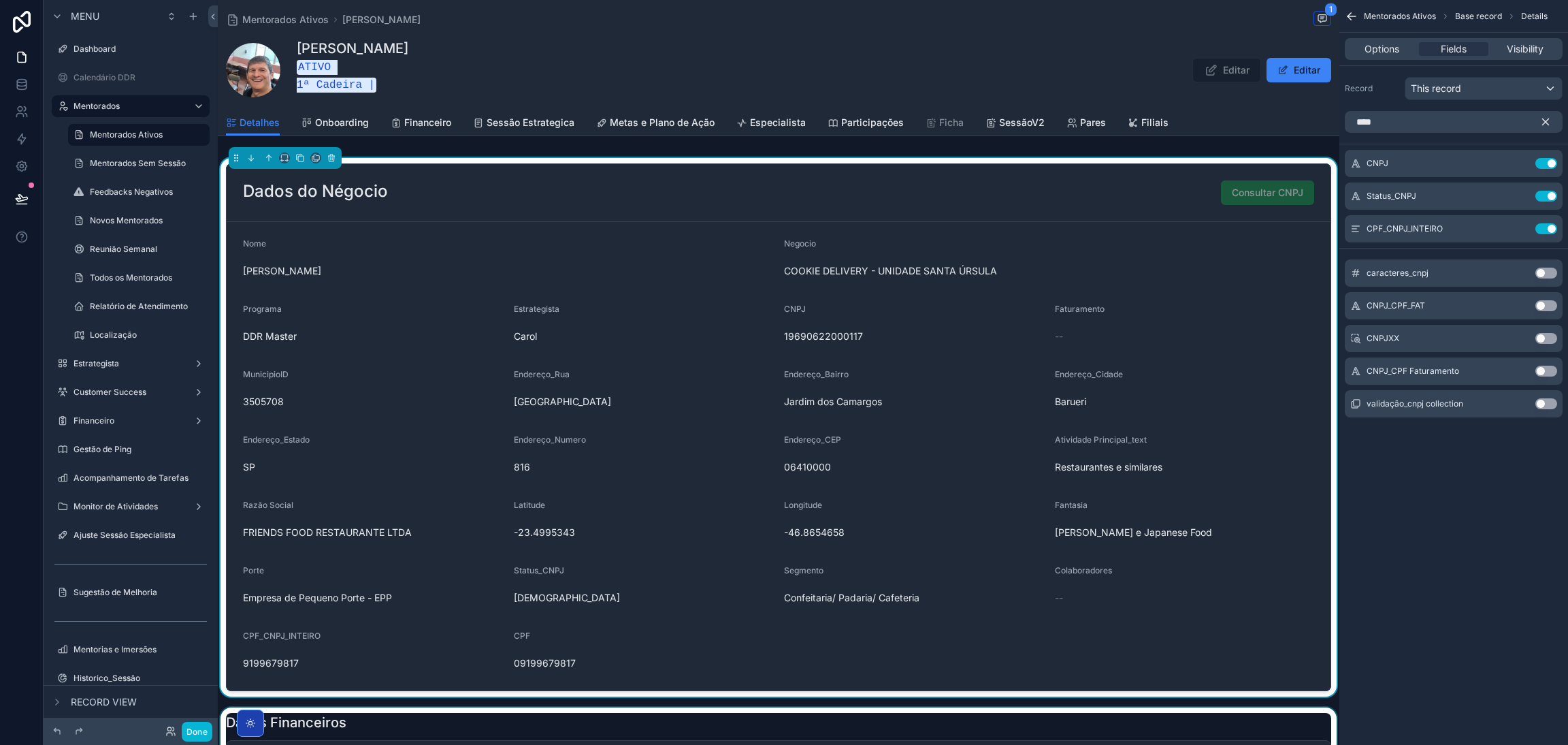
drag, startPoint x: 1133, startPoint y: 678, endPoint x: 1114, endPoint y: 743, distance: 67.7
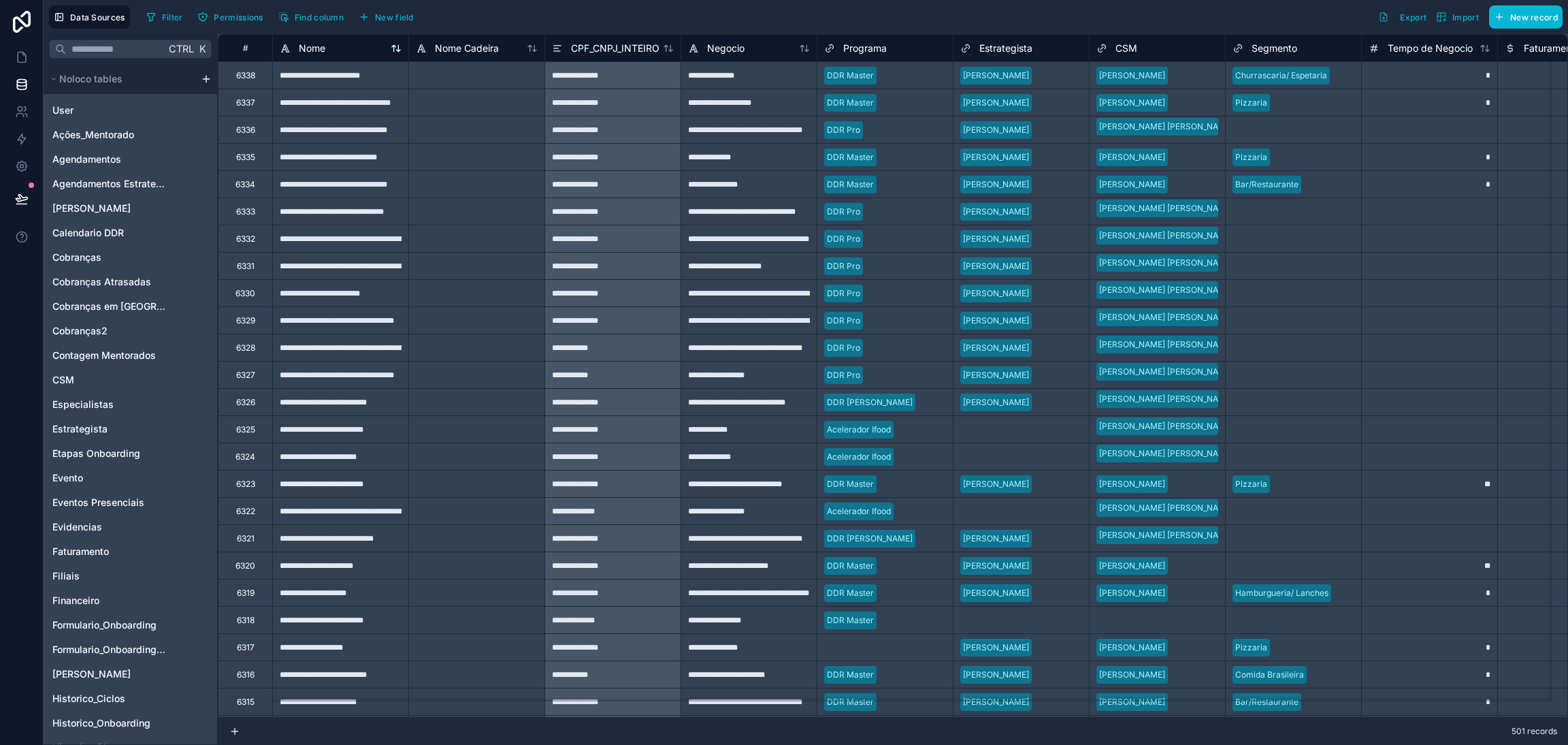
click at [391, 53] on icon at bounding box center [395, 48] width 11 height 11
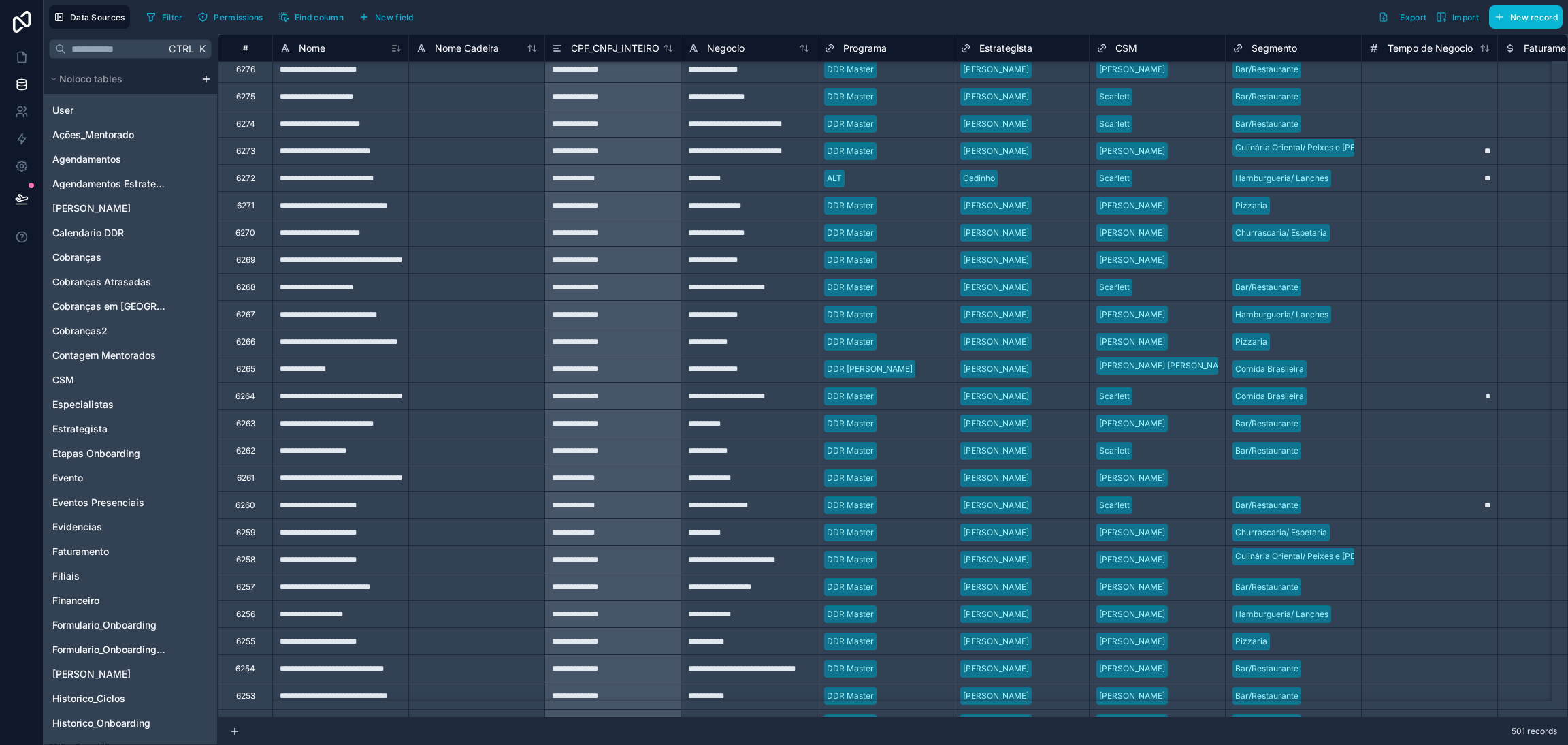
scroll to position [102, 0]
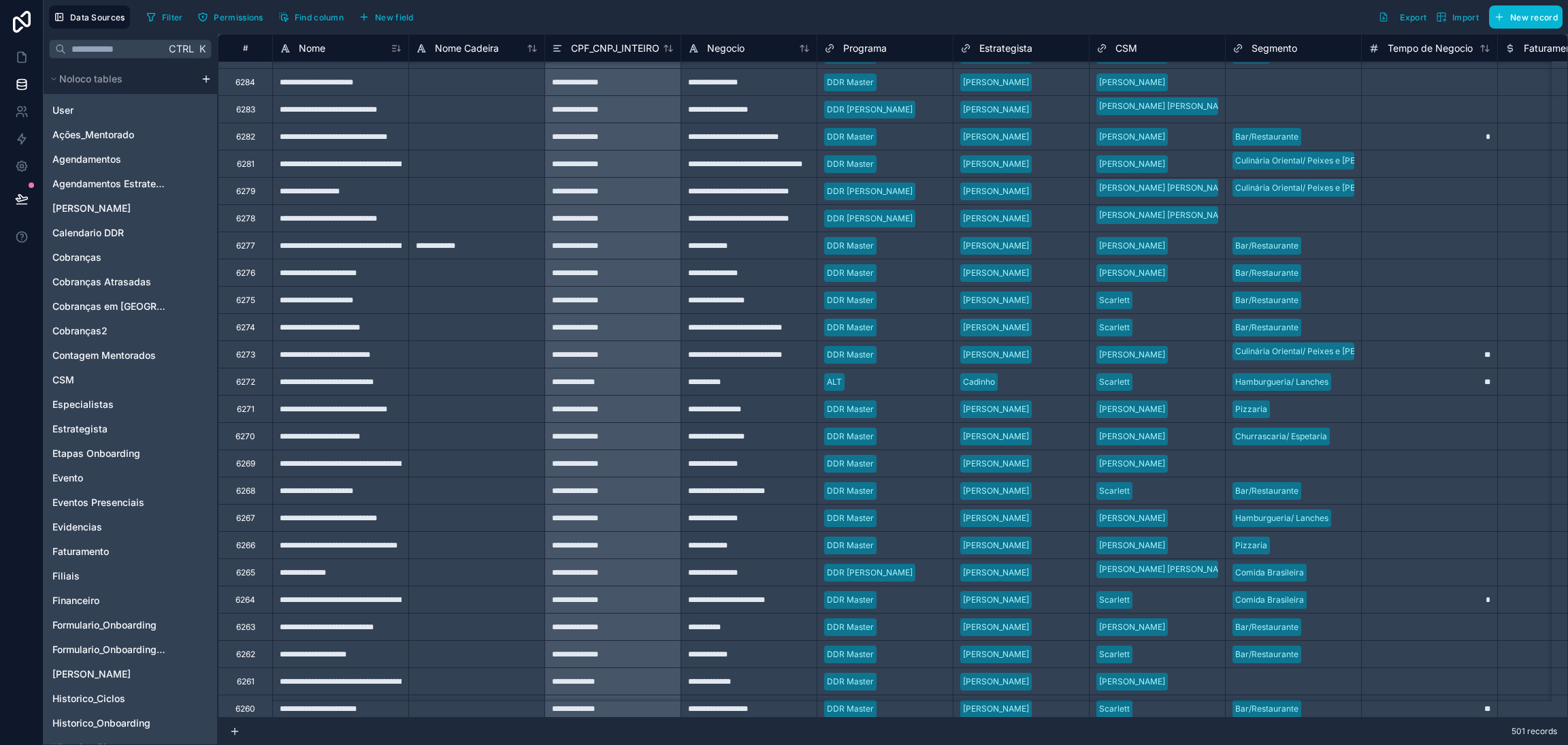
click at [393, 47] on icon at bounding box center [395, 48] width 11 height 11
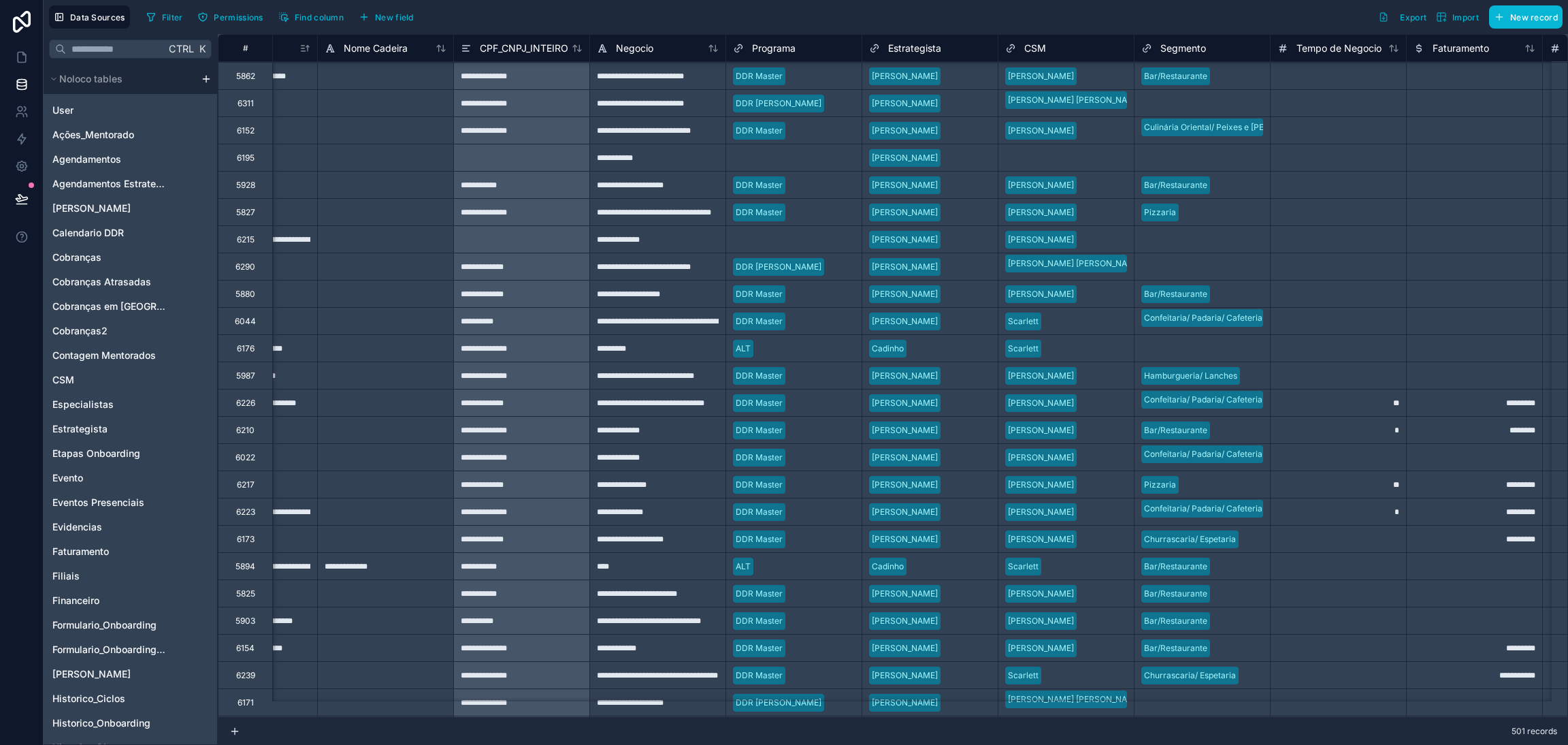
scroll to position [1743, 117]
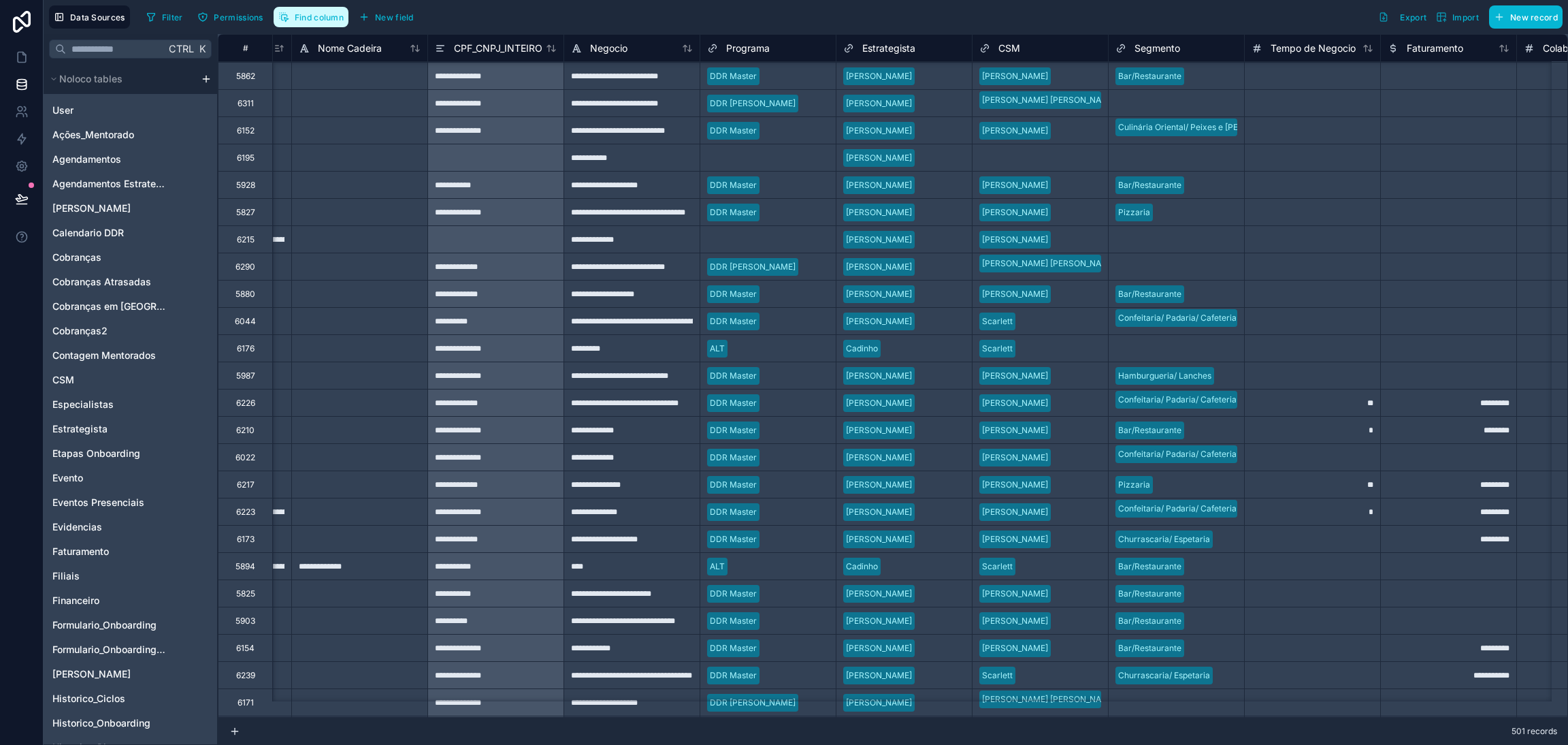
click at [324, 18] on span "Find column" at bounding box center [319, 17] width 49 height 10
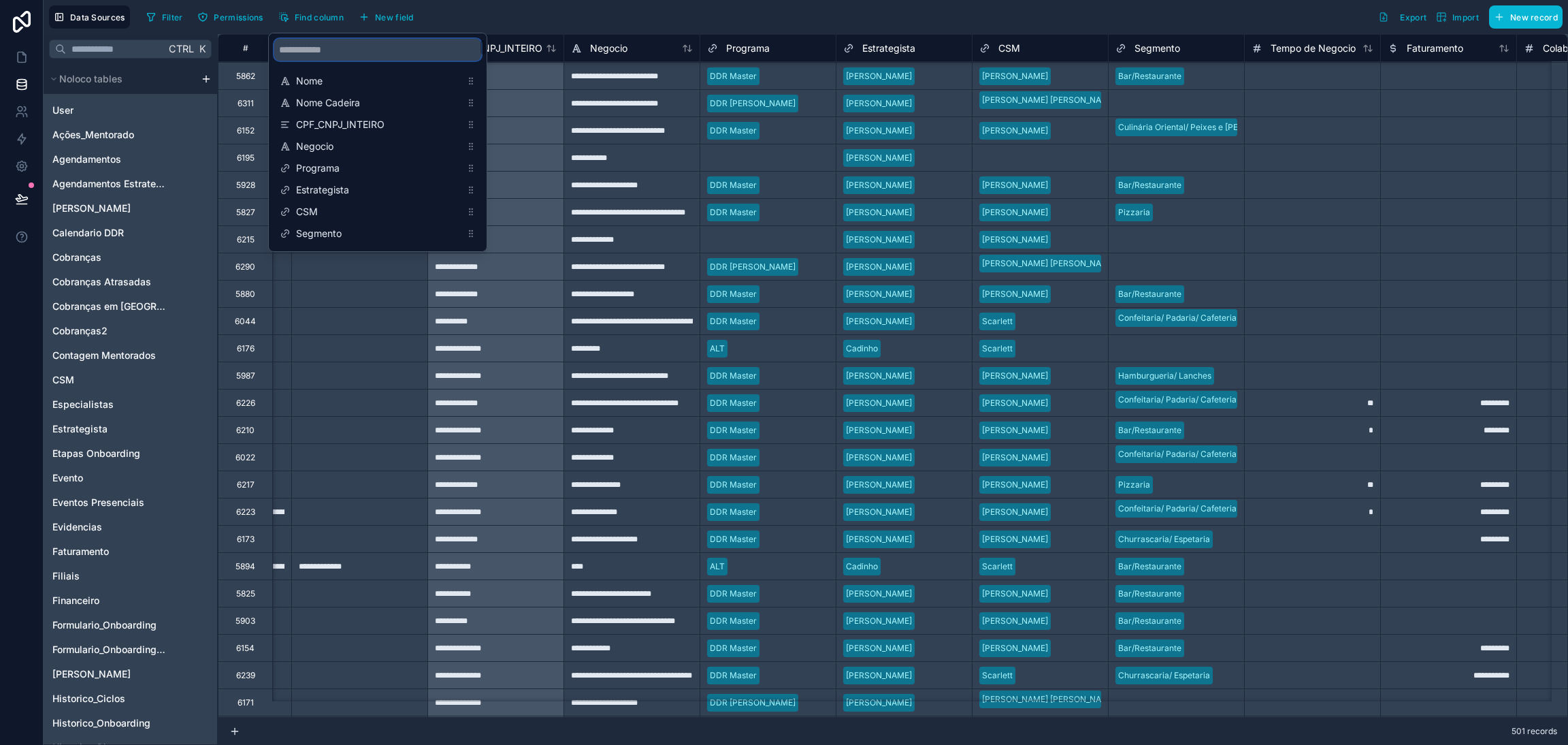
click at [370, 53] on input "scrollable content" at bounding box center [377, 50] width 207 height 22
type input "******"
click at [317, 163] on span "Fantasia" at bounding box center [378, 168] width 165 height 13
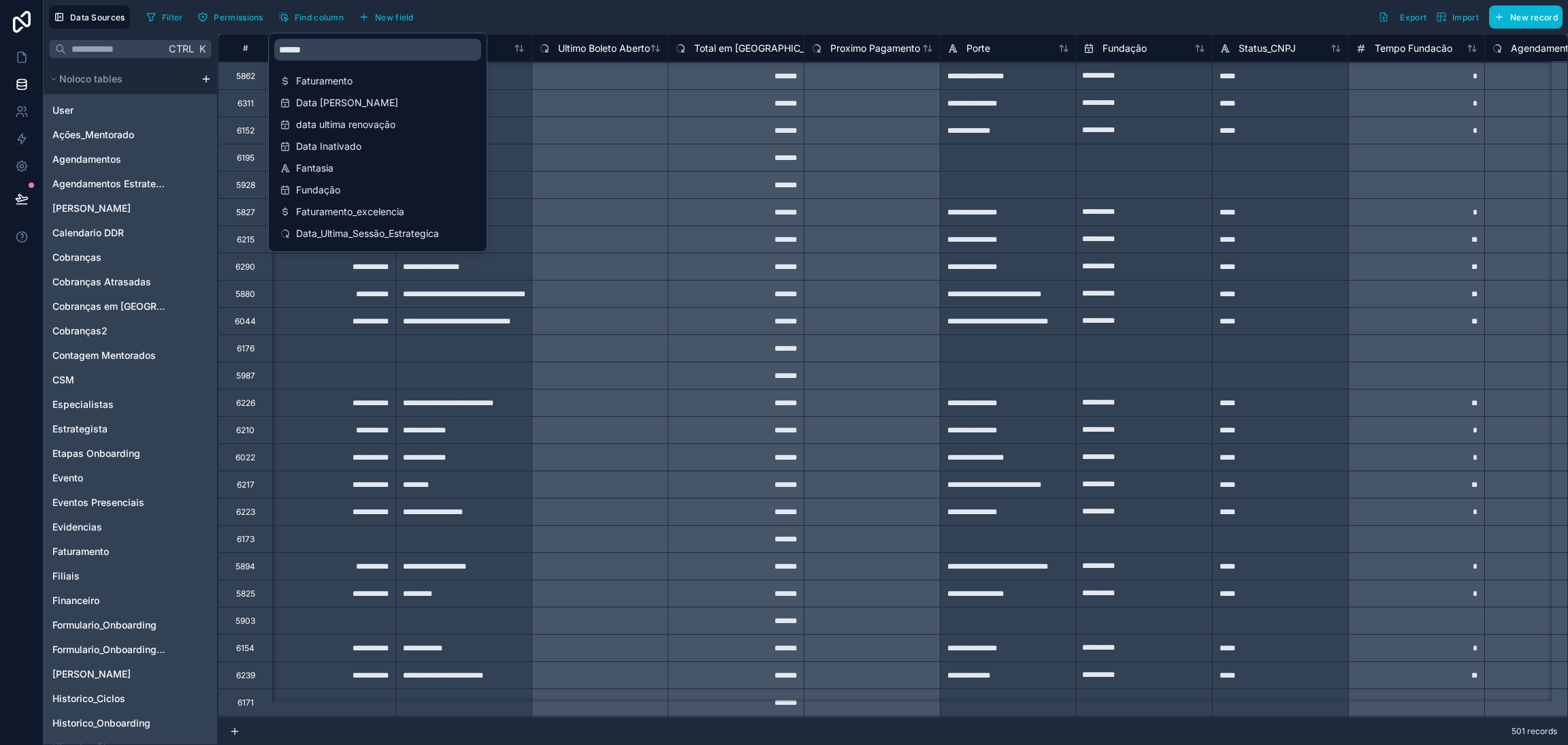
scroll to position [1743, 10208]
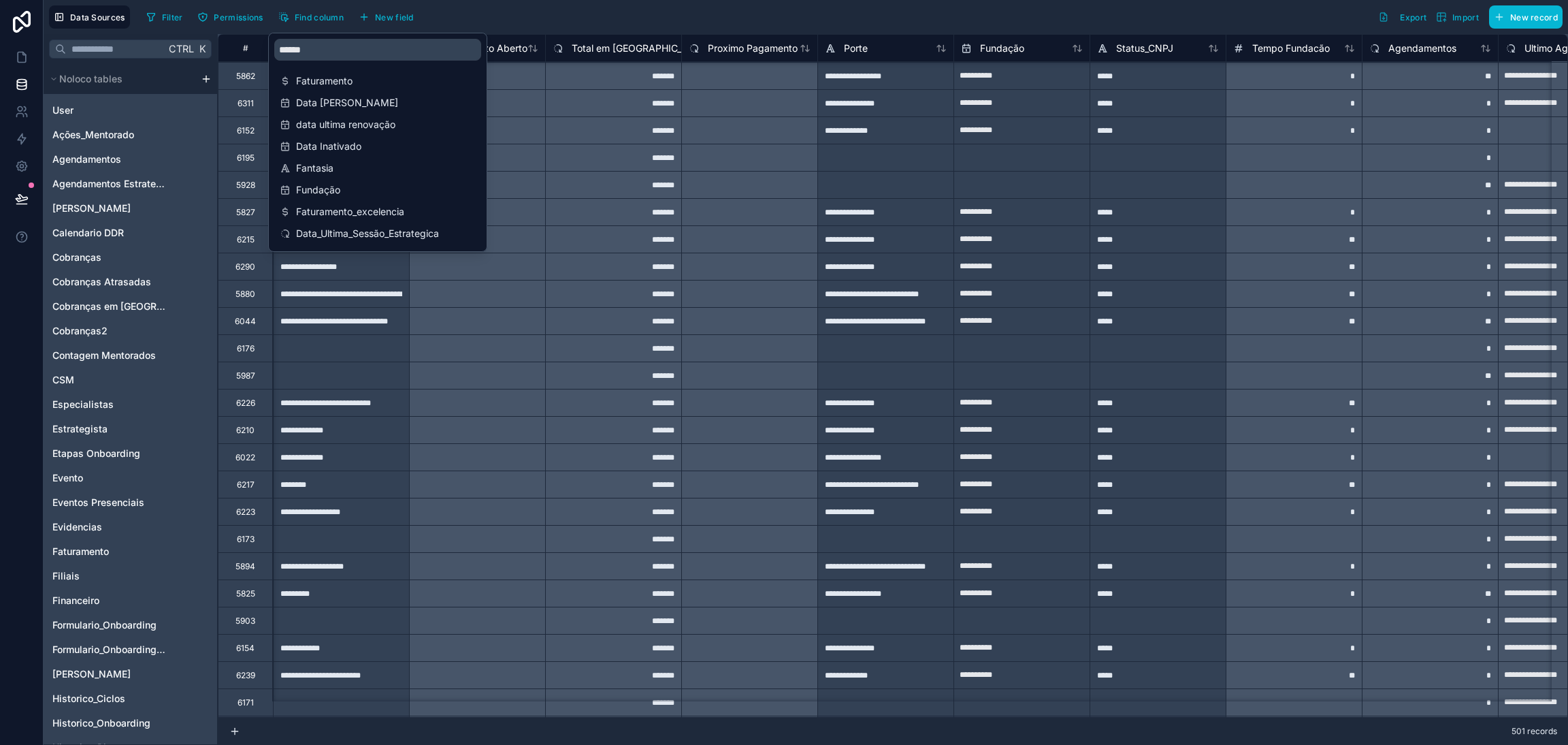
click at [385, 326] on div "**********" at bounding box center [341, 320] width 136 height 27
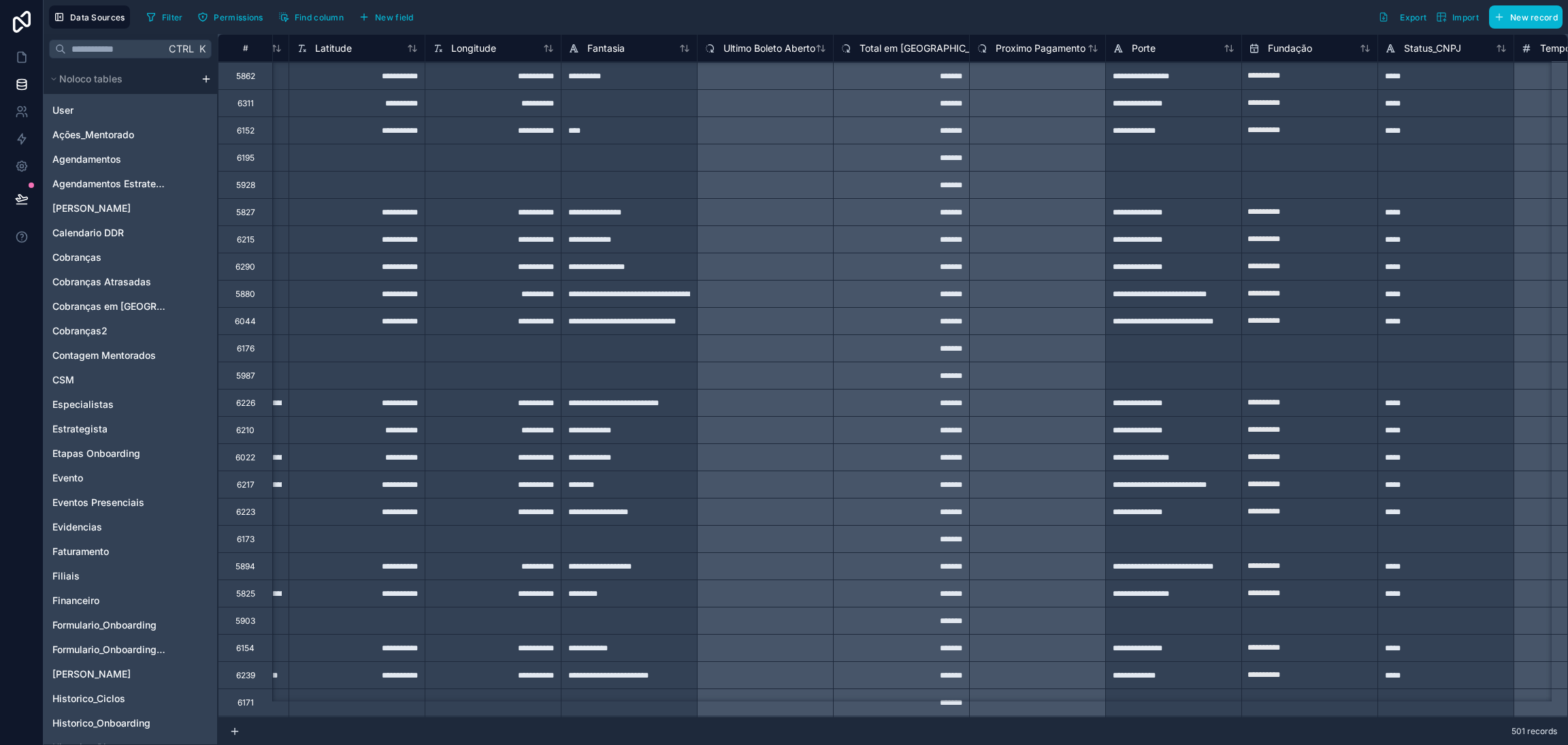
scroll to position [1743, 9921]
